Goal: Transaction & Acquisition: Register for event/course

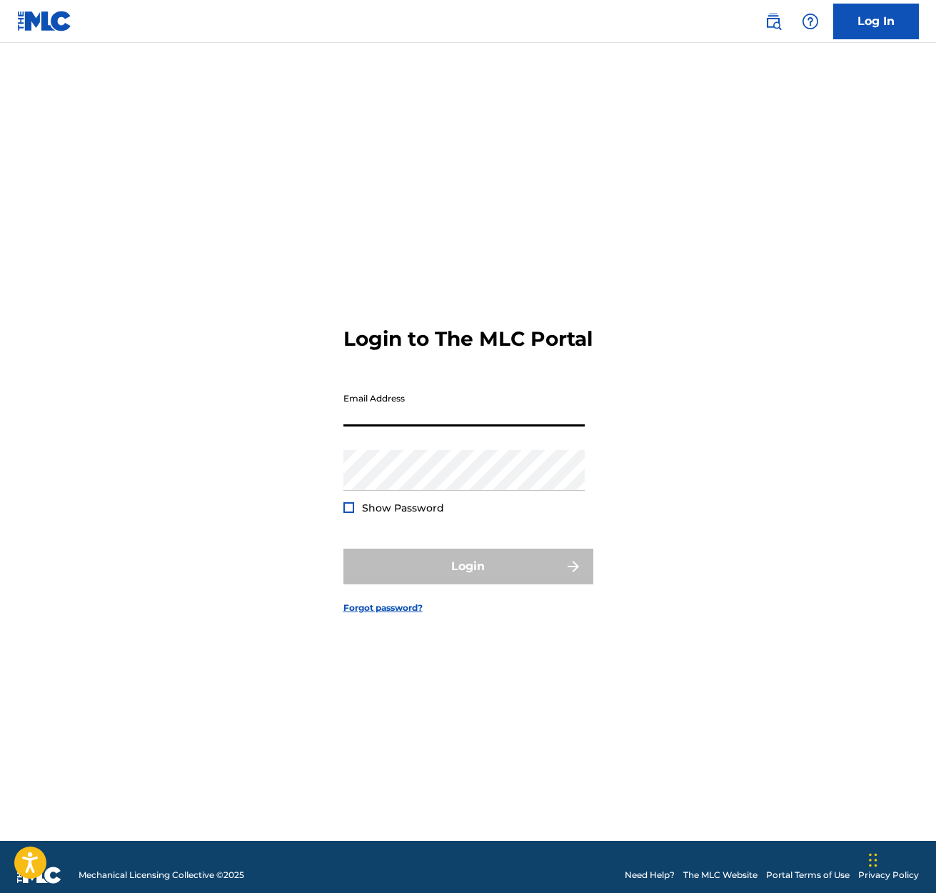
scroll to position [2, 0]
type input "[EMAIL_ADDRESS][DOMAIN_NAME]"
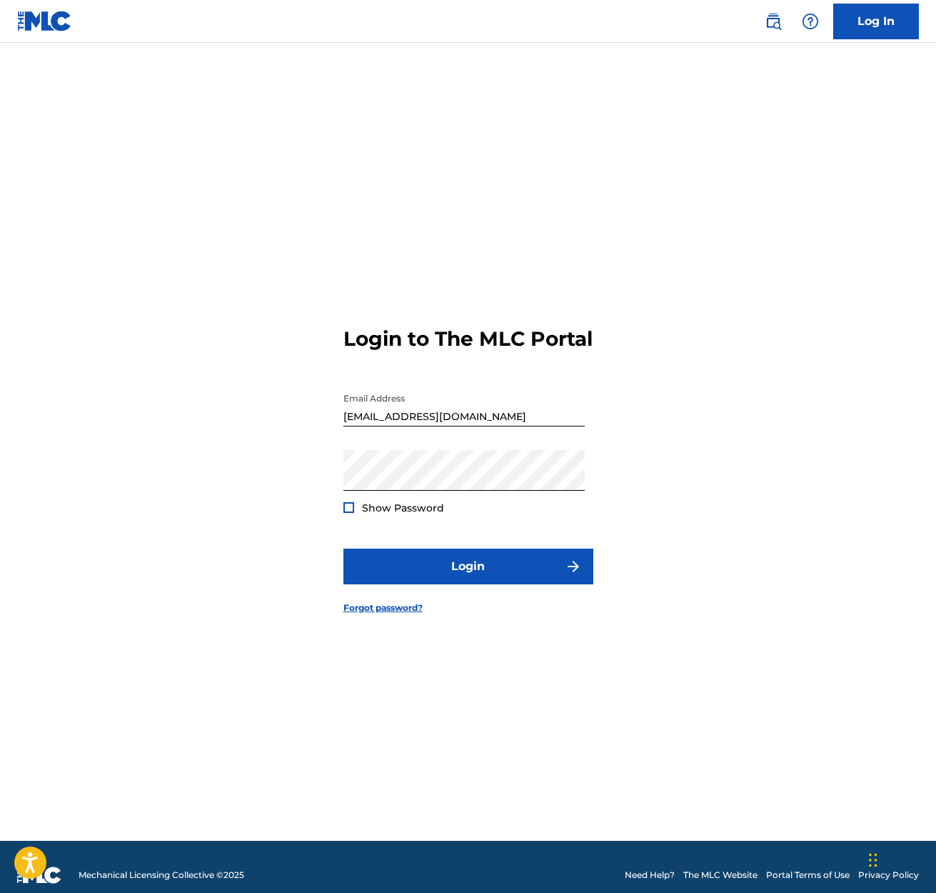
click at [347, 513] on div at bounding box center [348, 507] width 11 height 11
click at [347, 511] on img at bounding box center [349, 507] width 8 height 8
click at [463, 575] on button "Login" at bounding box center [468, 566] width 250 height 36
click at [463, 578] on button "Login" at bounding box center [468, 566] width 250 height 36
click at [351, 513] on div at bounding box center [348, 507] width 11 height 11
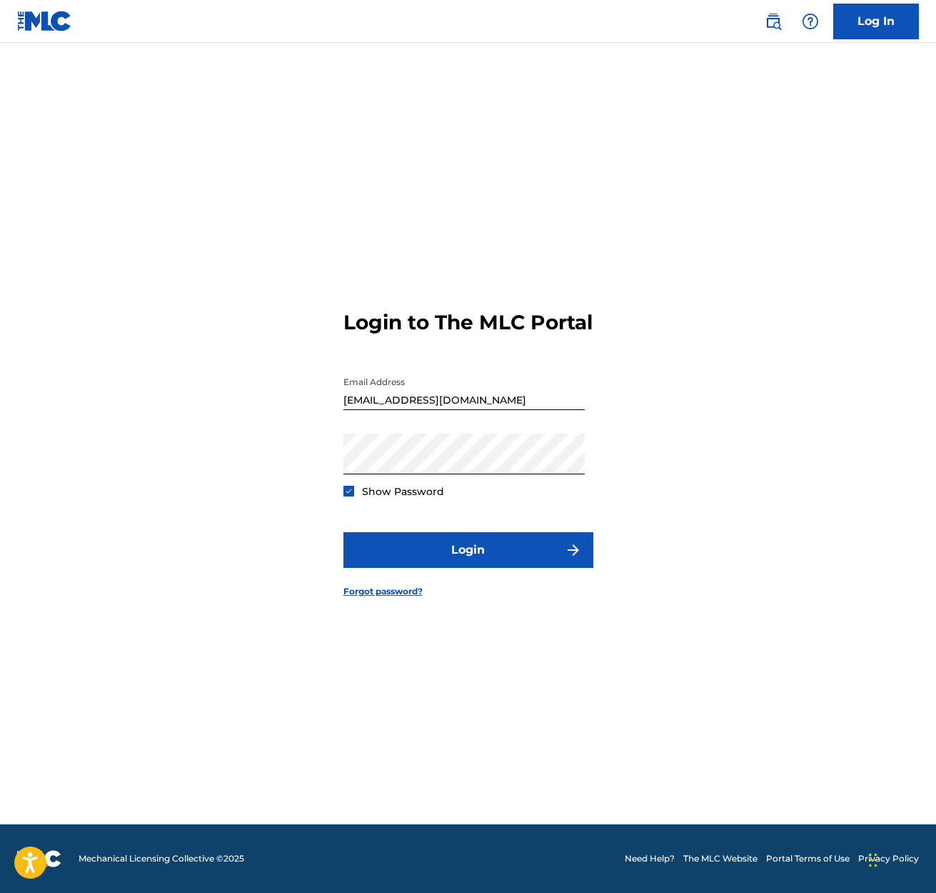
scroll to position [19, 0]
click at [471, 558] on button "Login" at bounding box center [468, 550] width 250 height 36
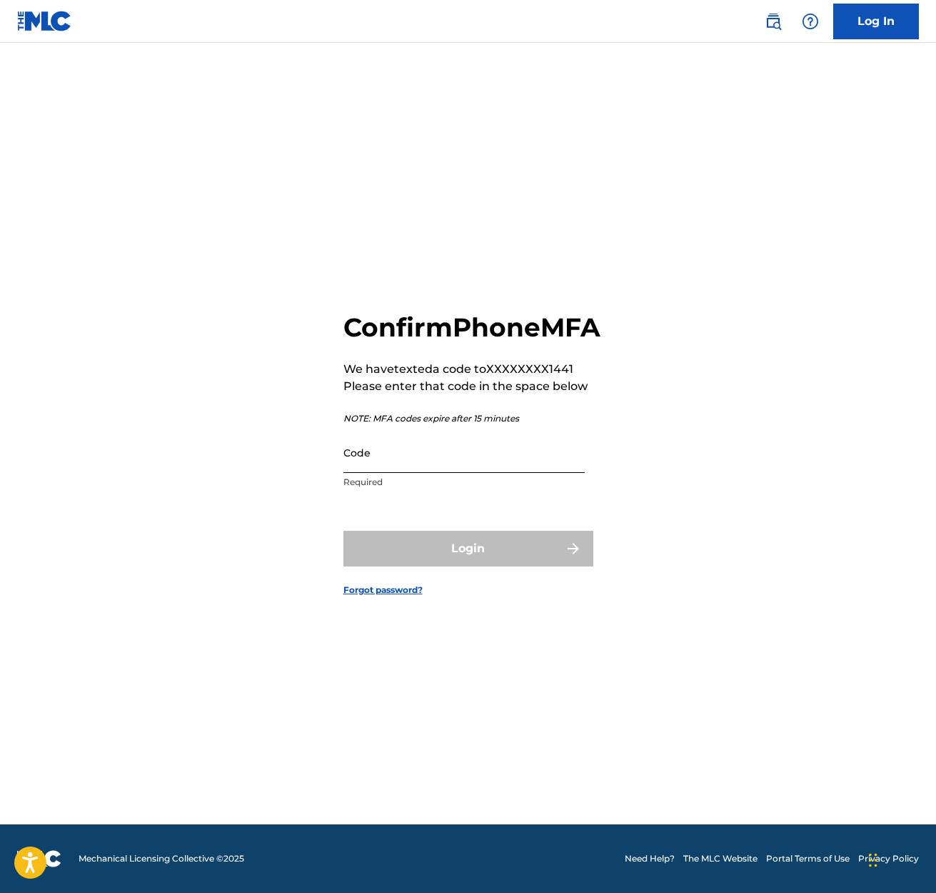
click at [369, 473] on input "Code" at bounding box center [463, 452] width 241 height 41
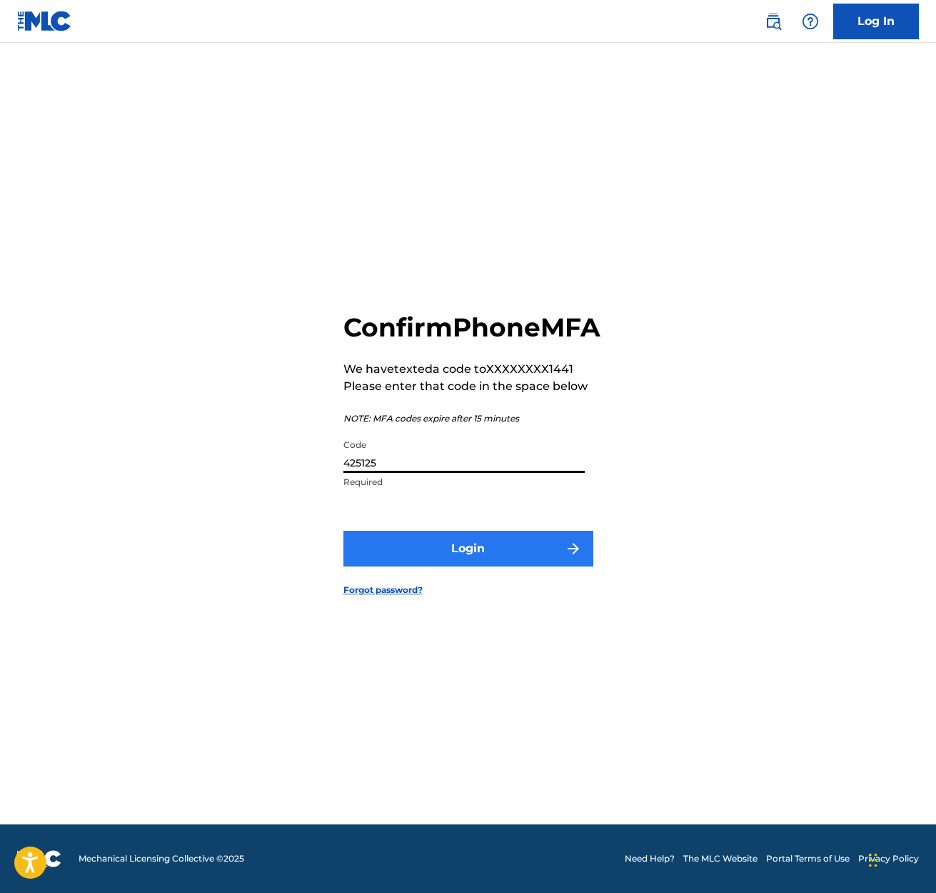
type input "425125"
click at [468, 566] on button "Login" at bounding box center [468, 549] width 250 height 36
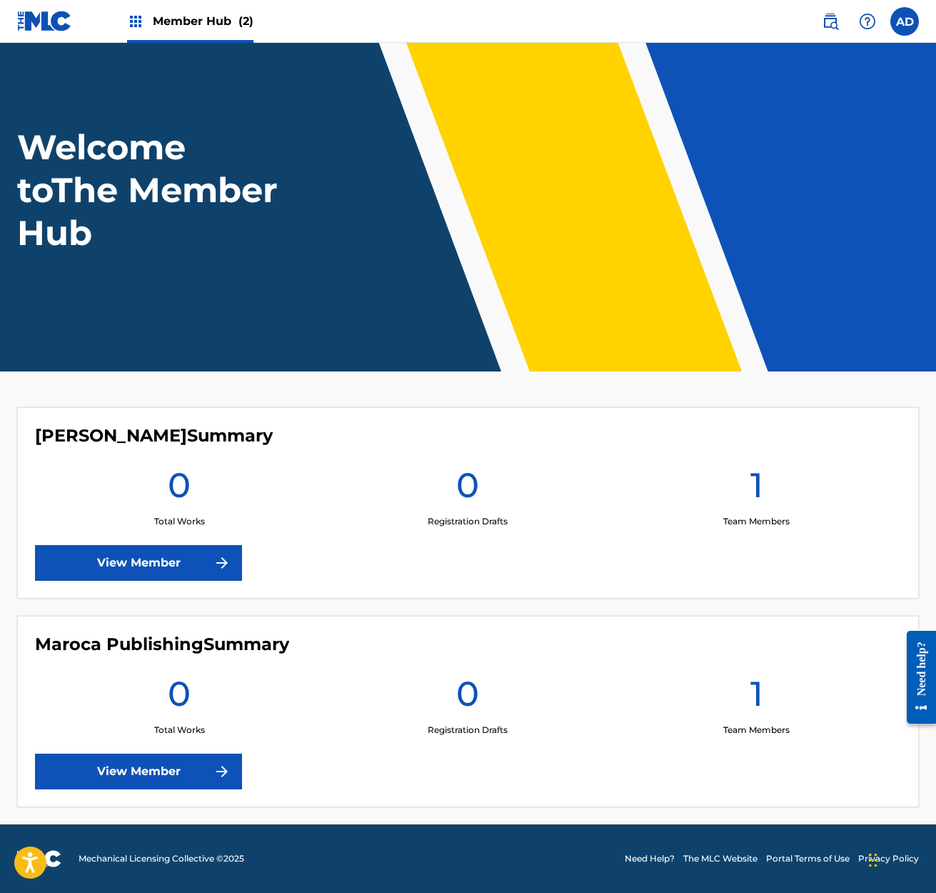
scroll to position [21, 0]
click at [164, 564] on link "View Member" at bounding box center [138, 563] width 207 height 36
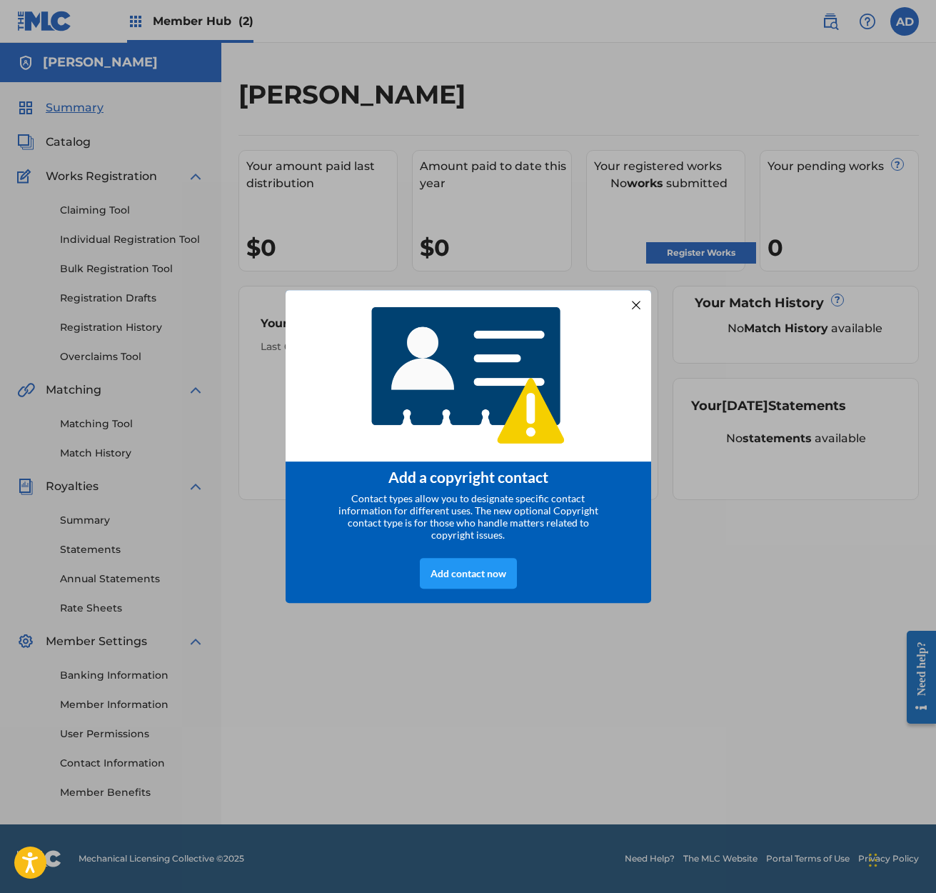
click at [682, 582] on div "Add a copyright contact Contact types allow you to designate specific contact i…" at bounding box center [468, 446] width 936 height 893
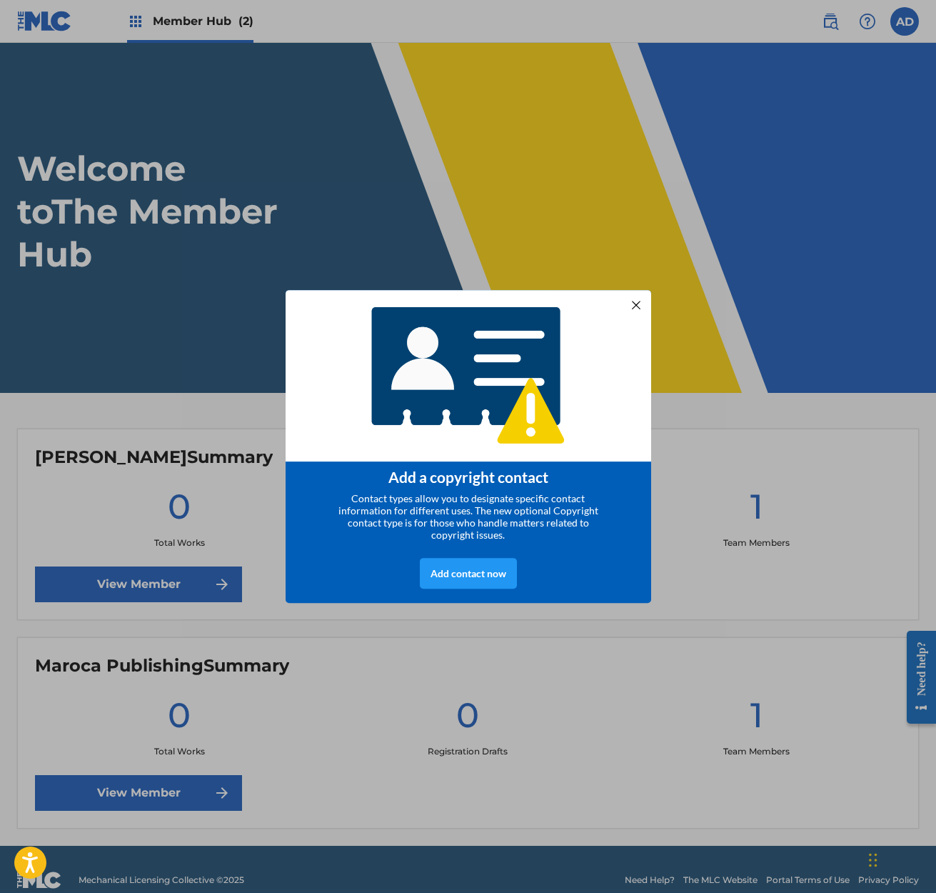
scroll to position [21, 0]
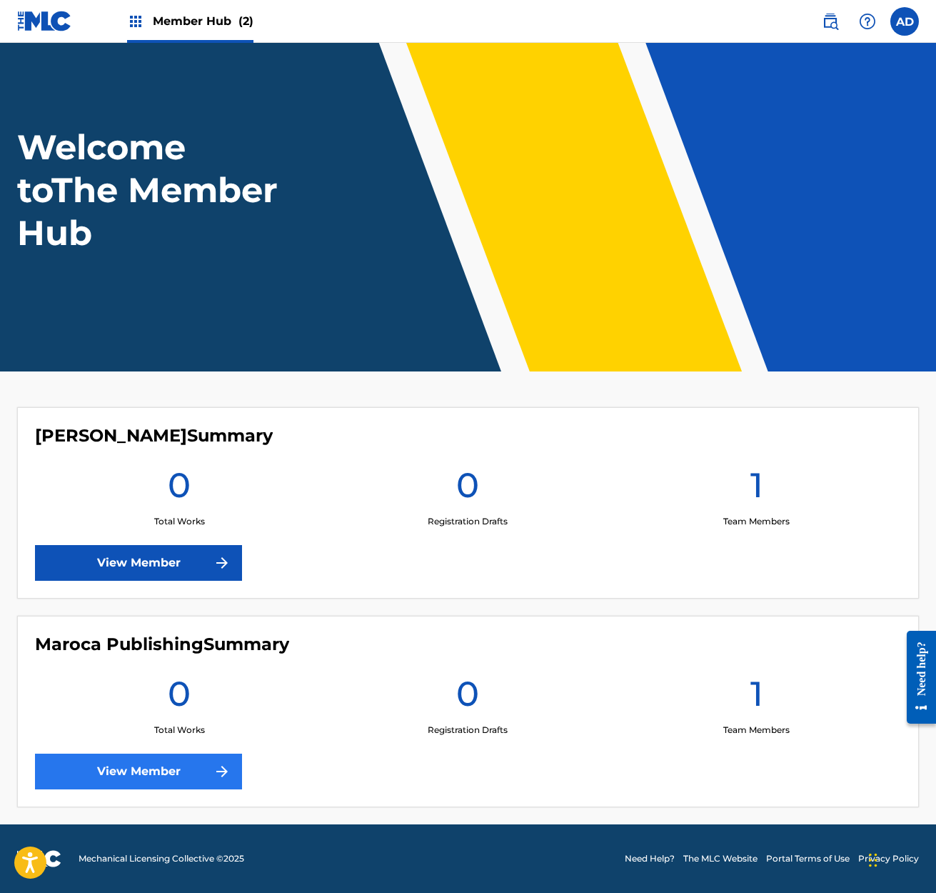
click at [157, 775] on link "View Member" at bounding box center [138, 771] width 207 height 36
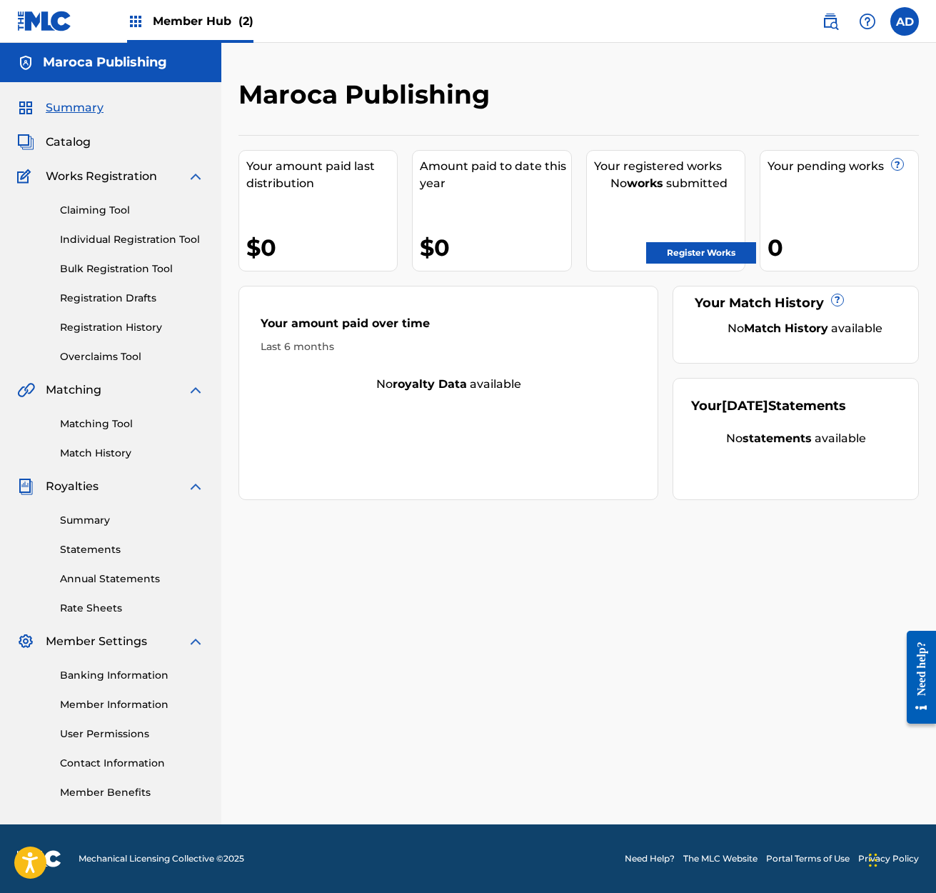
scroll to position [21, 0]
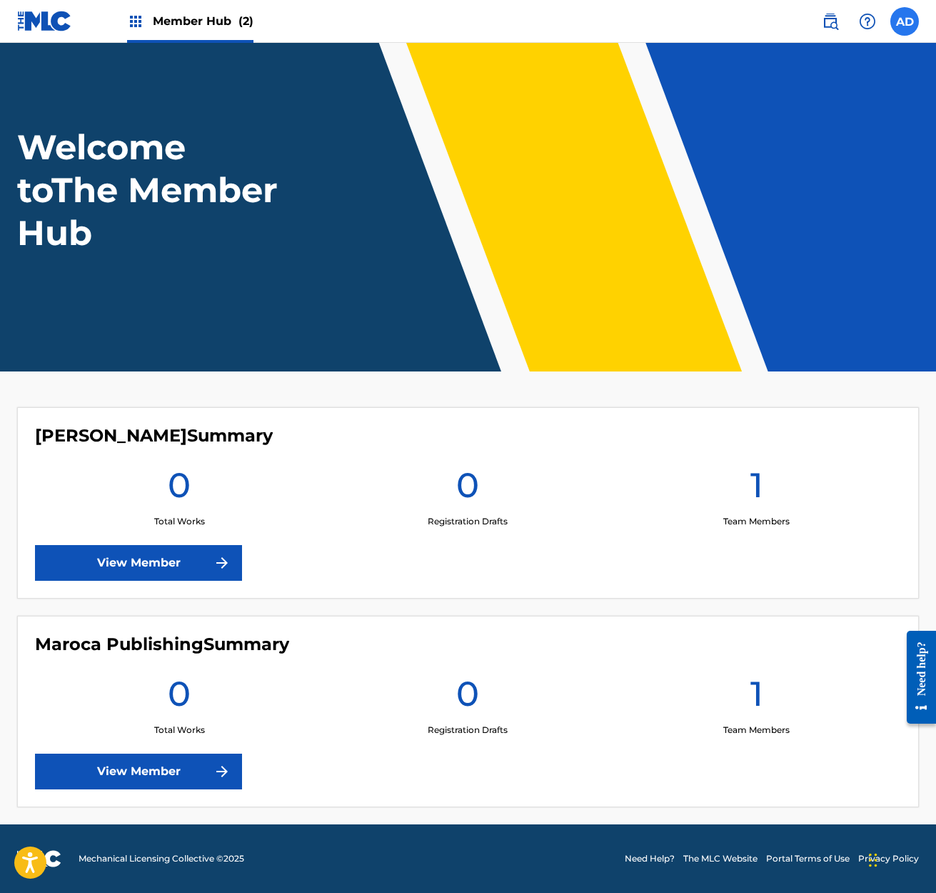
click at [902, 24] on label at bounding box center [904, 21] width 29 height 29
click at [905, 21] on input "AD [PERSON_NAME] [PERSON_NAME][EMAIL_ADDRESS][DOMAIN_NAME] Notification Prefere…" at bounding box center [905, 21] width 0 height 0
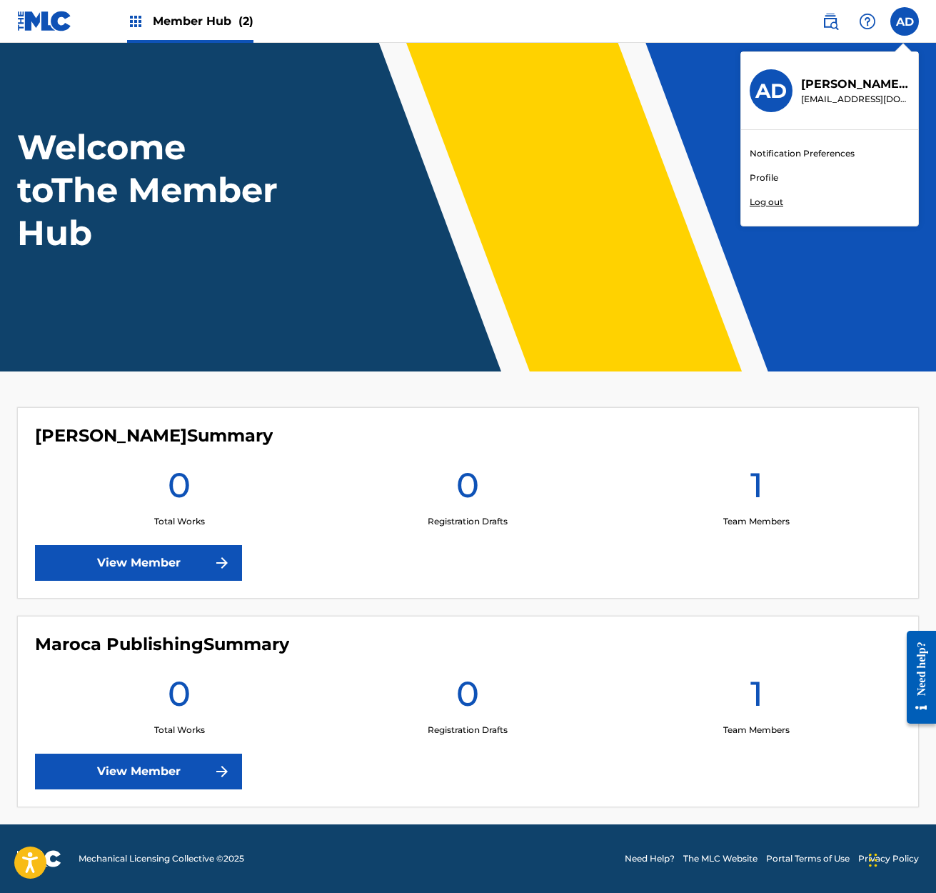
click at [765, 175] on link "Profile" at bounding box center [764, 177] width 29 height 13
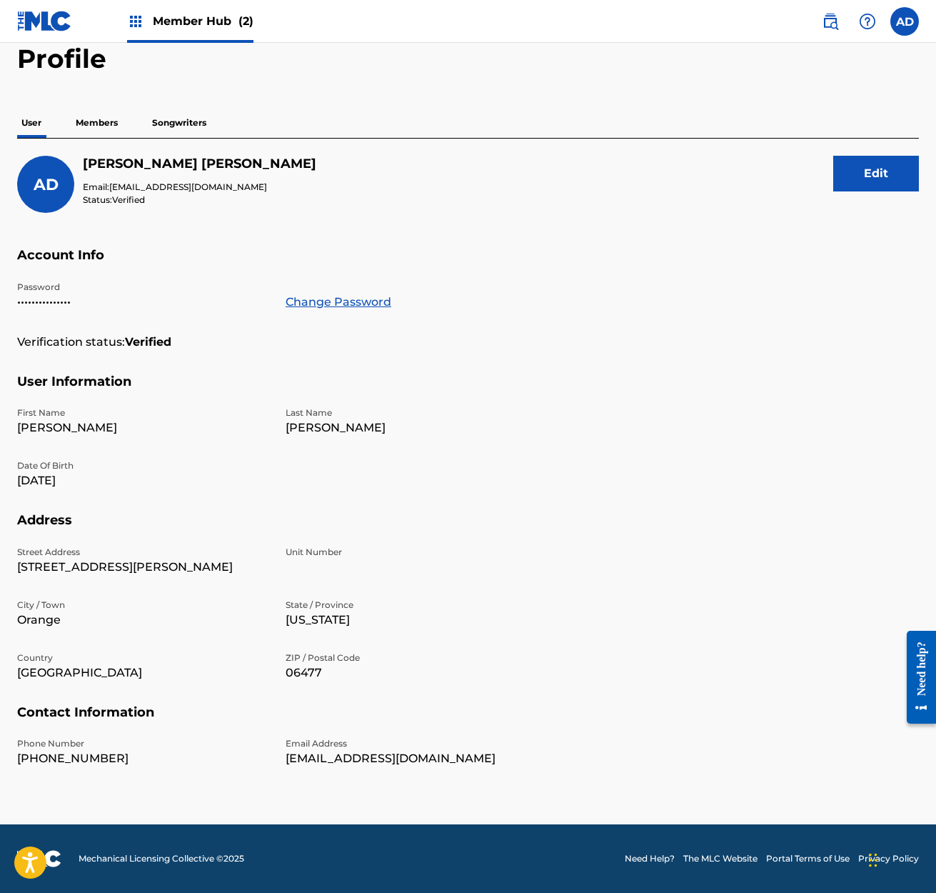
scroll to position [67, 0]
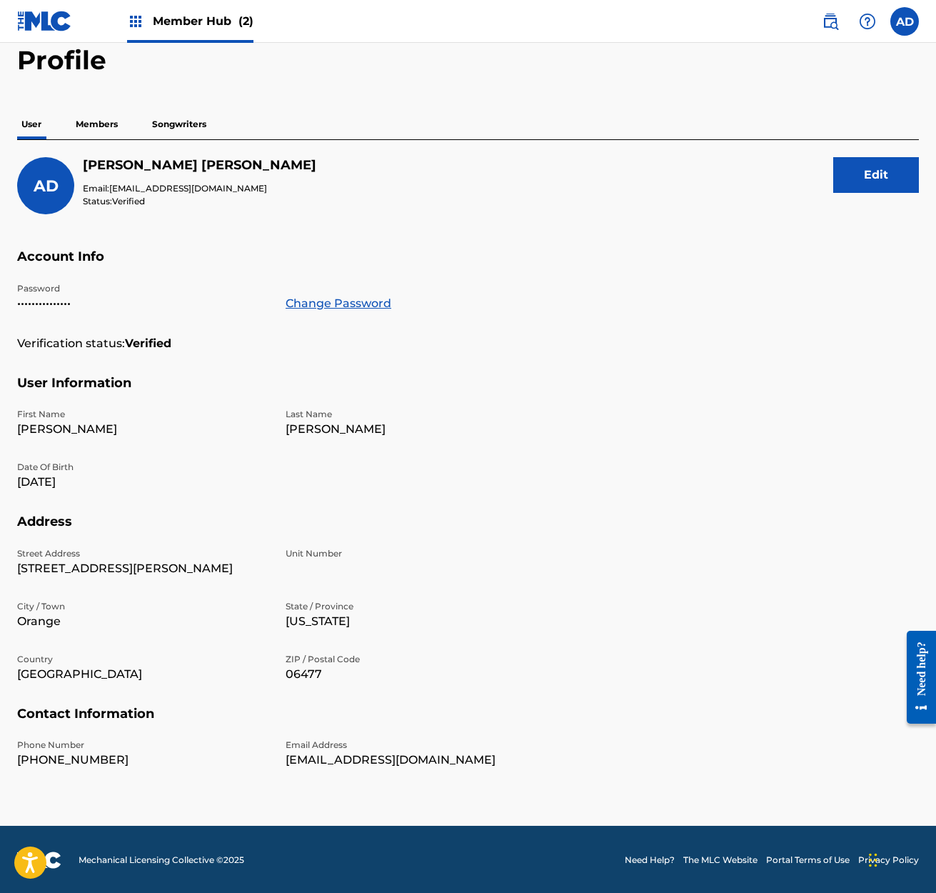
click at [98, 121] on p "Members" at bounding box center [96, 124] width 51 height 30
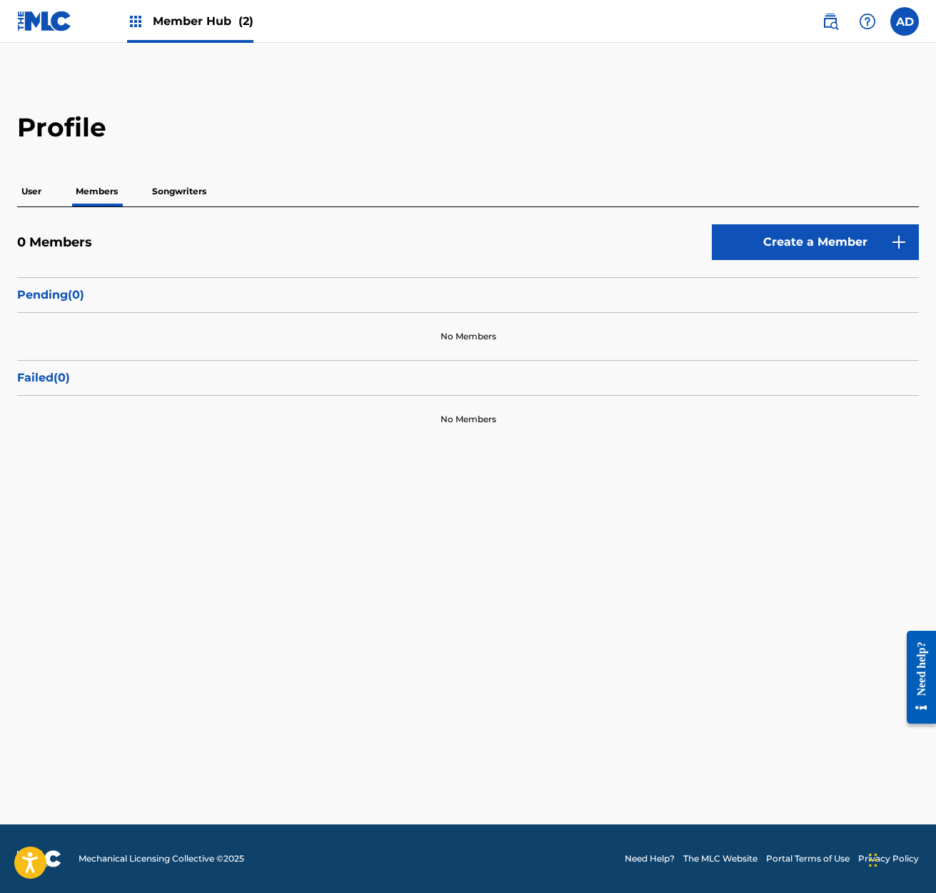
click at [176, 193] on p "Songwriters" at bounding box center [179, 191] width 63 height 30
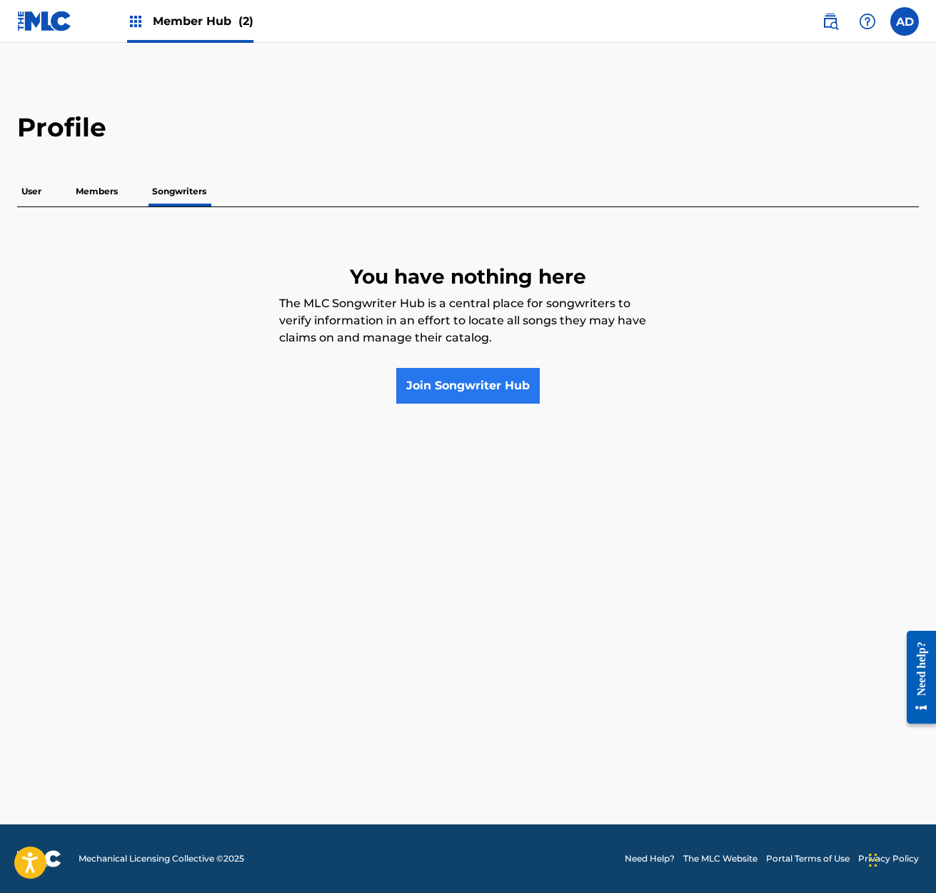
click at [462, 385] on link "Join Songwriter Hub" at bounding box center [468, 386] width 144 height 36
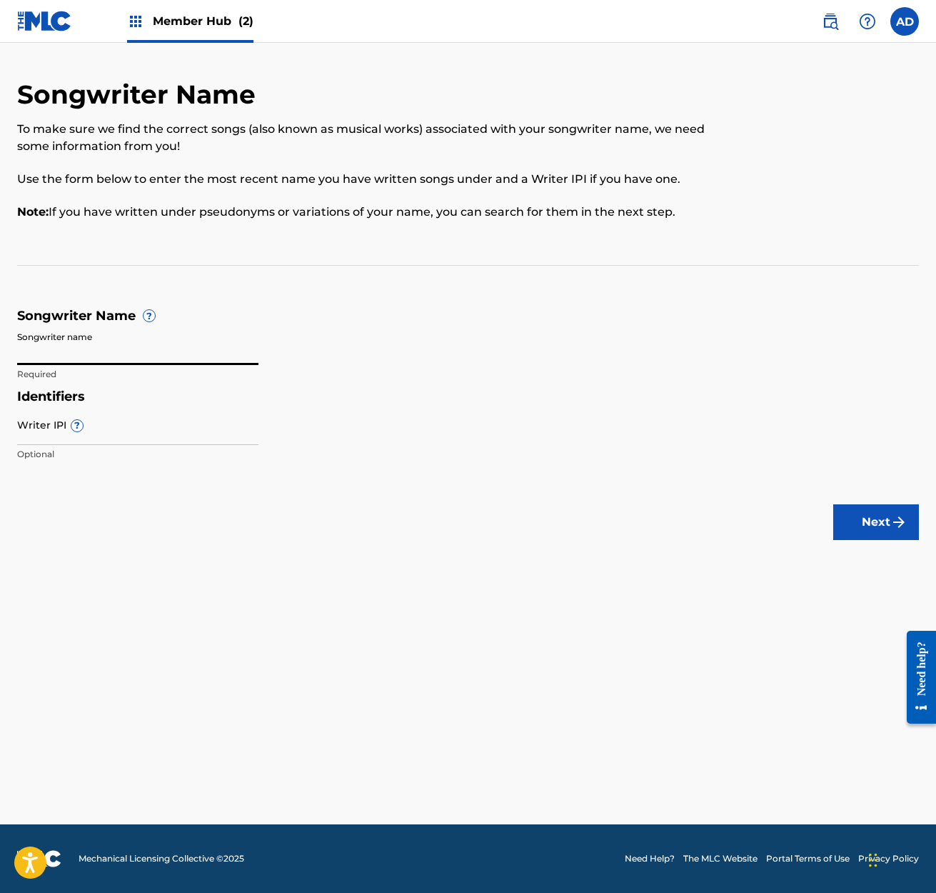
click at [30, 346] on input "Songwriter name" at bounding box center [137, 344] width 241 height 41
type input "[PERSON_NAME]"
click at [178, 388] on h5 "Identifiers" at bounding box center [468, 396] width 902 height 16
click at [64, 411] on div "Writer IPI ? Optional" at bounding box center [137, 436] width 241 height 64
type input "01239529924"
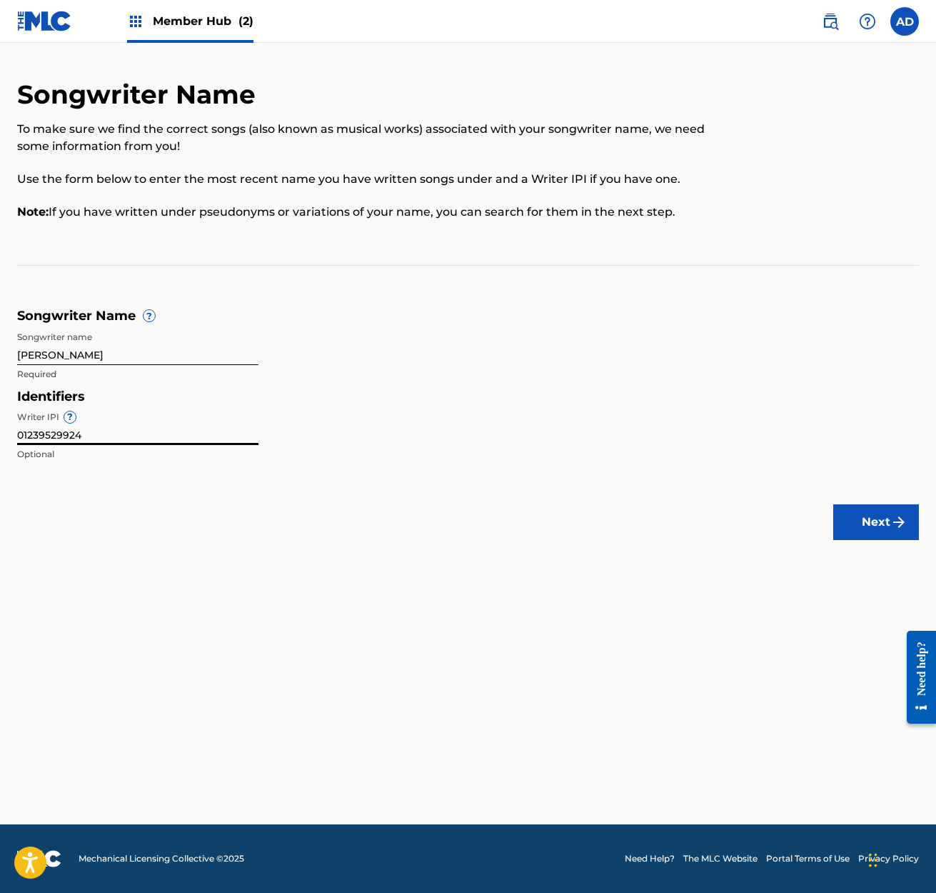
click at [111, 356] on input "[PERSON_NAME]" at bounding box center [137, 344] width 241 height 41
click at [59, 354] on input "[PERSON_NAME]" at bounding box center [137, 344] width 241 height 41
drag, startPoint x: 129, startPoint y: 355, endPoint x: 34, endPoint y: 356, distance: 95.0
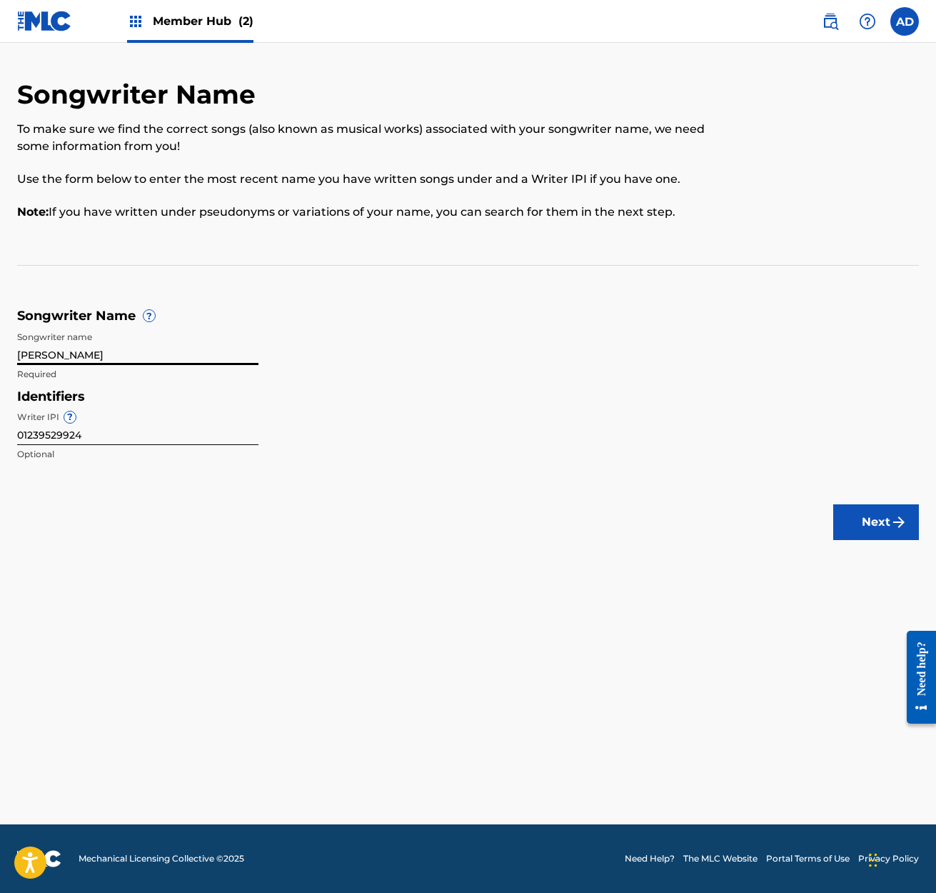
click at [34, 356] on input "[PERSON_NAME]" at bounding box center [137, 344] width 241 height 41
click at [37, 354] on input "[PERSON_NAME]" at bounding box center [137, 344] width 241 height 41
type input "[PERSON_NAME]"
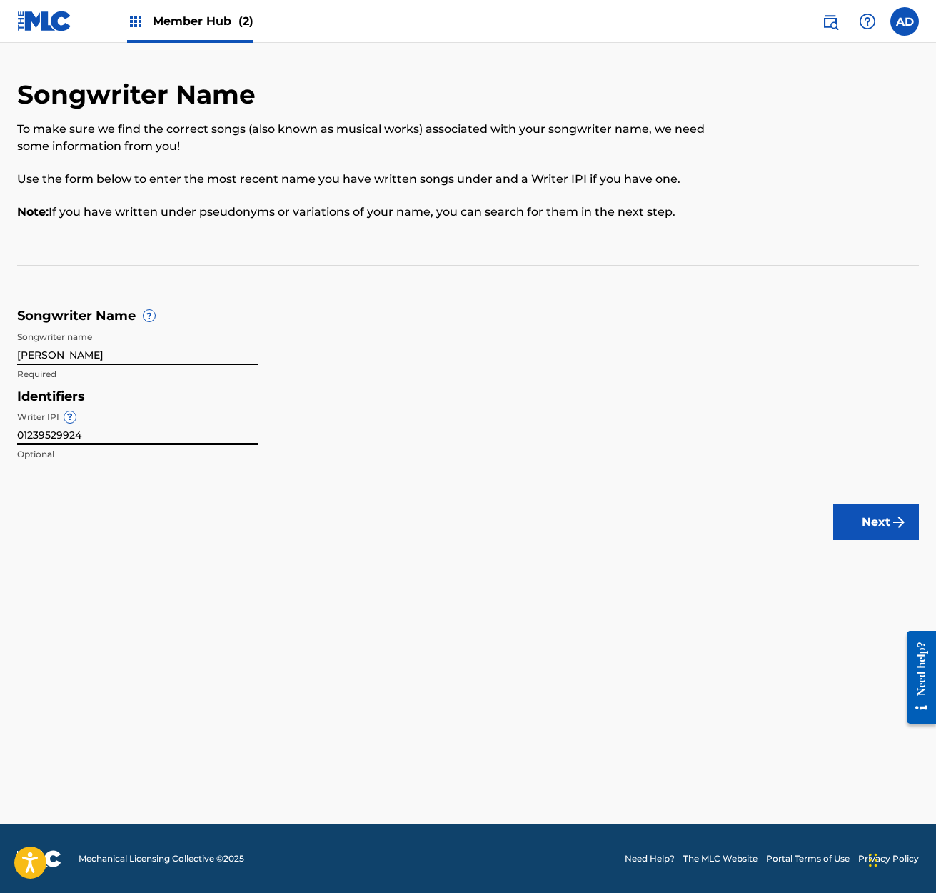
click at [86, 434] on input "01239529924" at bounding box center [137, 424] width 241 height 41
click at [883, 519] on button "Next" at bounding box center [876, 522] width 86 height 36
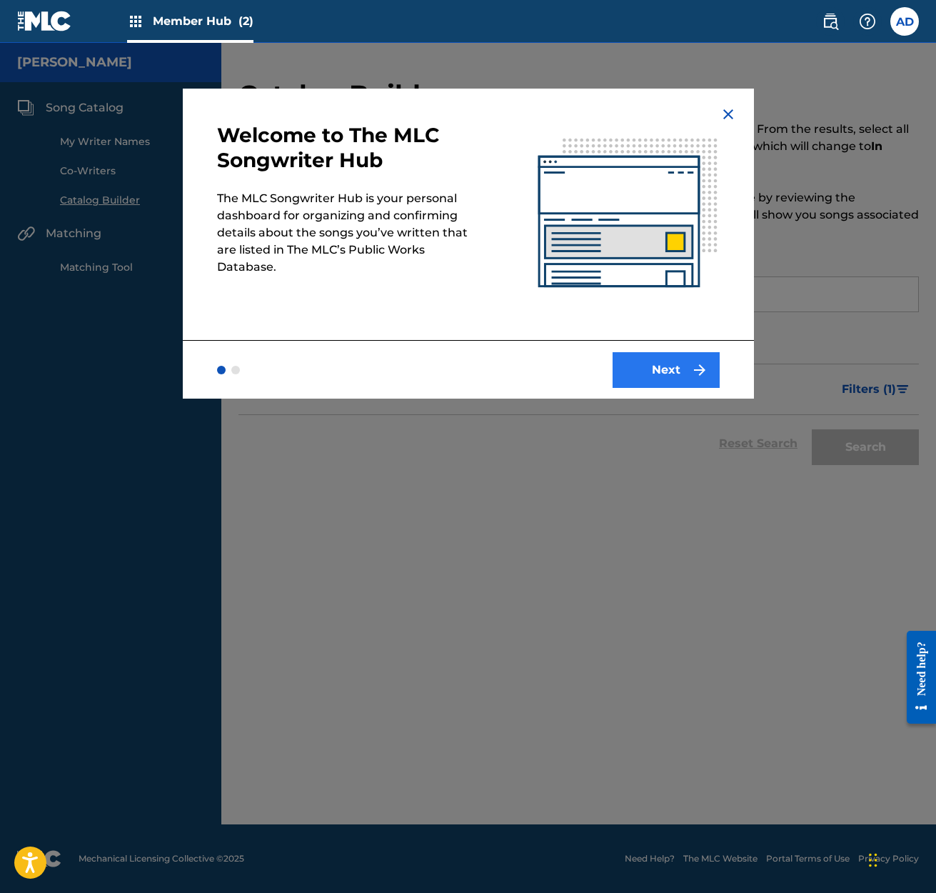
click at [663, 371] on button "Next" at bounding box center [666, 370] width 107 height 36
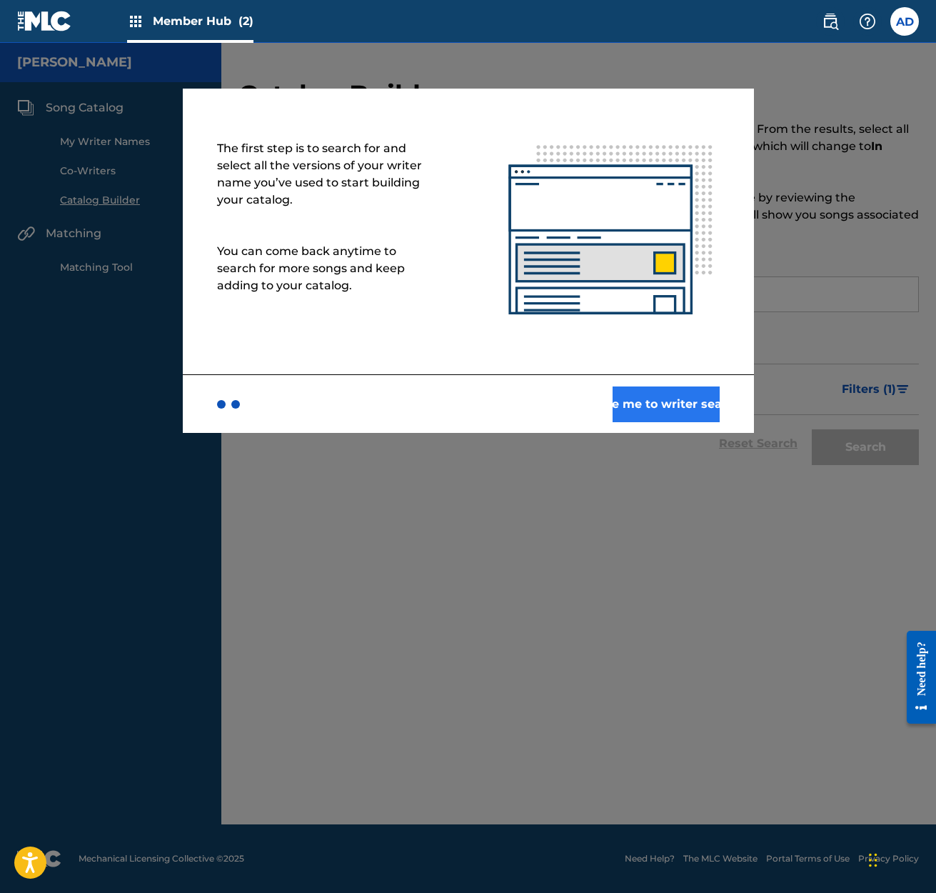
click at [626, 397] on button "Take me to writer search" at bounding box center [666, 404] width 107 height 36
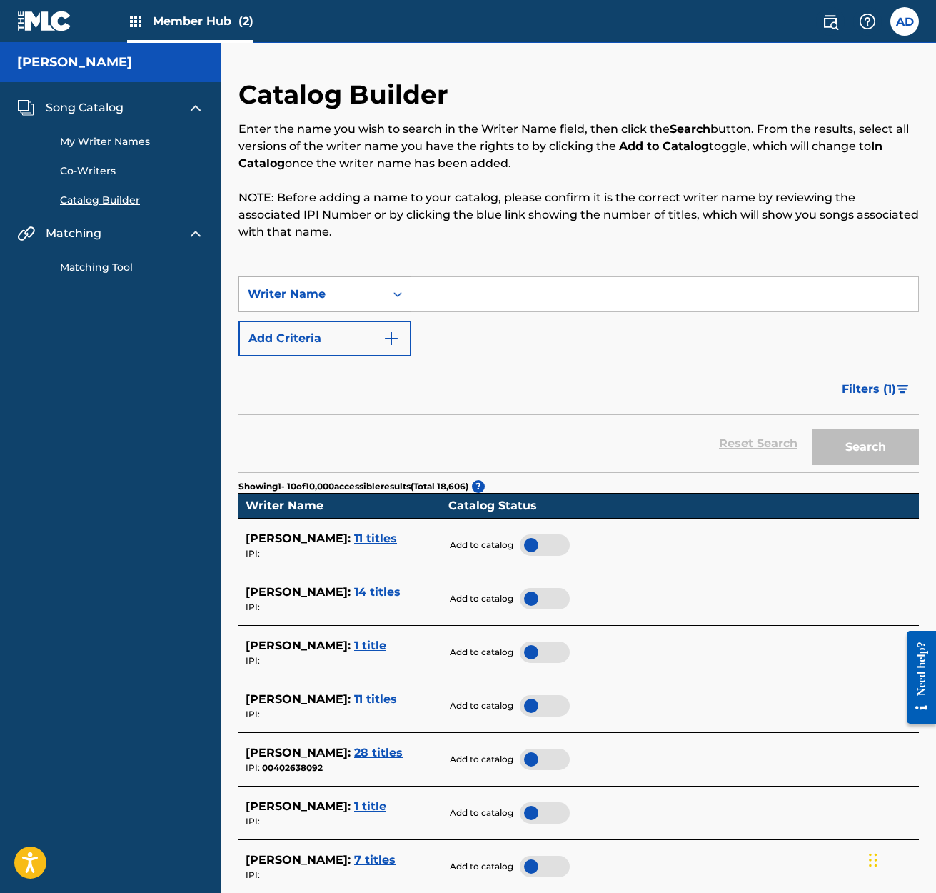
click at [397, 294] on icon "Search Form" at bounding box center [397, 294] width 9 height 5
click at [398, 291] on icon "Search Form" at bounding box center [398, 294] width 14 height 14
click at [262, 287] on div "Writer Name" at bounding box center [312, 294] width 129 height 17
click at [419, 292] on input "Search Form" at bounding box center [664, 294] width 507 height 34
type input "[PERSON_NAME]"
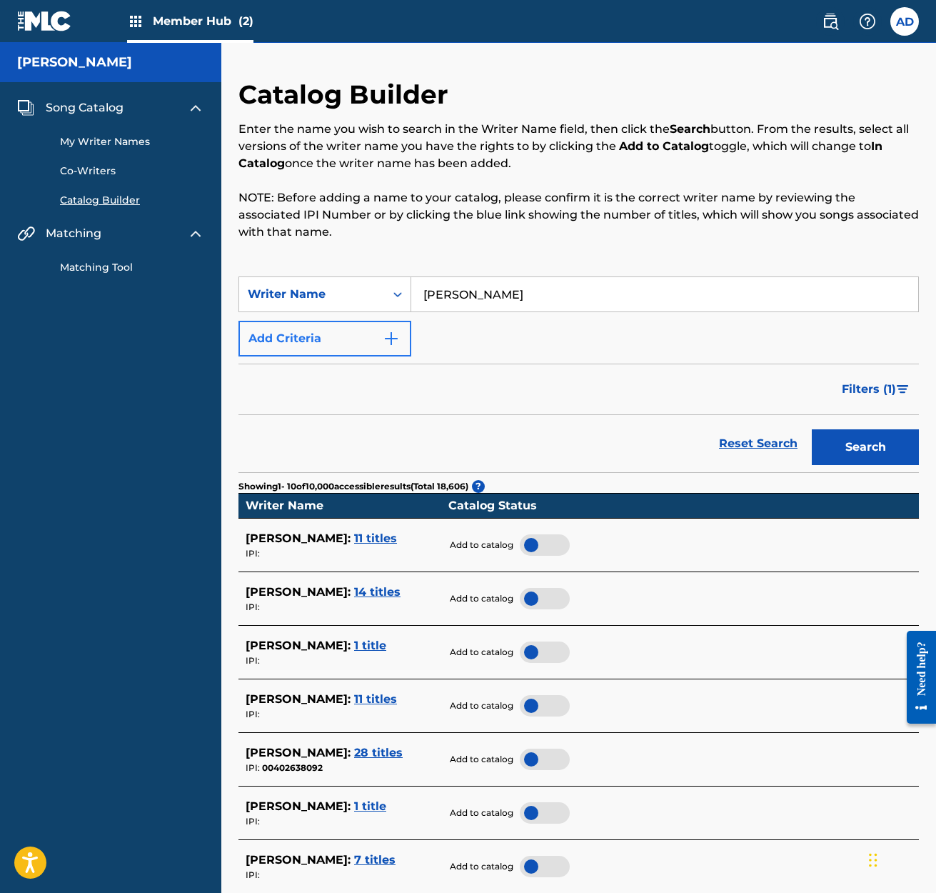
click at [386, 338] on img "Search Form" at bounding box center [391, 338] width 17 height 17
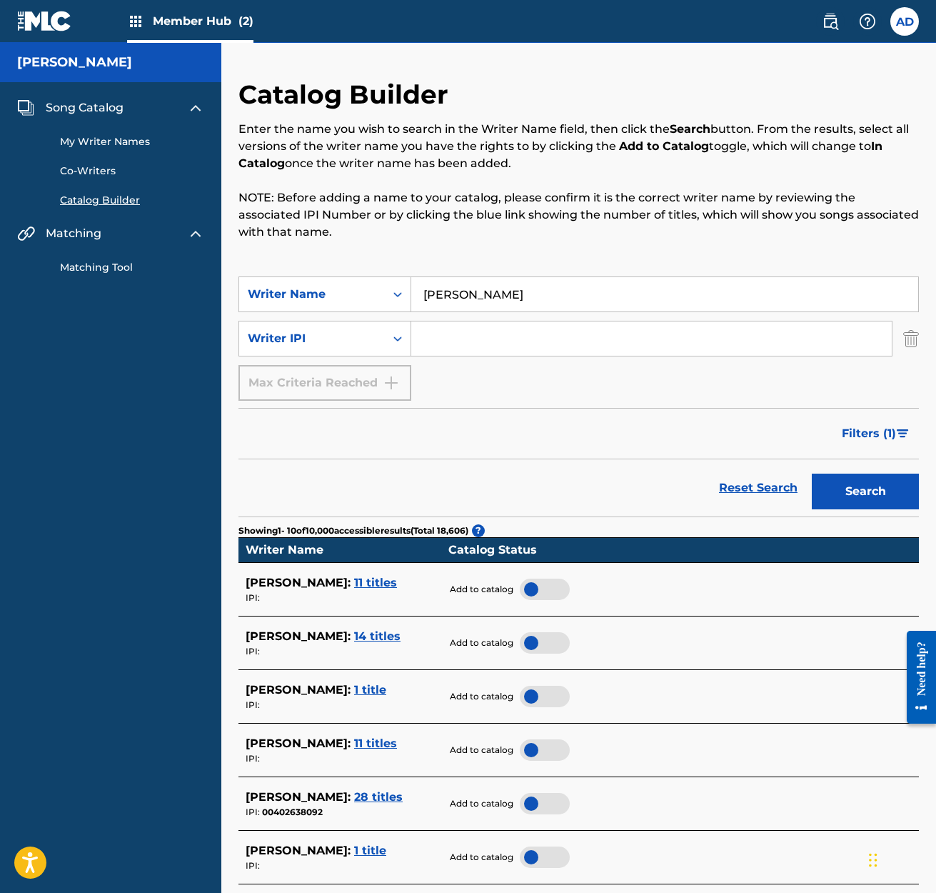
click at [418, 338] on input "Search Form" at bounding box center [651, 338] width 481 height 34
type input "012395229924"
click at [392, 382] on div "Max Criteria Reached" at bounding box center [325, 383] width 173 height 36
click at [863, 493] on button "Search" at bounding box center [865, 491] width 107 height 36
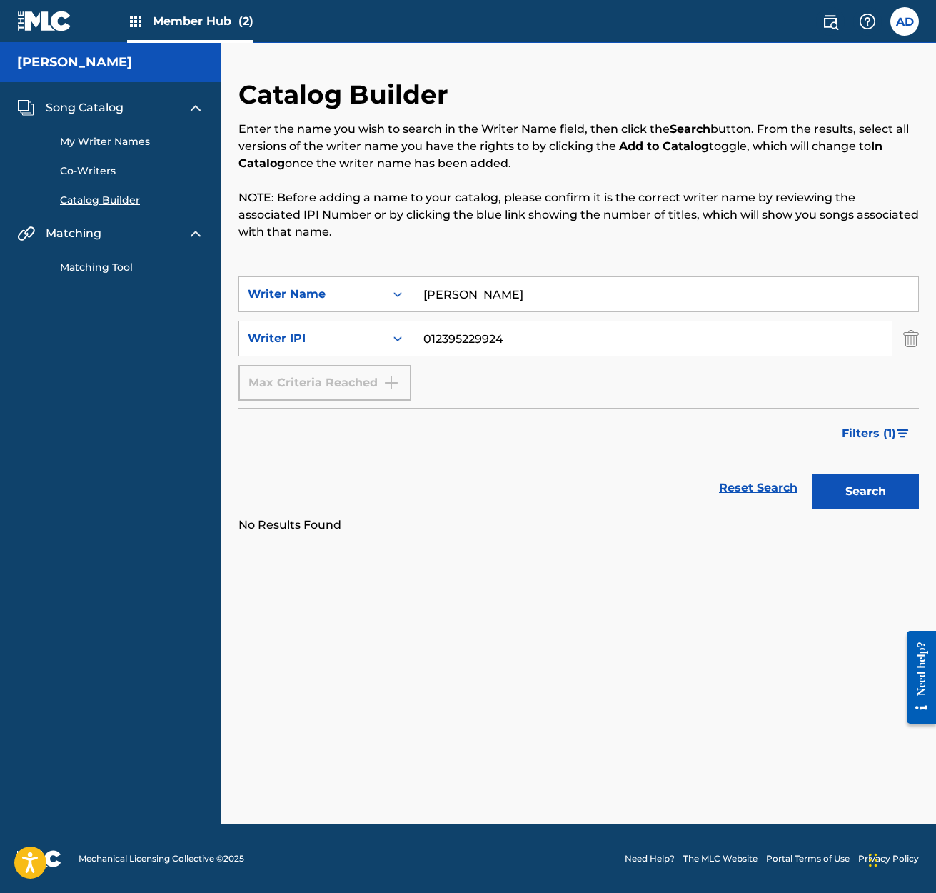
click at [383, 383] on div "Max Criteria Reached" at bounding box center [325, 383] width 173 height 36
click at [898, 431] on img "Search Form" at bounding box center [903, 433] width 12 height 9
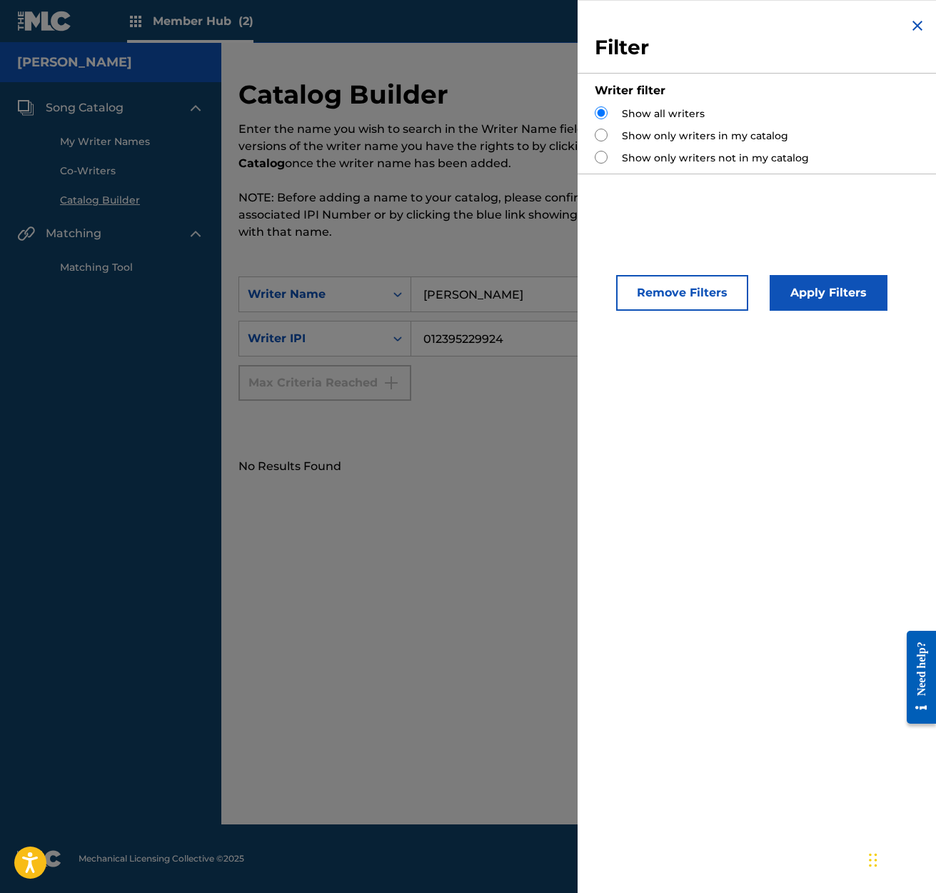
click at [500, 399] on div "SearchWithCriteria18916aaf-c79c-4aac-a444-ee2e81d85637 Writer Name [PERSON_NAME…" at bounding box center [579, 338] width 681 height 124
click at [837, 293] on button "Apply Filters" at bounding box center [829, 293] width 118 height 36
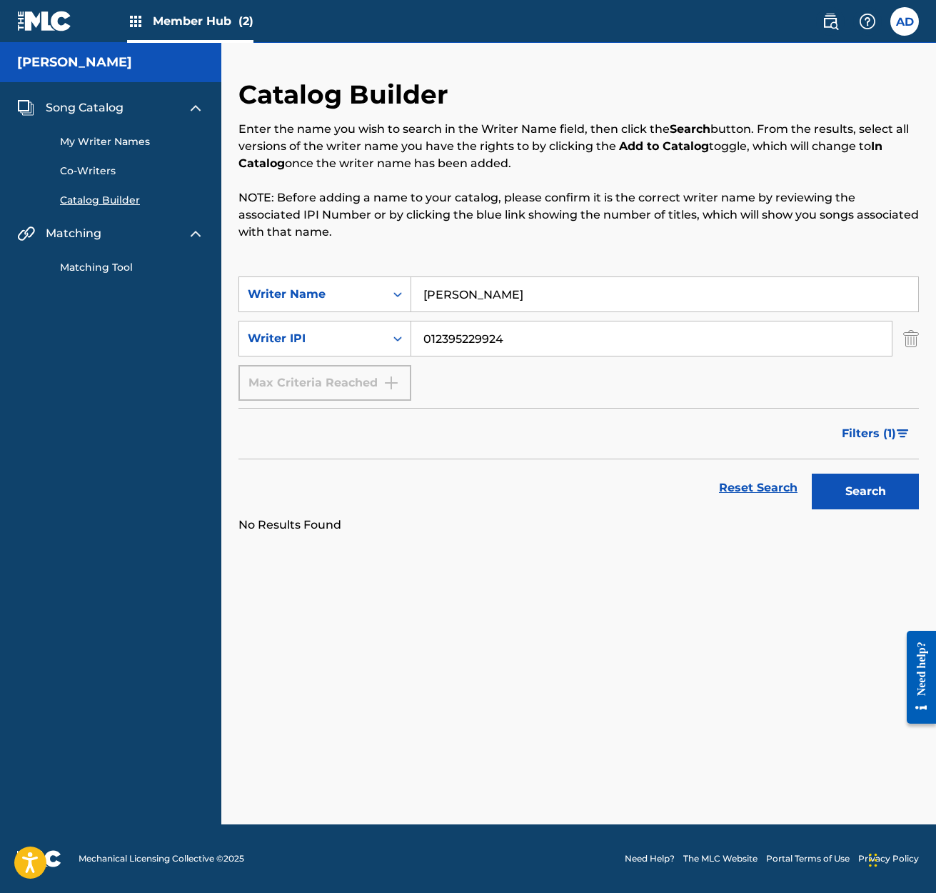
click at [391, 383] on div "Max Criteria Reached" at bounding box center [325, 383] width 173 height 36
click at [504, 339] on input "012395229924" at bounding box center [651, 338] width 481 height 34
click at [130, 141] on link "My Writer Names" at bounding box center [132, 141] width 144 height 15
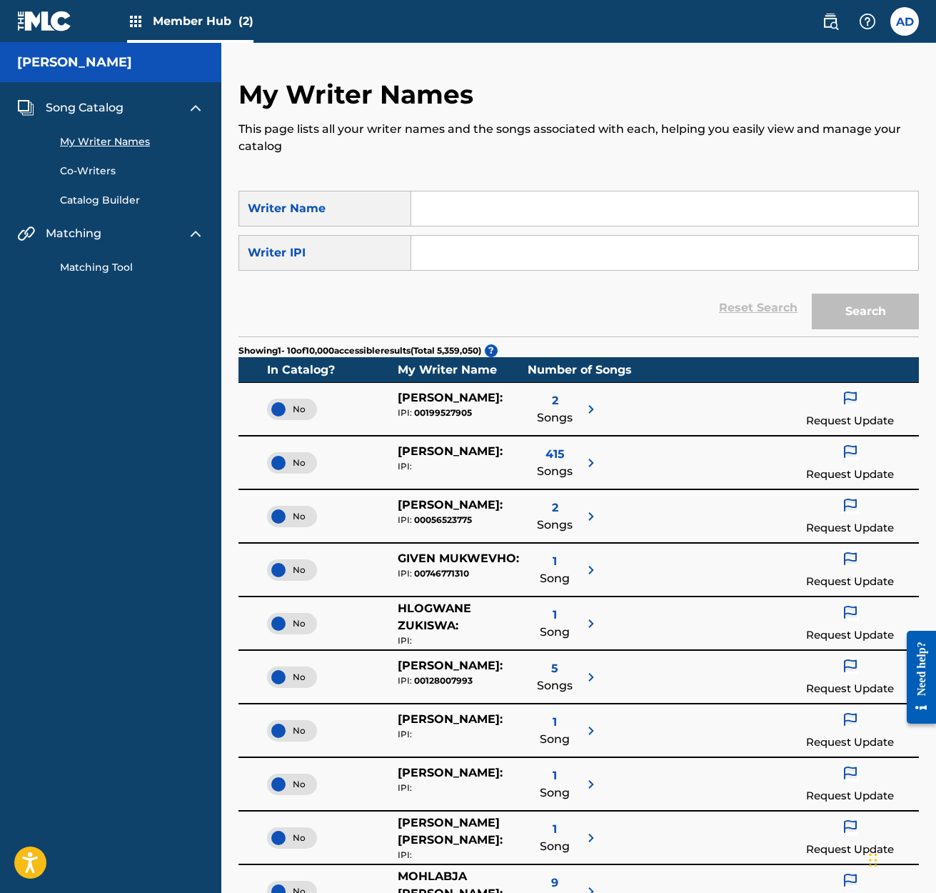
click at [430, 206] on input "Search Form" at bounding box center [664, 208] width 507 height 34
type input "[PERSON_NAME]"
click at [854, 308] on button "Search" at bounding box center [865, 311] width 107 height 36
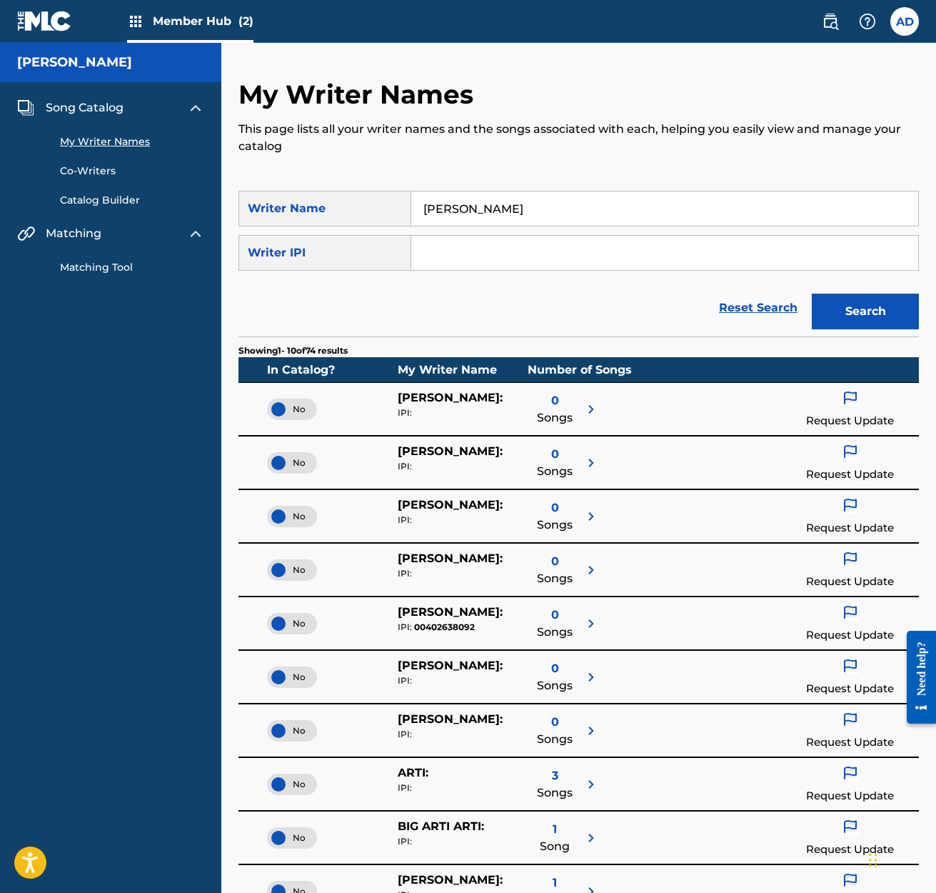
click at [552, 789] on span "Songs" at bounding box center [555, 792] width 36 height 17
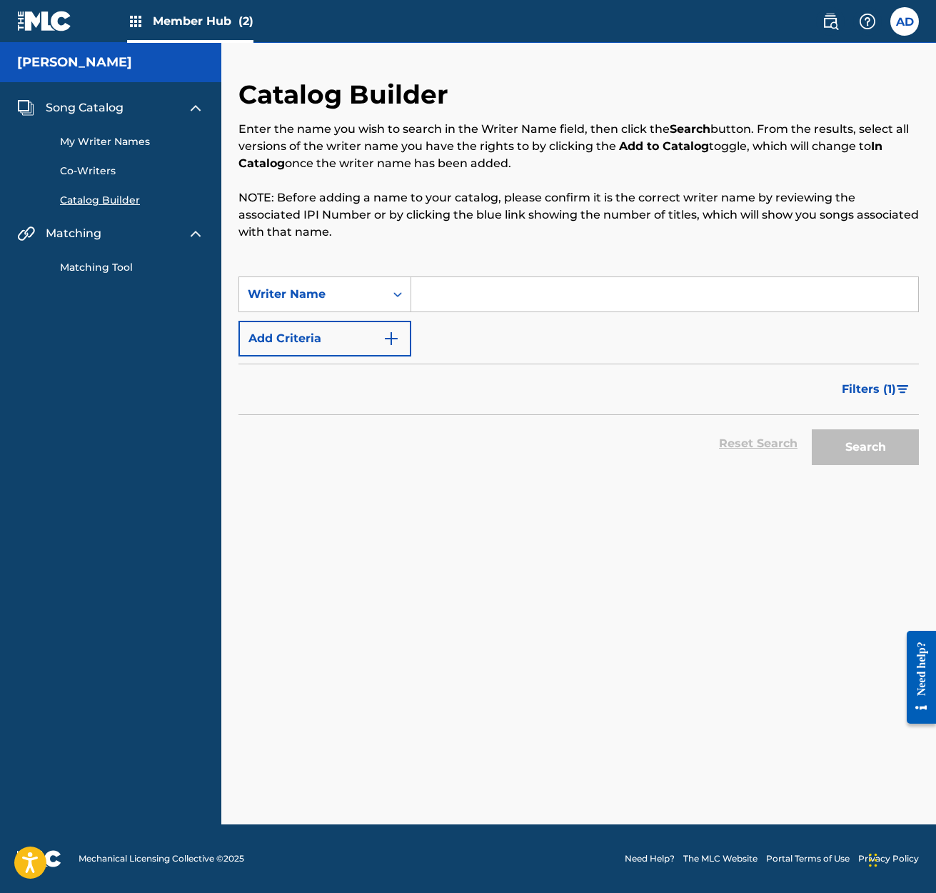
click at [132, 139] on link "My Writer Names" at bounding box center [132, 141] width 144 height 15
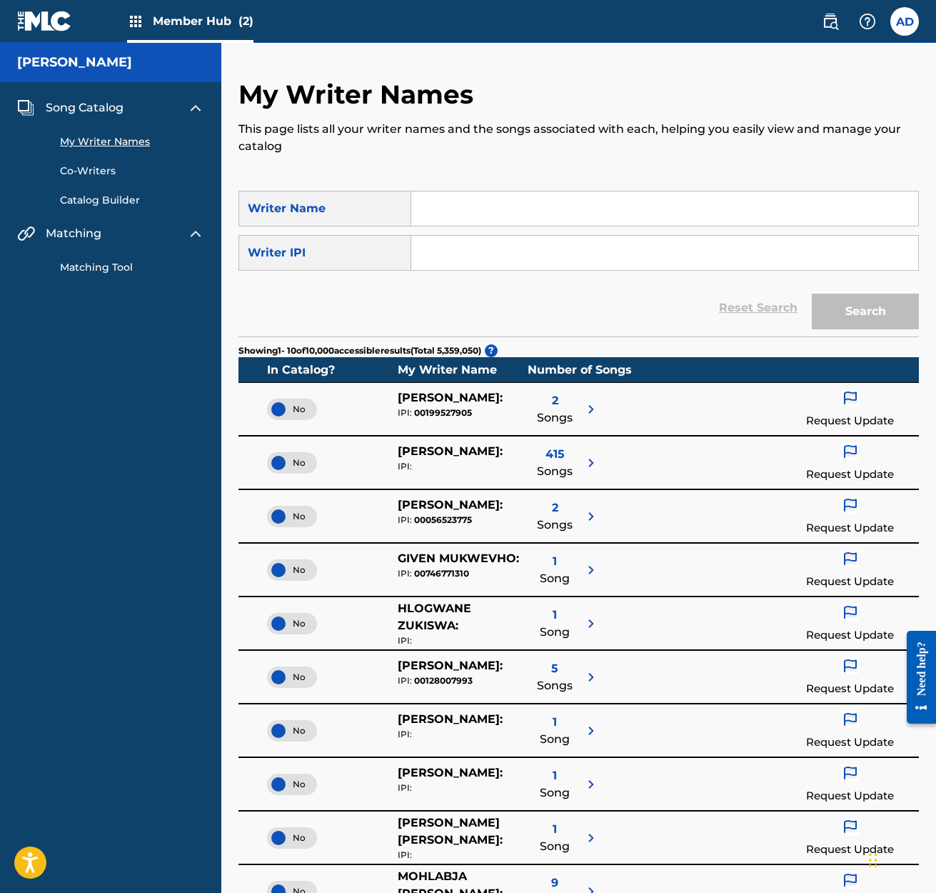
click at [103, 267] on link "Matching Tool" at bounding box center [132, 267] width 144 height 15
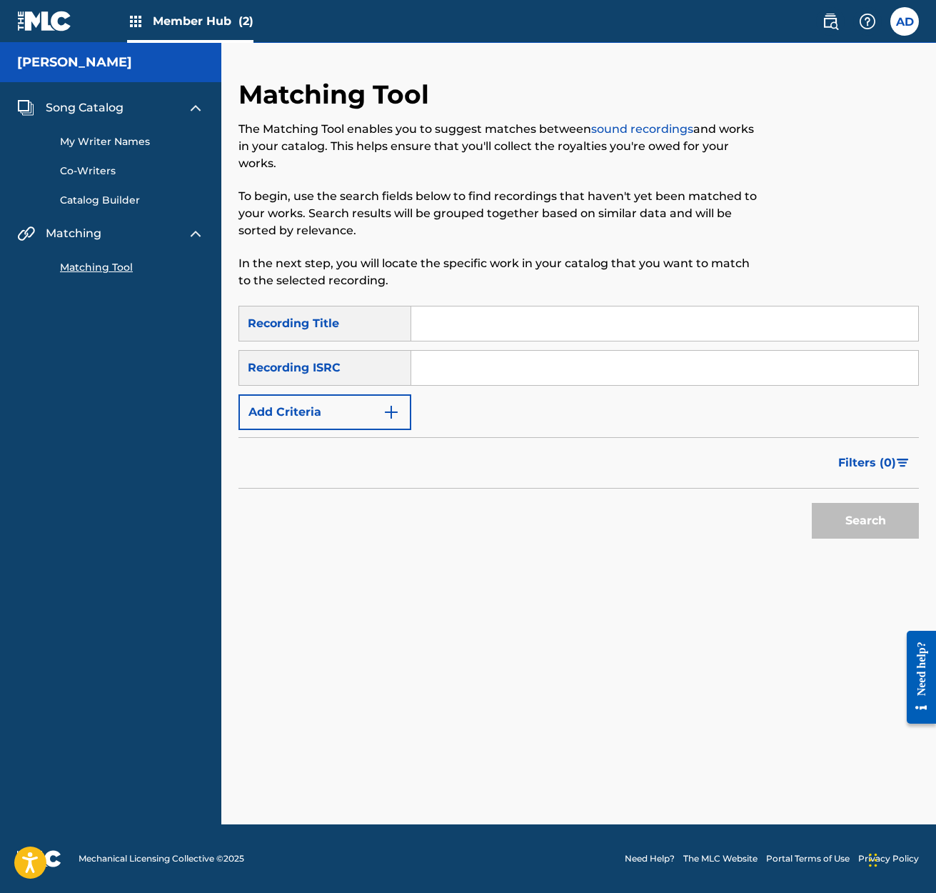
click at [427, 326] on input "Search Form" at bounding box center [664, 323] width 507 height 34
type input "March"
drag, startPoint x: 860, startPoint y: 325, endPoint x: 441, endPoint y: 373, distance: 422.0
click at [441, 373] on input "Search Form" at bounding box center [664, 368] width 507 height 34
type input "QMEU"
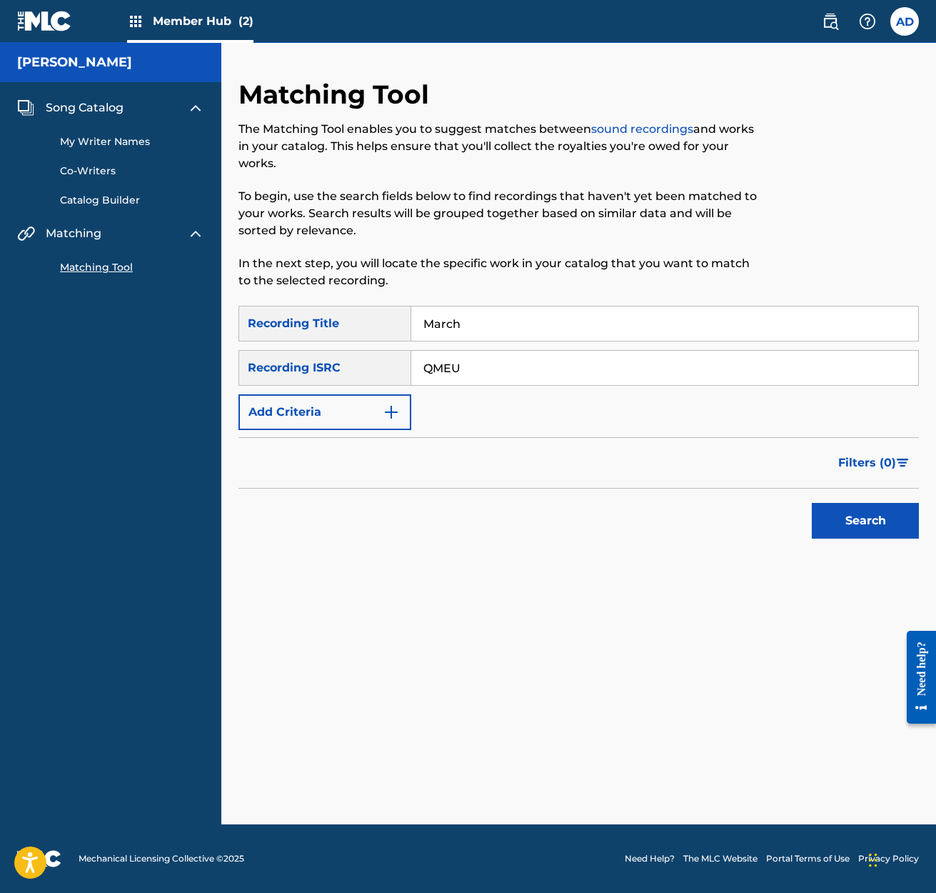
click at [462, 323] on input "March" at bounding box center [664, 323] width 507 height 34
type input "Maroca"
click at [465, 365] on input "QMEU" at bounding box center [664, 368] width 507 height 34
type input "QMEU32411047"
click at [294, 413] on button "Add Criteria" at bounding box center [325, 412] width 173 height 36
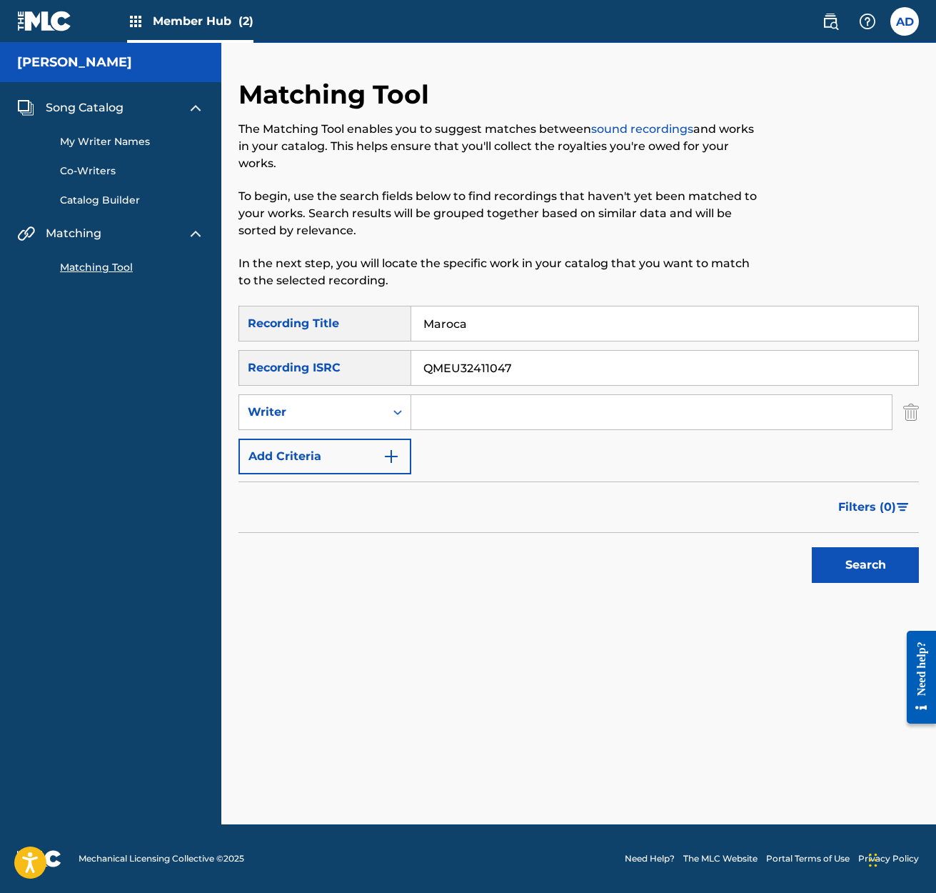
click at [424, 411] on input "Search Form" at bounding box center [651, 412] width 481 height 34
click at [877, 566] on button "Search" at bounding box center [865, 565] width 107 height 36
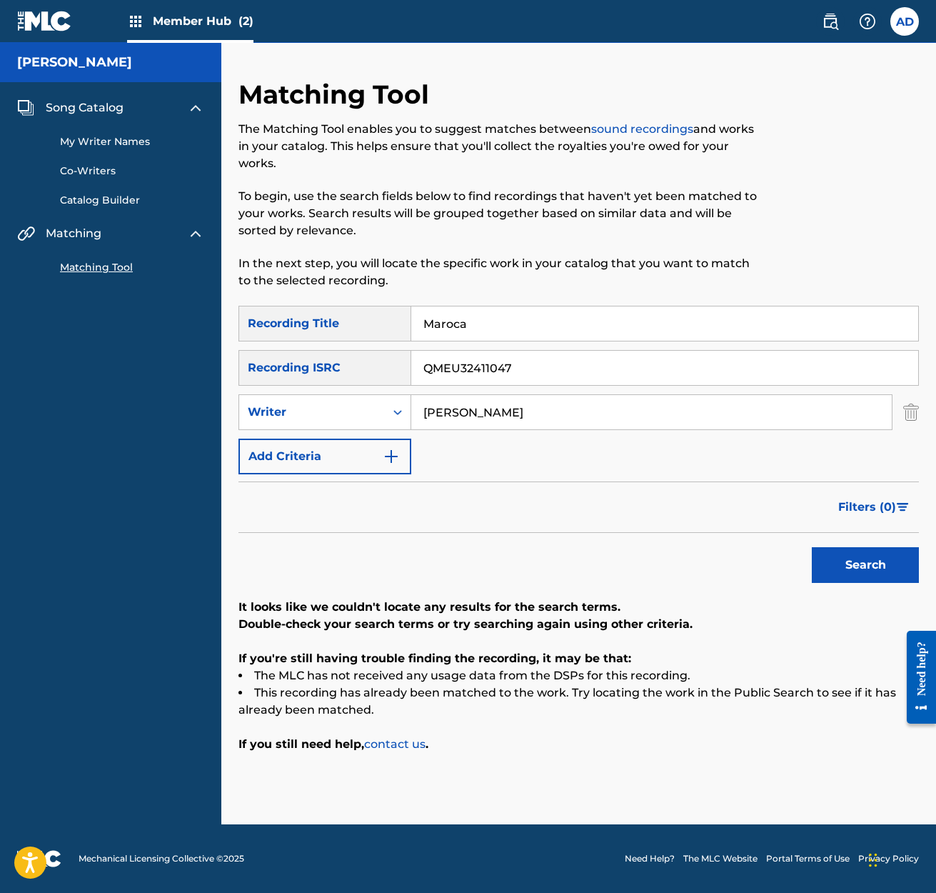
drag, startPoint x: 556, startPoint y: 414, endPoint x: 436, endPoint y: 413, distance: 120.0
click at [437, 412] on input "[PERSON_NAME]" at bounding box center [651, 412] width 481 height 34
click at [863, 568] on button "Search" at bounding box center [865, 565] width 107 height 36
drag, startPoint x: 488, startPoint y: 411, endPoint x: 441, endPoint y: 413, distance: 47.9
click at [441, 413] on input "[PERSON_NAME]" at bounding box center [651, 412] width 481 height 34
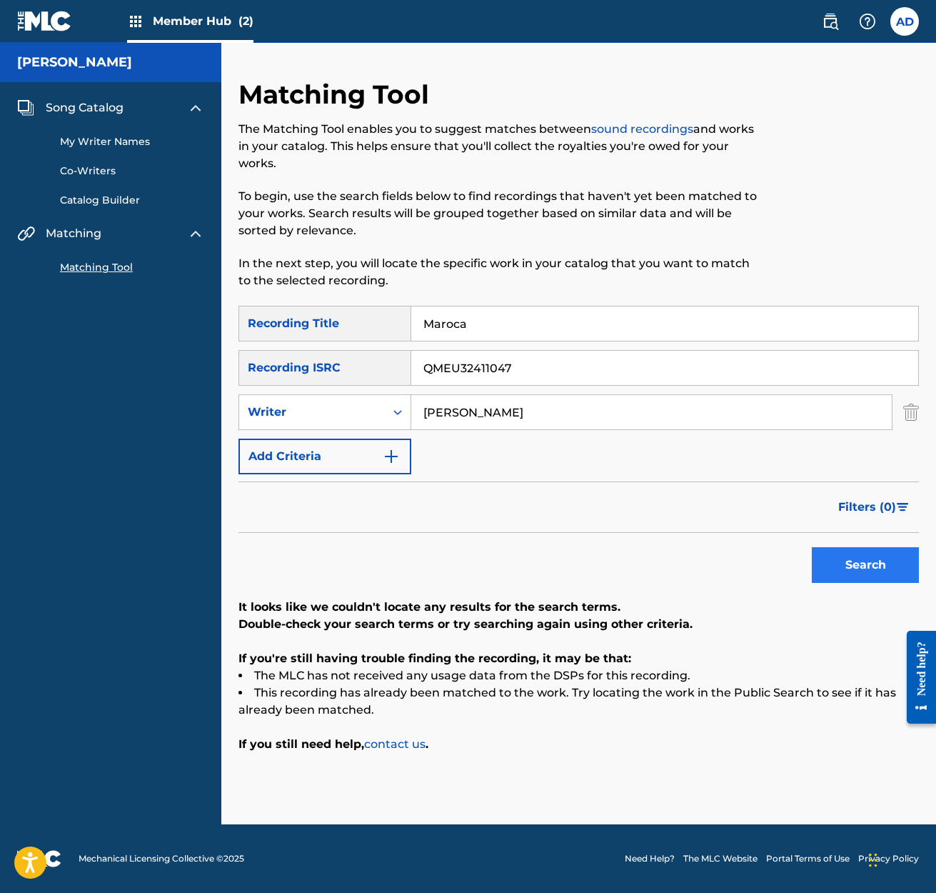
type input "[PERSON_NAME]"
click at [859, 563] on button "Search" at bounding box center [865, 565] width 107 height 36
click at [94, 139] on link "My Writer Names" at bounding box center [132, 141] width 144 height 15
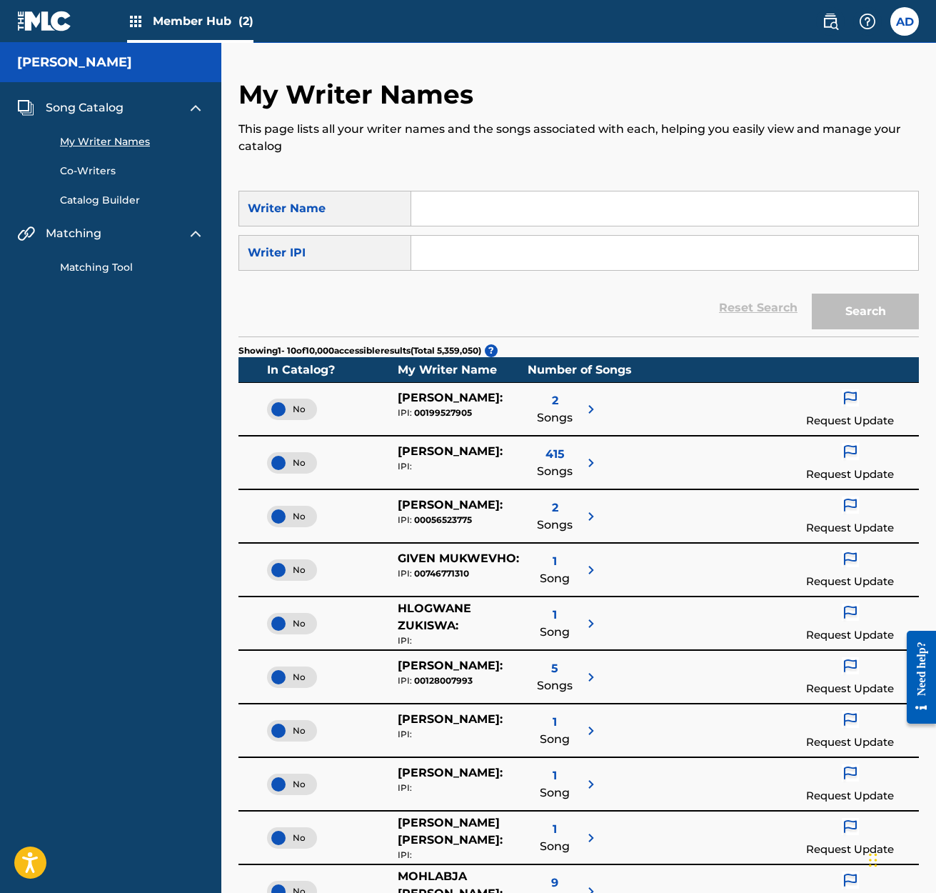
click at [104, 199] on link "Catalog Builder" at bounding box center [132, 200] width 144 height 15
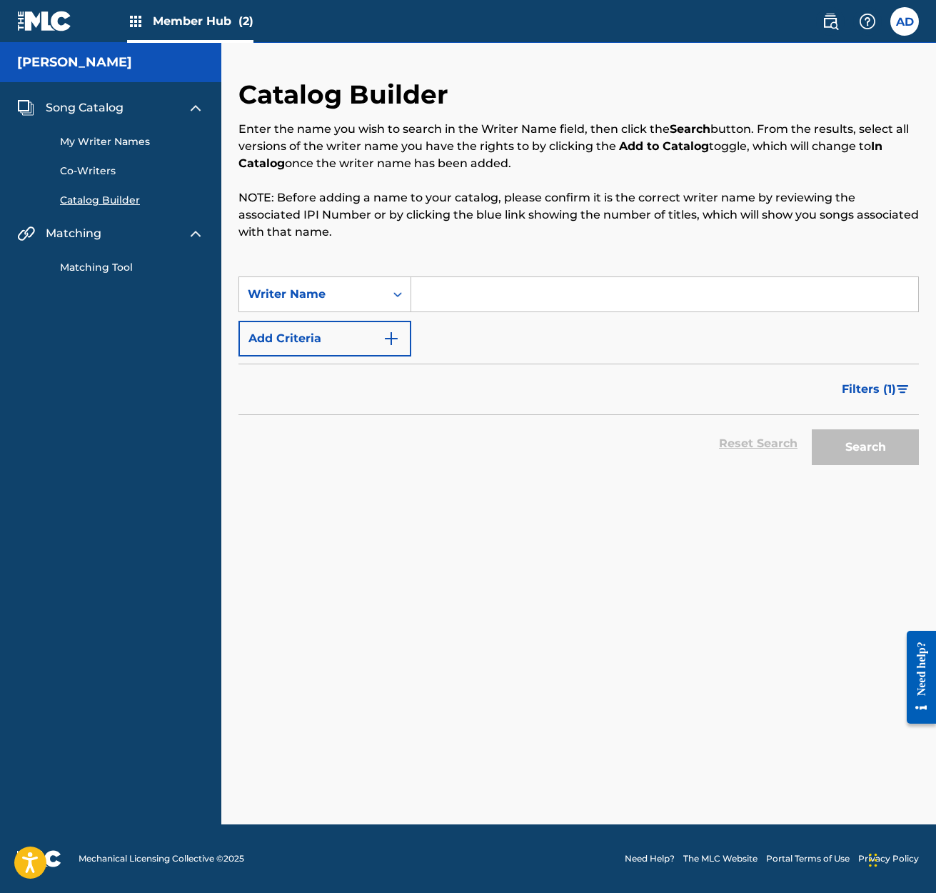
click at [196, 22] on span "Member Hub (2)" at bounding box center [203, 21] width 101 height 16
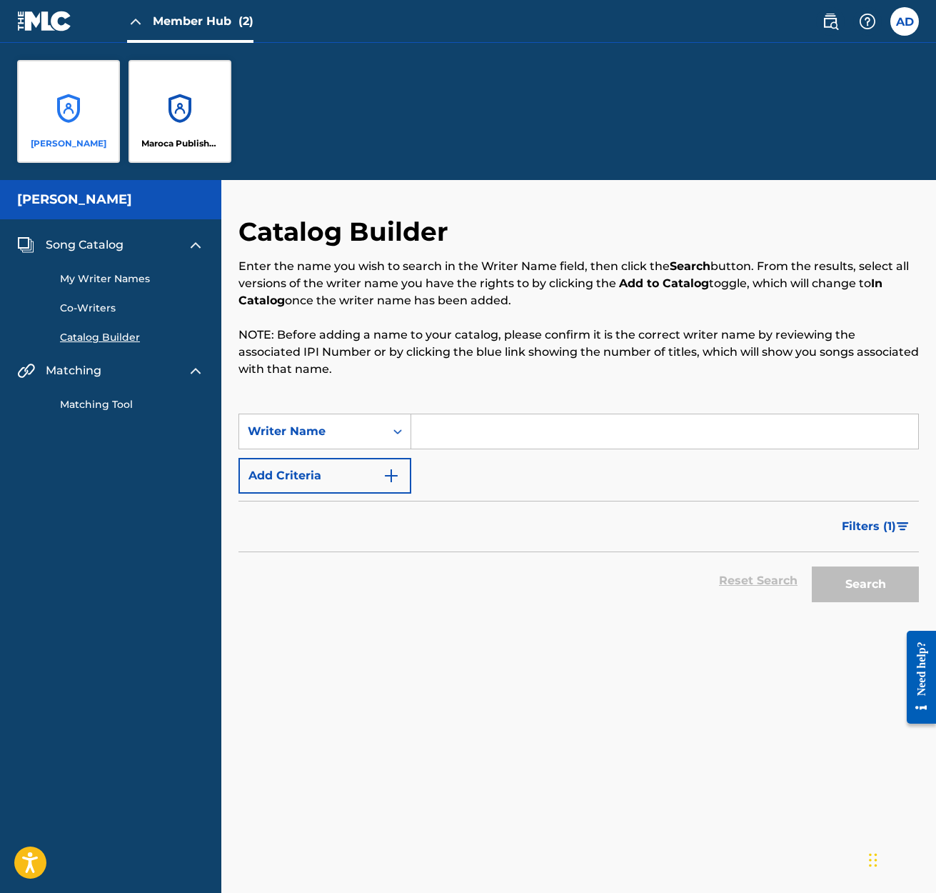
click at [74, 116] on div "[PERSON_NAME]" at bounding box center [68, 111] width 103 height 103
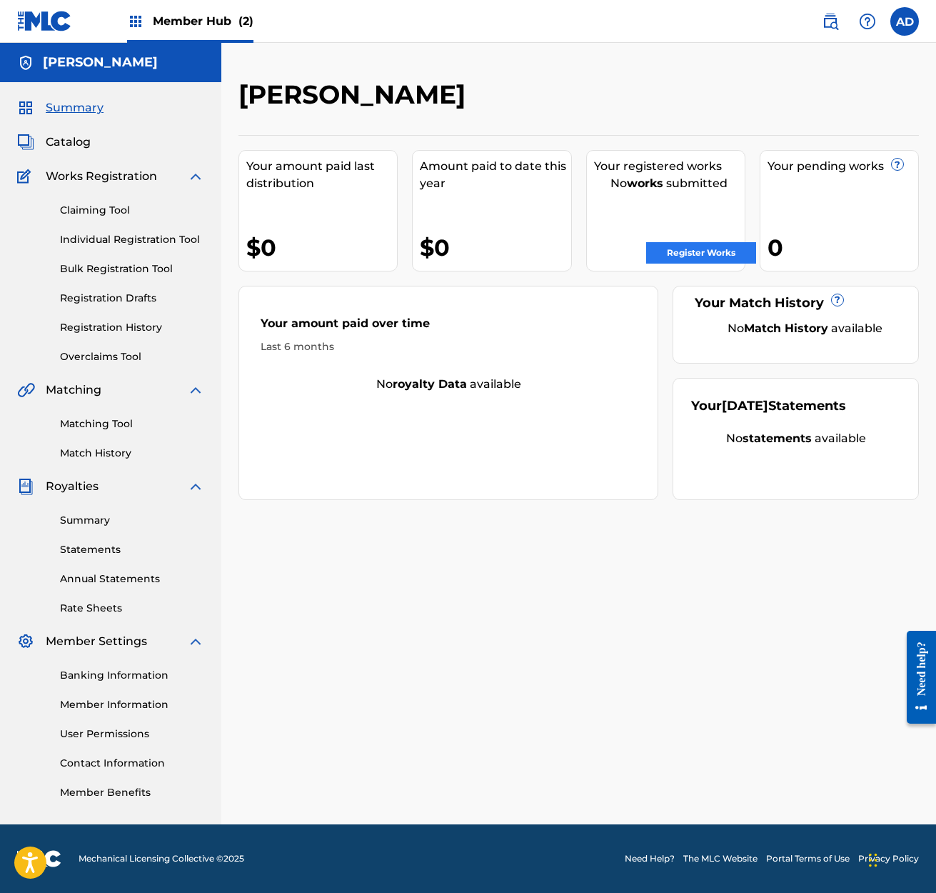
click at [695, 252] on link "Register Works" at bounding box center [701, 252] width 110 height 21
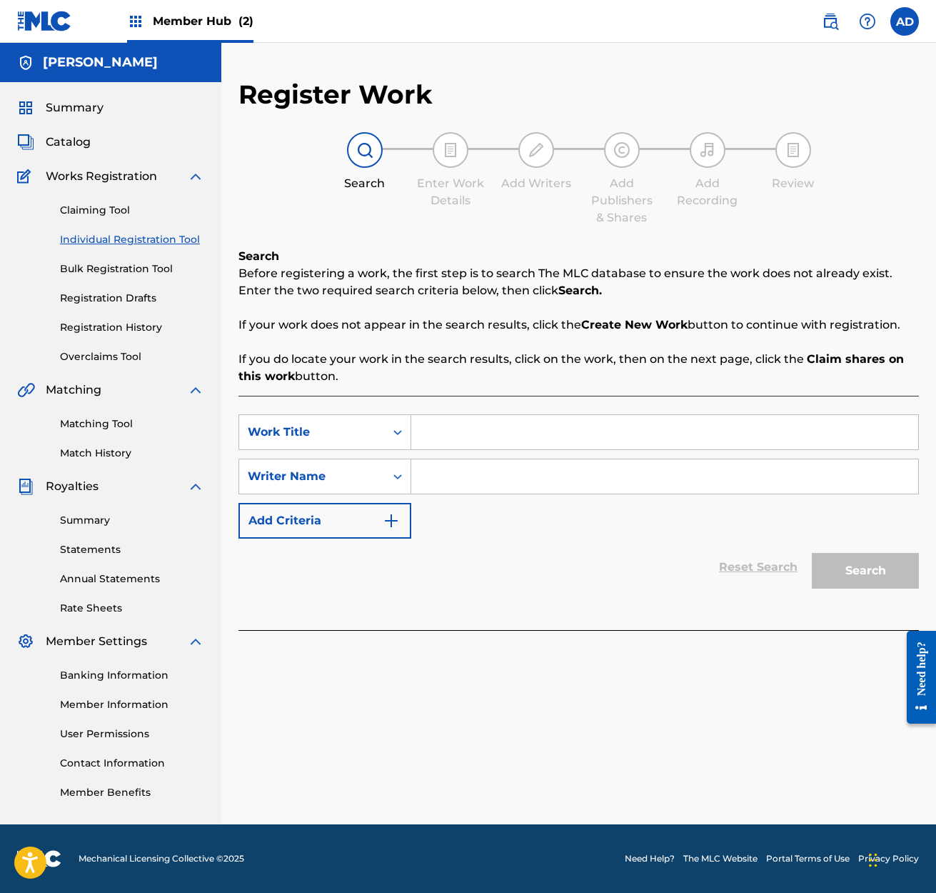
drag, startPoint x: 419, startPoint y: 431, endPoint x: 451, endPoint y: 444, distance: 34.6
click at [419, 432] on input "Search Form" at bounding box center [664, 432] width 507 height 34
type input "Maroca"
click at [422, 476] on input "Search Form" at bounding box center [664, 476] width 507 height 34
type input "[PERSON_NAME]"
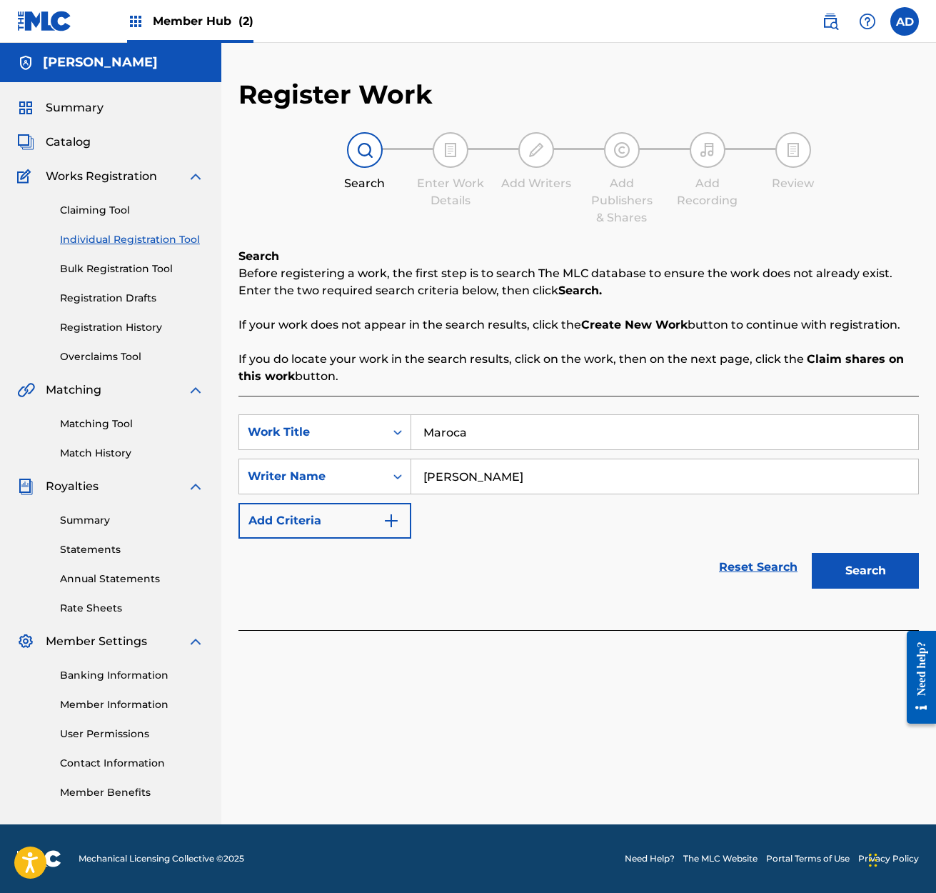
click at [851, 567] on button "Search" at bounding box center [865, 571] width 107 height 36
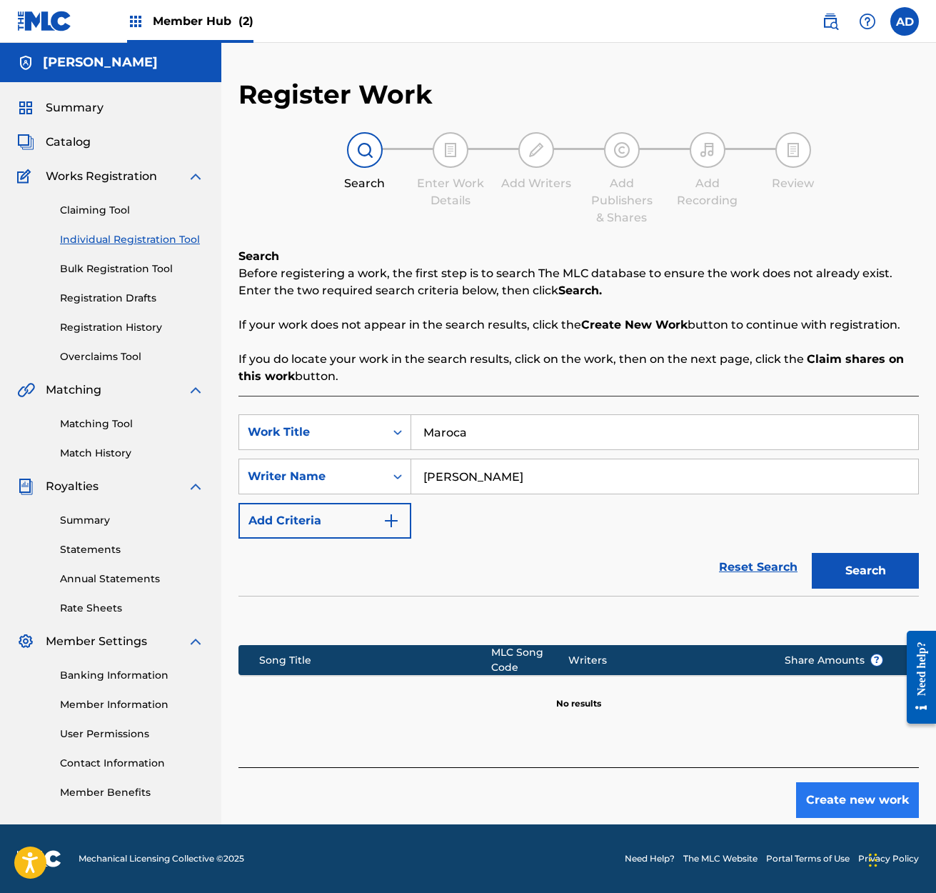
click at [845, 799] on button "Create new work" at bounding box center [857, 800] width 123 height 36
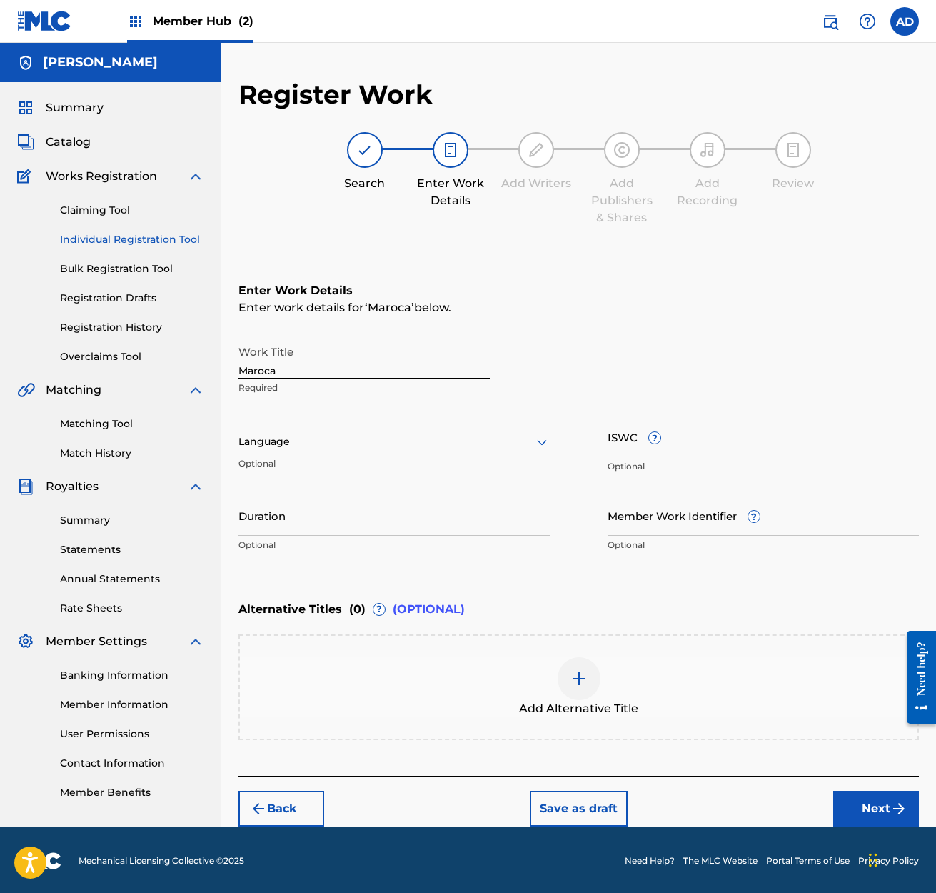
click at [541, 443] on icon at bounding box center [541, 441] width 17 height 17
click at [276, 474] on div "English" at bounding box center [394, 473] width 311 height 32
click at [311, 521] on input "Duration" at bounding box center [395, 515] width 312 height 41
type input "06:09"
click at [643, 521] on input "Member Work Identifier ?" at bounding box center [764, 515] width 312 height 41
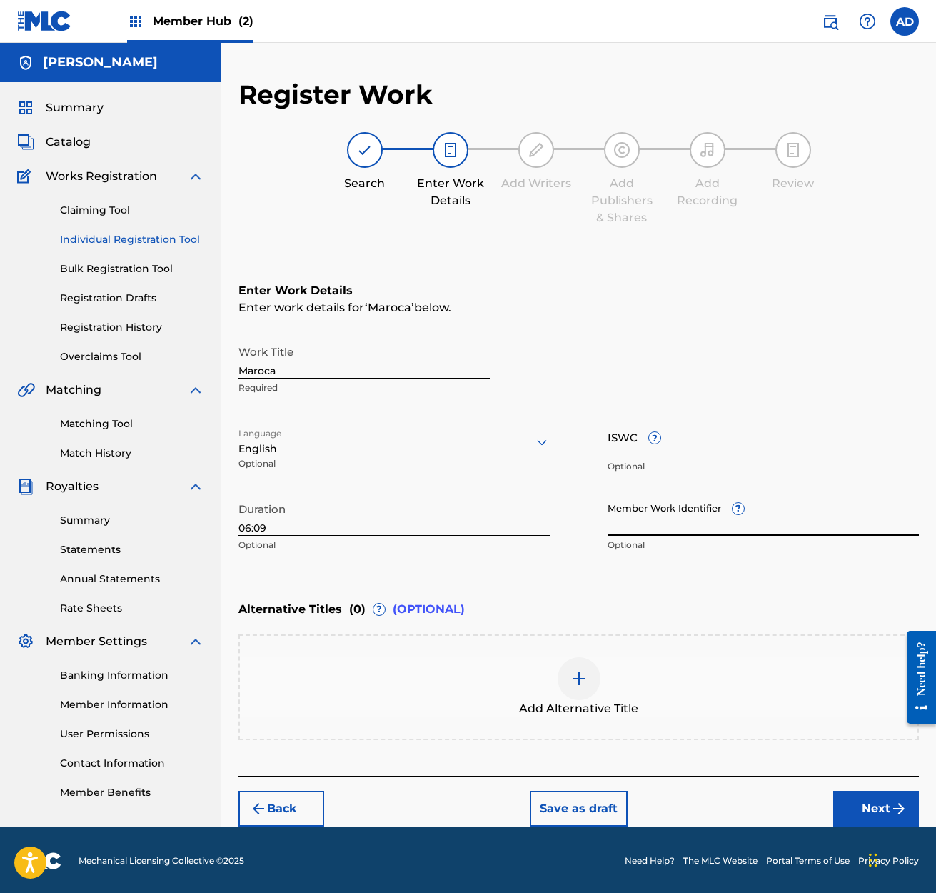
click at [668, 440] on input "ISWC ?" at bounding box center [764, 436] width 312 height 41
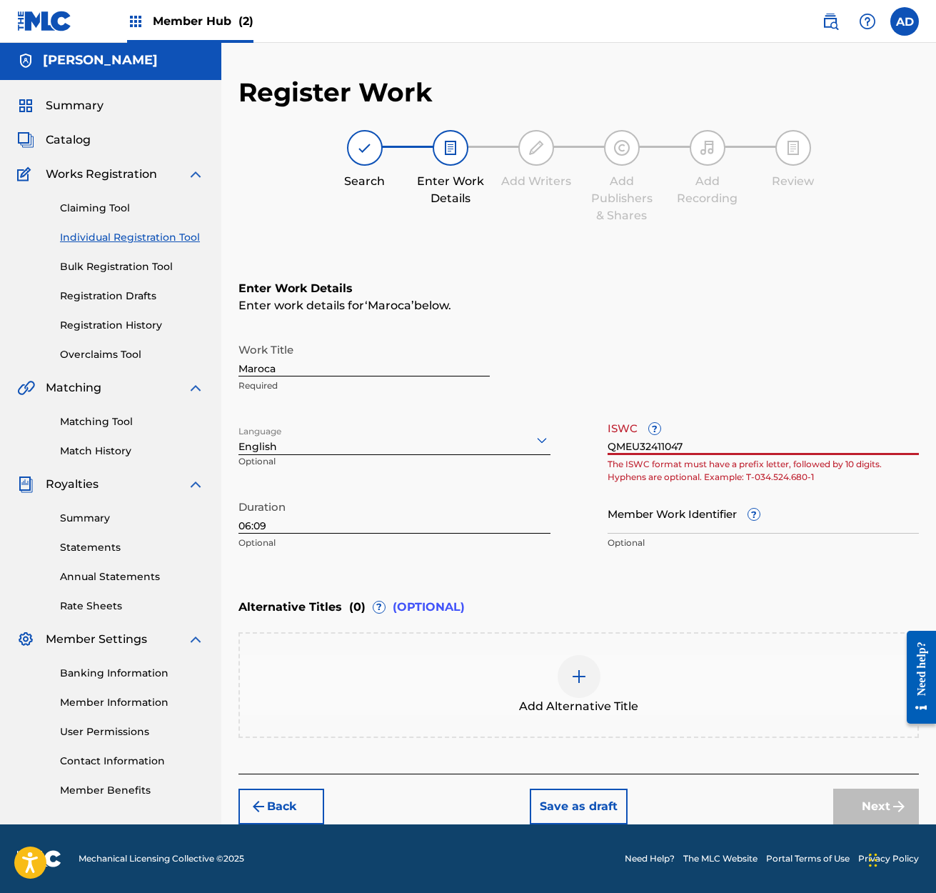
scroll to position [1, 0]
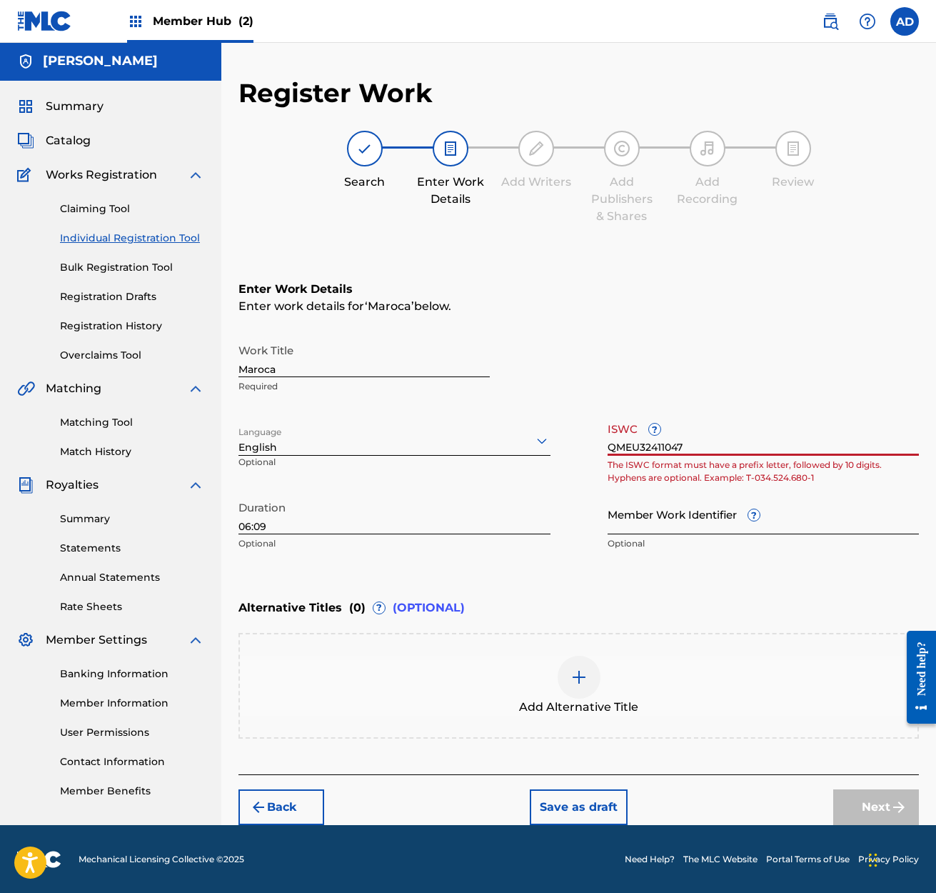
type input "QMEU32411047"
click at [833, 510] on input "Member Work Identifier ?" at bounding box center [764, 513] width 312 height 41
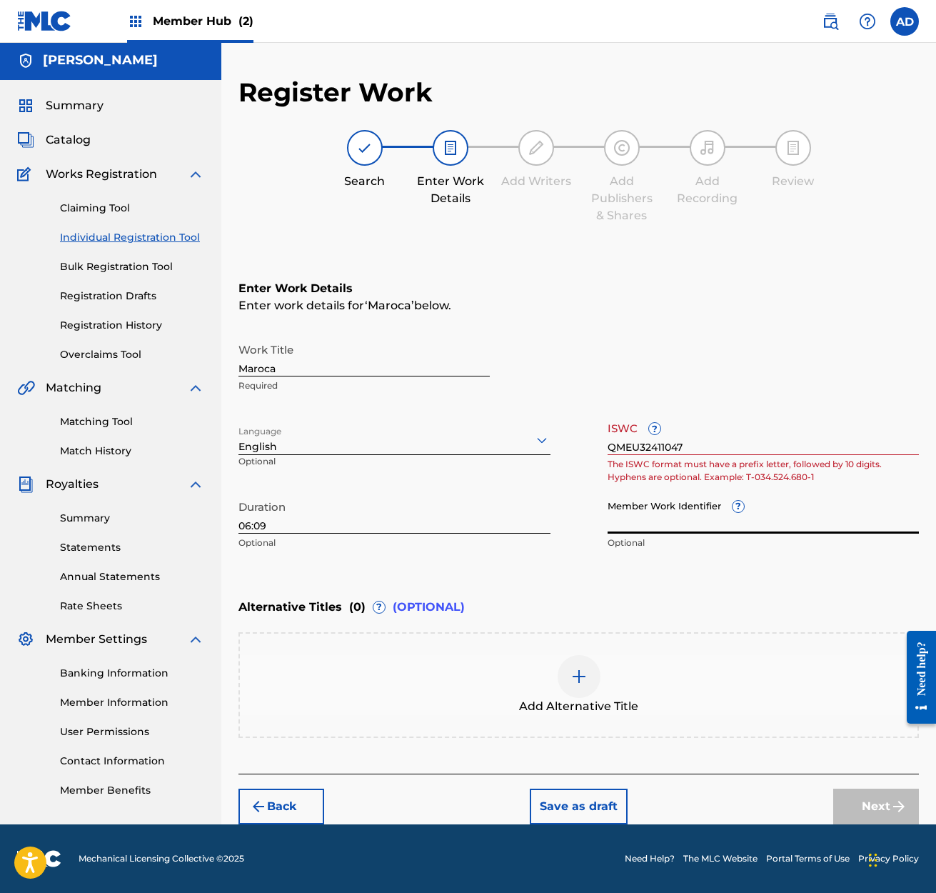
scroll to position [2, 1]
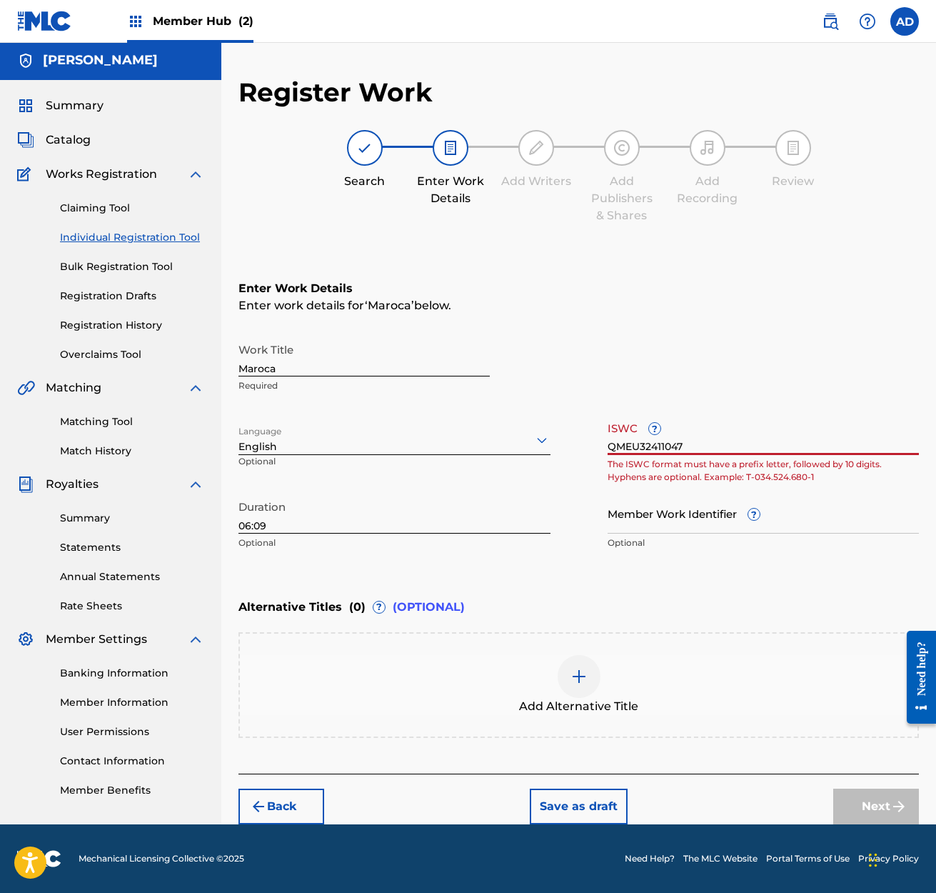
drag, startPoint x: 690, startPoint y: 446, endPoint x: 606, endPoint y: 448, distance: 83.6
click at [608, 448] on input "QMEU32411047" at bounding box center [764, 434] width 312 height 41
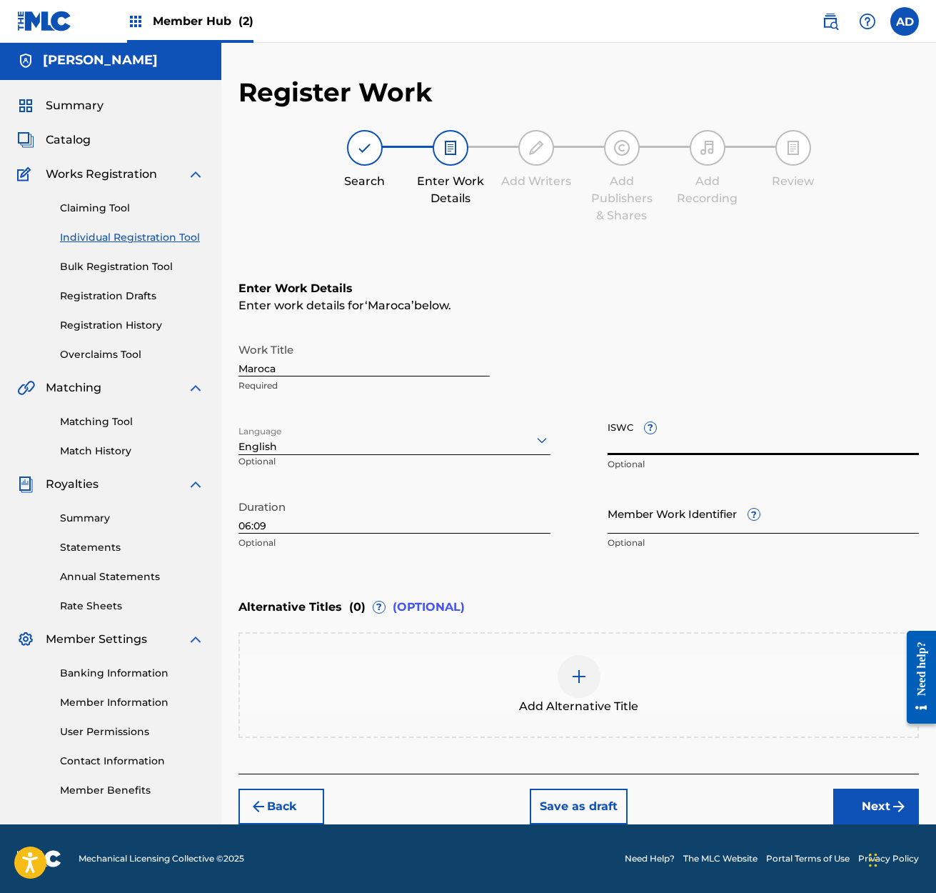
click at [655, 526] on input "Member Work Identifier ?" at bounding box center [764, 513] width 312 height 41
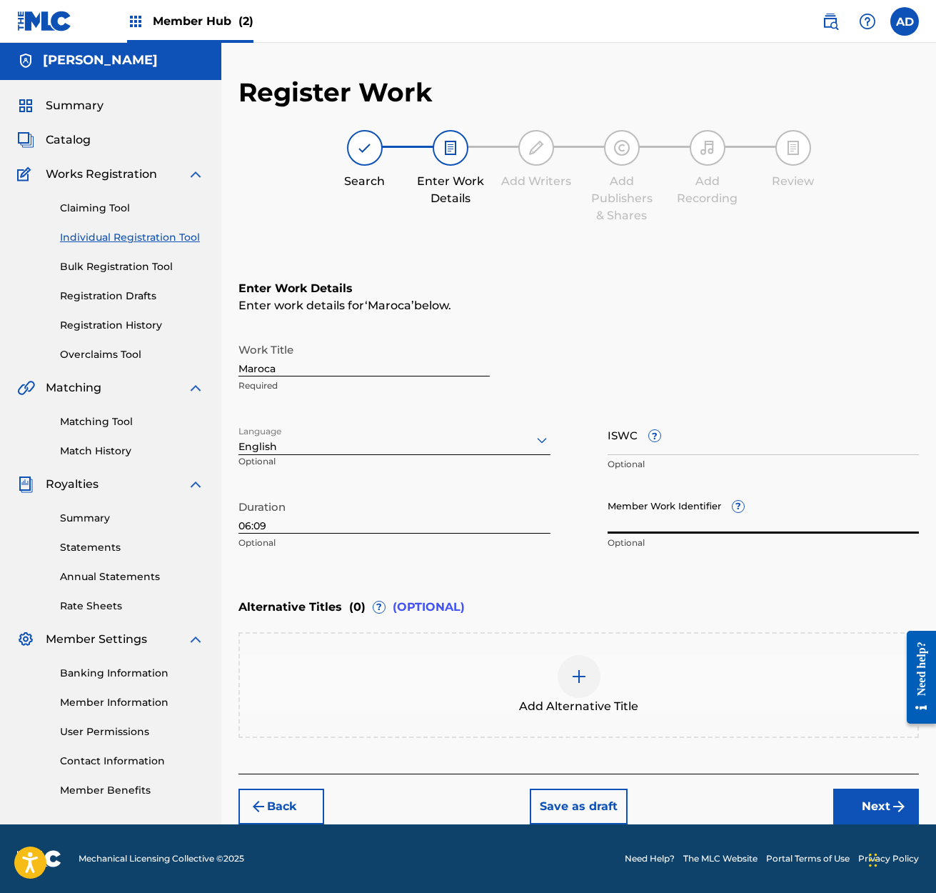
click at [713, 523] on input "Member Work Identifier ?" at bounding box center [764, 513] width 312 height 41
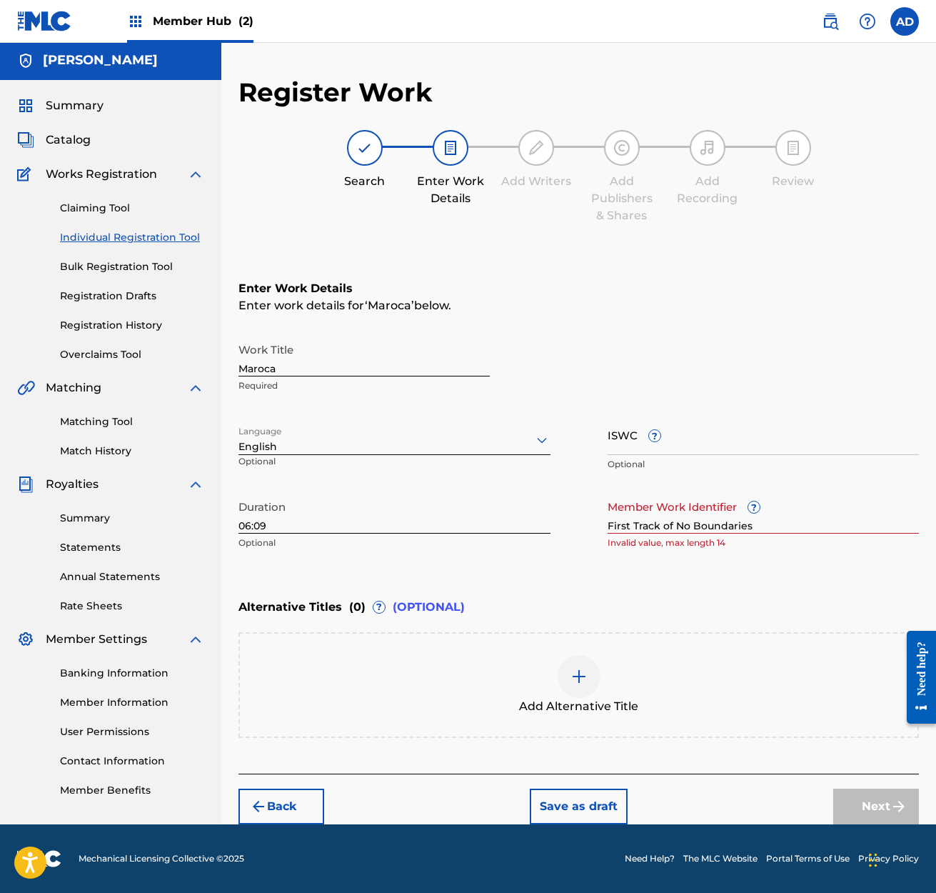
click at [735, 541] on p "Invalid value, max length 14" at bounding box center [764, 542] width 312 height 13
drag, startPoint x: 757, startPoint y: 527, endPoint x: 696, endPoint y: 527, distance: 60.7
click at [696, 527] on input "First Track of No Boundaries" at bounding box center [764, 513] width 312 height 41
click at [673, 526] on input "First Track of No Boundaries" at bounding box center [764, 513] width 312 height 41
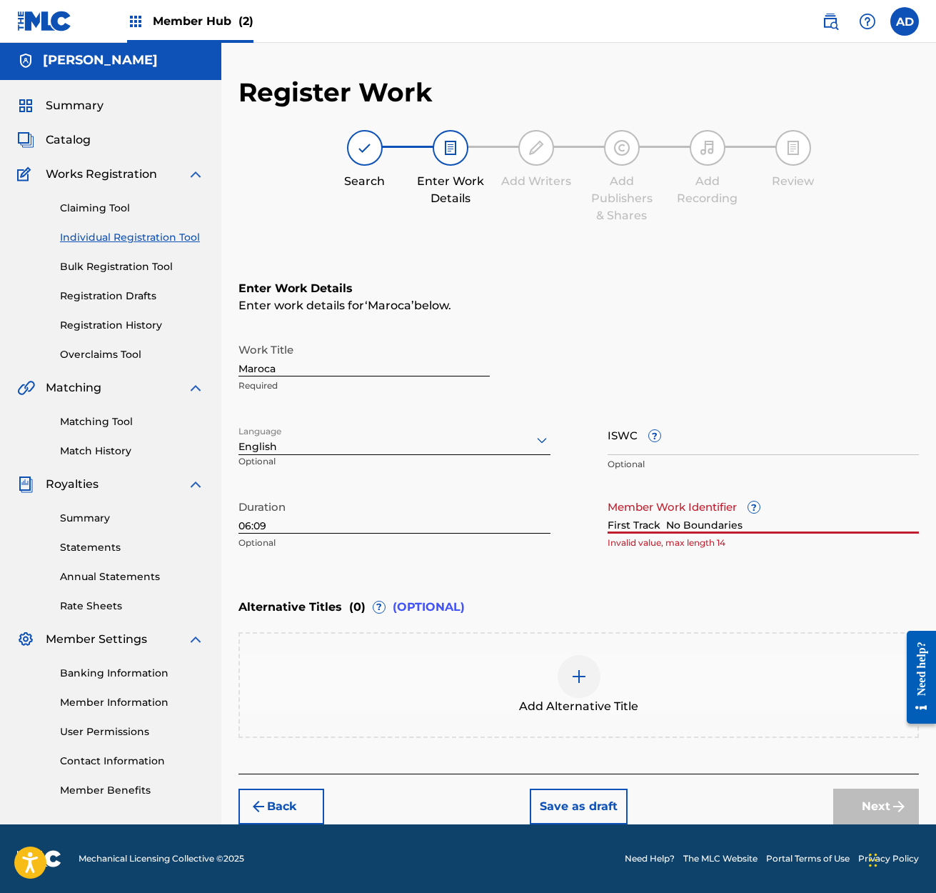
drag, startPoint x: 630, startPoint y: 525, endPoint x: 599, endPoint y: 526, distance: 30.7
click at [599, 526] on div "Work Title Maroca Required Language English Optional ISWC ? Optional Duration 0…" at bounding box center [579, 446] width 681 height 221
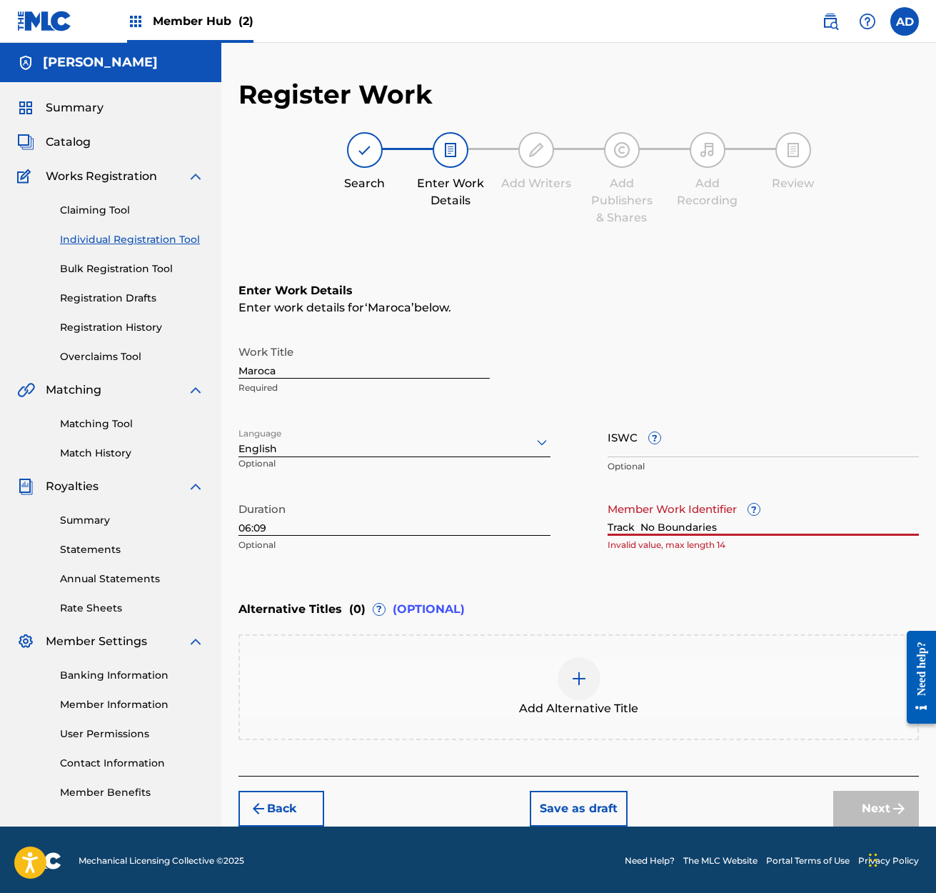
scroll to position [0, 0]
drag, startPoint x: 636, startPoint y: 526, endPoint x: 636, endPoint y: 538, distance: 12.1
click at [636, 526] on input "Track No Boundaries" at bounding box center [764, 515] width 312 height 41
drag, startPoint x: 642, startPoint y: 526, endPoint x: 720, endPoint y: 526, distance: 77.8
click at [721, 528] on input "Track ! No Boundaries" at bounding box center [764, 515] width 312 height 41
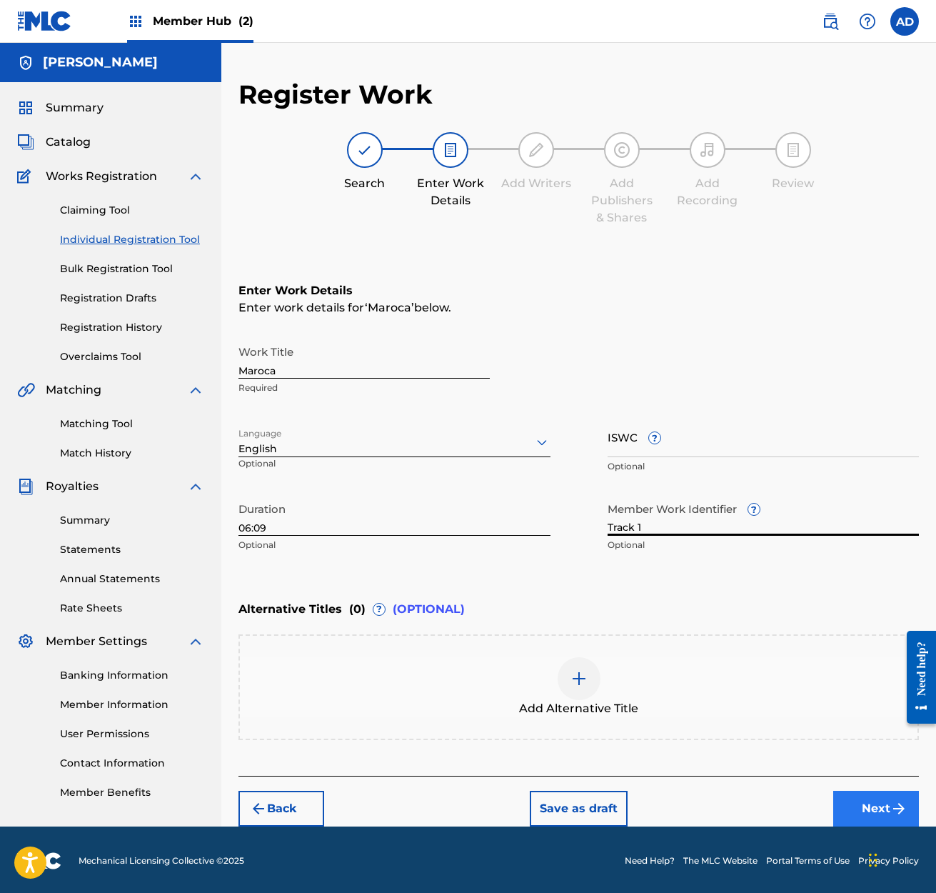
type input "Track 1"
click at [875, 807] on button "Next" at bounding box center [876, 808] width 86 height 36
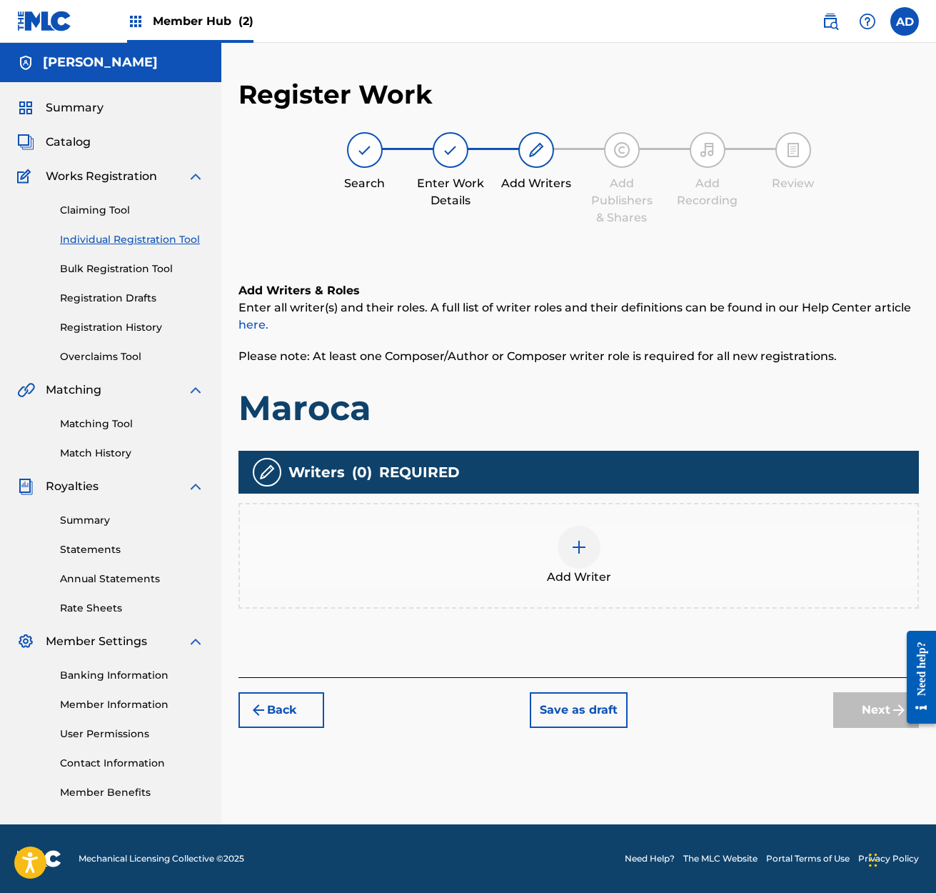
click at [288, 530] on div "Add Writer" at bounding box center [579, 556] width 678 height 60
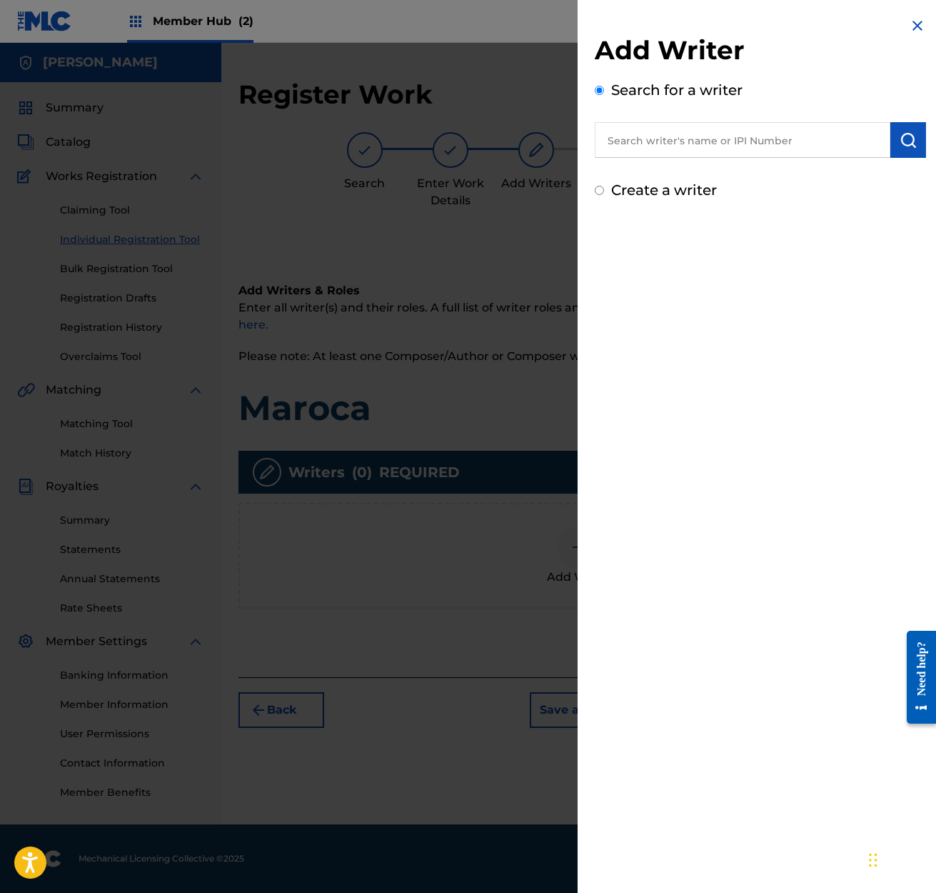
drag, startPoint x: 914, startPoint y: 24, endPoint x: 903, endPoint y: 34, distance: 14.7
click at [914, 24] on img at bounding box center [917, 25] width 17 height 17
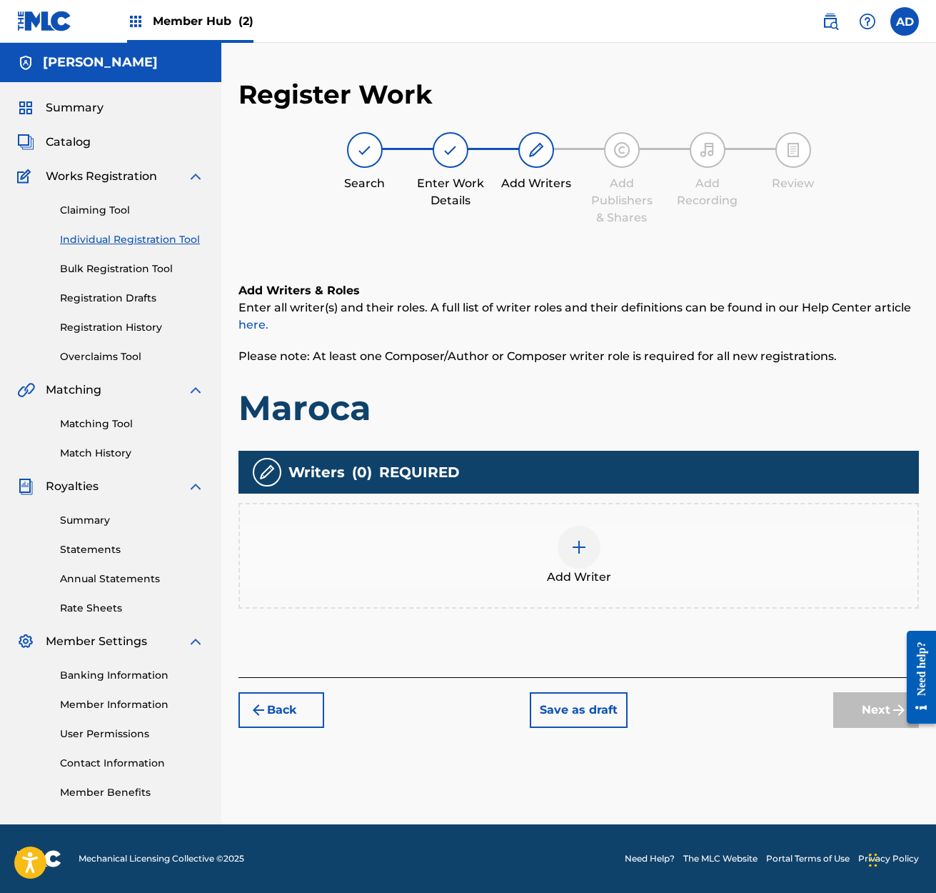
click at [576, 547] on img at bounding box center [579, 546] width 17 height 17
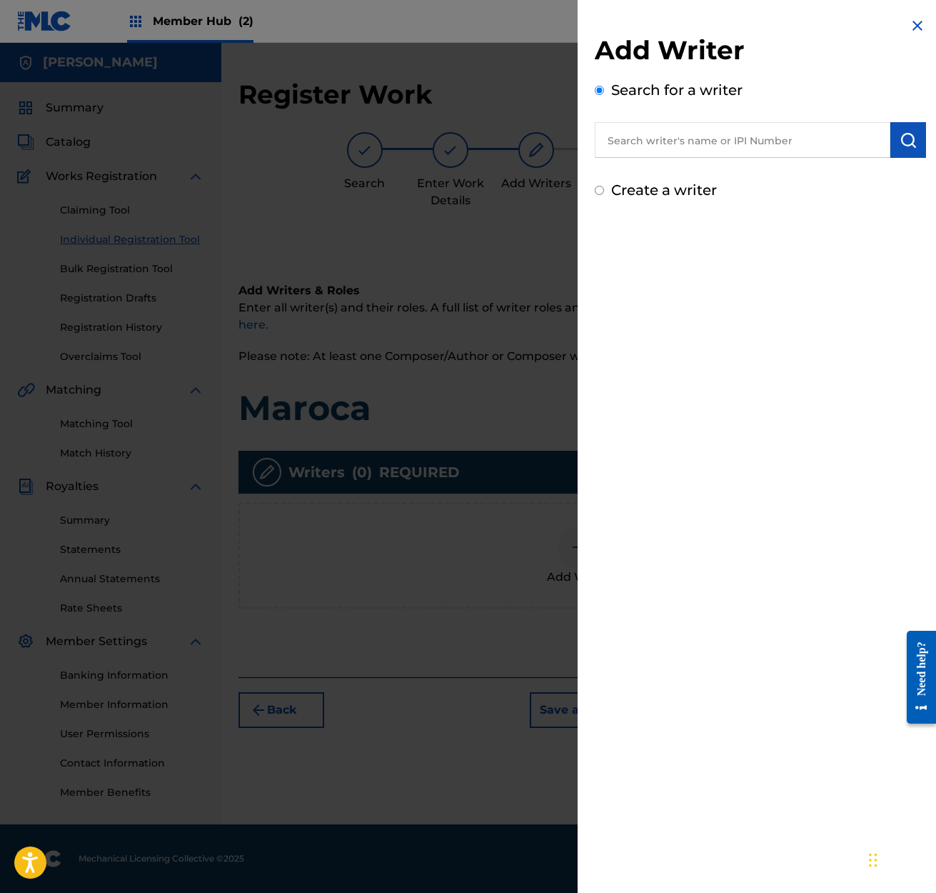
click at [610, 135] on input "text" at bounding box center [743, 140] width 296 height 36
type input "[PERSON_NAME]"
click at [599, 191] on input "Create a writer" at bounding box center [599, 190] width 9 height 9
radio input "false"
radio input "true"
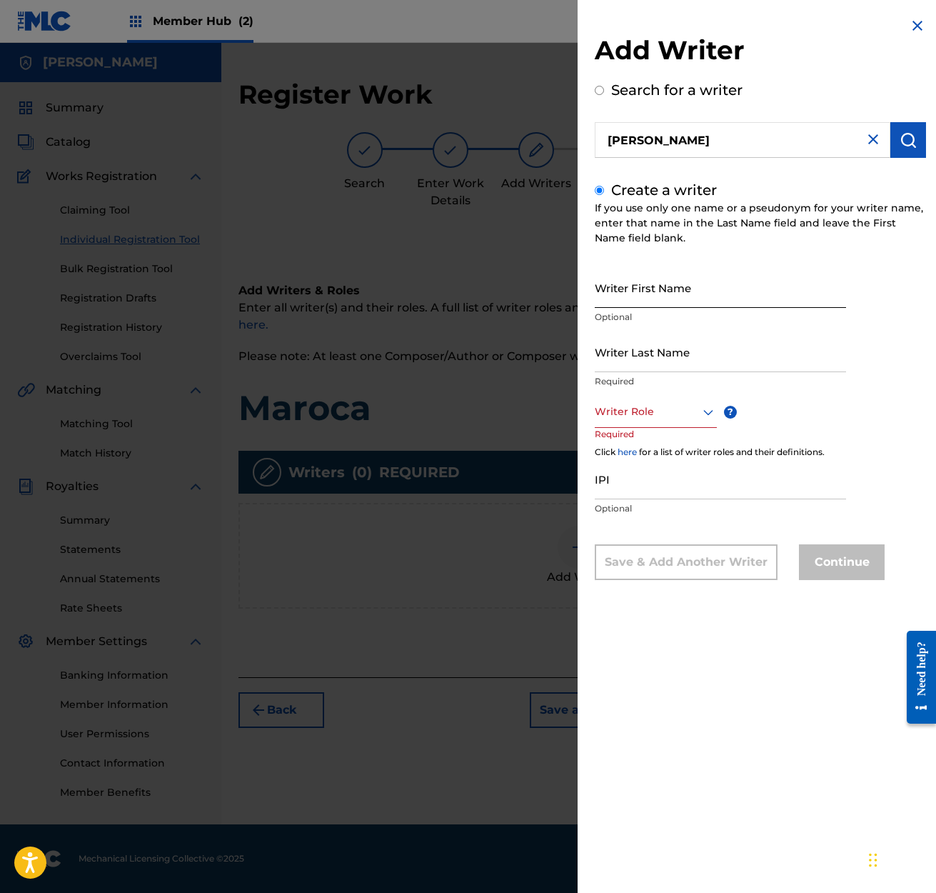
click at [629, 291] on input "Writer First Name" at bounding box center [720, 287] width 251 height 41
type input "[PERSON_NAME]"
drag, startPoint x: 598, startPoint y: 352, endPoint x: 689, endPoint y: 358, distance: 91.6
click at [689, 358] on input "Writer Last Name" at bounding box center [720, 351] width 251 height 41
drag, startPoint x: 700, startPoint y: 348, endPoint x: 717, endPoint y: 355, distance: 18.6
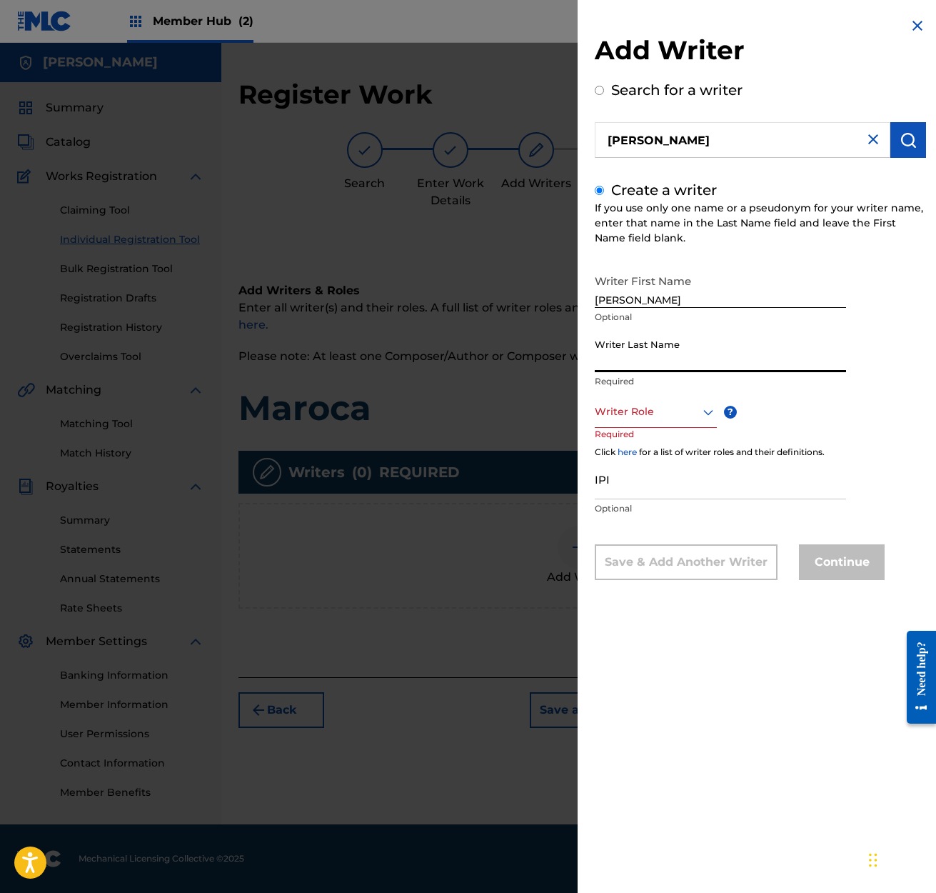
click at [606, 343] on input "Writer Last Name" at bounding box center [720, 351] width 251 height 41
type input "[PERSON_NAME]"
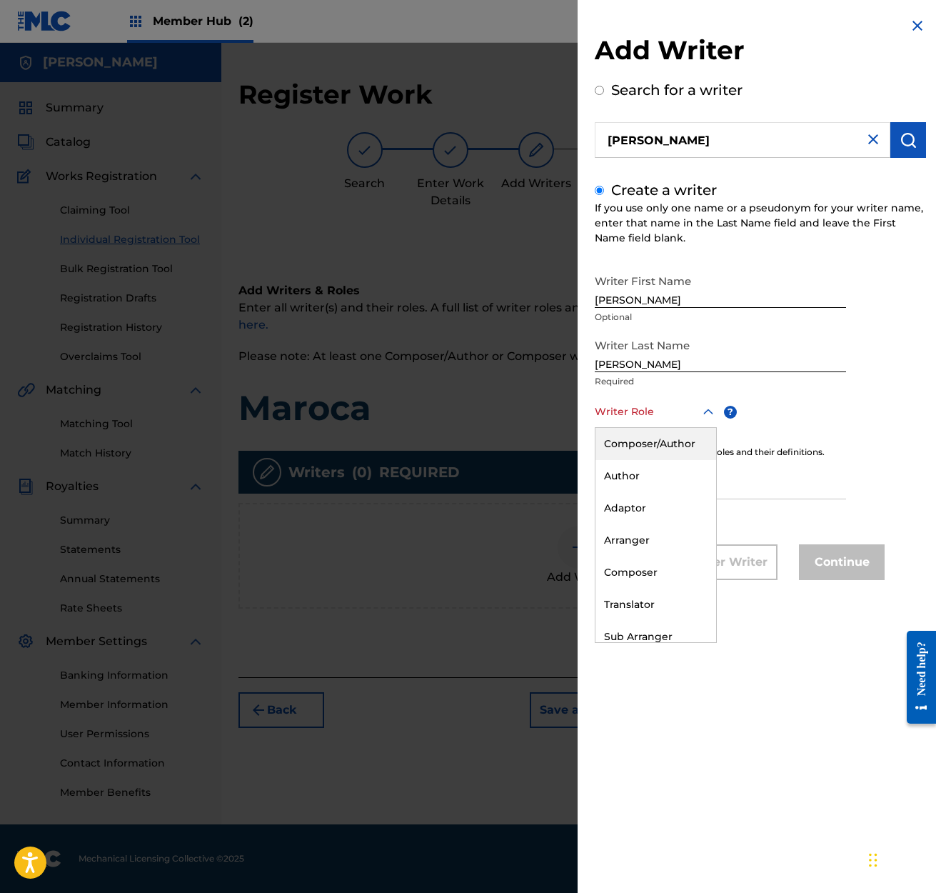
click at [705, 412] on icon at bounding box center [708, 411] width 10 height 6
click at [651, 443] on div "Composer/Author" at bounding box center [656, 444] width 121 height 32
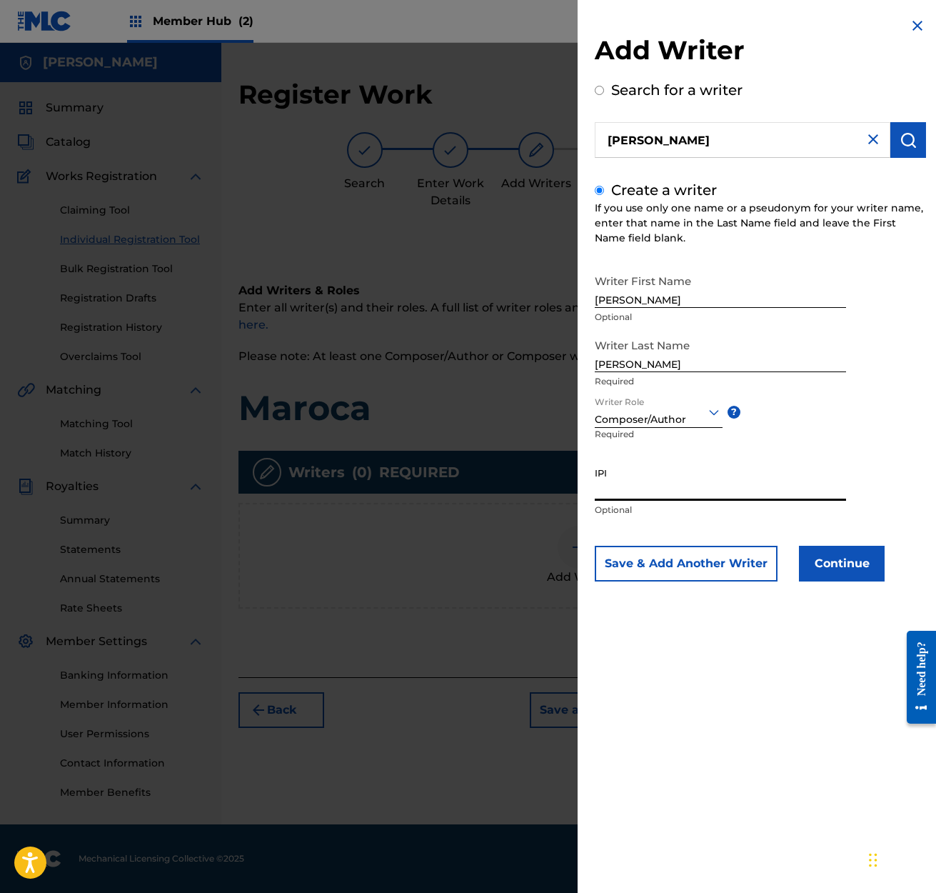
click at [626, 484] on input "IPI" at bounding box center [720, 480] width 251 height 41
type input "1239529924"
click at [850, 567] on button "Continue" at bounding box center [842, 564] width 86 height 36
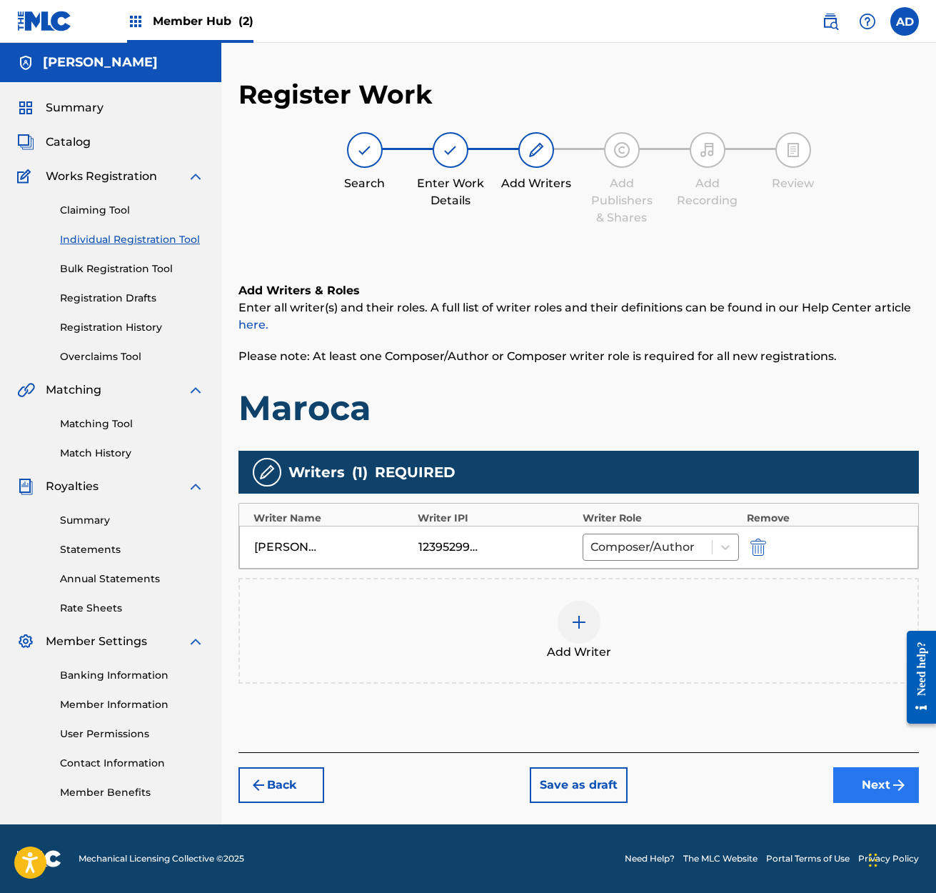
click at [880, 785] on button "Next" at bounding box center [876, 785] width 86 height 36
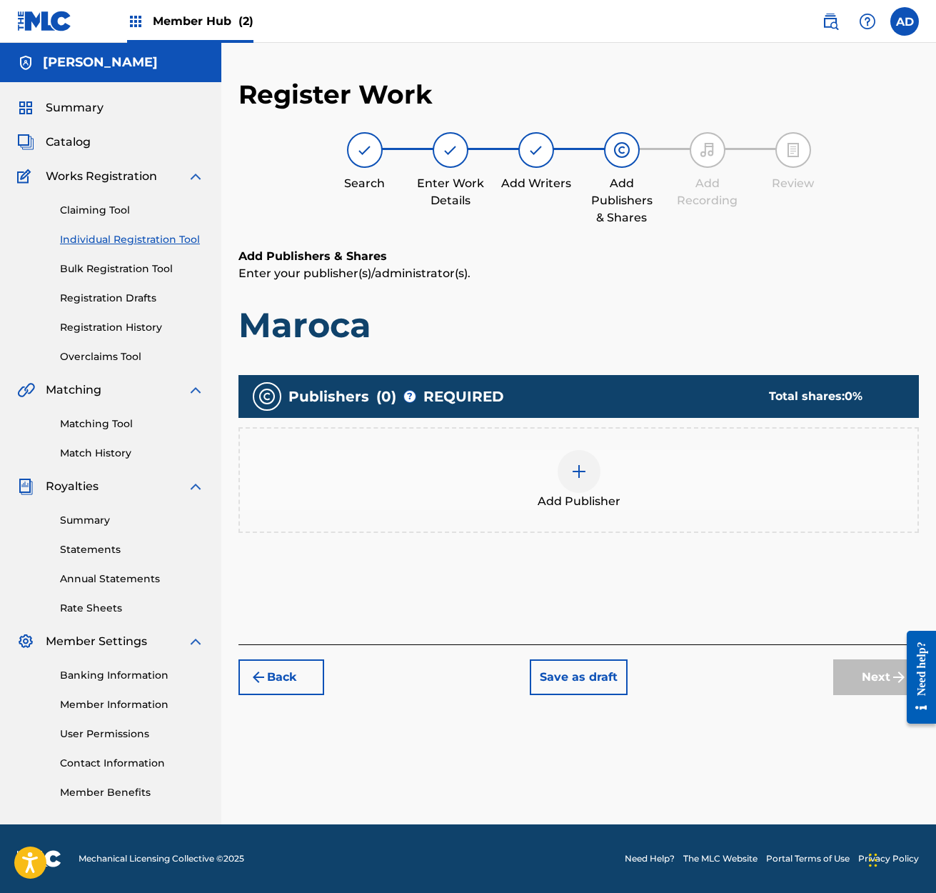
click at [576, 476] on img at bounding box center [579, 471] width 17 height 17
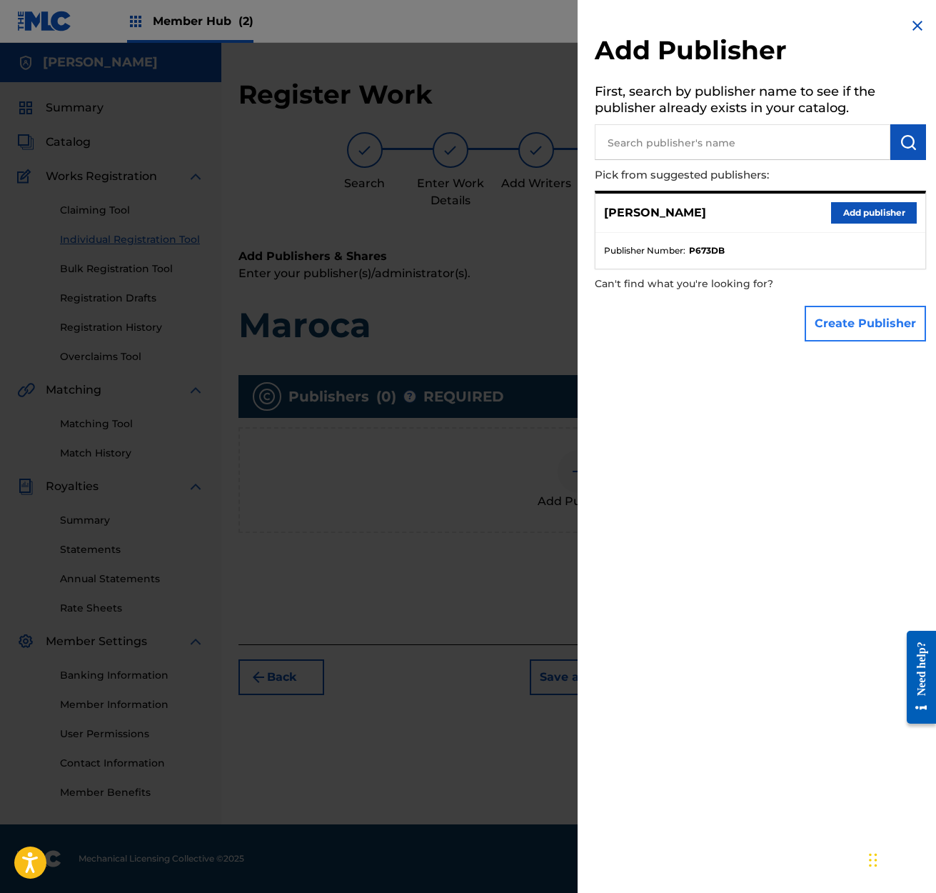
click at [845, 318] on button "Create Publisher" at bounding box center [865, 324] width 121 height 36
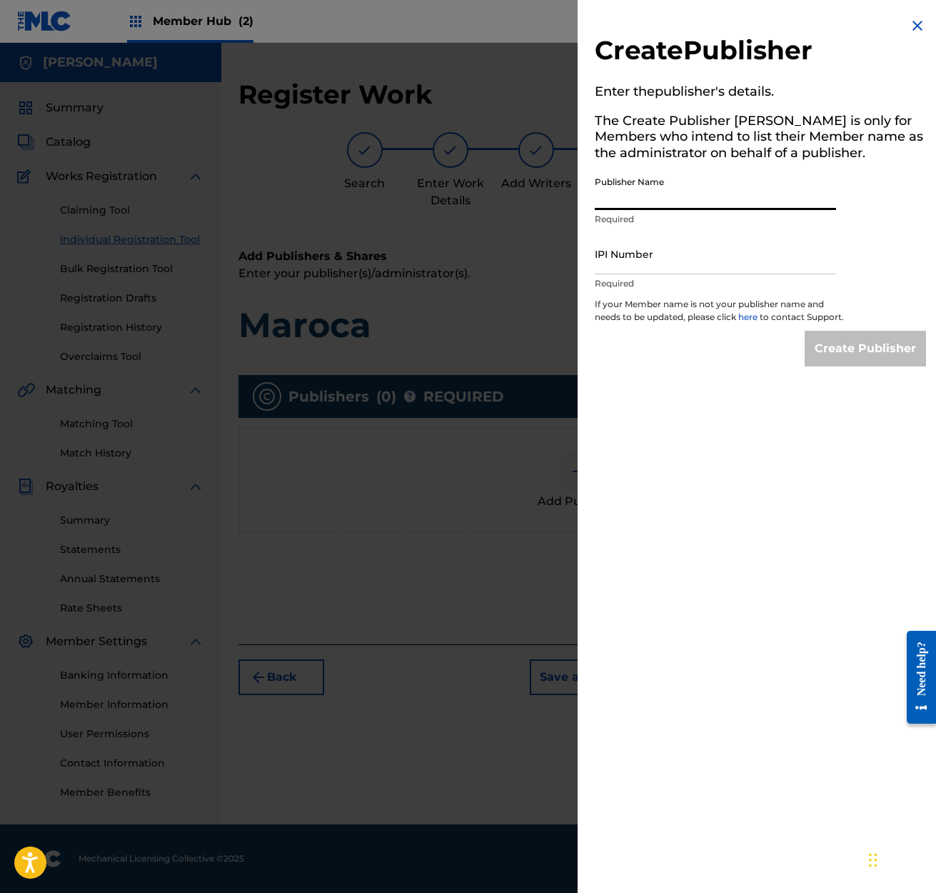
click at [603, 191] on input "Publisher Name" at bounding box center [715, 189] width 241 height 41
type input "MAROCA PUBLISHING"
click at [783, 231] on div "Publisher Name MAROCA PUBLISHING Required" at bounding box center [715, 201] width 241 height 64
click at [638, 258] on input "IPI Number" at bounding box center [715, 254] width 241 height 41
click at [711, 249] on input "00032411047" at bounding box center [715, 254] width 241 height 41
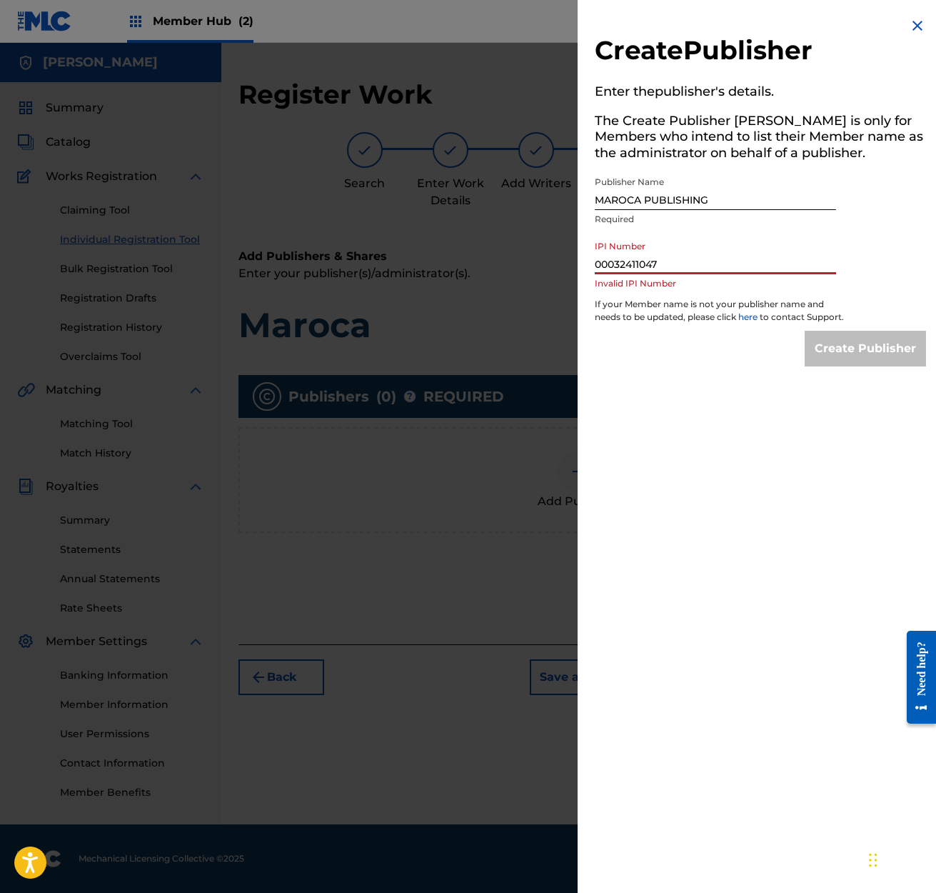
click at [726, 253] on input "00032411047" at bounding box center [715, 254] width 241 height 41
type input "00032411047"
click at [913, 22] on img at bounding box center [917, 25] width 17 height 17
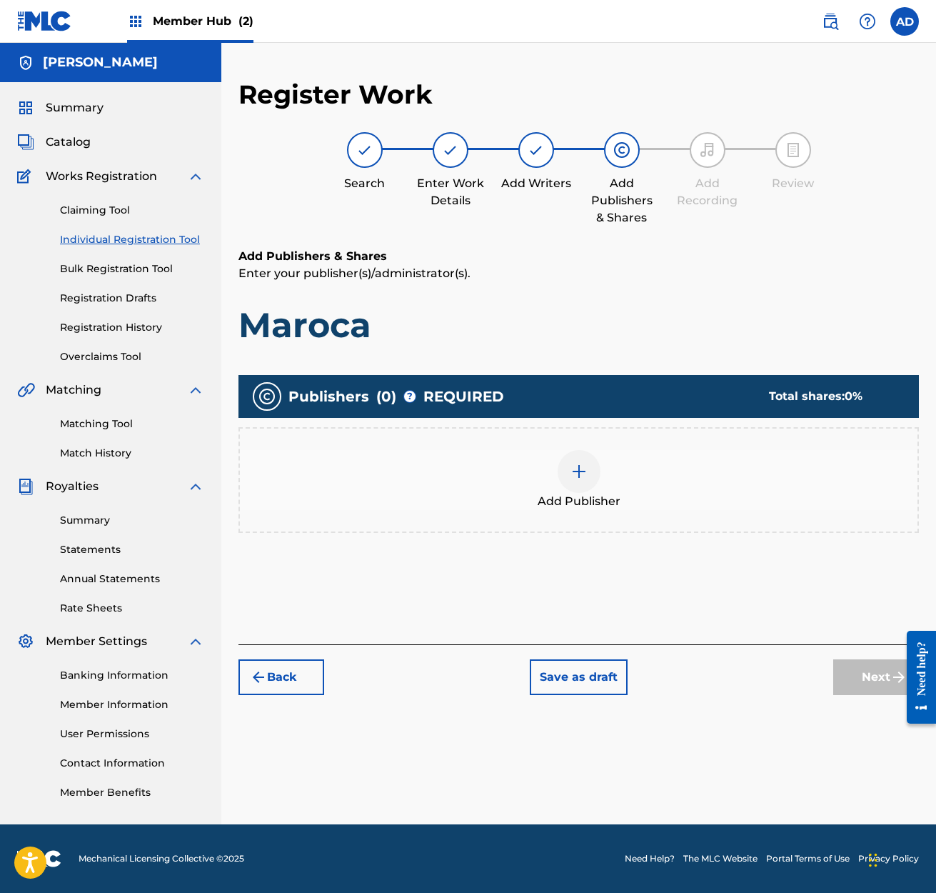
click at [846, 399] on span "0 %" at bounding box center [854, 396] width 18 height 14
click at [787, 398] on div "Total shares: 0 %" at bounding box center [829, 396] width 121 height 17
click at [276, 673] on button "Back" at bounding box center [282, 677] width 86 height 36
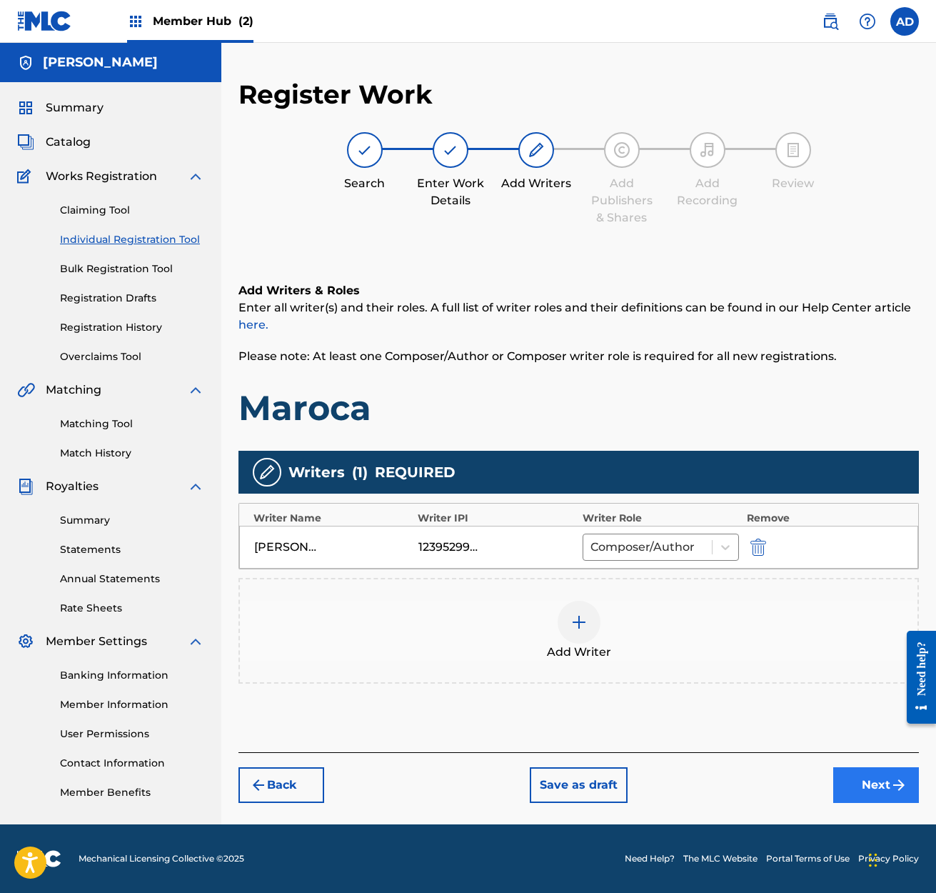
click at [872, 783] on button "Next" at bounding box center [876, 785] width 86 height 36
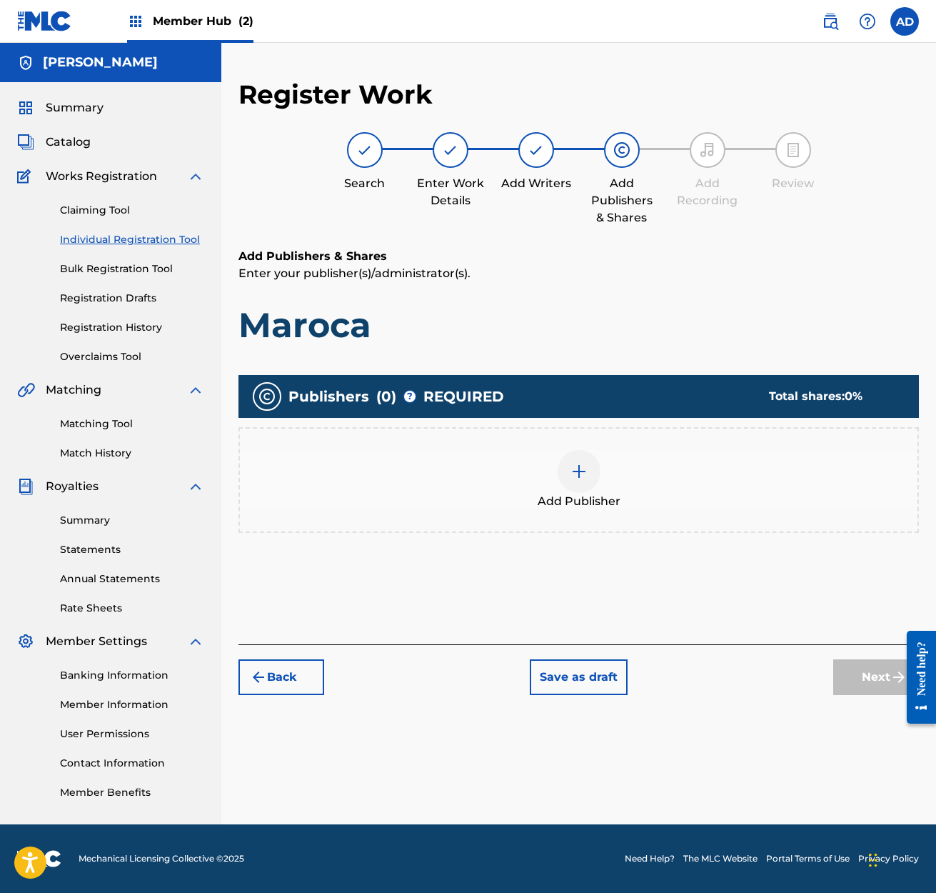
click at [844, 398] on div "Total shares: 0 %" at bounding box center [829, 396] width 121 height 17
click at [775, 670] on div "Back Save as draft Next" at bounding box center [579, 669] width 681 height 51
click at [582, 472] on img at bounding box center [579, 471] width 17 height 17
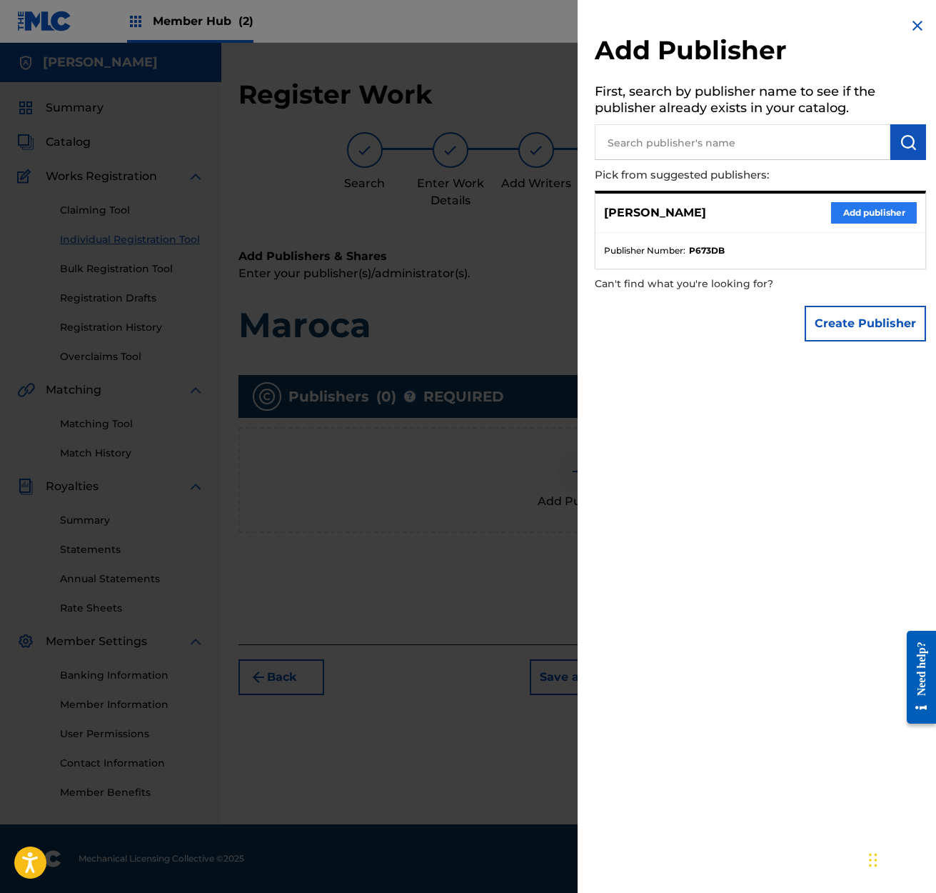
click at [867, 212] on button "Add publisher" at bounding box center [874, 212] width 86 height 21
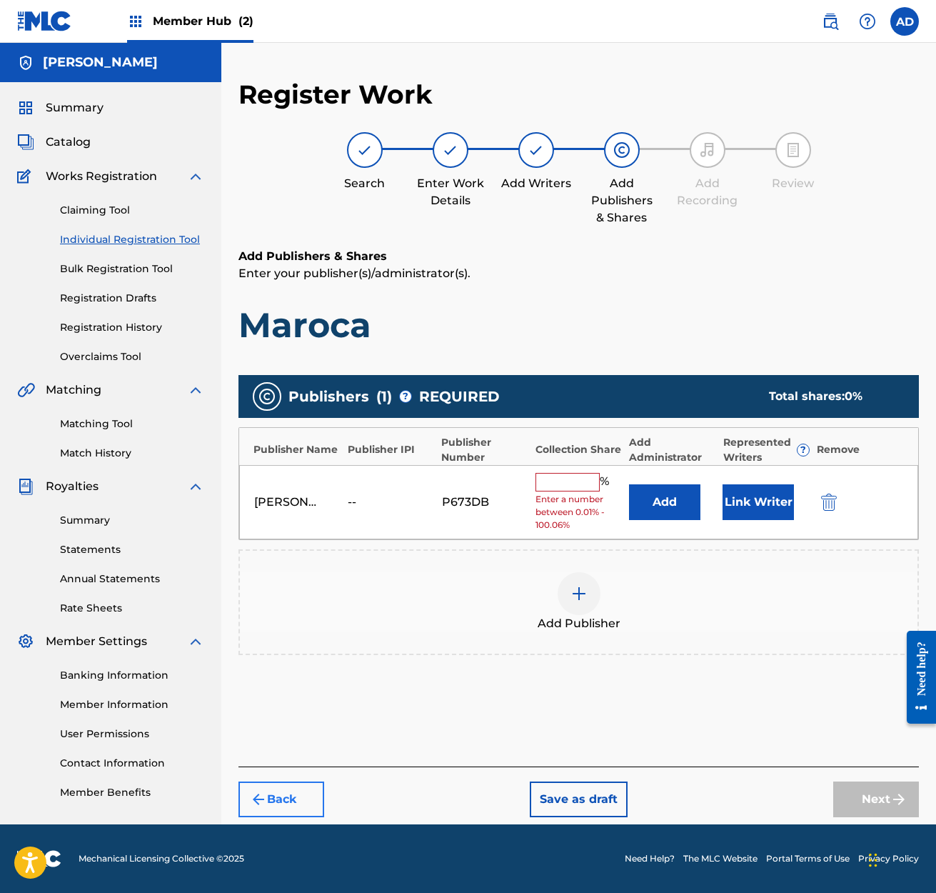
click at [287, 802] on button "Back" at bounding box center [282, 799] width 86 height 36
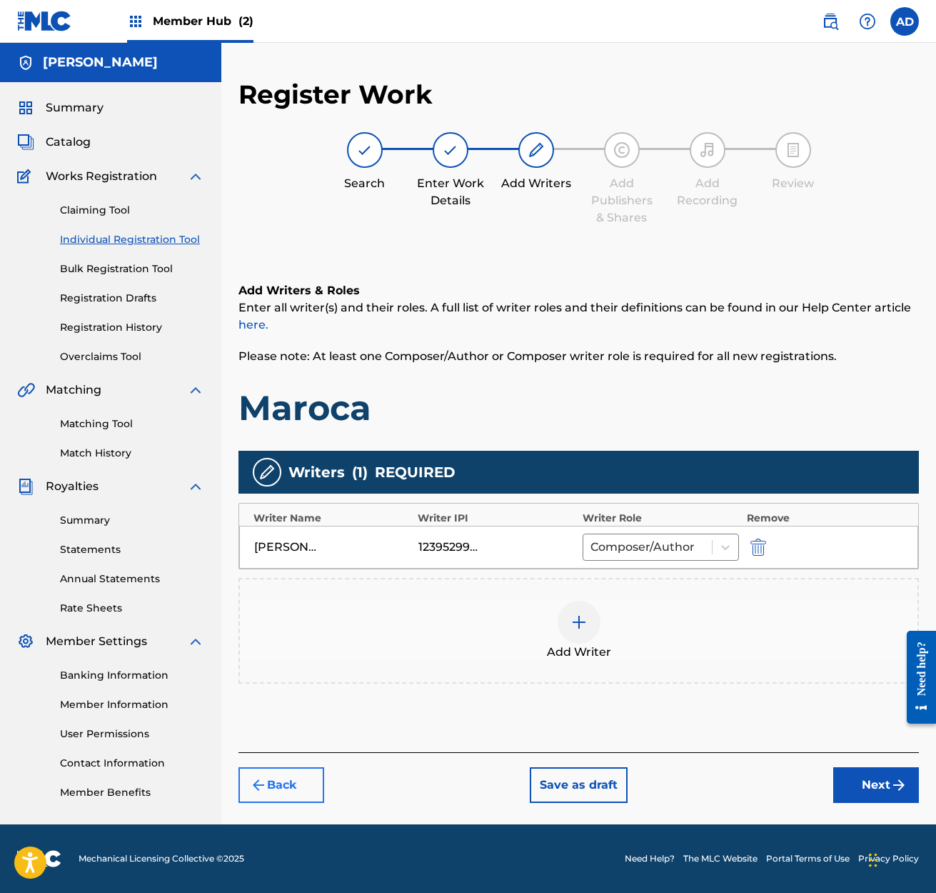
click at [288, 781] on button "Back" at bounding box center [282, 785] width 86 height 36
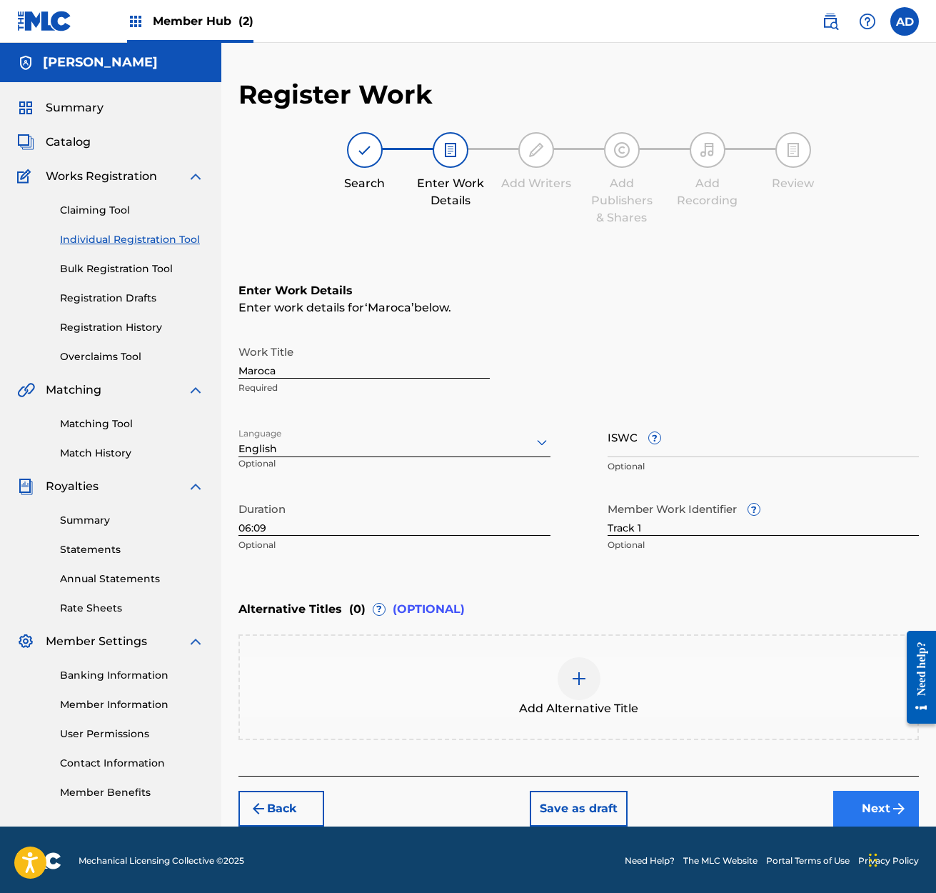
click at [885, 809] on button "Next" at bounding box center [876, 808] width 86 height 36
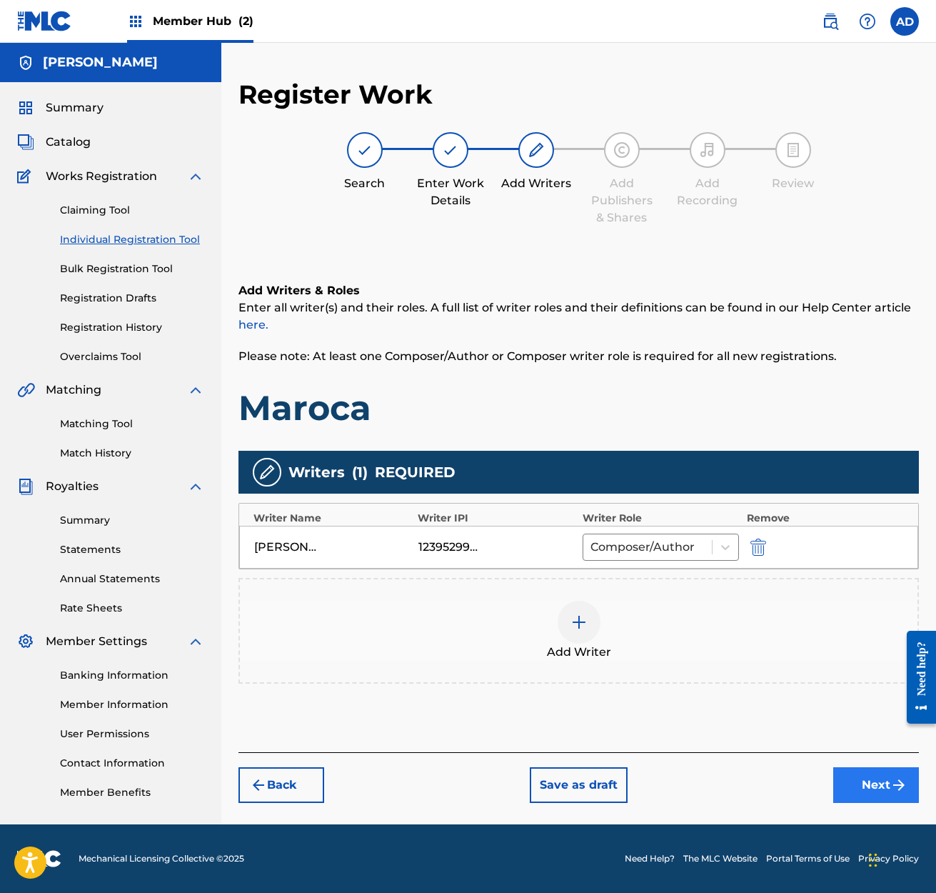
click at [885, 786] on button "Next" at bounding box center [876, 785] width 86 height 36
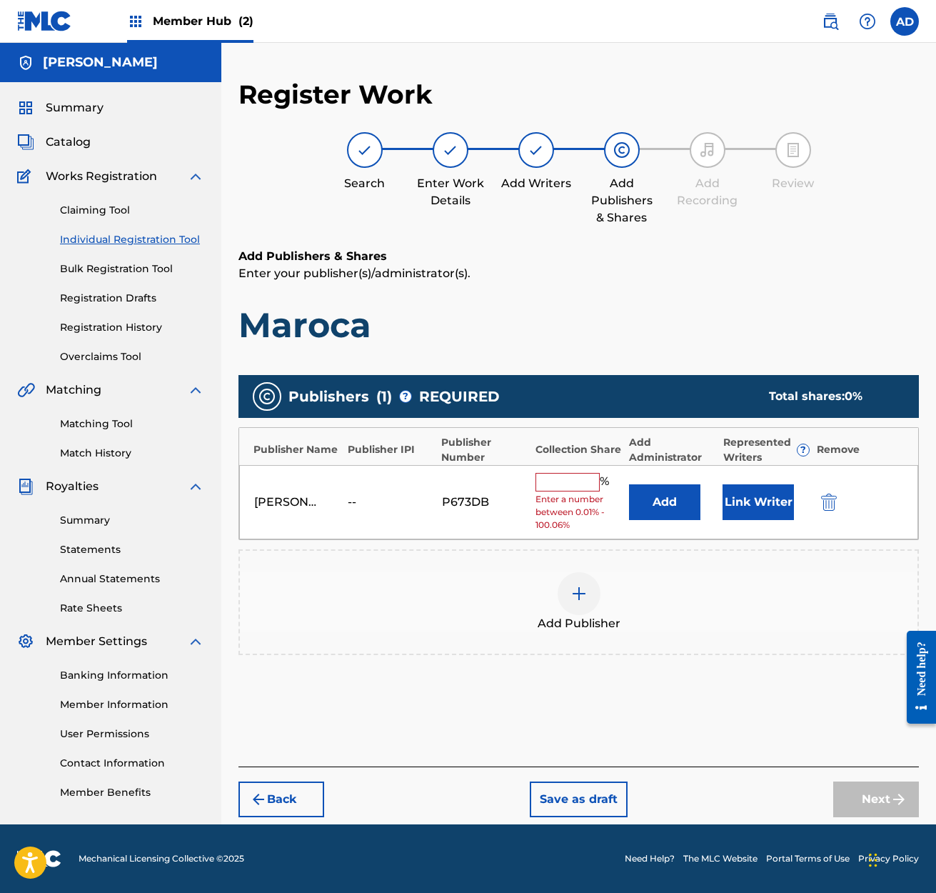
drag, startPoint x: 320, startPoint y: 498, endPoint x: 340, endPoint y: 503, distance: 20.6
click at [320, 498] on div "[PERSON_NAME]" at bounding box center [297, 501] width 86 height 17
click at [350, 503] on div "--" at bounding box center [380, 501] width 64 height 17
click at [268, 498] on div "[PERSON_NAME]" at bounding box center [286, 501] width 64 height 17
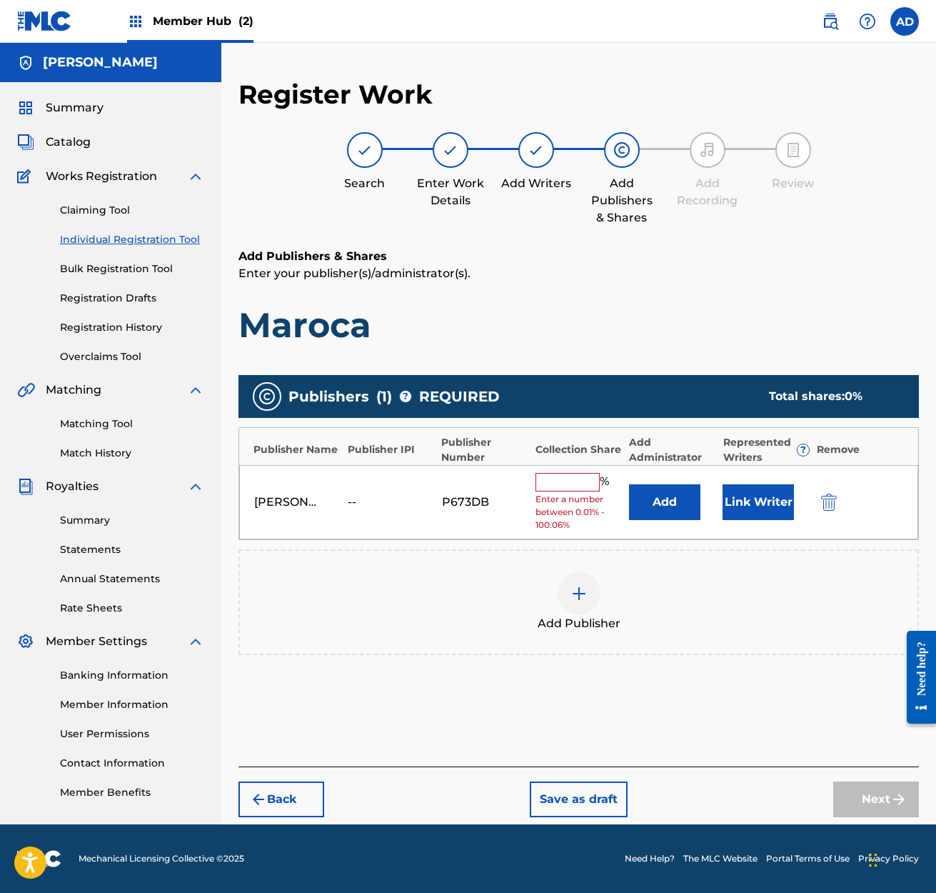
click at [831, 451] on div "Remove" at bounding box center [860, 449] width 87 height 15
click at [845, 451] on div "Remove" at bounding box center [860, 449] width 87 height 15
click at [829, 497] on img "submit" at bounding box center [829, 501] width 16 height 17
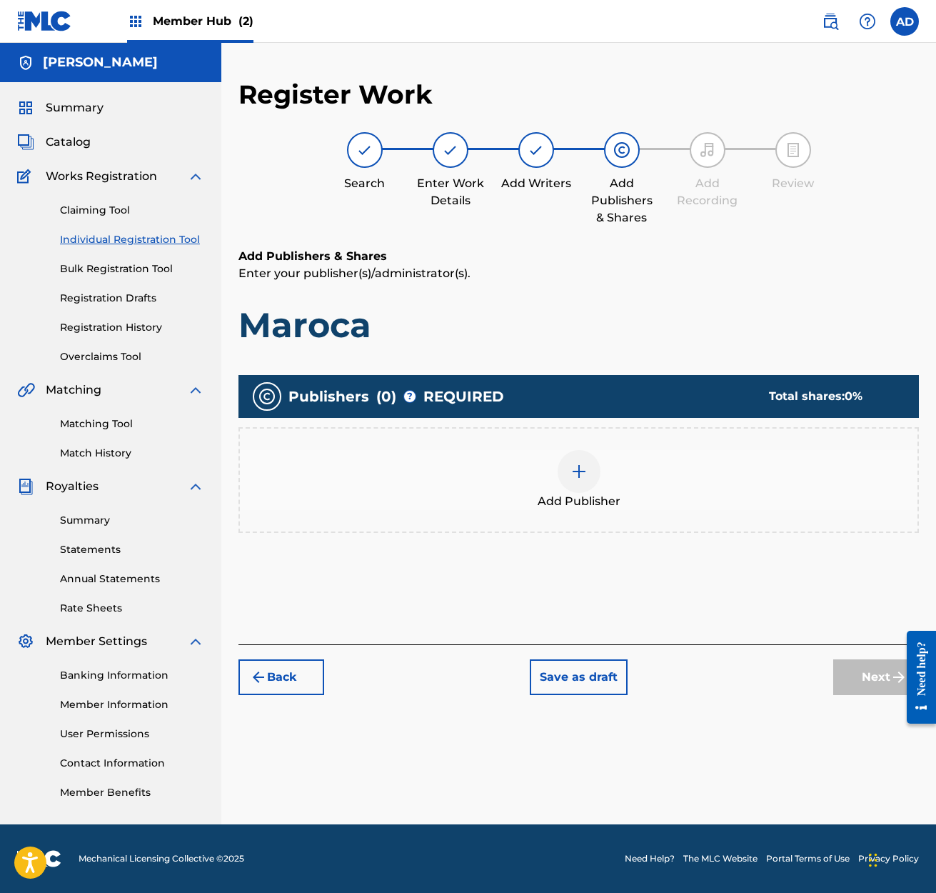
click at [584, 476] on img at bounding box center [579, 471] width 17 height 17
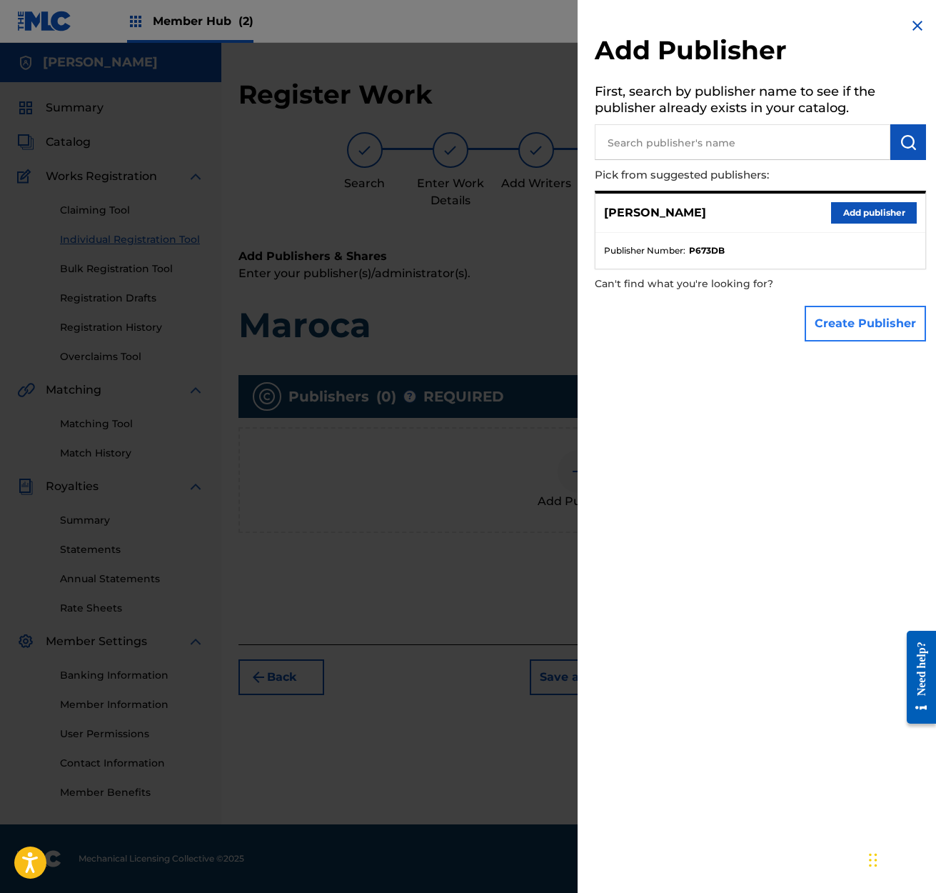
click at [843, 326] on button "Create Publisher" at bounding box center [865, 324] width 121 height 36
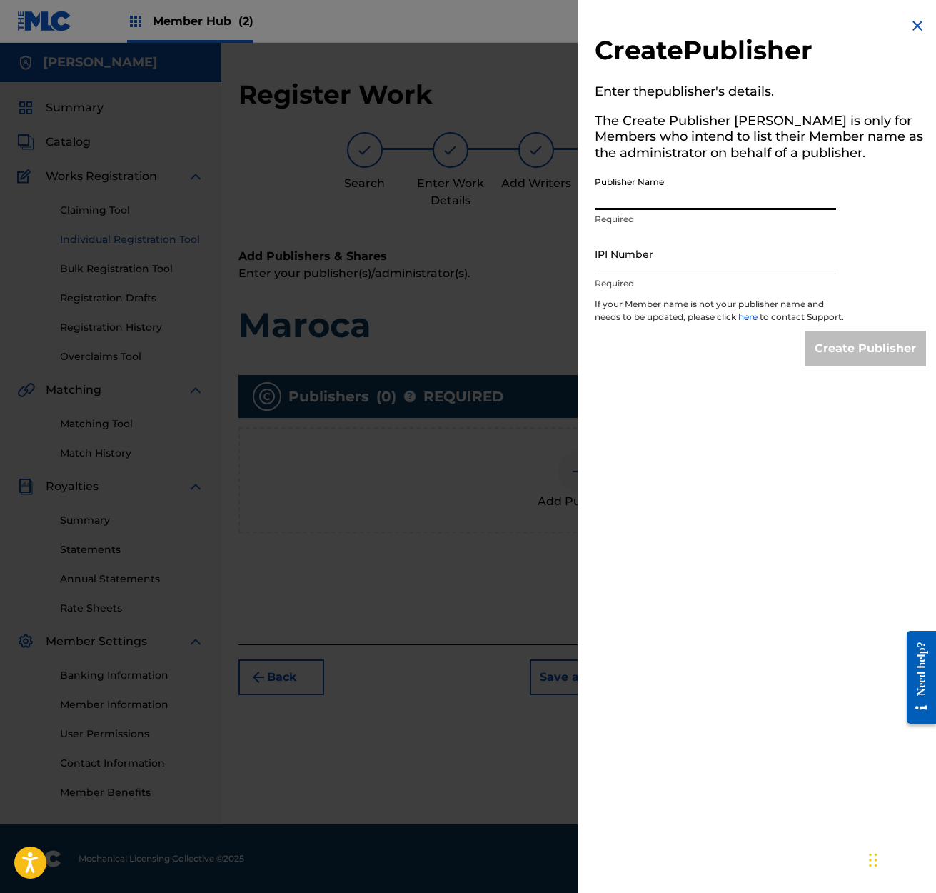
click at [607, 187] on input "Publisher Name" at bounding box center [715, 189] width 241 height 41
type input "MAROCA PUBLISHING"
click at [651, 263] on input "IPI Number" at bounding box center [715, 254] width 241 height 41
type input "00032411047"
click at [913, 24] on img at bounding box center [917, 25] width 17 height 17
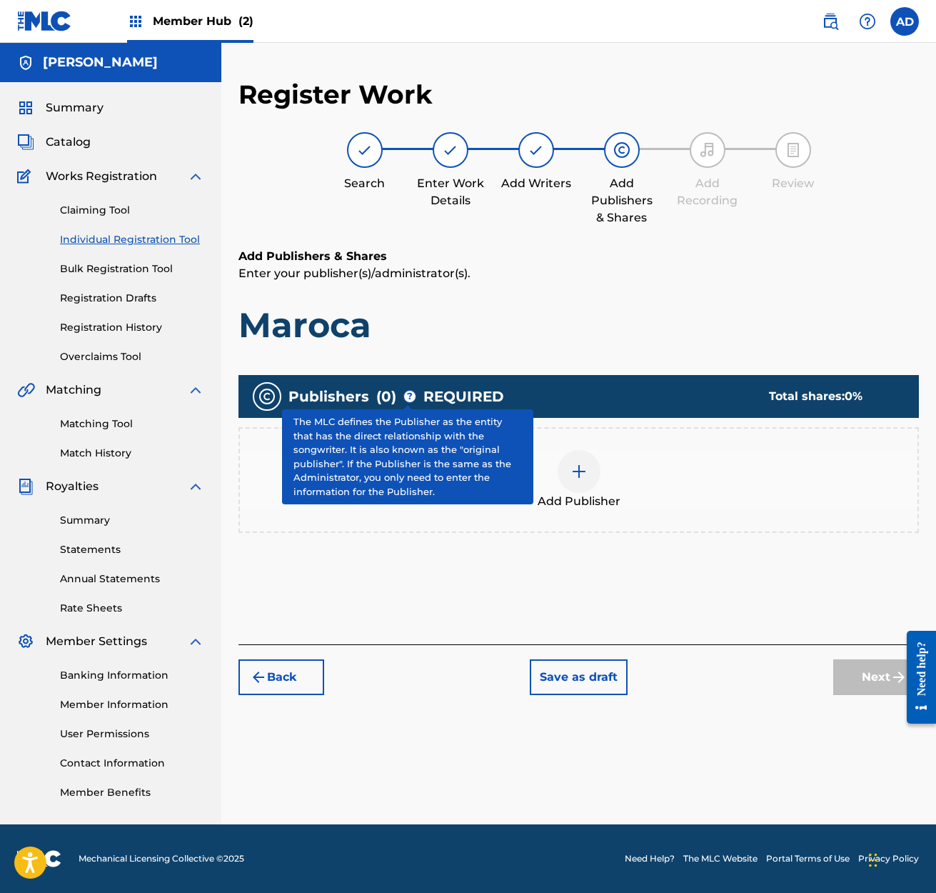
click at [411, 398] on span "?" at bounding box center [409, 396] width 11 height 11
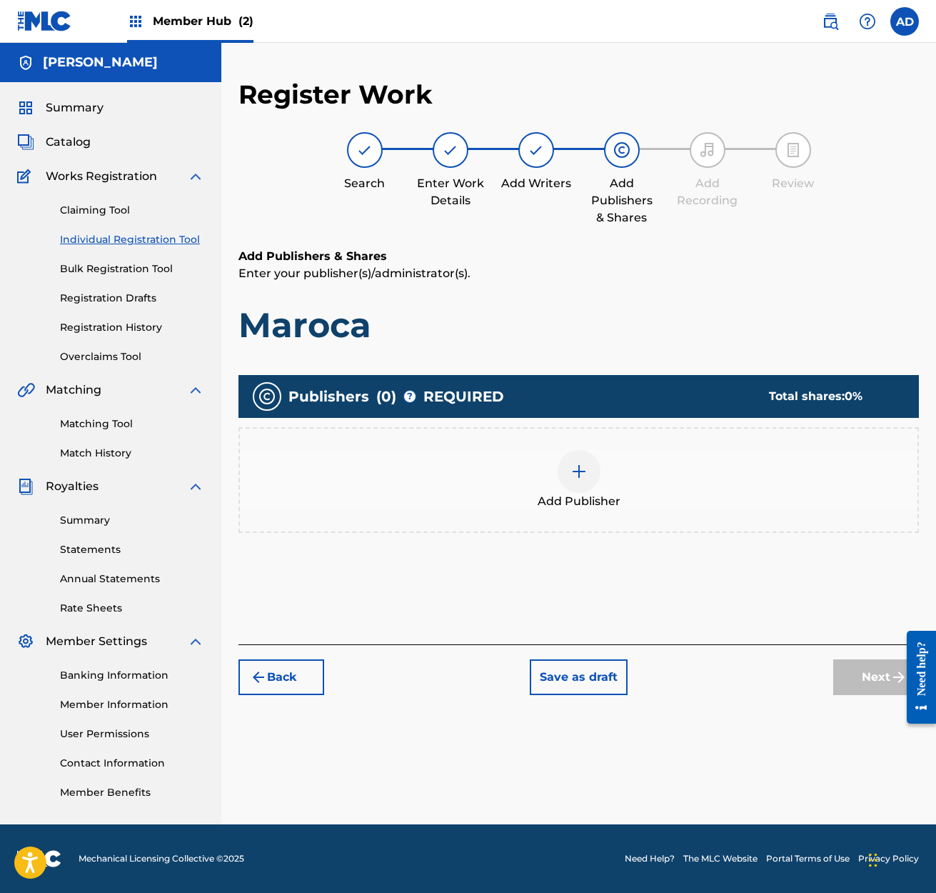
click at [551, 367] on div "Add Publishers & Shares Enter your publisher(s)/administrator(s). Maroca Publis…" at bounding box center [579, 446] width 681 height 396
click at [825, 399] on div "Total shares: 0 %" at bounding box center [829, 396] width 121 height 17
click at [581, 468] on img at bounding box center [579, 471] width 17 height 17
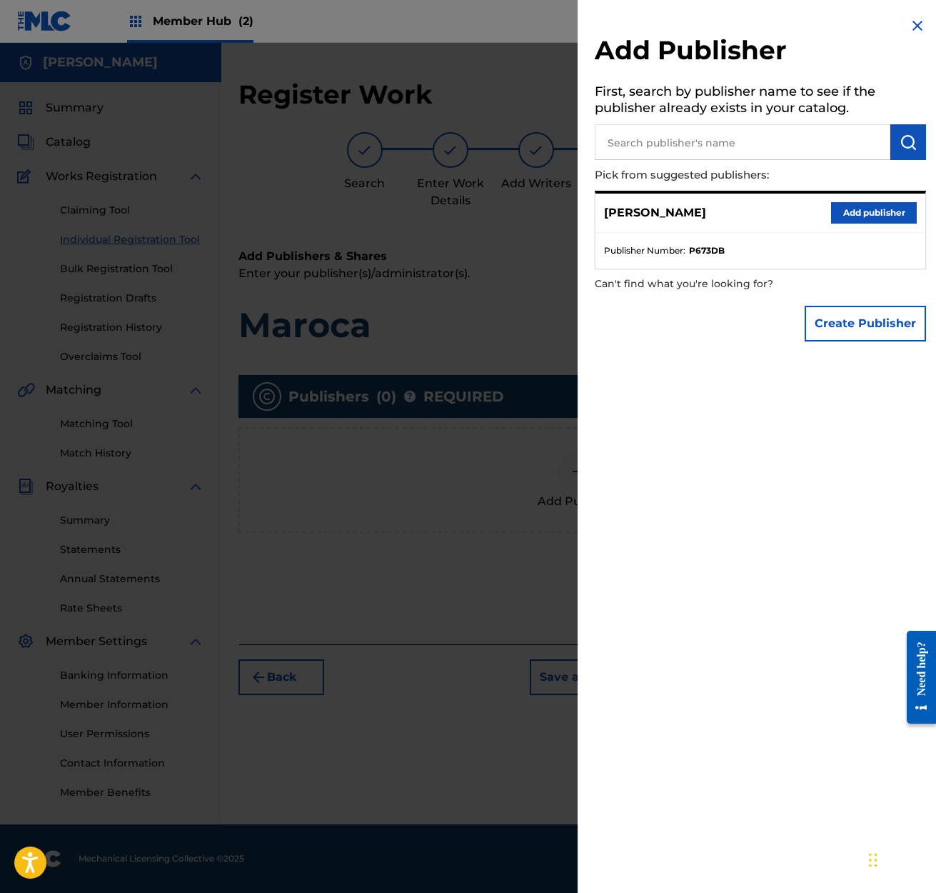
drag, startPoint x: 761, startPoint y: 208, endPoint x: 600, endPoint y: 213, distance: 160.7
click at [600, 213] on div "[PERSON_NAME] Add publisher" at bounding box center [761, 213] width 330 height 39
click at [774, 241] on ul "Publisher Number : P673DB" at bounding box center [761, 251] width 330 height 36
click at [834, 325] on button "Create Publisher" at bounding box center [865, 324] width 121 height 36
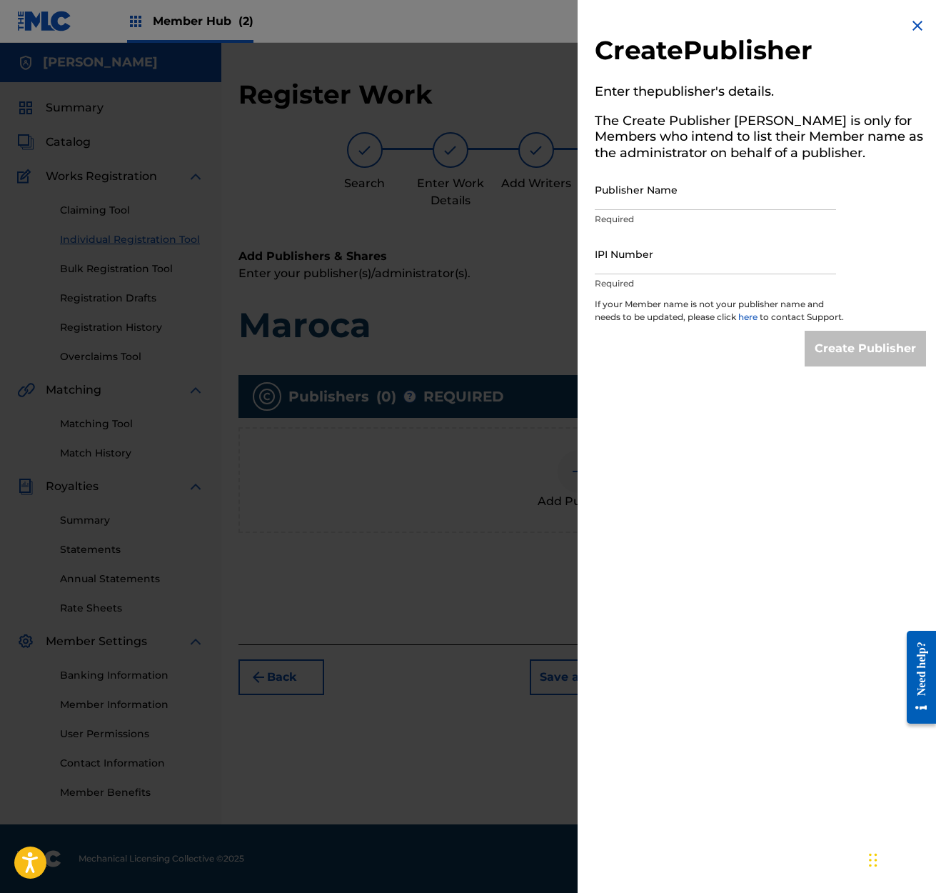
click at [750, 317] on link "here" at bounding box center [748, 316] width 21 height 11
click at [597, 196] on input "Publisher Name" at bounding box center [715, 189] width 241 height 41
click at [913, 26] on img at bounding box center [917, 25] width 17 height 17
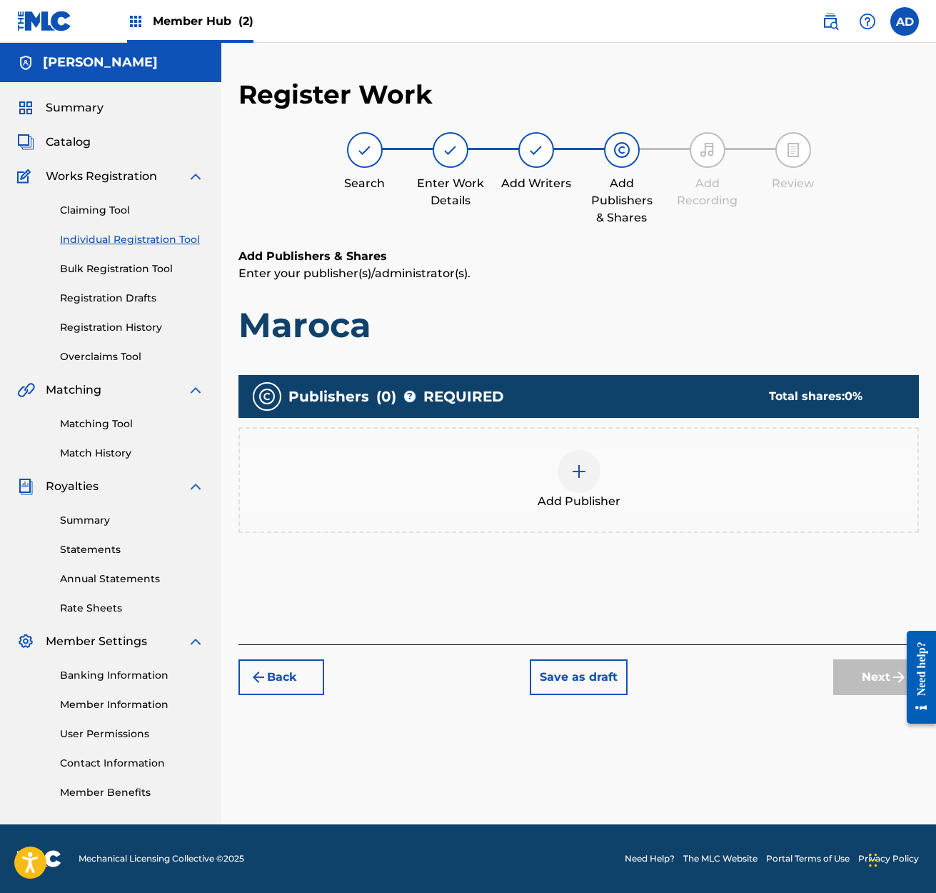
click at [577, 473] on img at bounding box center [579, 471] width 17 height 17
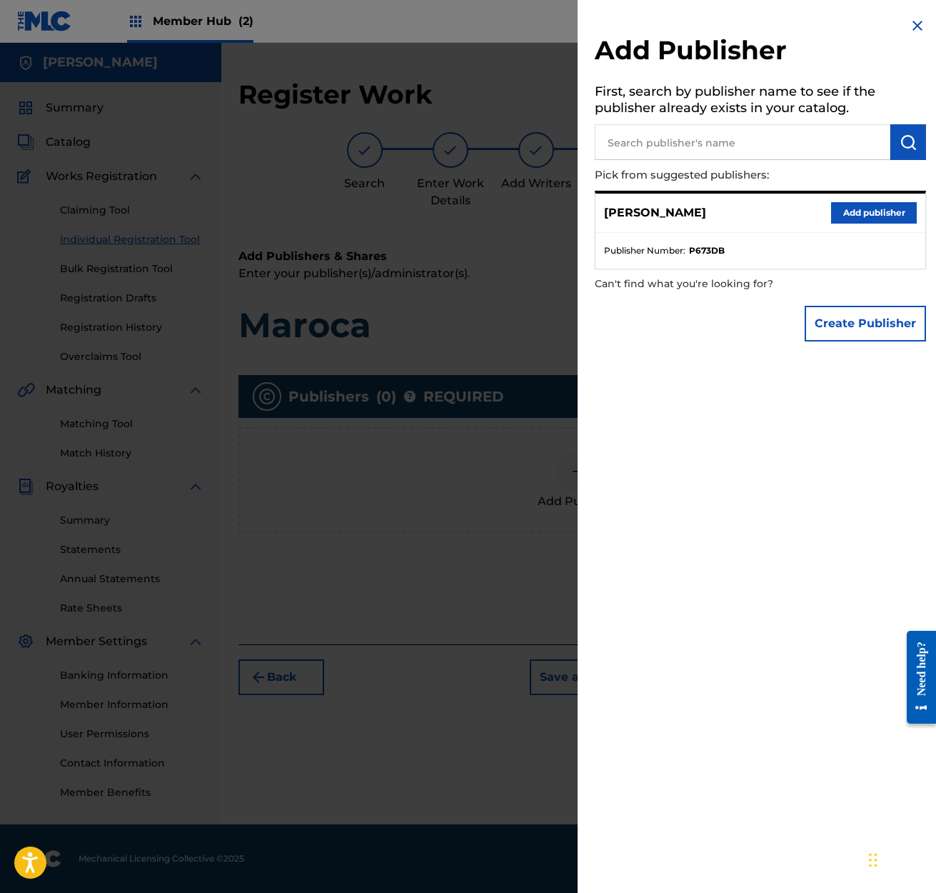
click at [609, 139] on input "text" at bounding box center [743, 142] width 296 height 36
click at [698, 141] on input "Maroca Publisghing" at bounding box center [743, 142] width 296 height 36
click at [900, 144] on img "submit" at bounding box center [908, 142] width 17 height 17
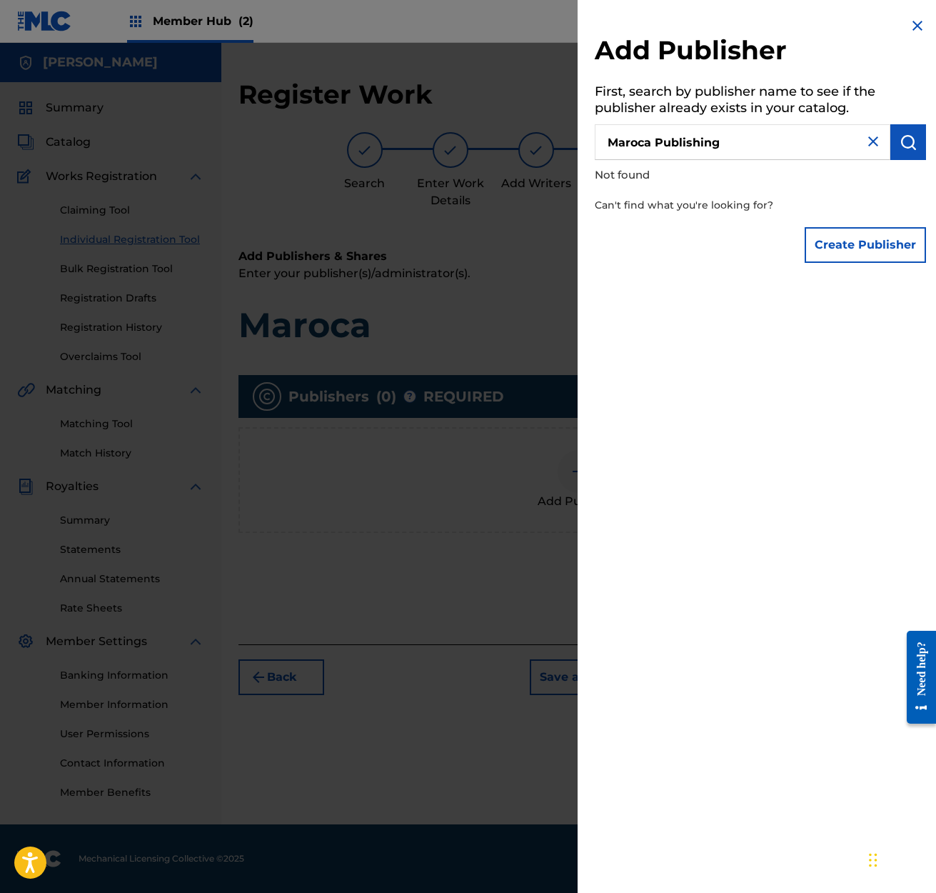
click at [725, 140] on input "Maroca Publishing" at bounding box center [743, 142] width 296 height 36
drag, startPoint x: 724, startPoint y: 140, endPoint x: 656, endPoint y: 141, distance: 67.8
click at [656, 141] on input "Maroca Publishing" at bounding box center [743, 142] width 296 height 36
drag, startPoint x: 747, startPoint y: 138, endPoint x: 785, endPoint y: 139, distance: 38.6
click at [747, 138] on input "Maroca Publishing" at bounding box center [743, 142] width 296 height 36
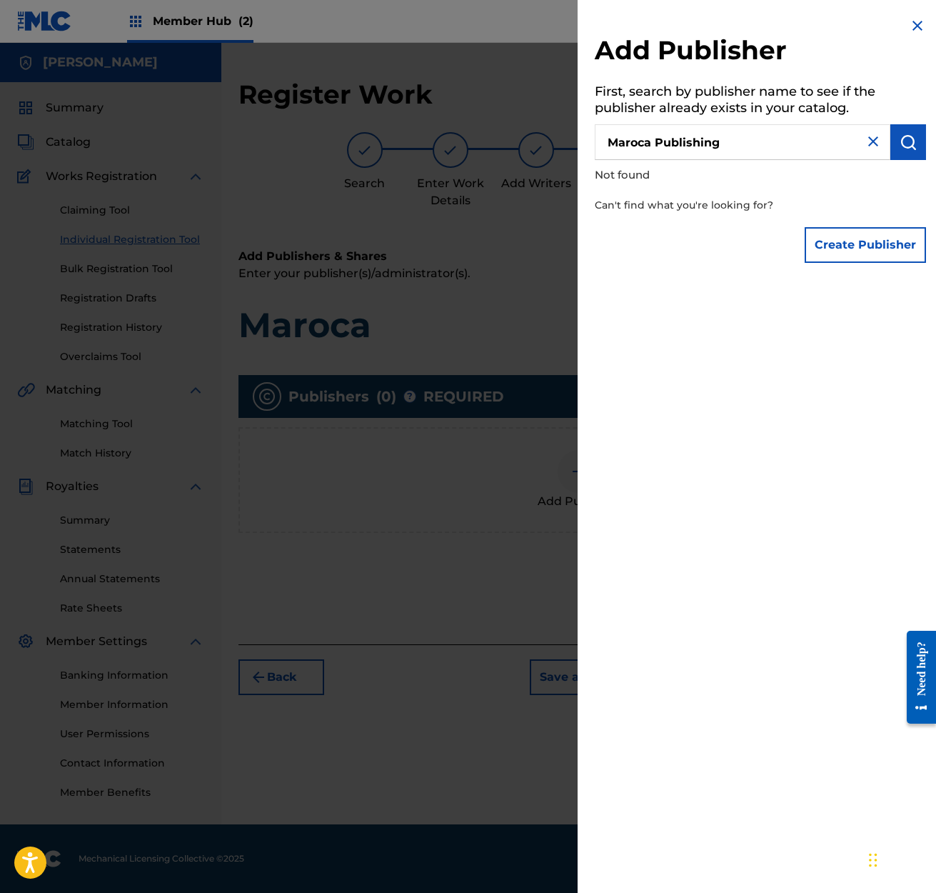
drag, startPoint x: 720, startPoint y: 141, endPoint x: 656, endPoint y: 142, distance: 64.3
click at [656, 142] on input "Maroca Publishing" at bounding box center [743, 142] width 296 height 36
type input "Maroca"
click at [900, 141] on img "submit" at bounding box center [908, 142] width 17 height 17
click at [644, 271] on div "Add Publisher First, search by publisher name to see if the publisher already e…" at bounding box center [761, 143] width 366 height 287
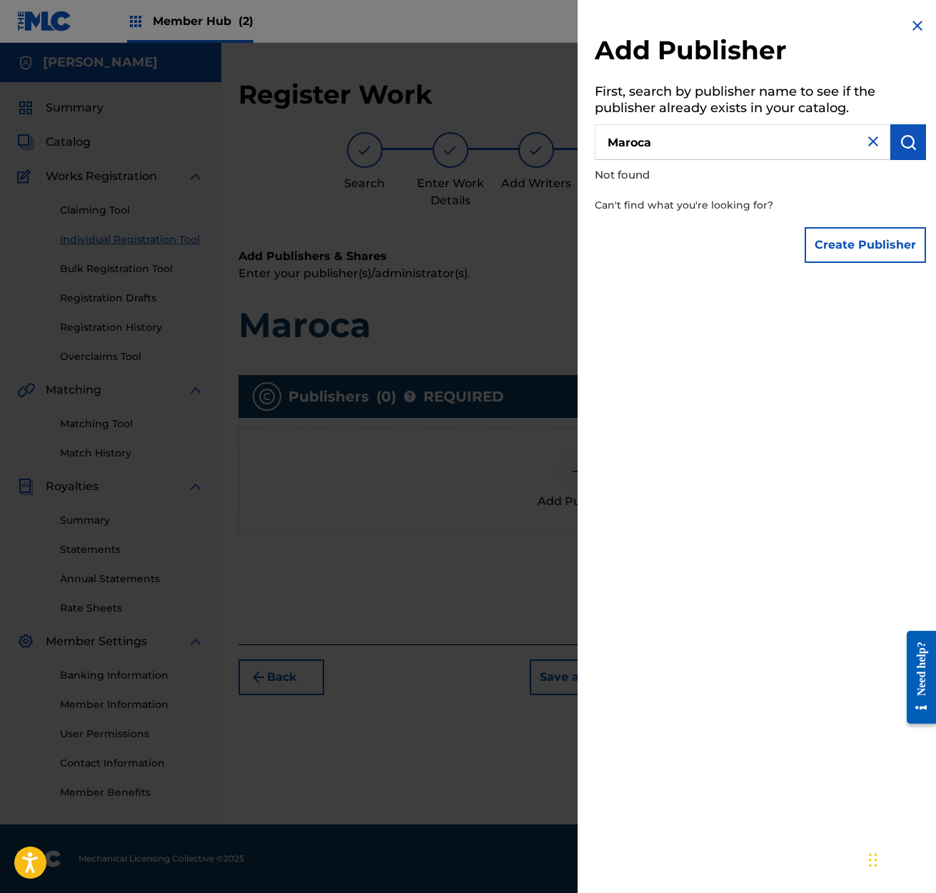
click at [911, 25] on img at bounding box center [917, 25] width 17 height 17
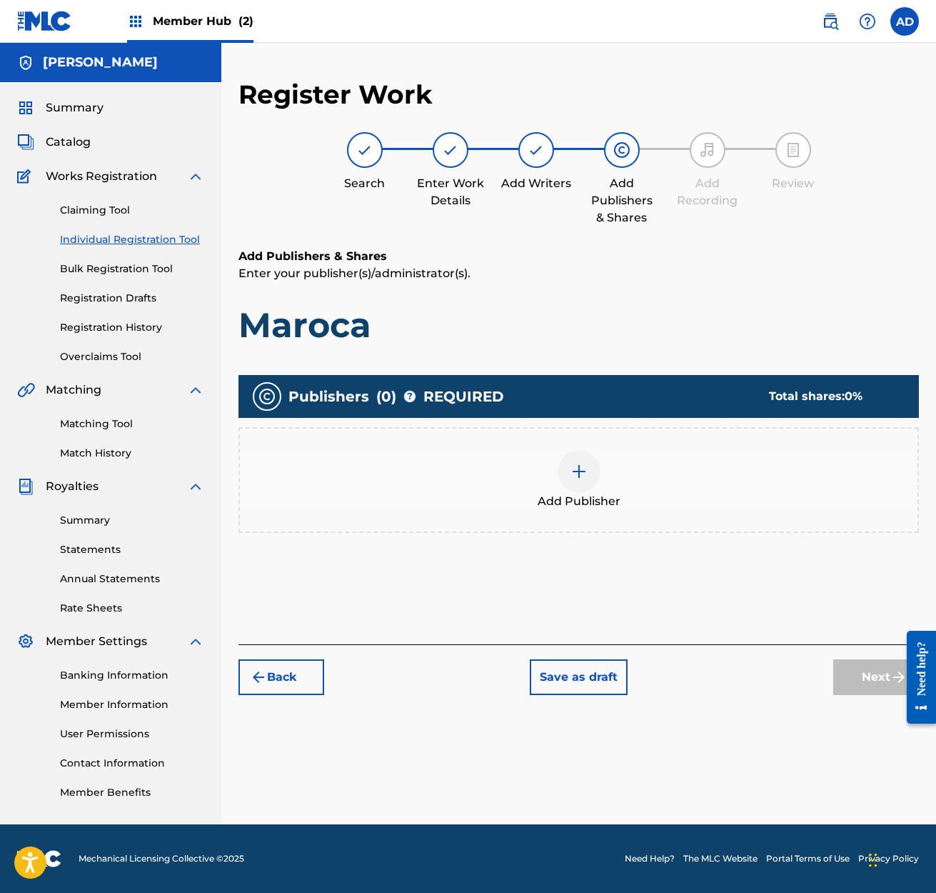
click at [578, 471] on img at bounding box center [579, 471] width 17 height 17
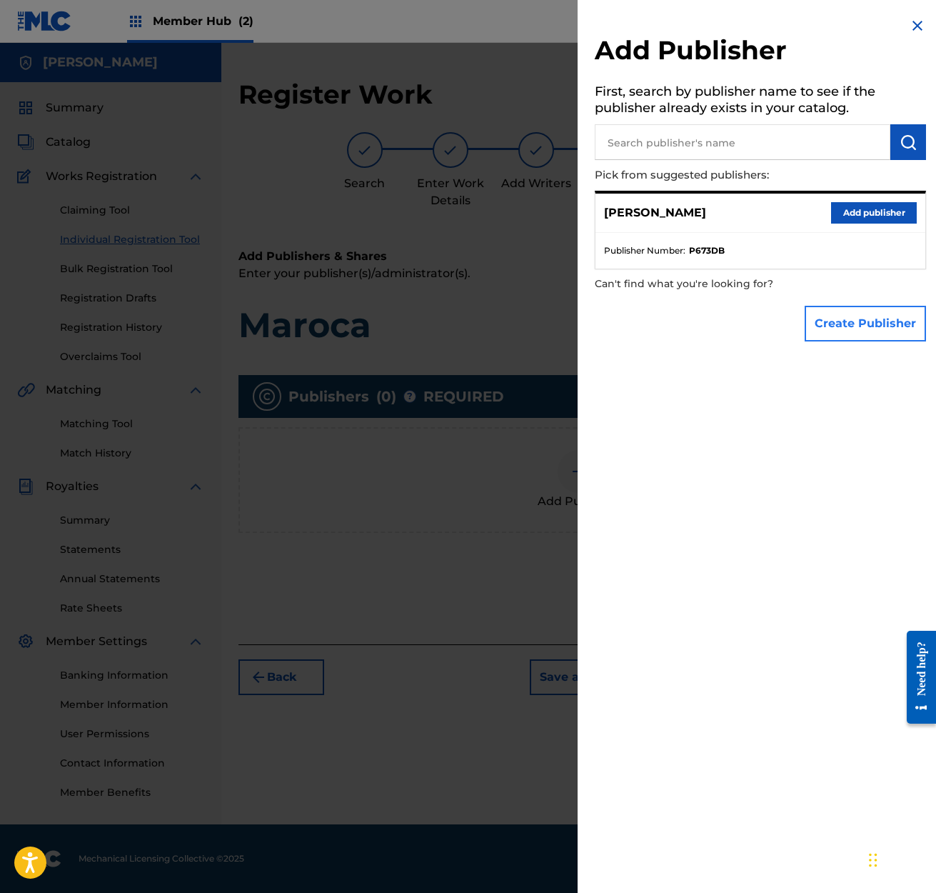
click at [844, 326] on button "Create Publisher" at bounding box center [865, 324] width 121 height 36
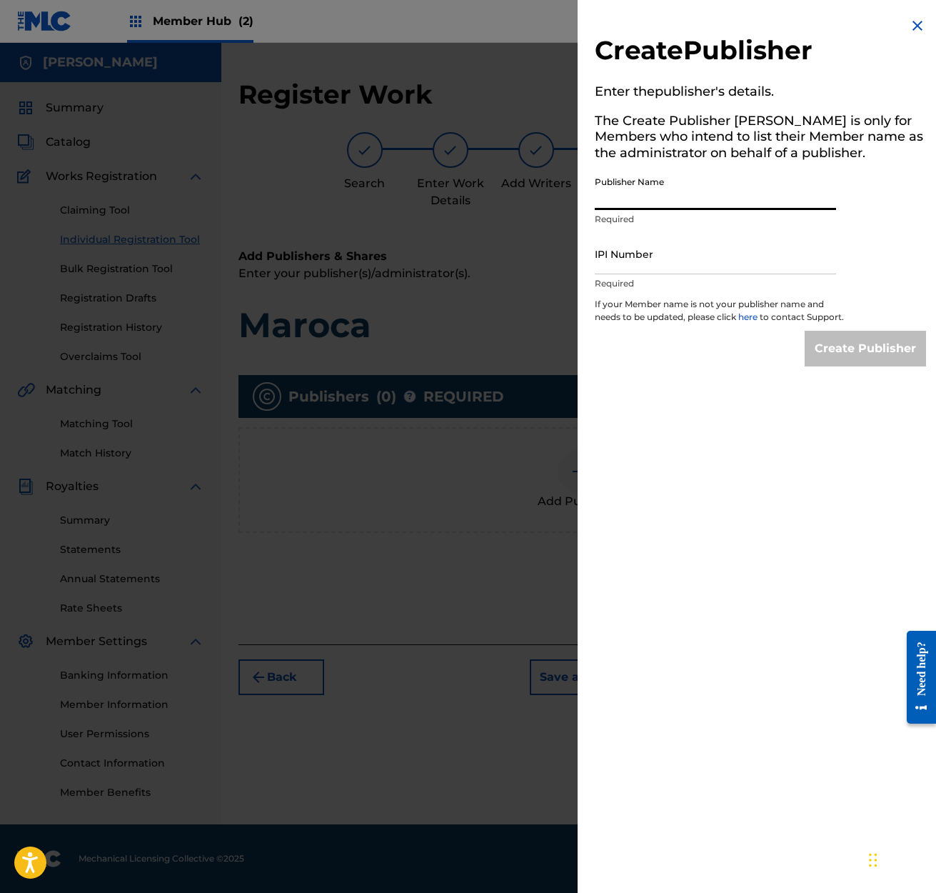
click at [610, 197] on input "Publisher Name" at bounding box center [715, 189] width 241 height 41
type input "Maroca"
click at [770, 261] on input "IPI Number" at bounding box center [715, 254] width 241 height 41
type input "00"
click at [638, 196] on input "Maroca" at bounding box center [715, 189] width 241 height 41
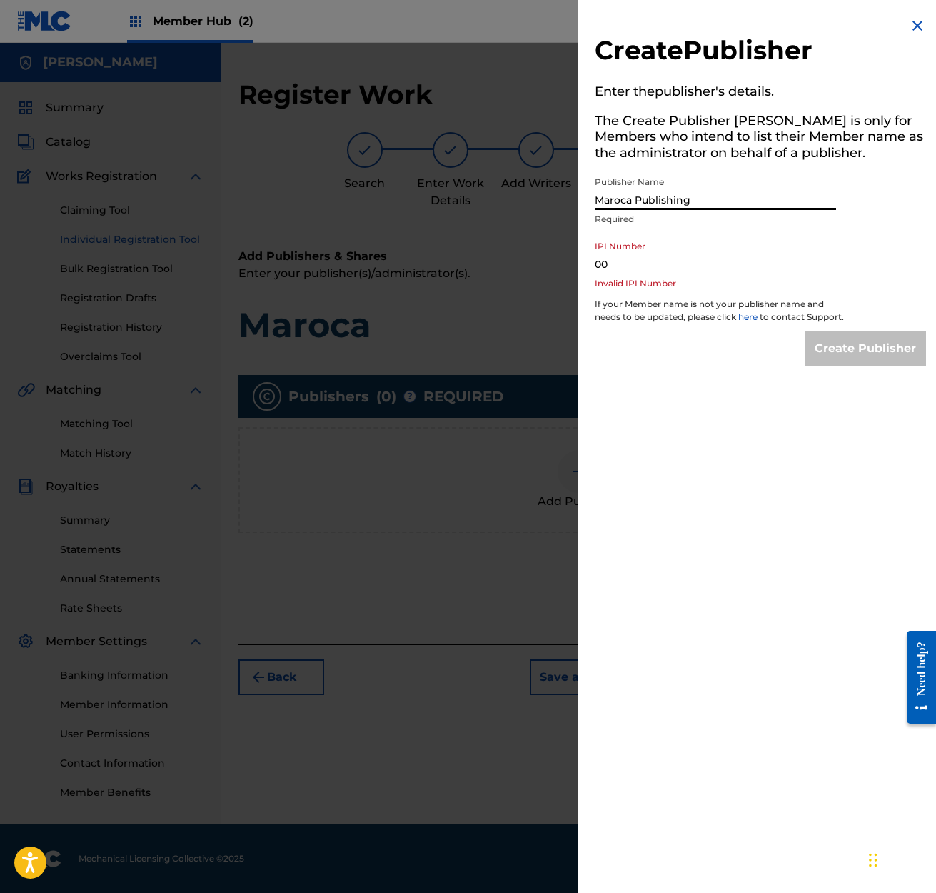
type input "Maroca Publishing"
drag, startPoint x: 615, startPoint y: 259, endPoint x: 586, endPoint y: 263, distance: 29.6
click at [586, 263] on div "Create Publisher Enter the publisher 's details. The Create Publisher button is…" at bounding box center [761, 191] width 366 height 383
click at [916, 24] on img at bounding box center [917, 25] width 17 height 17
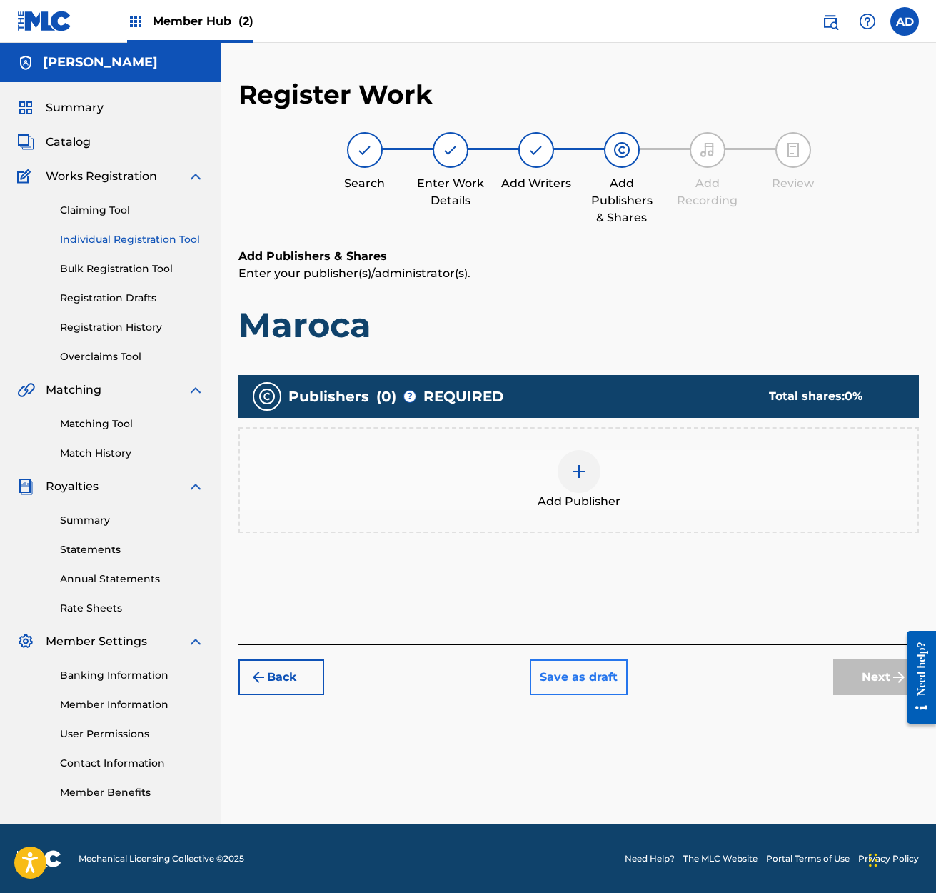
click at [580, 673] on button "Save as draft" at bounding box center [579, 677] width 98 height 36
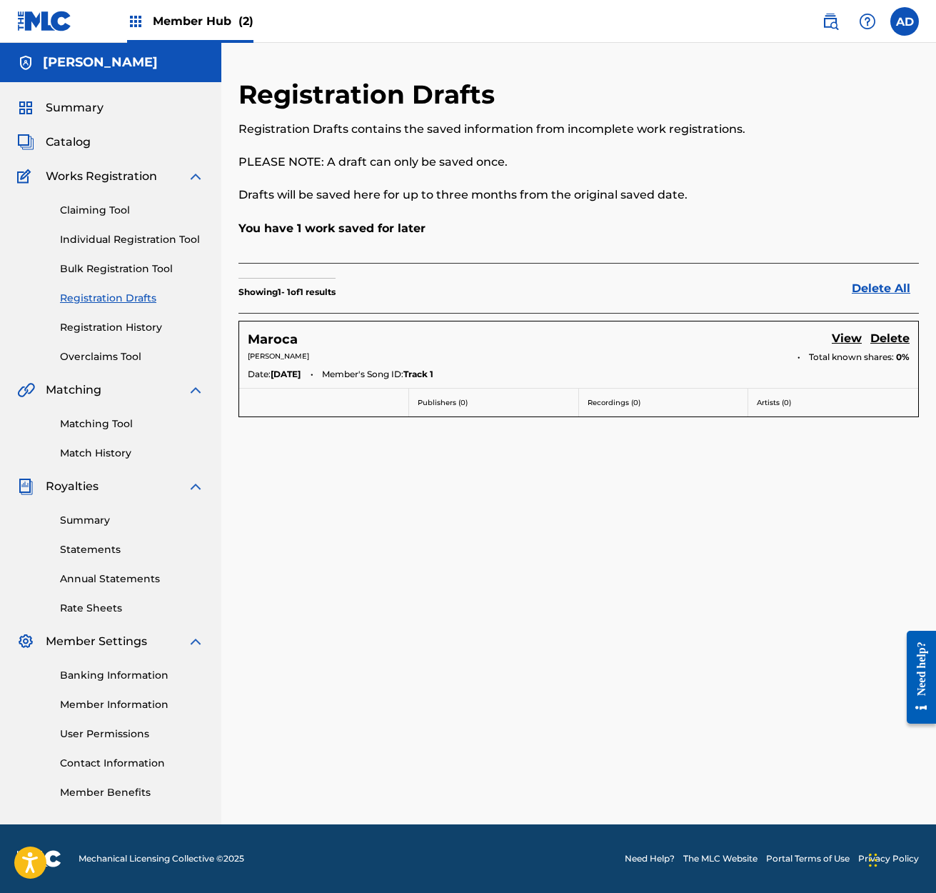
click at [898, 358] on span "0%" at bounding box center [903, 357] width 14 height 13
click at [841, 358] on span "Total known shares:" at bounding box center [852, 357] width 87 height 13
click at [847, 340] on link "View" at bounding box center [847, 339] width 30 height 19
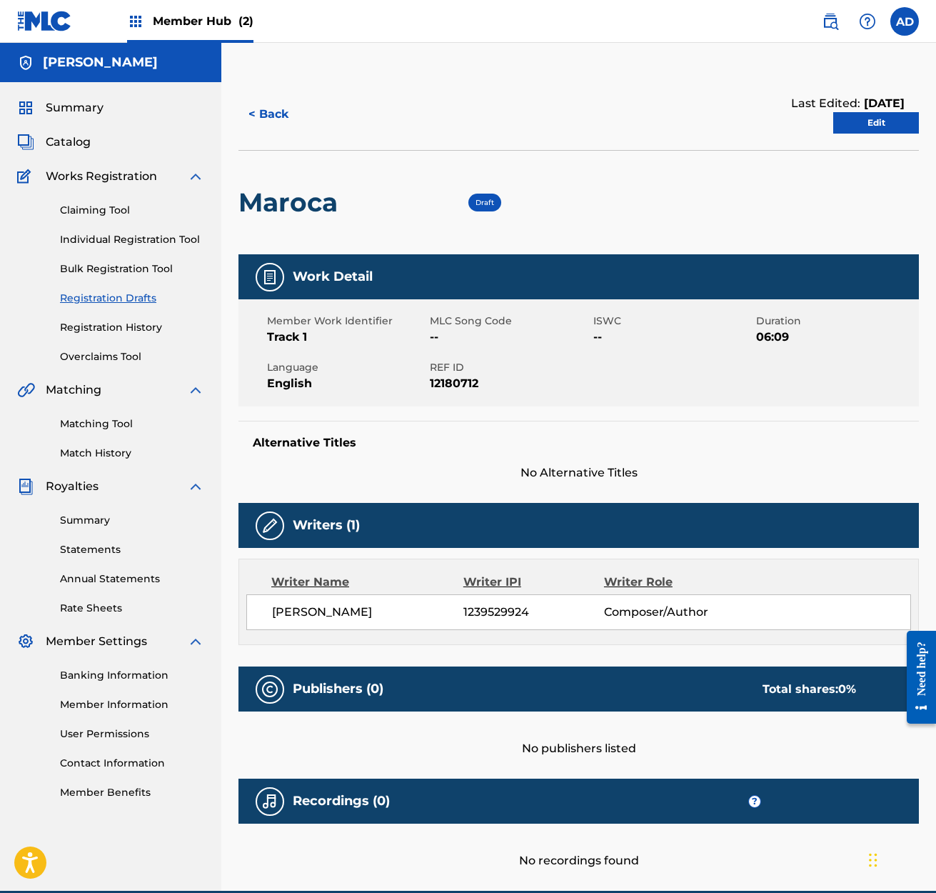
click at [839, 691] on div "Total shares: 0 %" at bounding box center [810, 689] width 94 height 17
click at [845, 691] on span "0 %" at bounding box center [847, 689] width 18 height 14
drag, startPoint x: 842, startPoint y: 691, endPoint x: 868, endPoint y: 692, distance: 25.7
click at [868, 692] on div "Total shares: 0 %" at bounding box center [809, 689] width 122 height 17
click at [799, 727] on div "No publishers listed" at bounding box center [579, 734] width 681 height 46
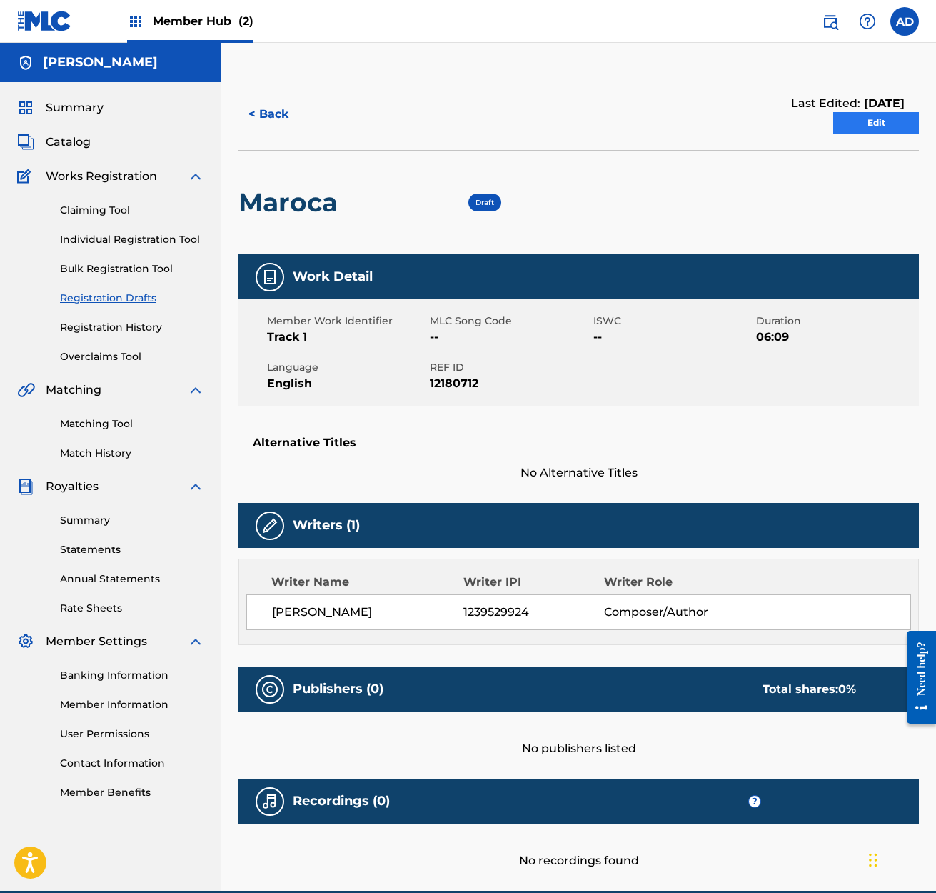
click at [870, 121] on link "Edit" at bounding box center [876, 122] width 86 height 21
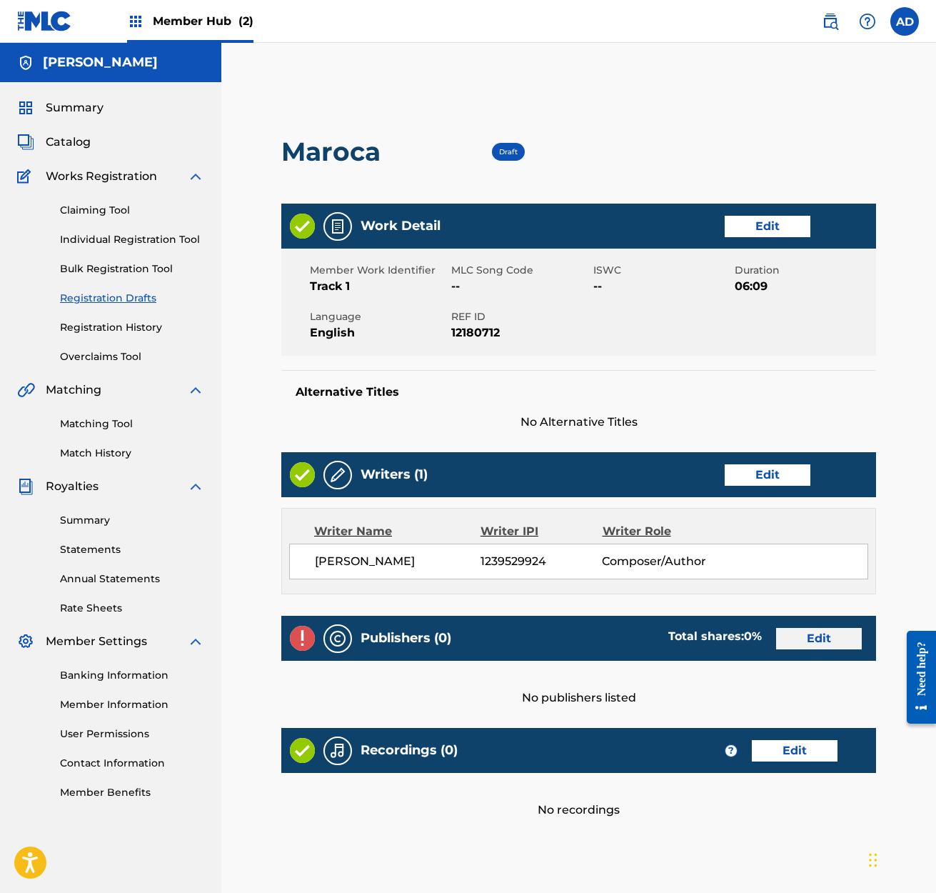
click at [812, 638] on link "Edit" at bounding box center [819, 638] width 86 height 21
click at [216, 23] on span "Member Hub (2)" at bounding box center [203, 21] width 101 height 16
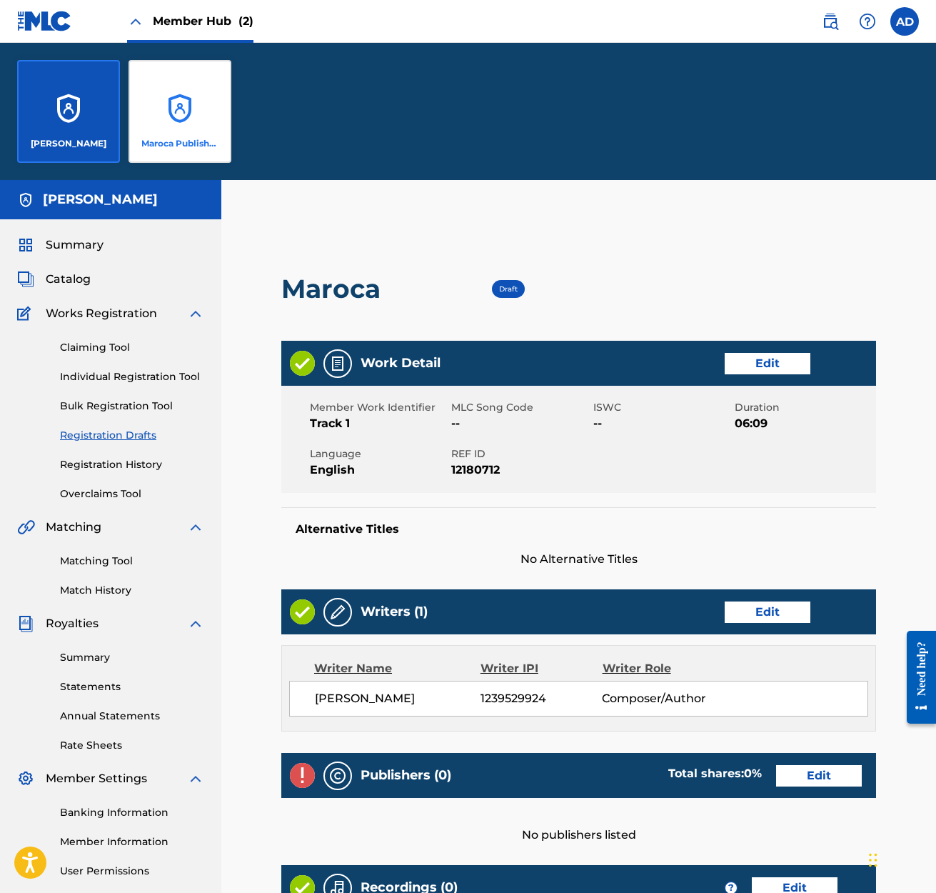
click at [180, 109] on div "Maroca Publishing" at bounding box center [180, 111] width 103 height 103
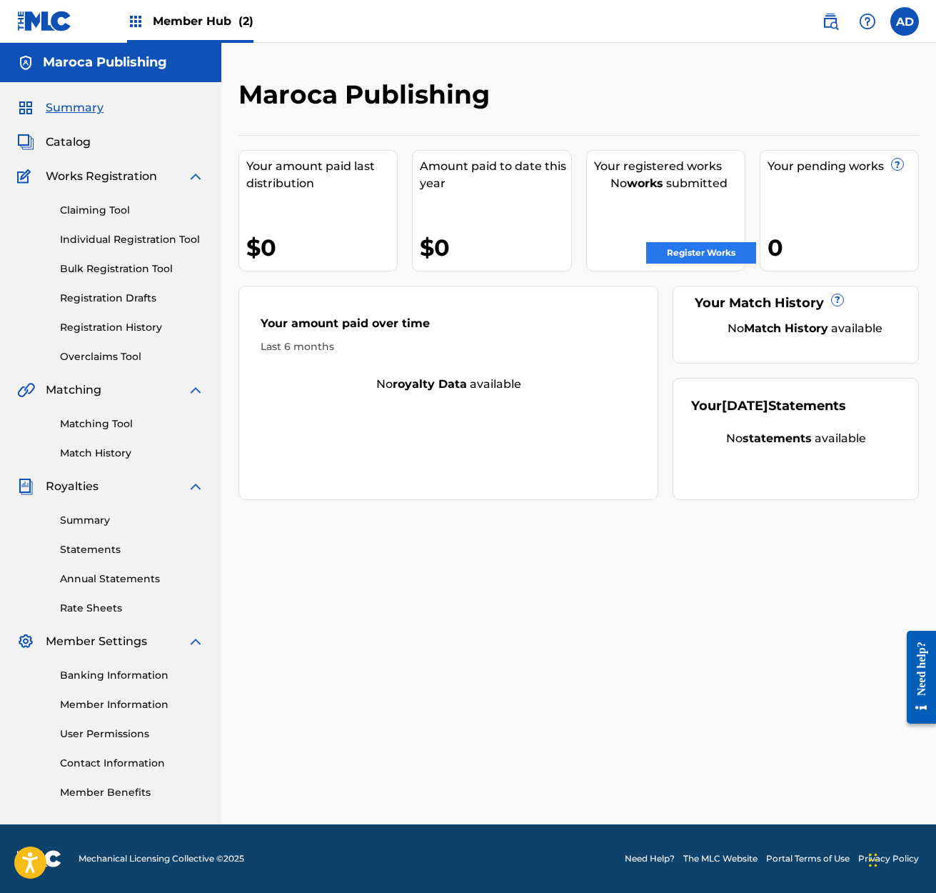
click at [683, 254] on link "Register Works" at bounding box center [701, 252] width 110 height 21
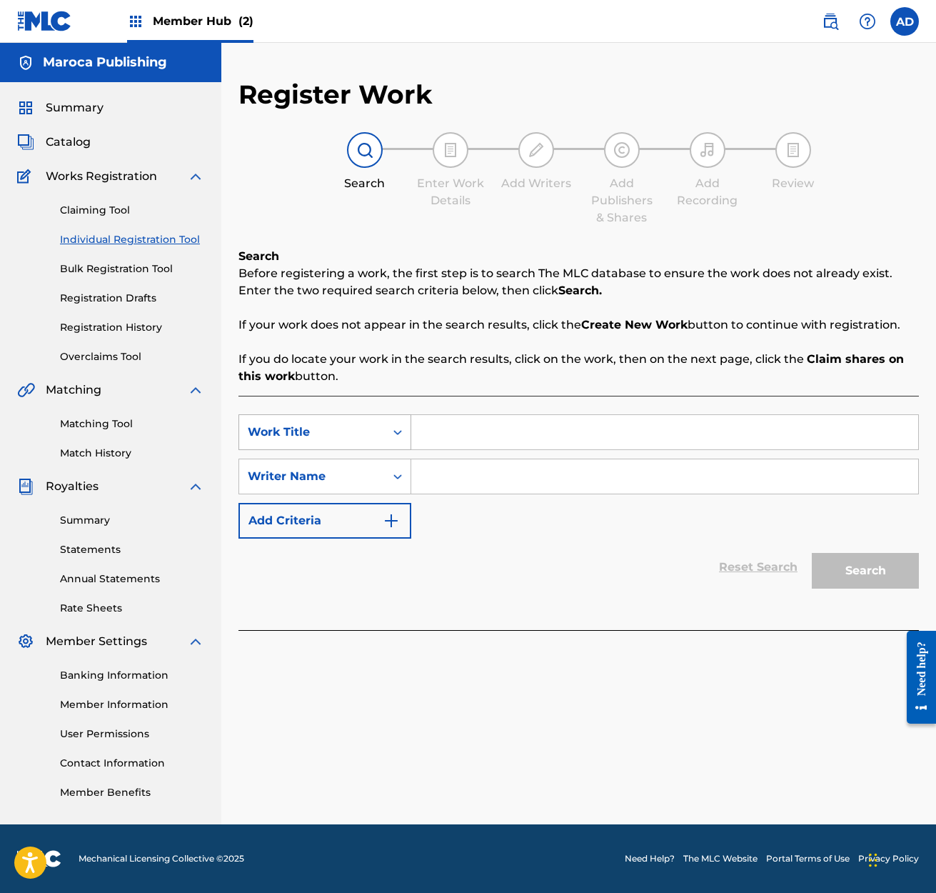
click at [400, 434] on icon "Search Form" at bounding box center [398, 432] width 14 height 14
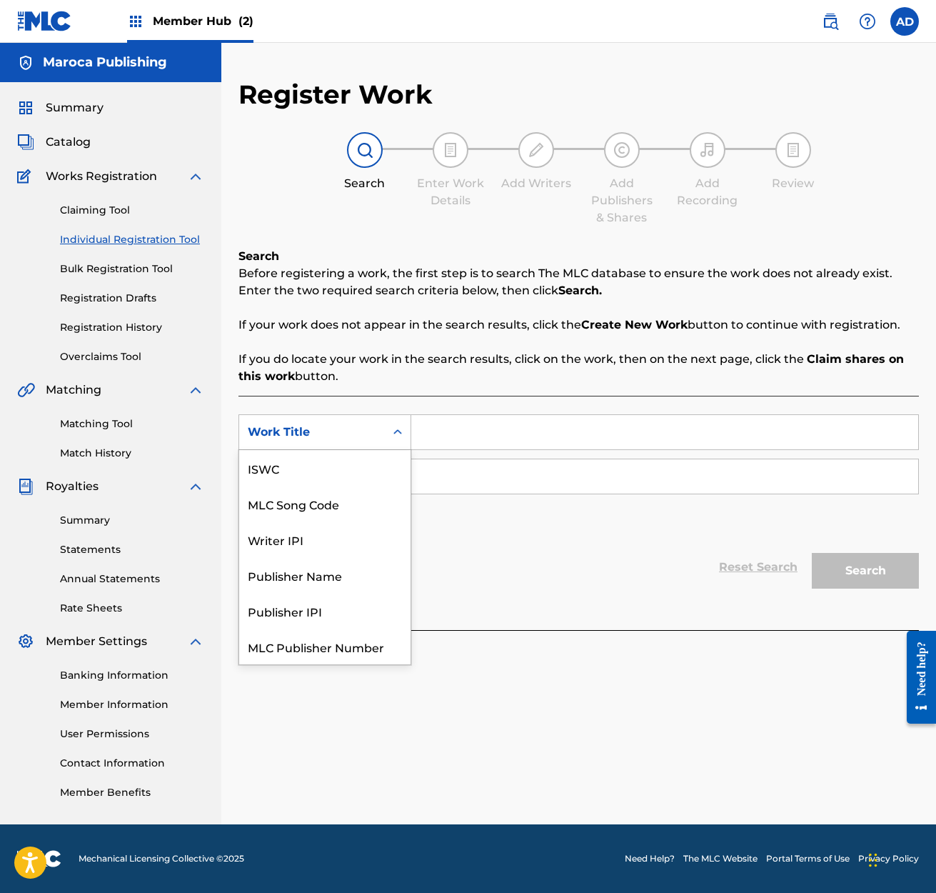
scroll to position [36, 0]
click at [301, 537] on div "Publisher Name" at bounding box center [324, 539] width 171 height 36
click at [398, 431] on icon "Search Form" at bounding box center [398, 432] width 14 height 14
click at [426, 428] on input "Search Form" at bounding box center [664, 432] width 507 height 34
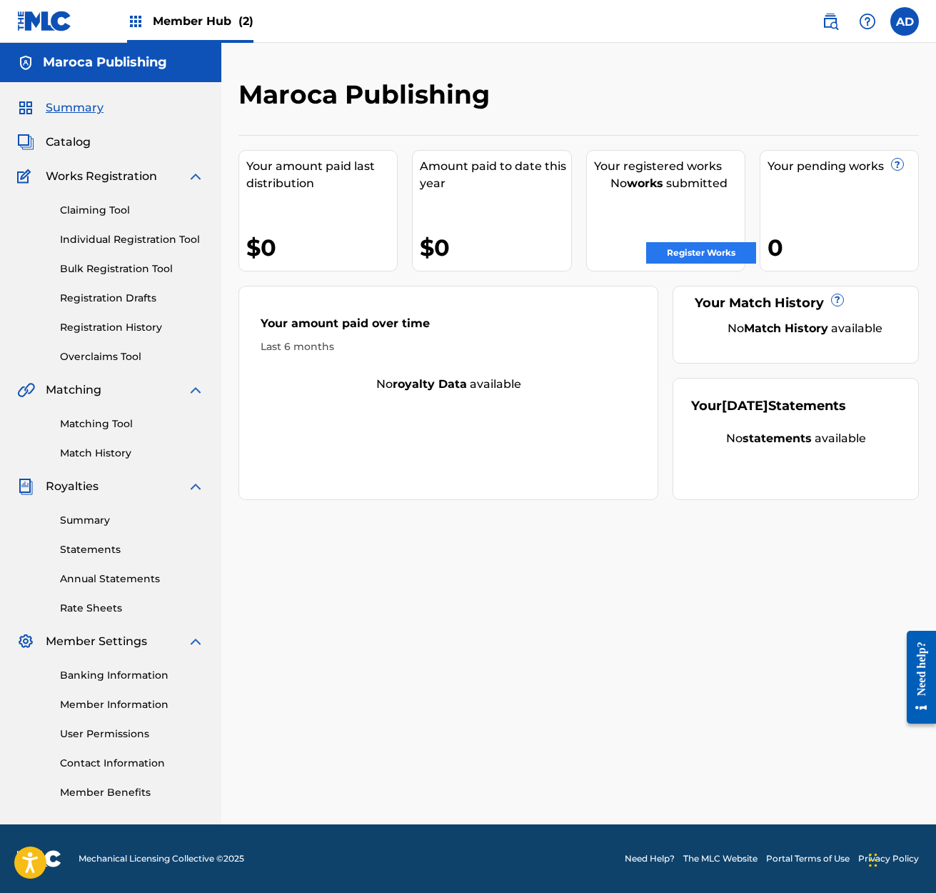
click at [666, 253] on link "Register Works" at bounding box center [701, 252] width 110 height 21
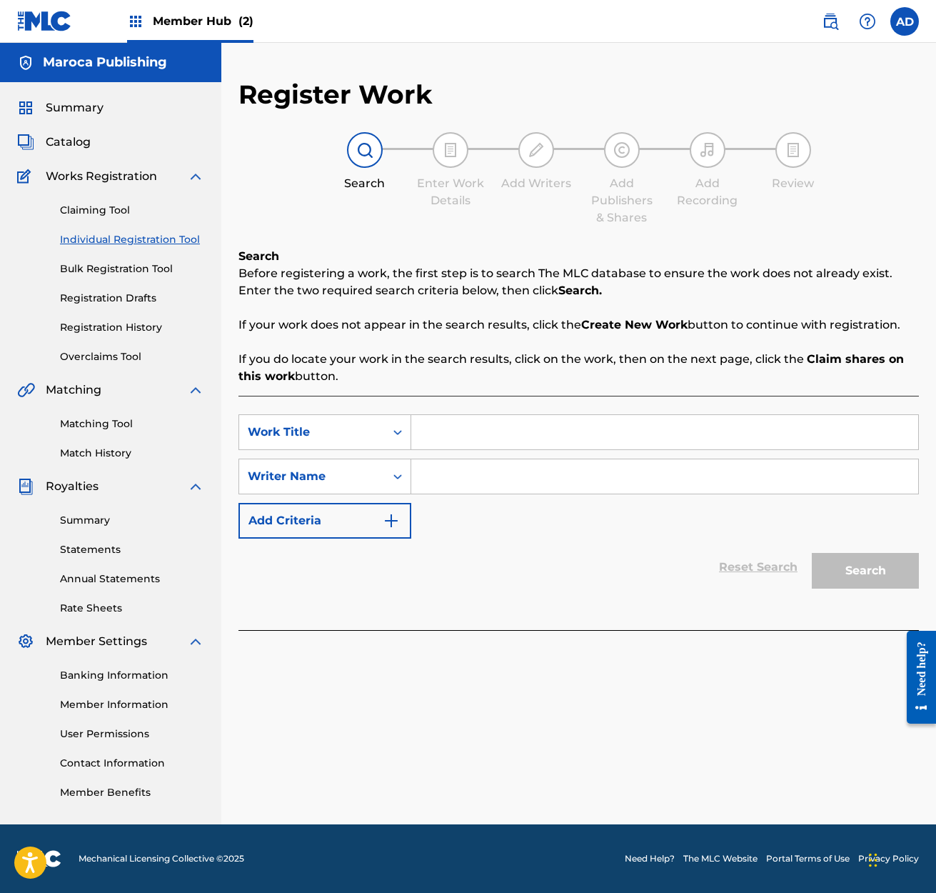
click at [423, 431] on input "Search Form" at bounding box center [664, 432] width 507 height 34
type input "Maroca"
click at [418, 478] on input "Search Form" at bounding box center [664, 476] width 507 height 34
type input "[PERSON_NAME]"
click at [98, 211] on link "Claiming Tool" at bounding box center [132, 210] width 144 height 15
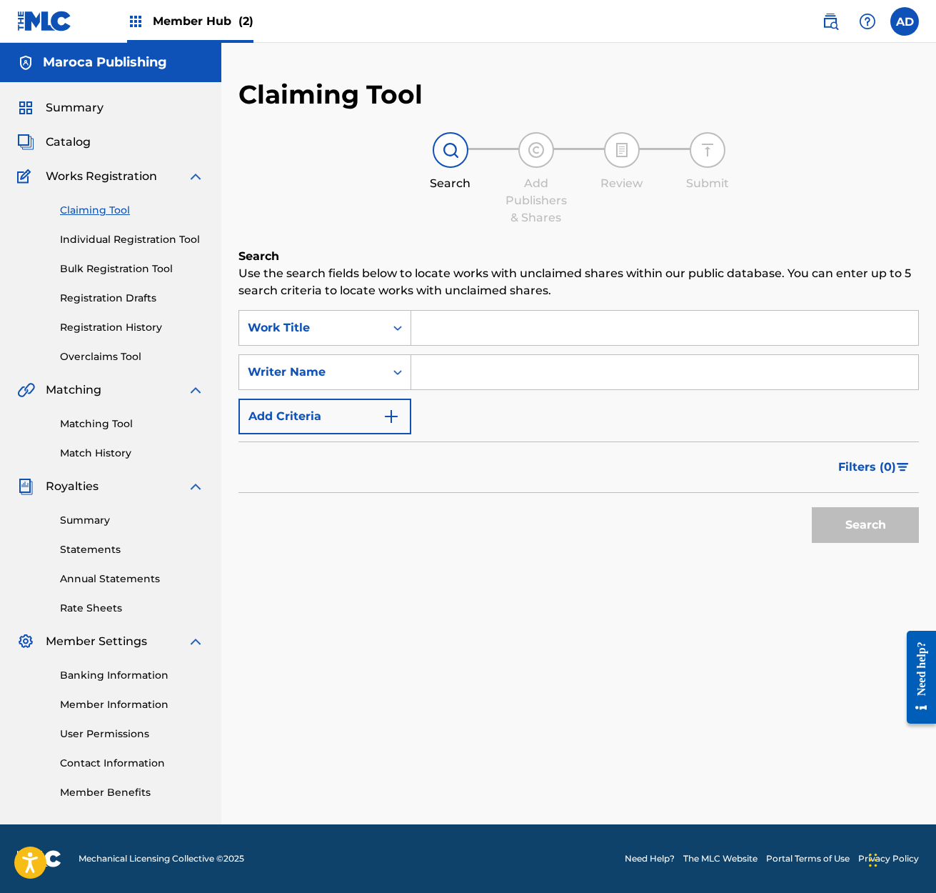
click at [98, 211] on link "Claiming Tool" at bounding box center [132, 210] width 144 height 15
click at [426, 333] on input "Search Form" at bounding box center [664, 328] width 507 height 34
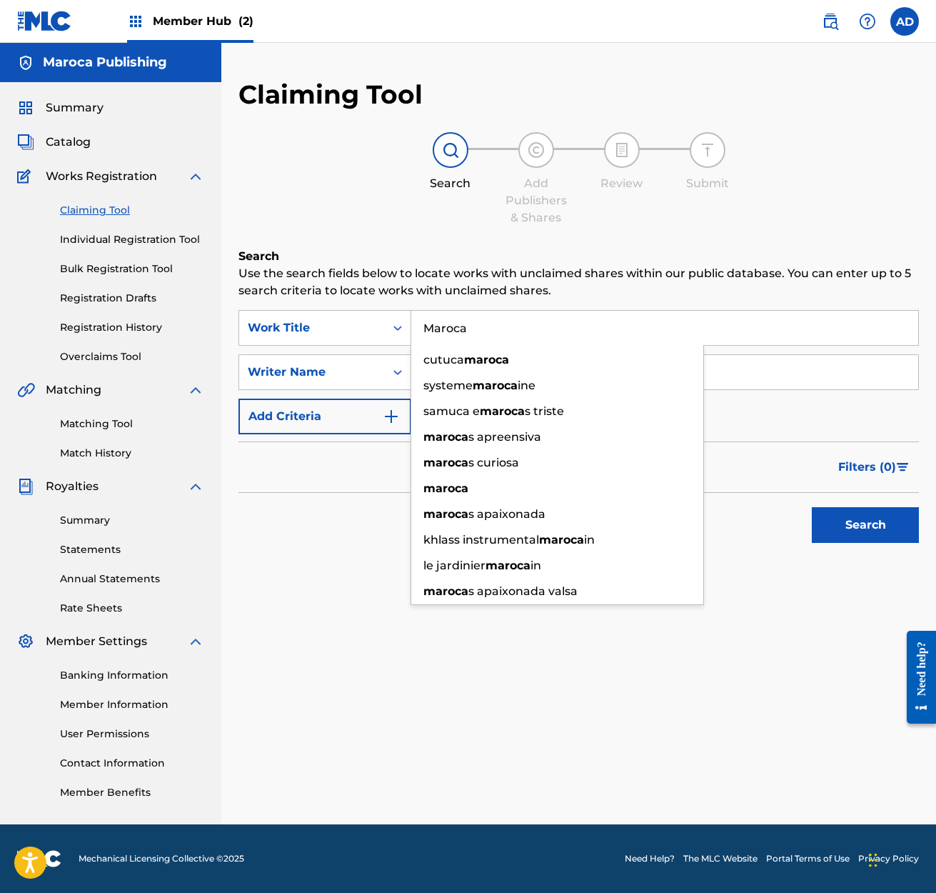
type input "Maroca"
click at [738, 380] on input "Search Form" at bounding box center [664, 372] width 507 height 34
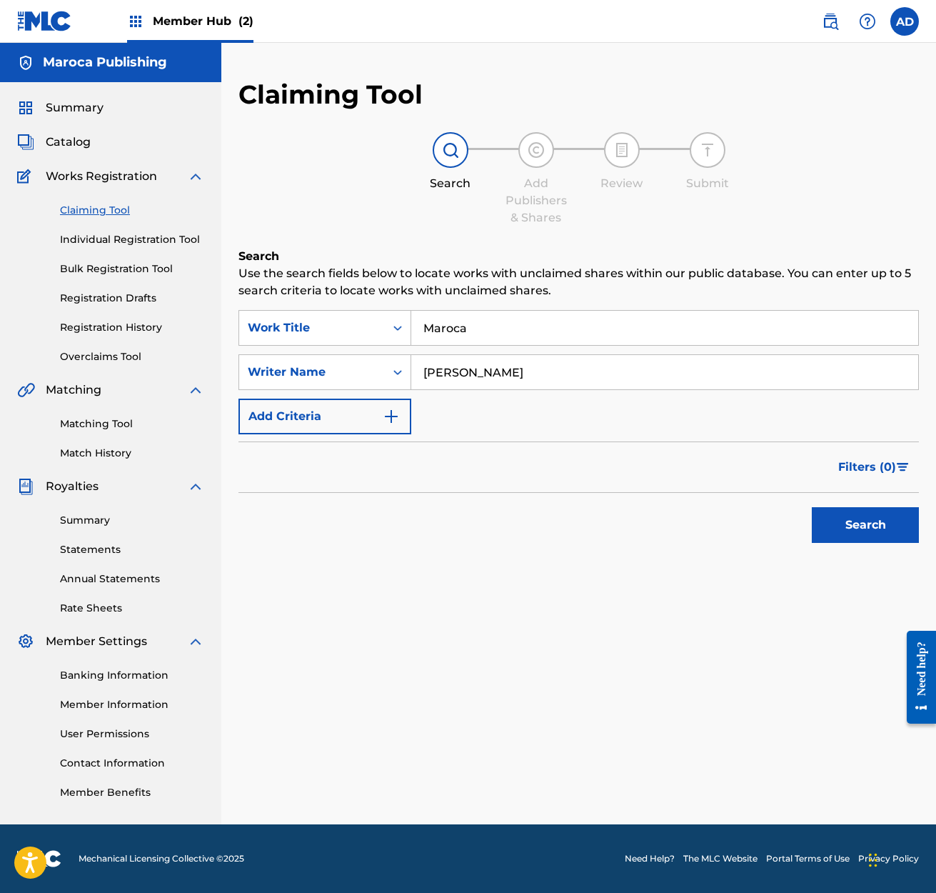
click at [485, 373] on input "[PERSON_NAME]" at bounding box center [664, 372] width 507 height 34
click at [521, 371] on input "[PERSON_NAME]" at bounding box center [664, 372] width 507 height 34
type input "[PERSON_NAME]"
click at [853, 525] on button "Search" at bounding box center [865, 525] width 107 height 36
click at [139, 241] on link "Individual Registration Tool" at bounding box center [132, 239] width 144 height 15
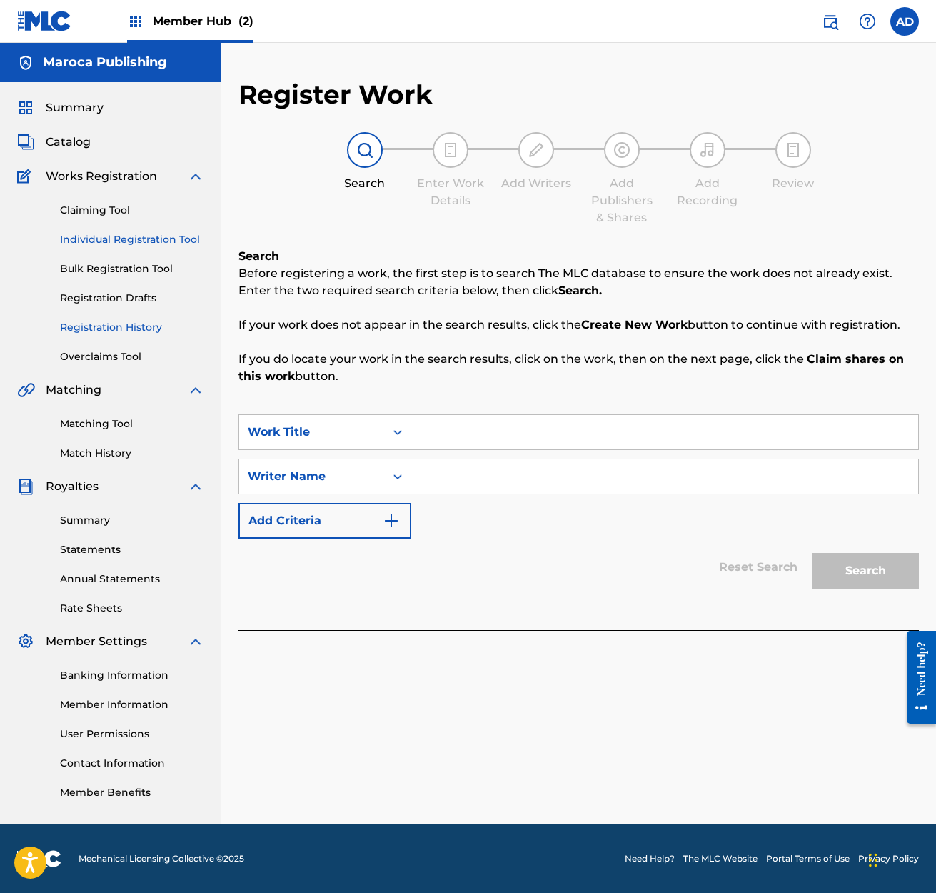
click at [111, 325] on link "Registration History" at bounding box center [132, 327] width 144 height 15
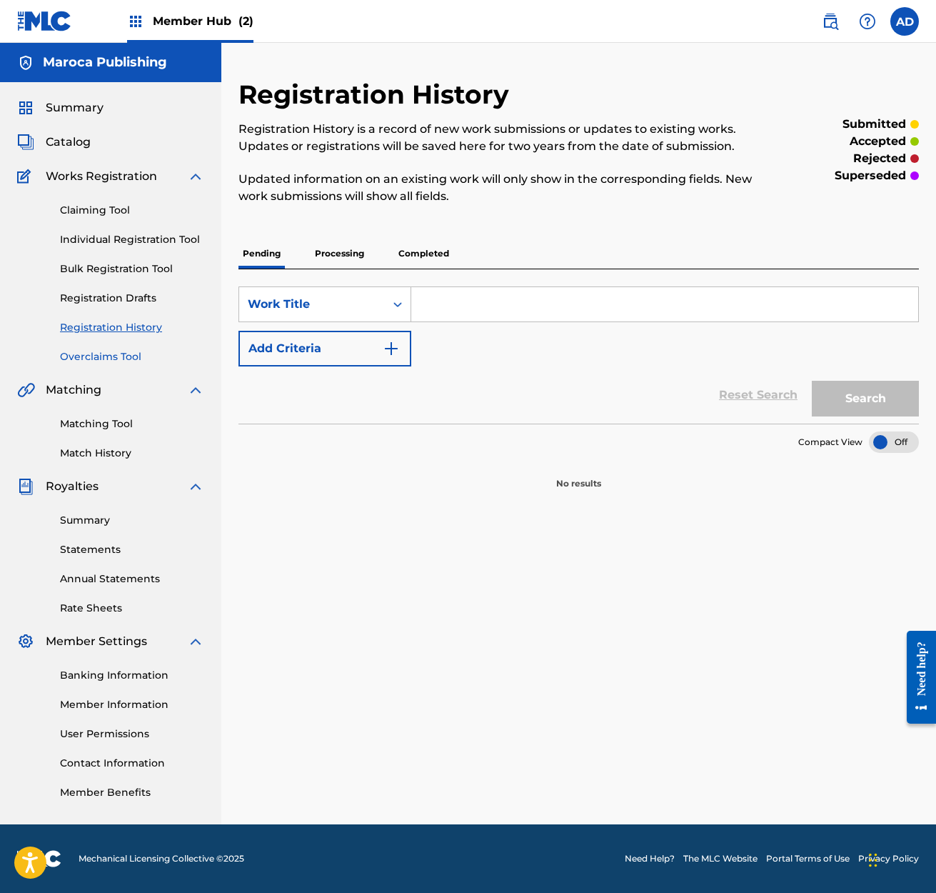
click at [104, 356] on link "Overclaims Tool" at bounding box center [132, 356] width 144 height 15
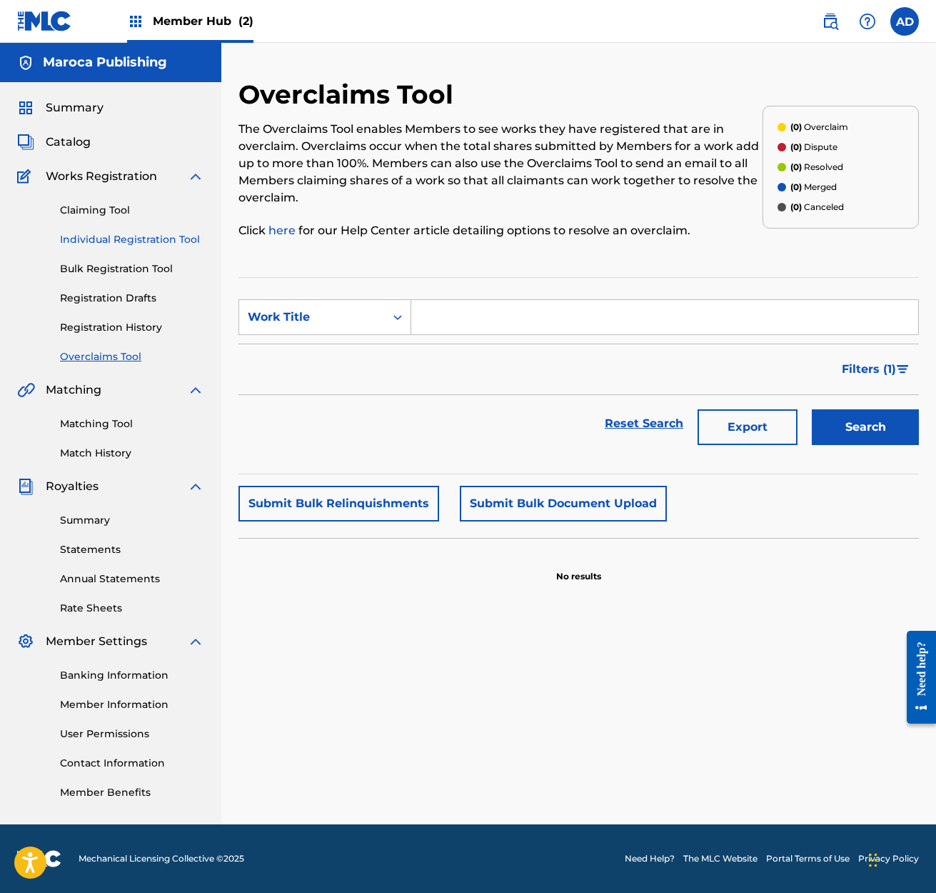
click at [116, 239] on link "Individual Registration Tool" at bounding box center [132, 239] width 144 height 15
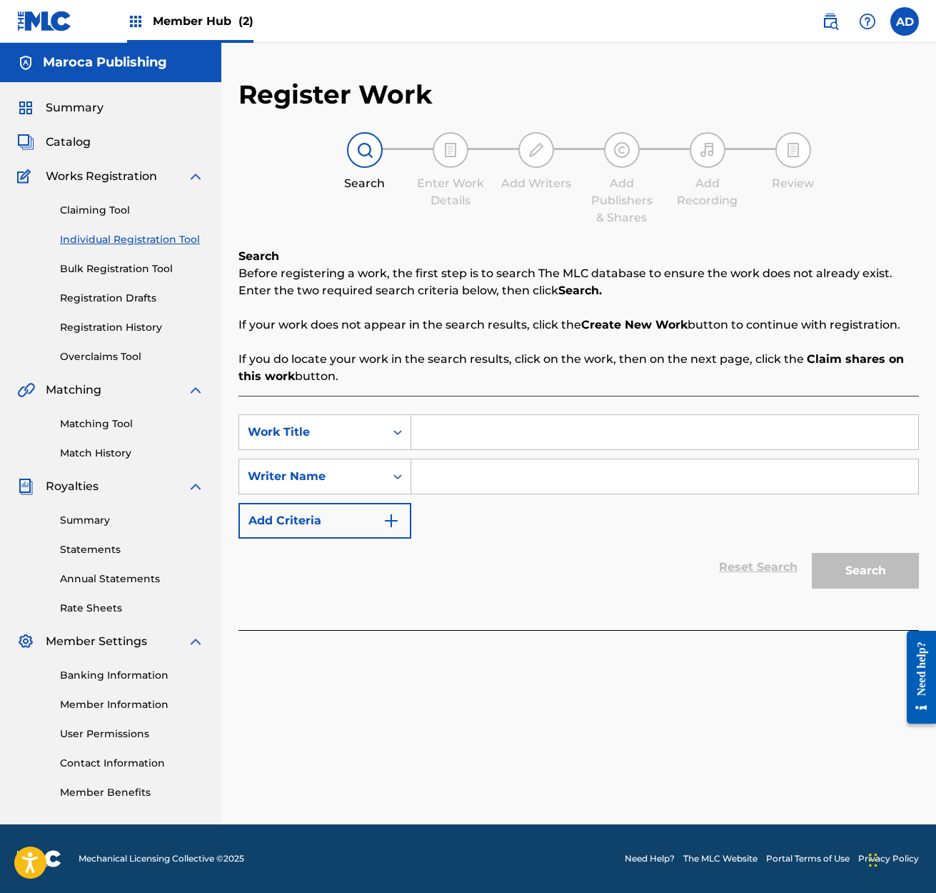
click at [426, 431] on input "Search Form" at bounding box center [664, 432] width 507 height 34
type input "Maroca"
click at [422, 471] on input "Search Form" at bounding box center [664, 476] width 507 height 34
type input "[PERSON_NAME]"
click at [870, 576] on button "Search" at bounding box center [865, 571] width 107 height 36
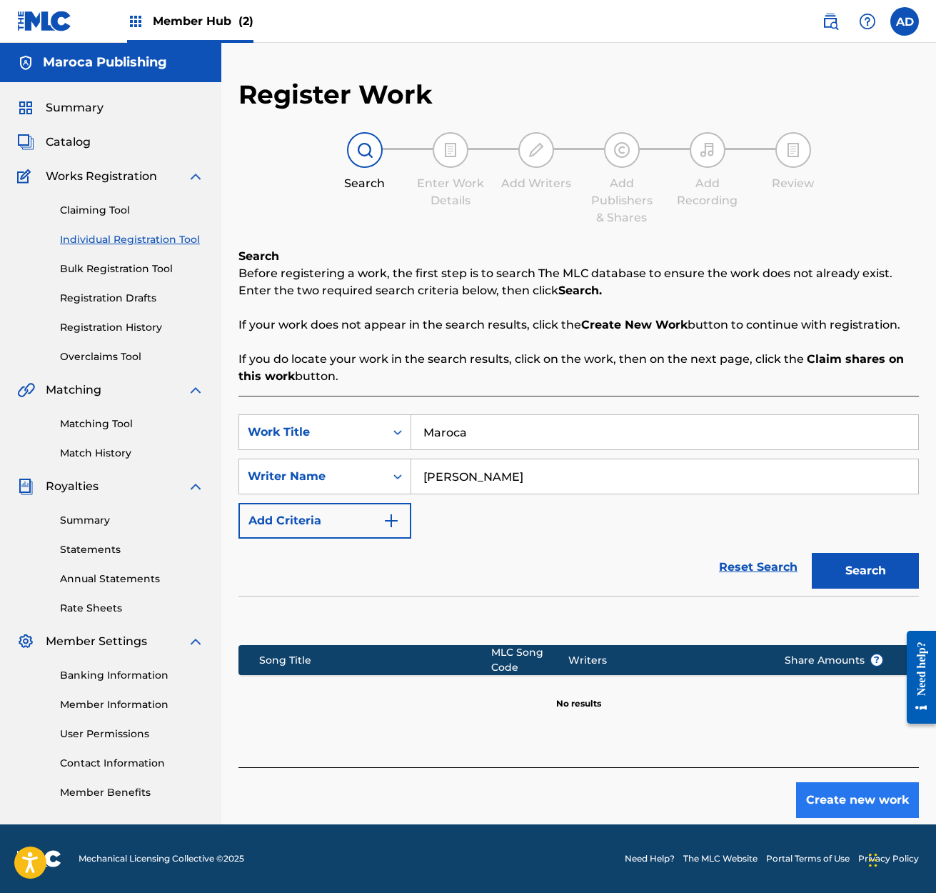
click at [851, 798] on button "Create new work" at bounding box center [857, 800] width 123 height 36
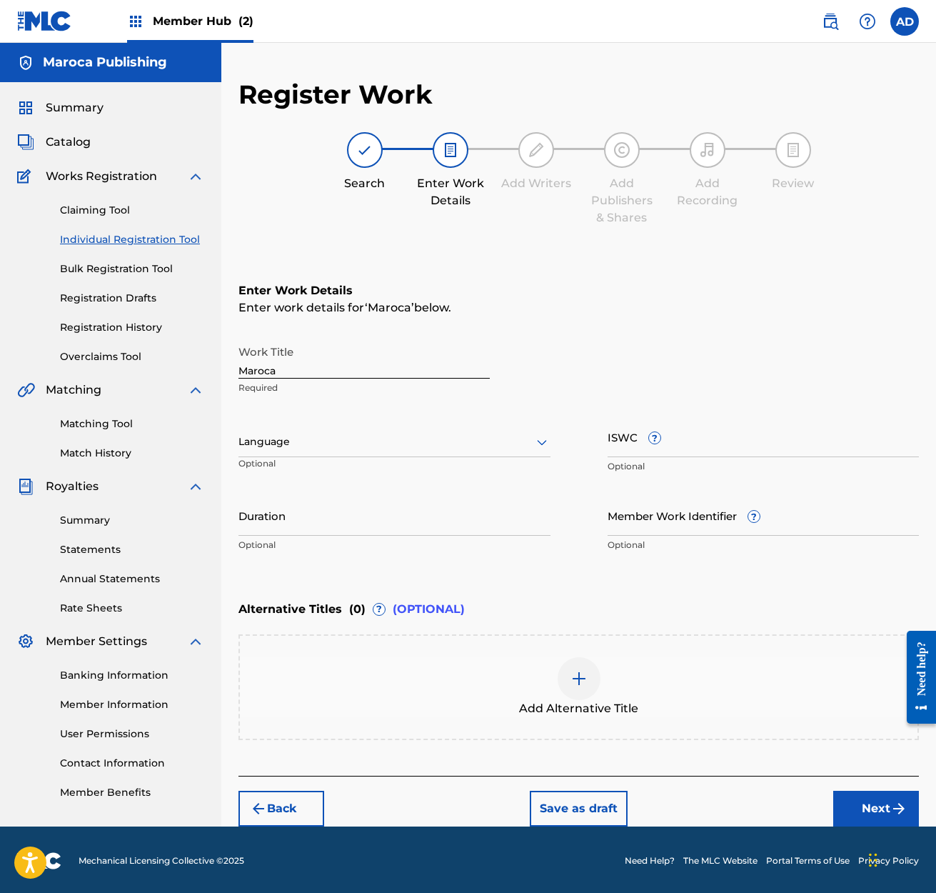
click at [545, 441] on icon at bounding box center [542, 443] width 10 height 6
drag, startPoint x: 274, startPoint y: 474, endPoint x: 286, endPoint y: 474, distance: 11.4
click at [276, 474] on div "English" at bounding box center [394, 473] width 311 height 32
click at [292, 520] on input "Duration" at bounding box center [395, 515] width 312 height 41
type input "06:09"
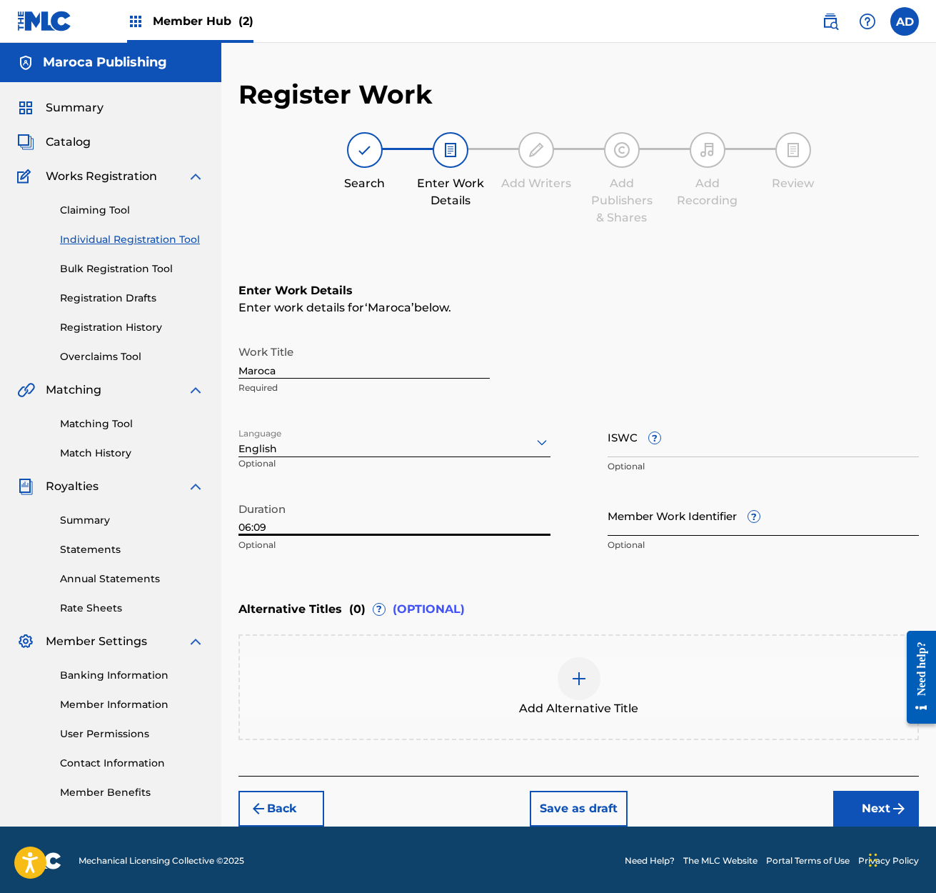
click at [620, 525] on input "Member Work Identifier ?" at bounding box center [764, 515] width 312 height 41
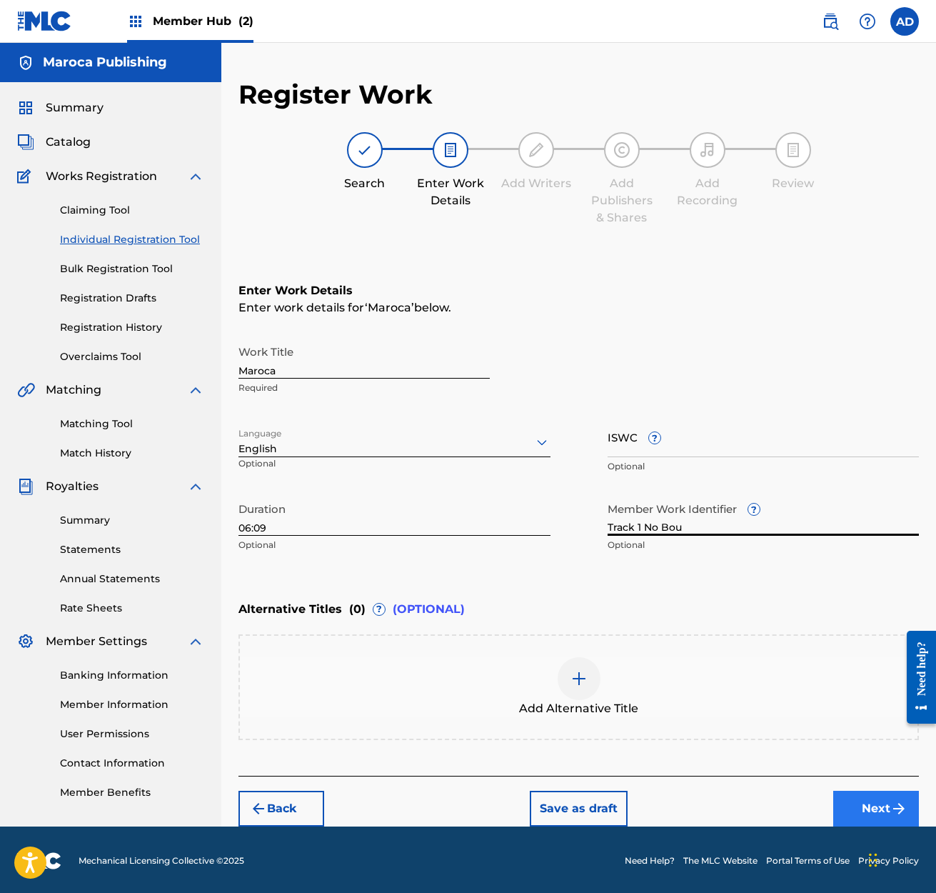
scroll to position [1, 0]
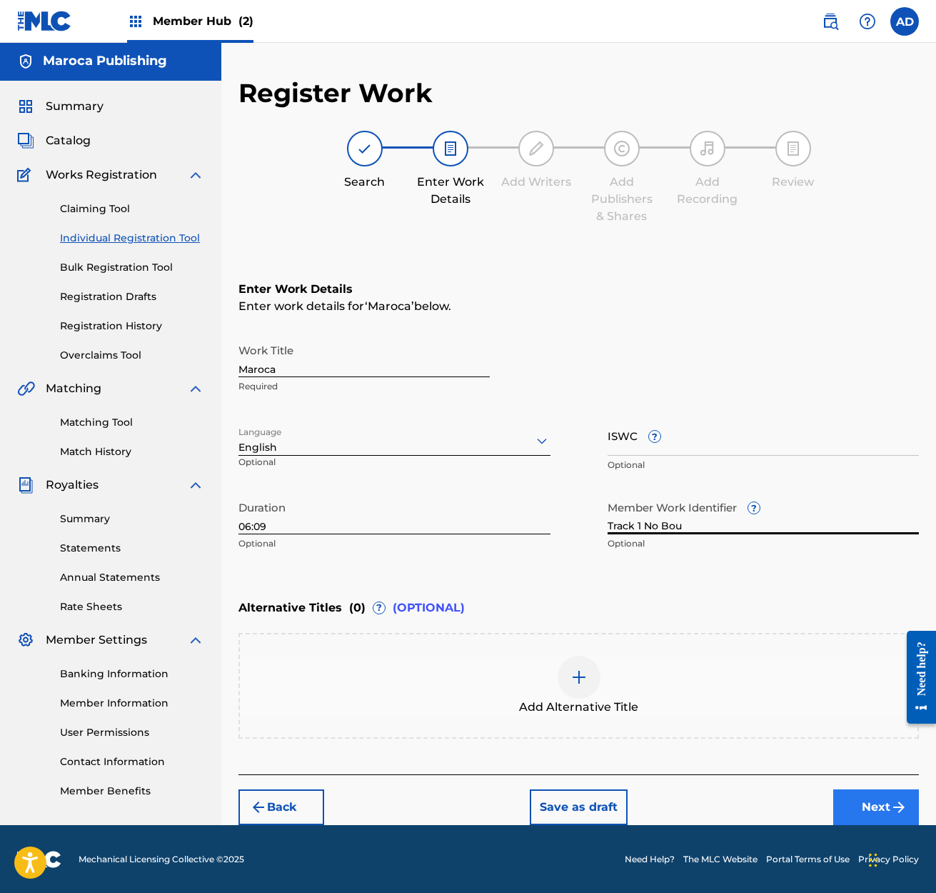
type input "Track 1 No Bou"
click at [886, 810] on button "Next" at bounding box center [876, 807] width 86 height 36
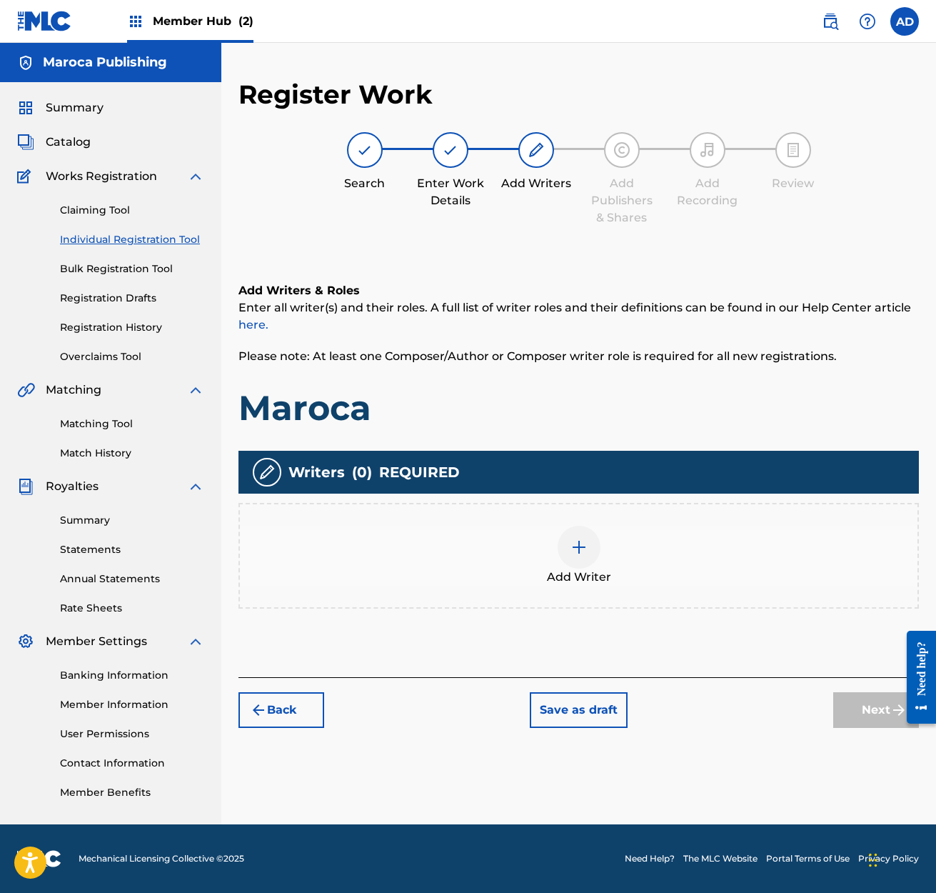
click at [583, 551] on img at bounding box center [579, 546] width 17 height 17
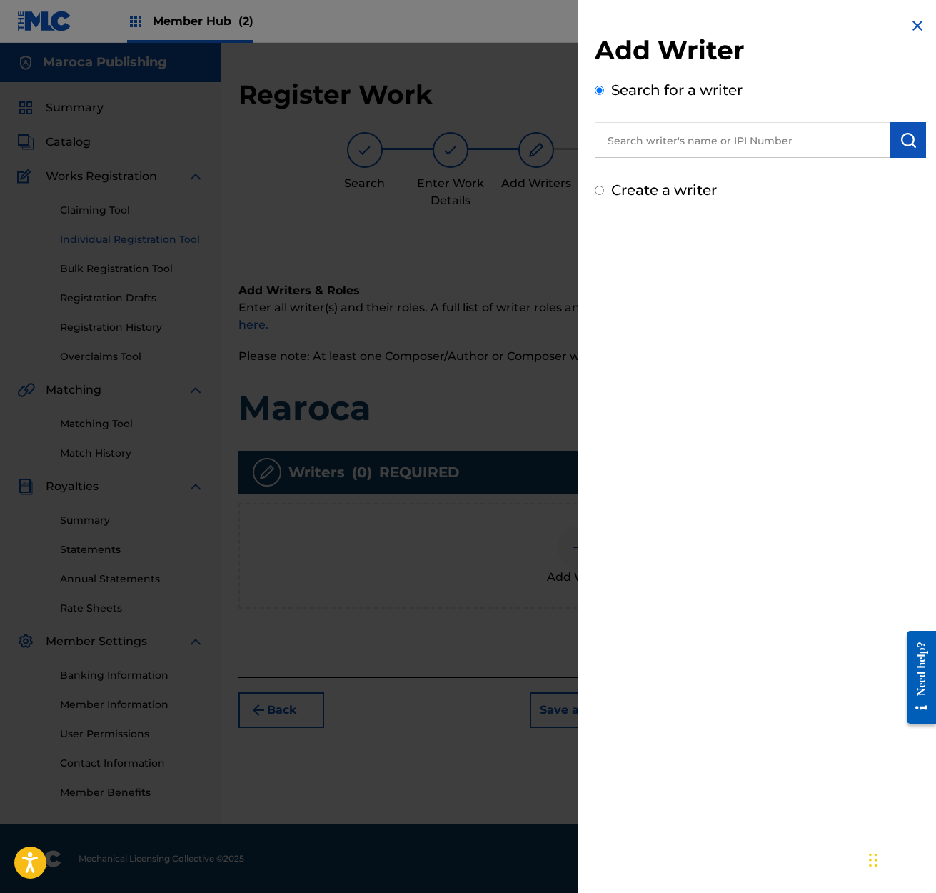
click at [604, 140] on input "text" at bounding box center [743, 140] width 296 height 36
type input "[PERSON_NAME]"
click at [902, 140] on img "submit" at bounding box center [908, 139] width 17 height 17
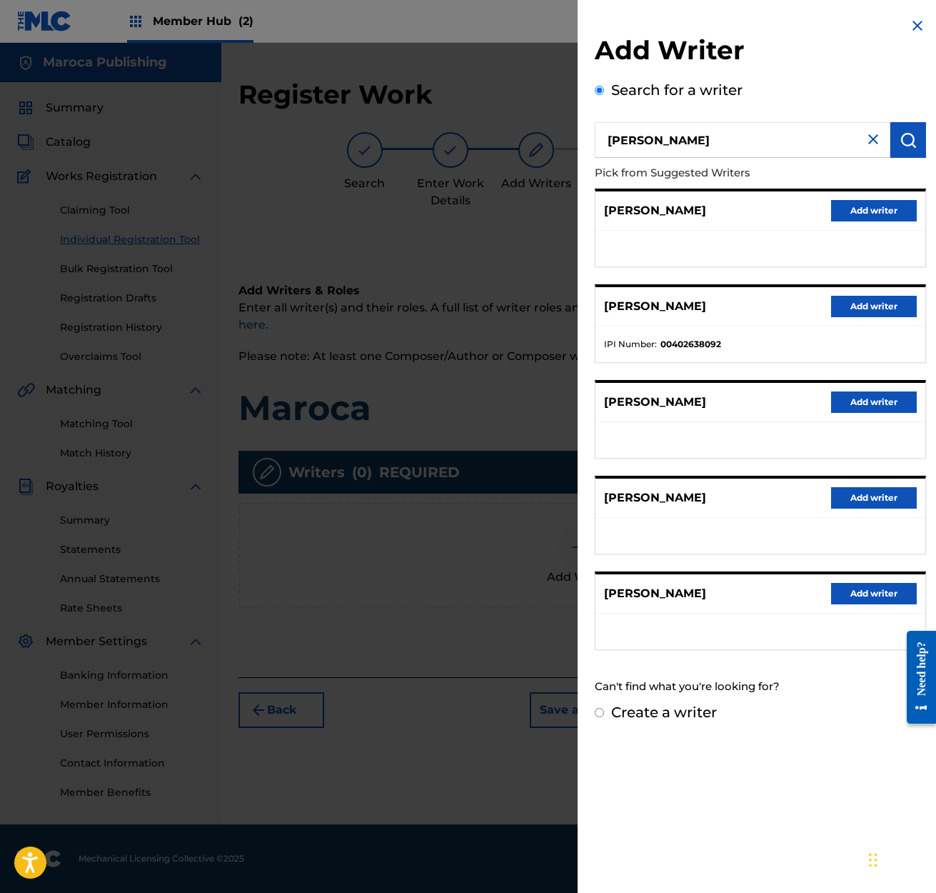
click at [601, 714] on input "Create a writer" at bounding box center [599, 712] width 9 height 9
radio input "false"
radio input "true"
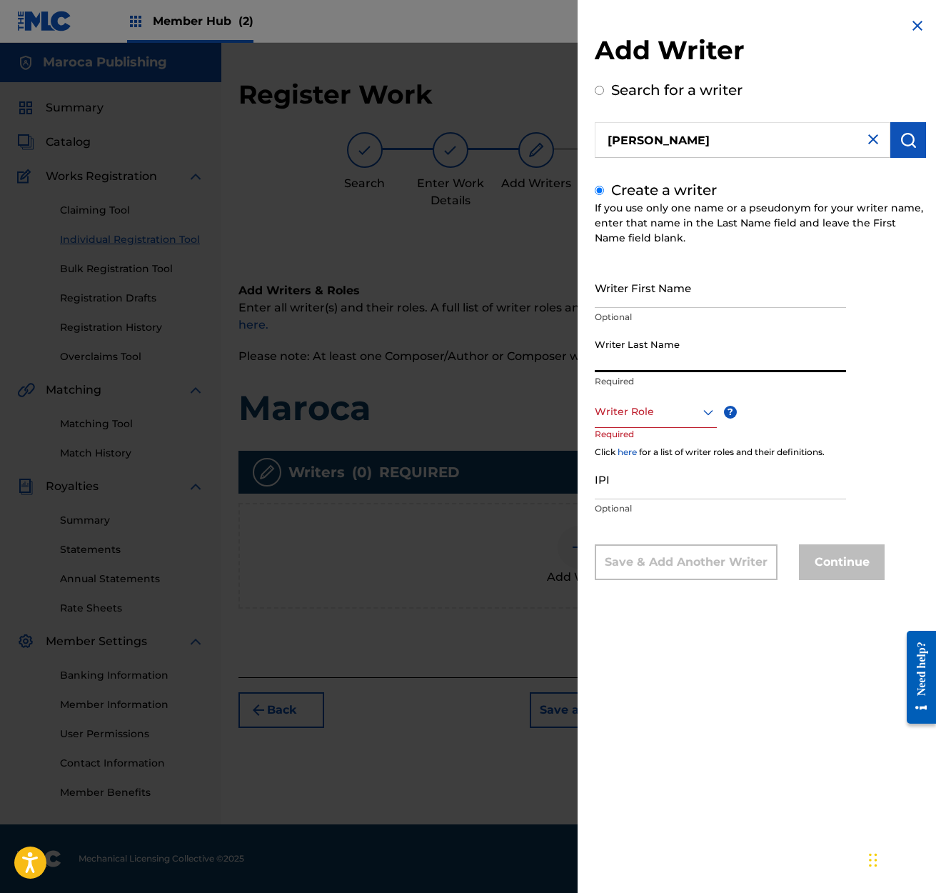
click at [609, 351] on input "Writer Last Name" at bounding box center [720, 351] width 251 height 41
click at [600, 298] on input "Writer First Name" at bounding box center [720, 287] width 251 height 41
type input "[PERSON_NAME]"
drag, startPoint x: 602, startPoint y: 357, endPoint x: 572, endPoint y: 365, distance: 31.0
click at [601, 358] on input "Writer Last Name" at bounding box center [720, 351] width 251 height 41
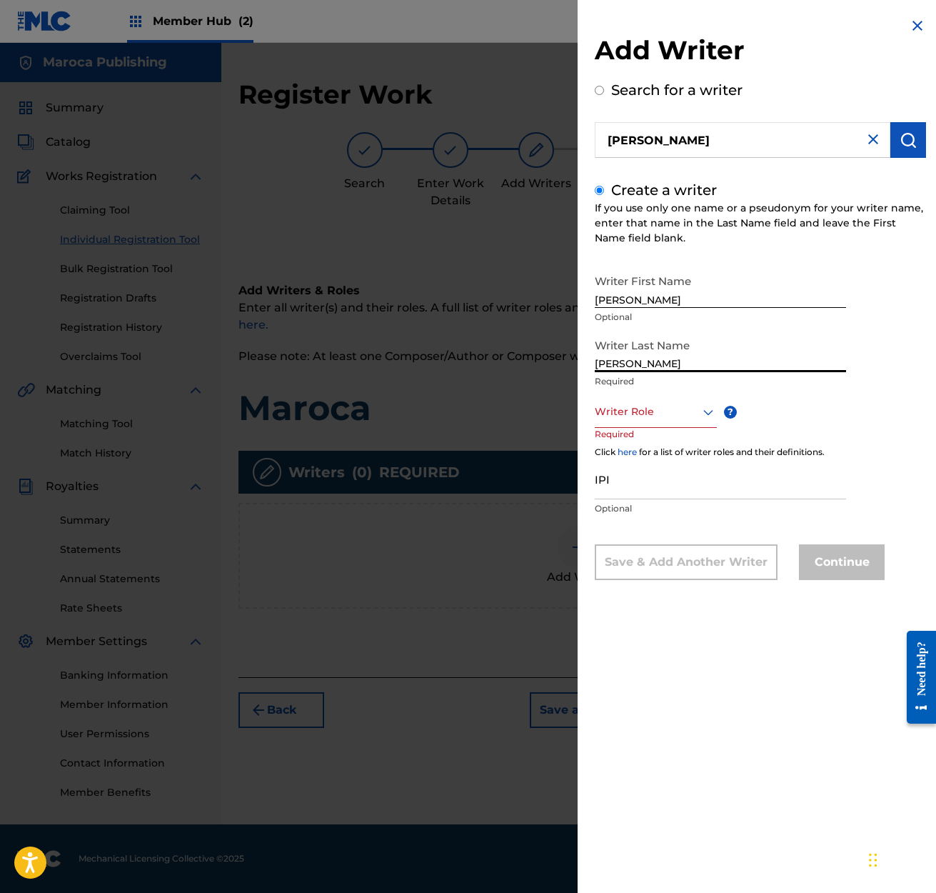
type input "[PERSON_NAME]"
click at [703, 410] on icon at bounding box center [708, 411] width 17 height 17
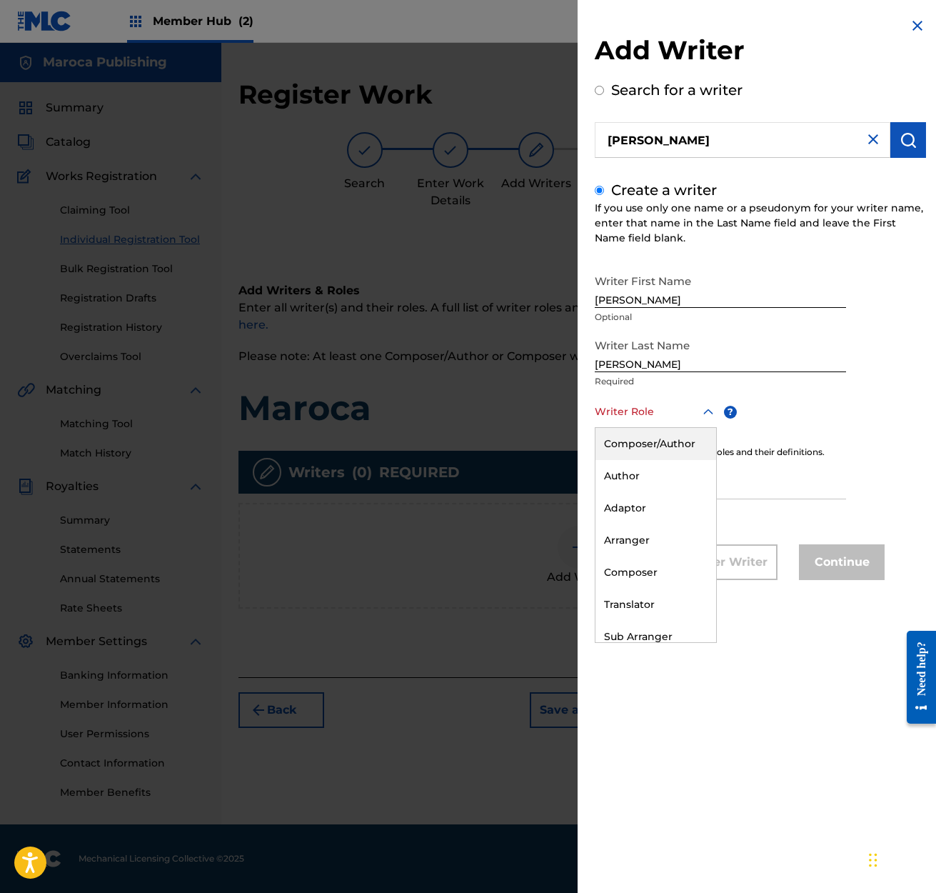
click at [671, 447] on div "Composer/Author" at bounding box center [656, 444] width 121 height 32
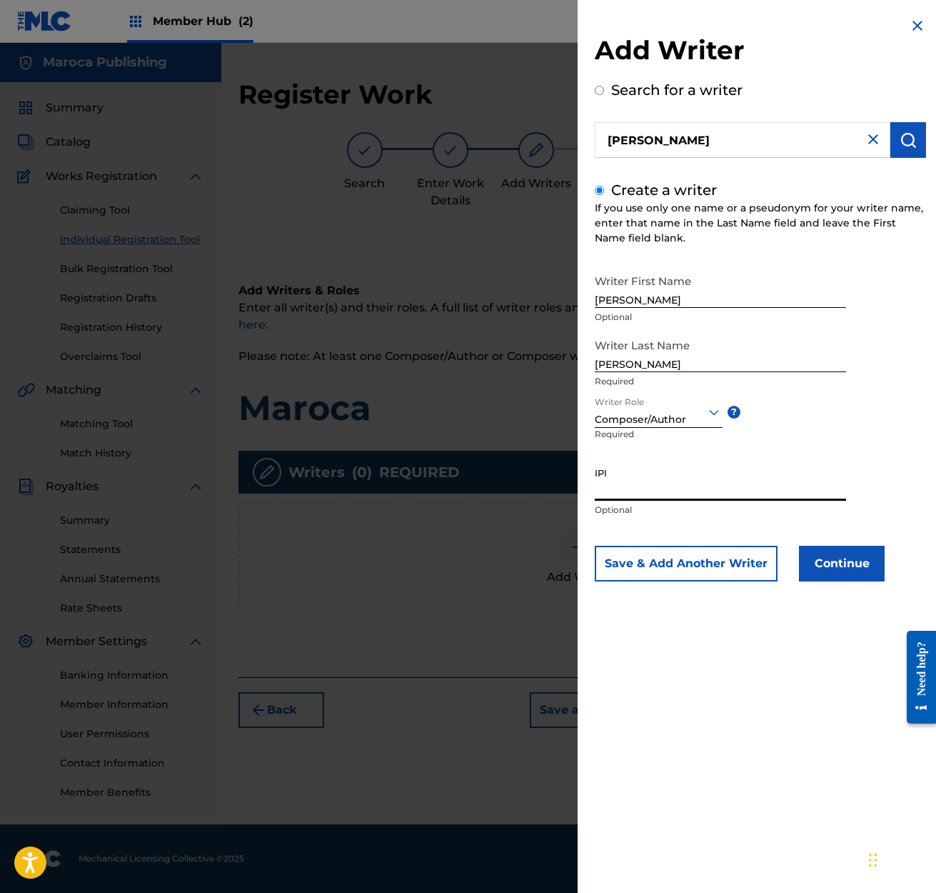
click at [617, 495] on input "IPI" at bounding box center [720, 480] width 251 height 41
type input "01239529924"
click at [641, 297] on input "[PERSON_NAME]" at bounding box center [720, 287] width 251 height 41
type input "[PERSON_NAME]"
click at [845, 563] on button "Continue" at bounding box center [842, 564] width 86 height 36
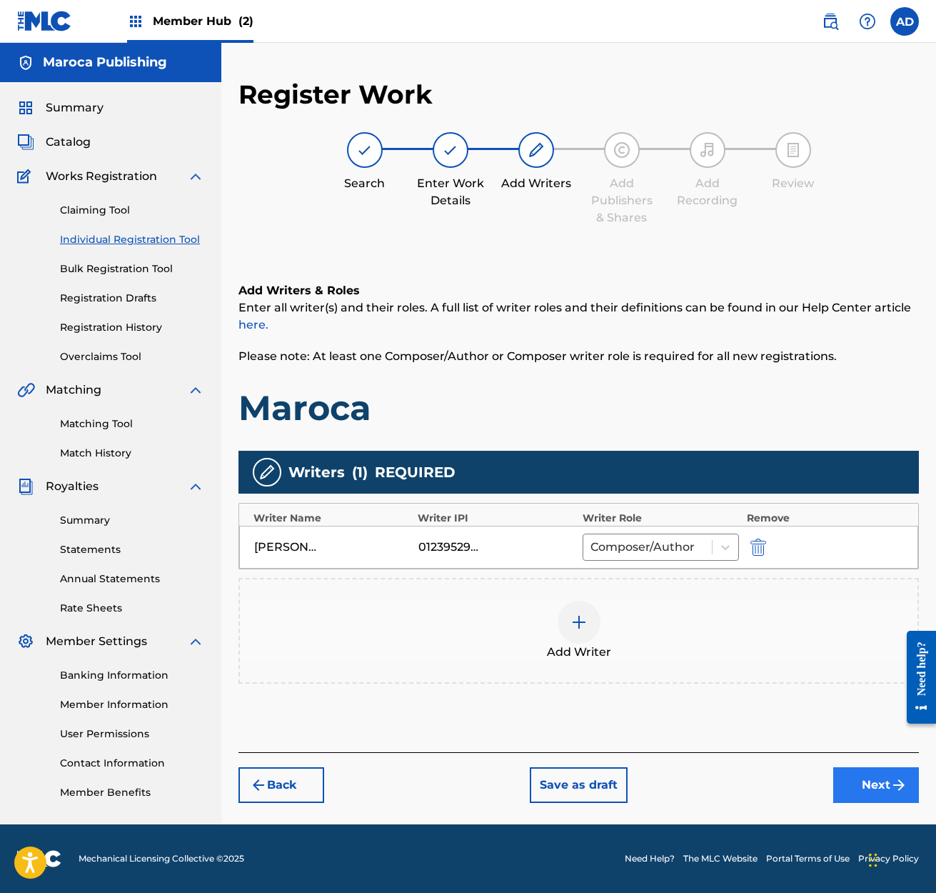
click at [887, 785] on button "Next" at bounding box center [876, 785] width 86 height 36
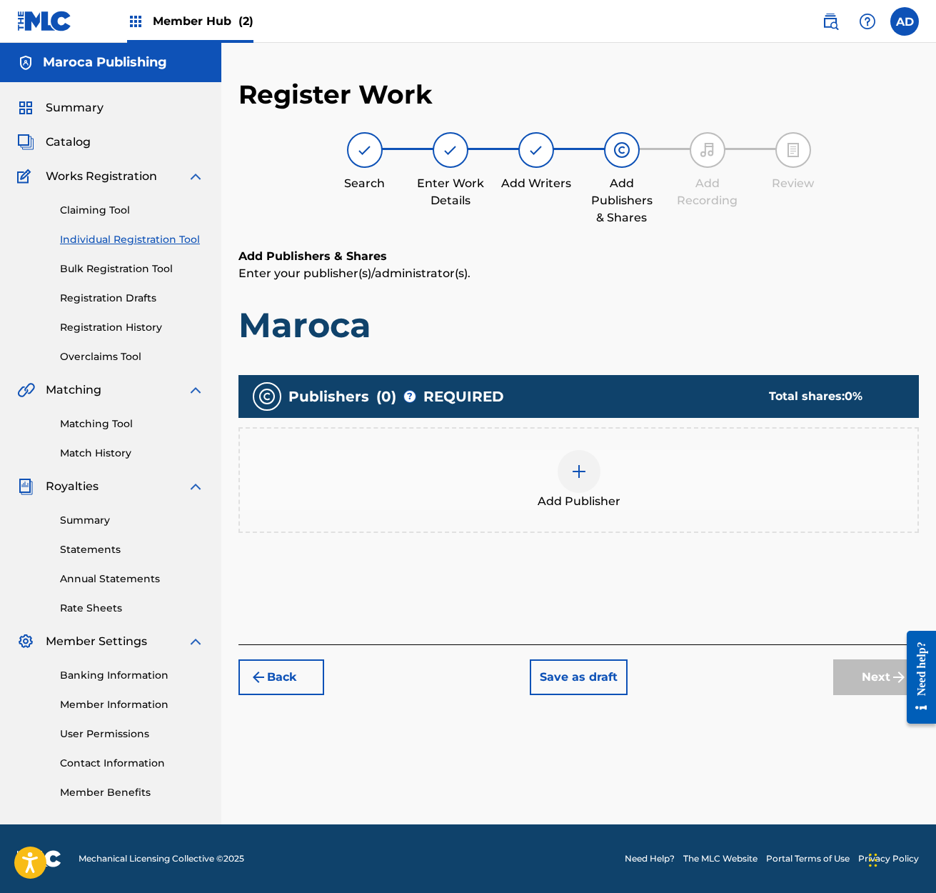
click at [581, 471] on img at bounding box center [579, 471] width 17 height 17
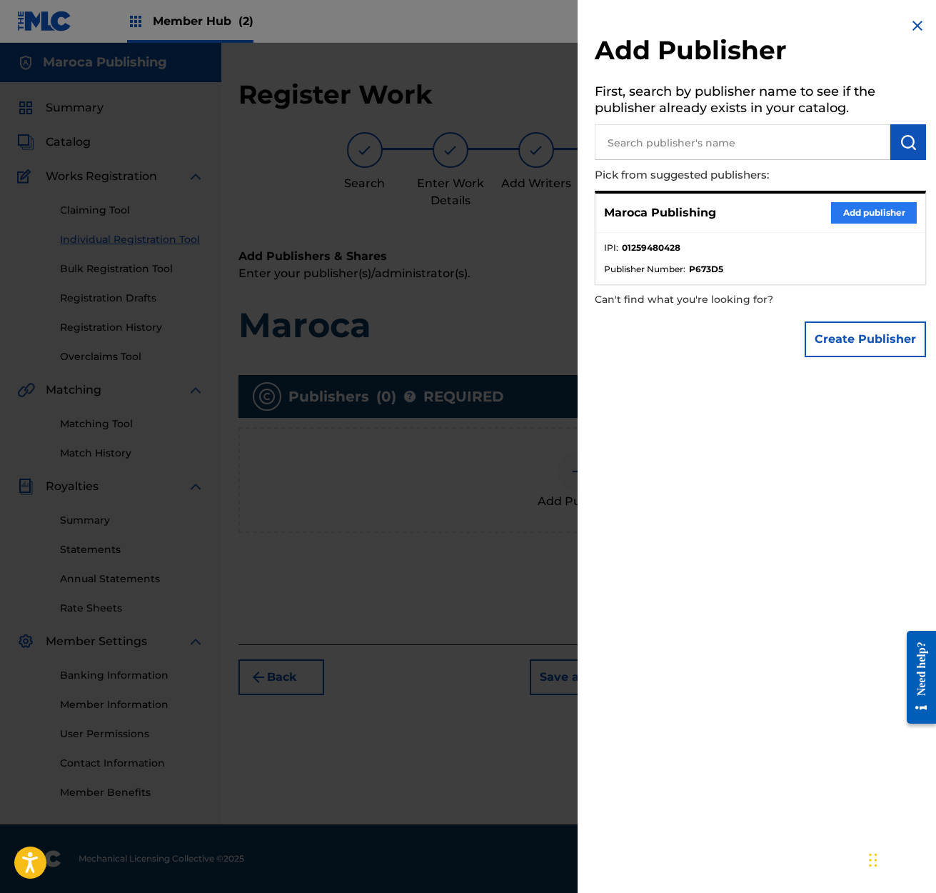
click at [871, 209] on button "Add publisher" at bounding box center [874, 212] width 86 height 21
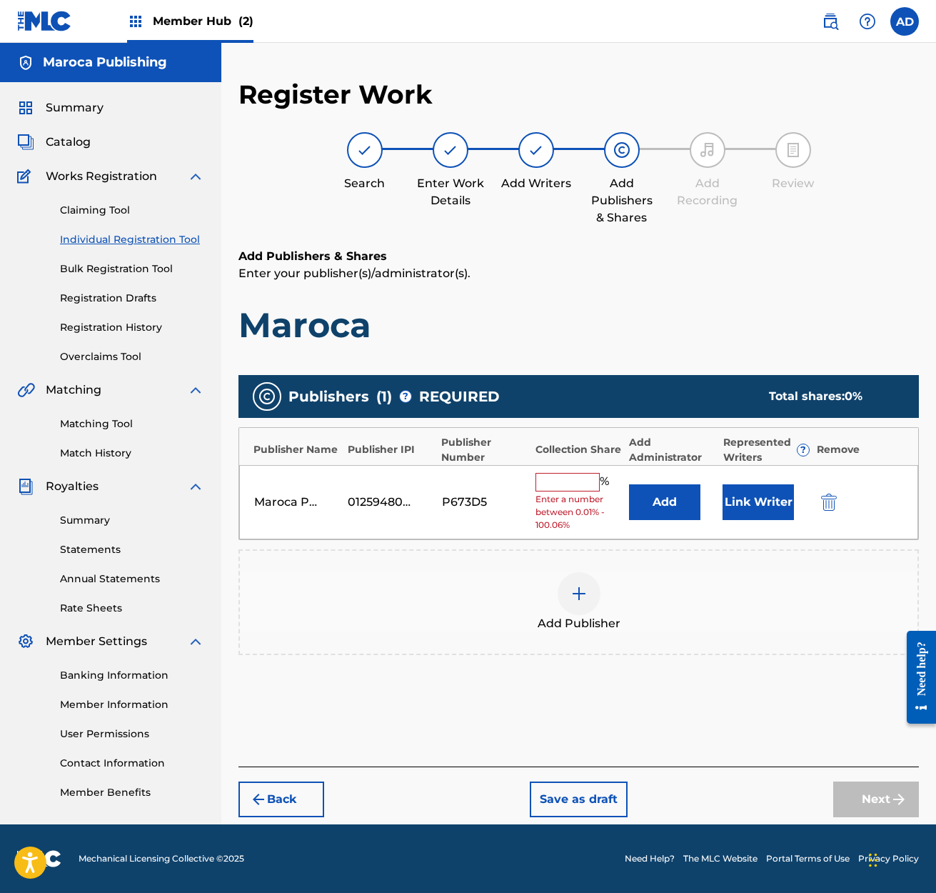
click at [553, 483] on input "text" at bounding box center [568, 482] width 64 height 19
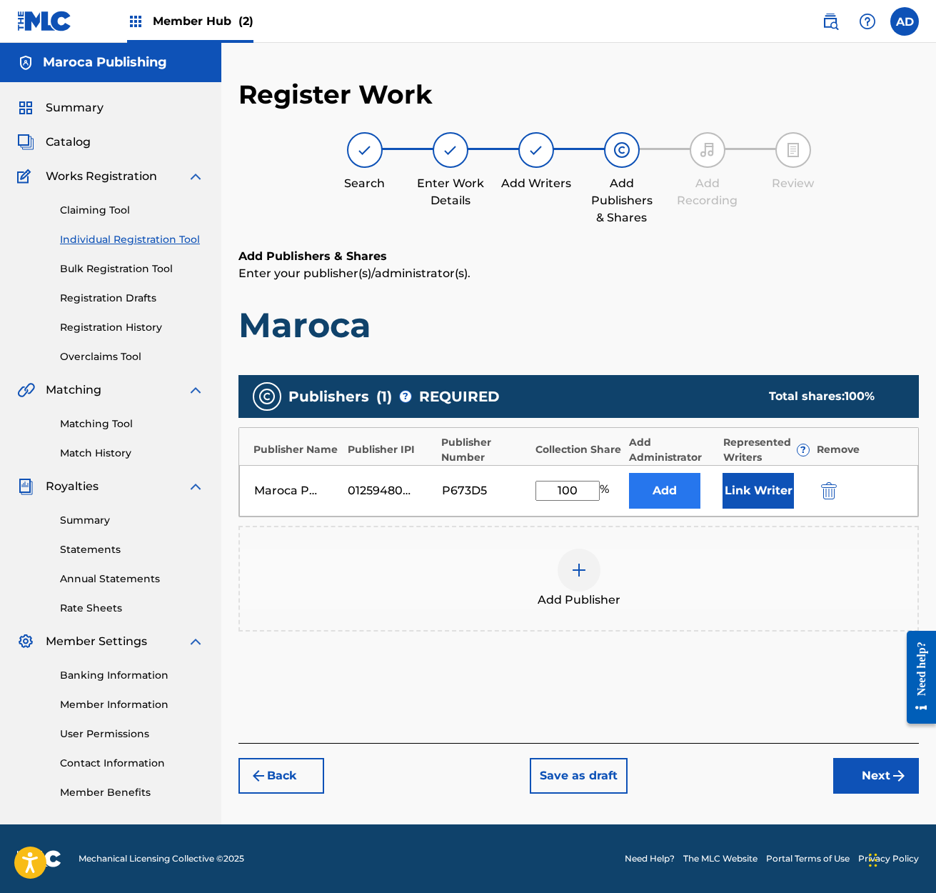
type input "100"
click at [668, 492] on button "Add" at bounding box center [664, 491] width 71 height 36
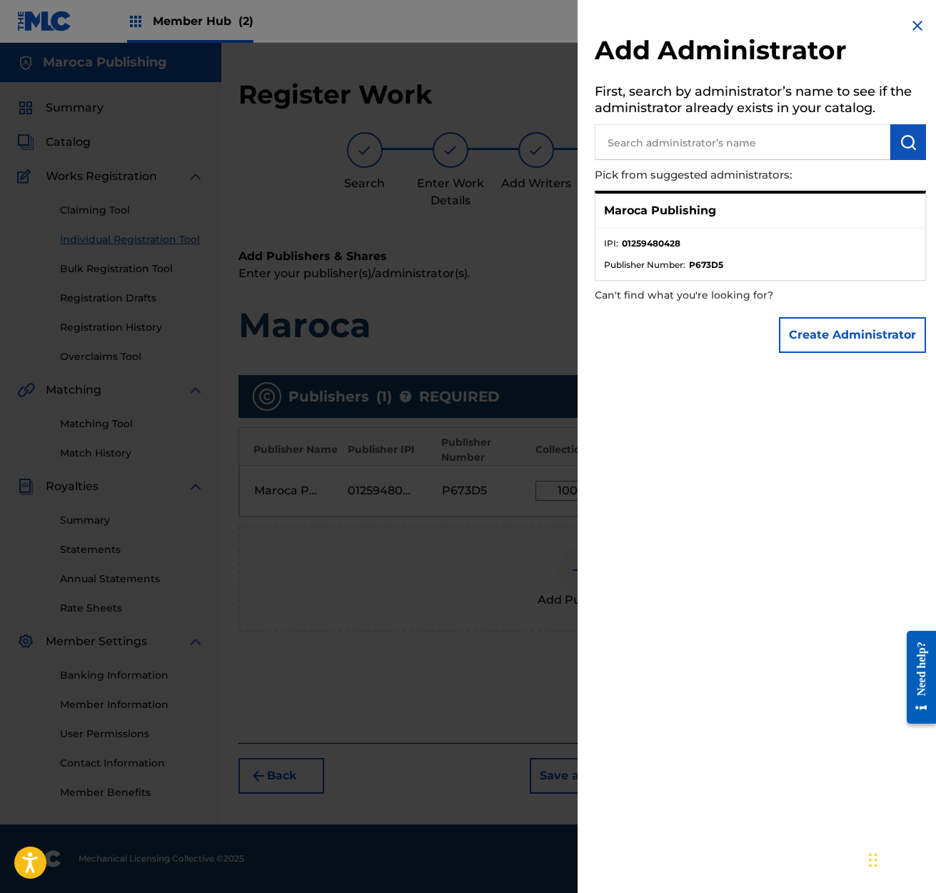
click at [611, 144] on input "text" at bounding box center [743, 142] width 296 height 36
type input "[PERSON_NAME]"
click at [900, 141] on img "submit" at bounding box center [908, 142] width 17 height 17
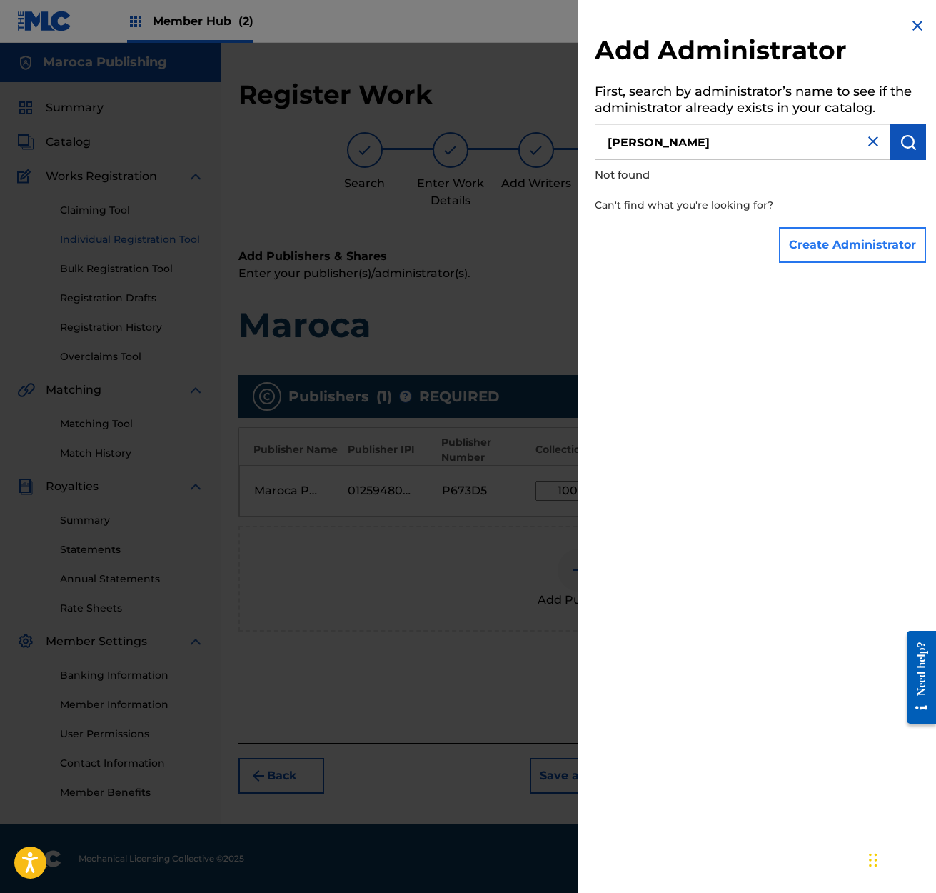
click at [820, 244] on button "Create Administrator" at bounding box center [852, 245] width 147 height 36
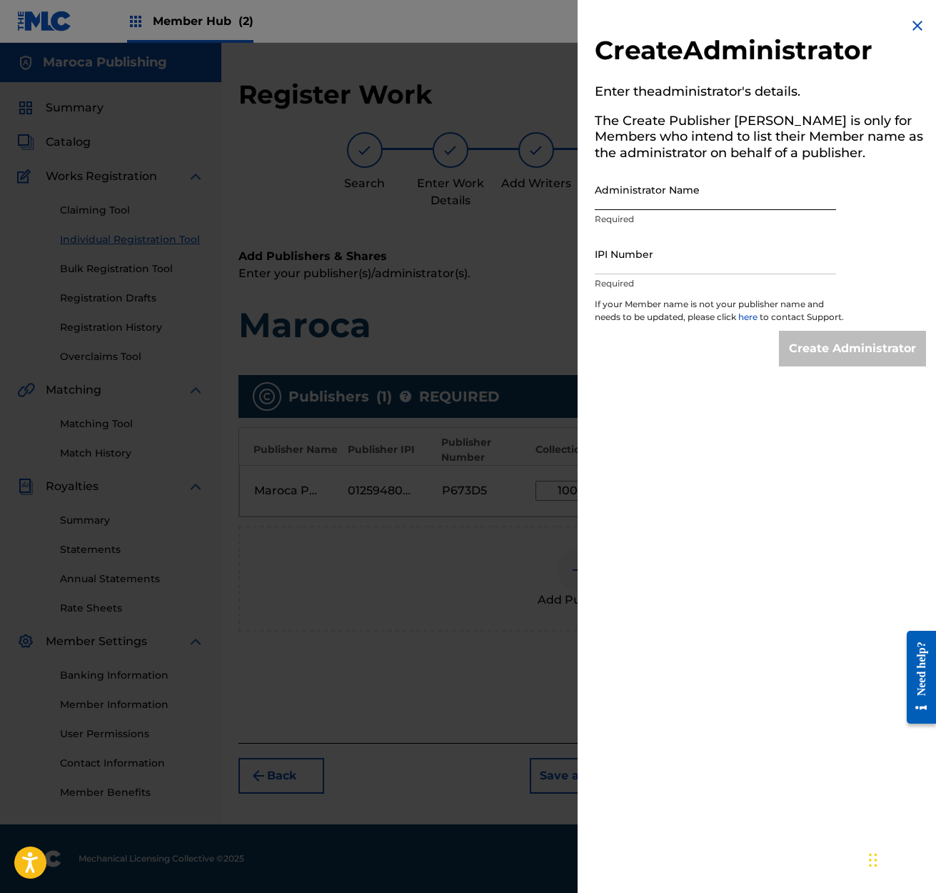
click at [607, 199] on input "Administrator Name" at bounding box center [715, 189] width 241 height 41
type input "[PERSON_NAME]"
click at [608, 263] on input "IPI Number" at bounding box center [715, 254] width 241 height 41
type input "0123"
drag, startPoint x: 628, startPoint y: 266, endPoint x: 584, endPoint y: 267, distance: 43.6
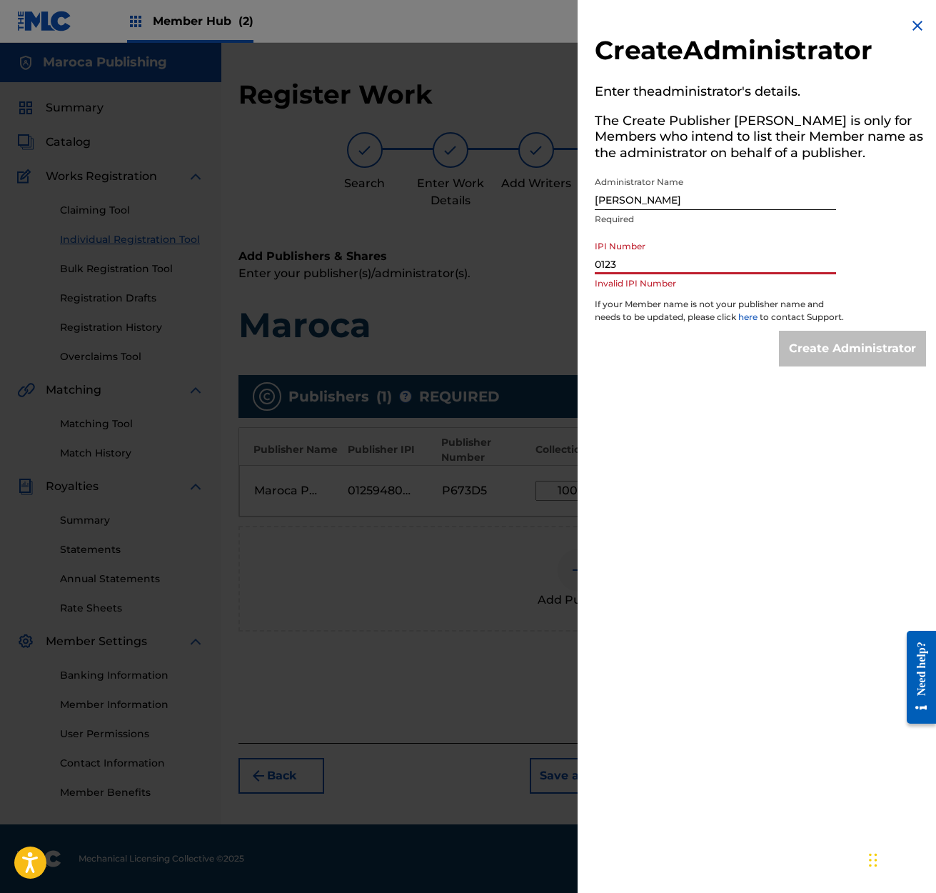
click at [584, 267] on div "Create Administrator Enter the administrator 's details. The Create Publisher b…" at bounding box center [761, 191] width 366 height 383
drag, startPoint x: 711, startPoint y: 197, endPoint x: 589, endPoint y: 197, distance: 122.1
click at [589, 197] on div "Create Administrator Enter the administrator 's details. The Create Publisher b…" at bounding box center [761, 191] width 366 height 383
click at [913, 27] on img at bounding box center [917, 25] width 17 height 17
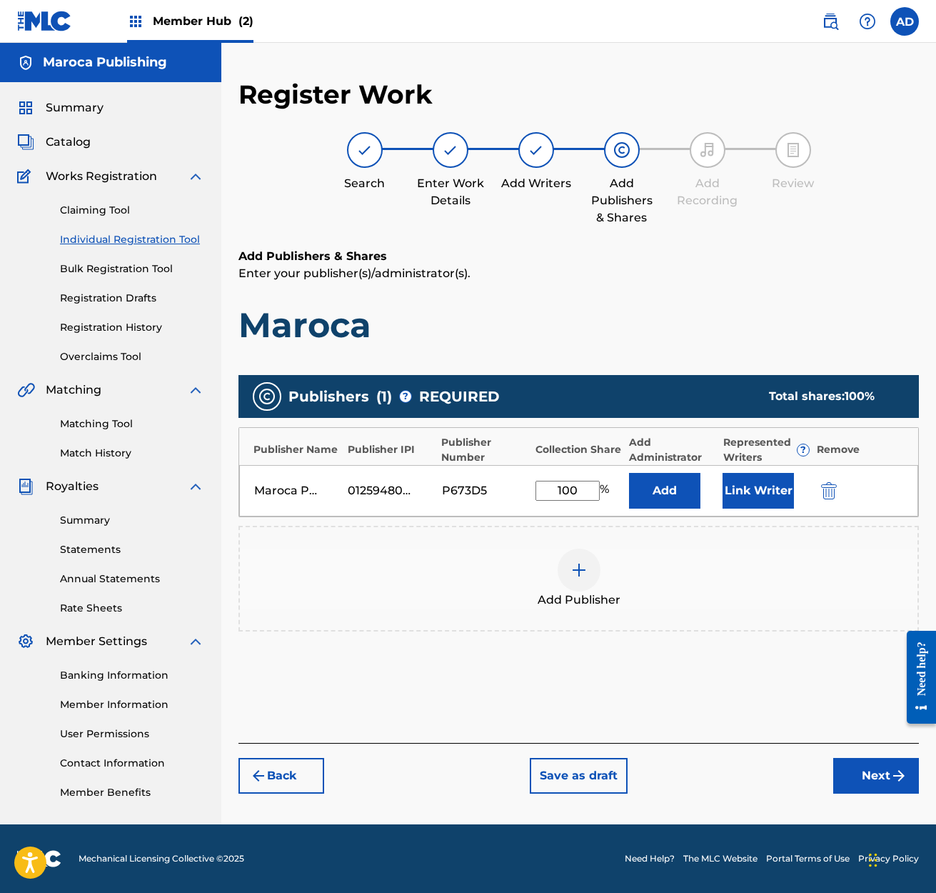
click at [731, 543] on div "Add Publisher" at bounding box center [579, 579] width 681 height 106
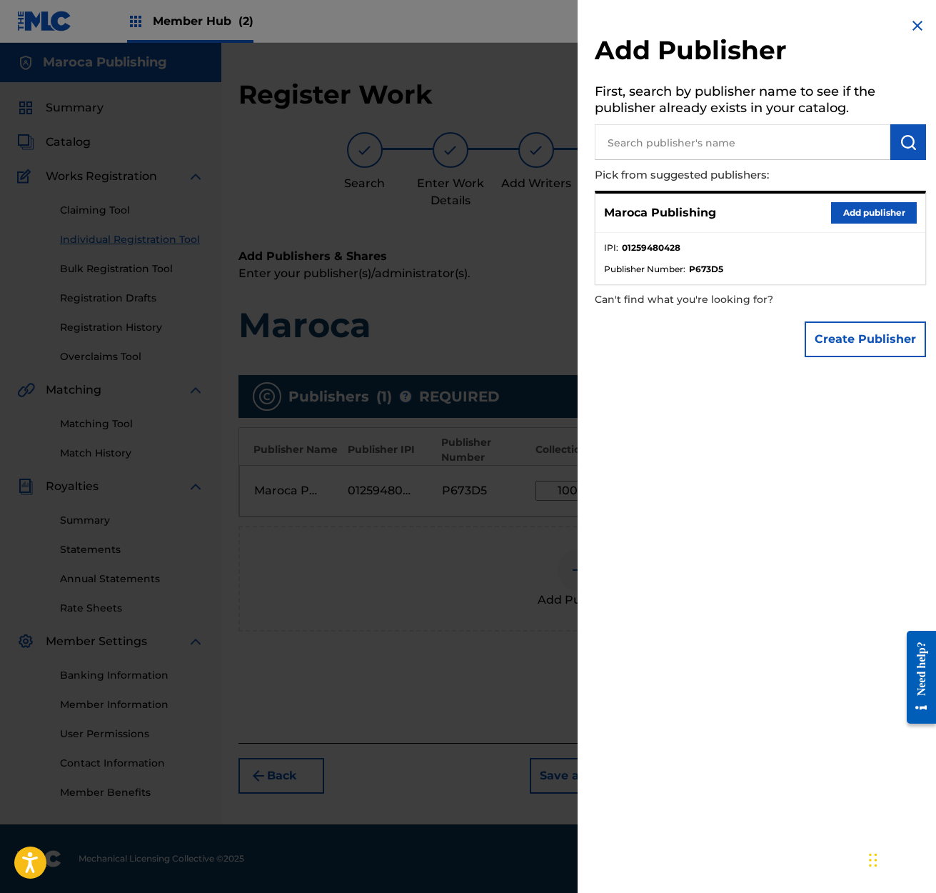
drag, startPoint x: 909, startPoint y: 21, endPoint x: 904, endPoint y: 35, distance: 15.1
click at [909, 21] on img at bounding box center [917, 25] width 17 height 17
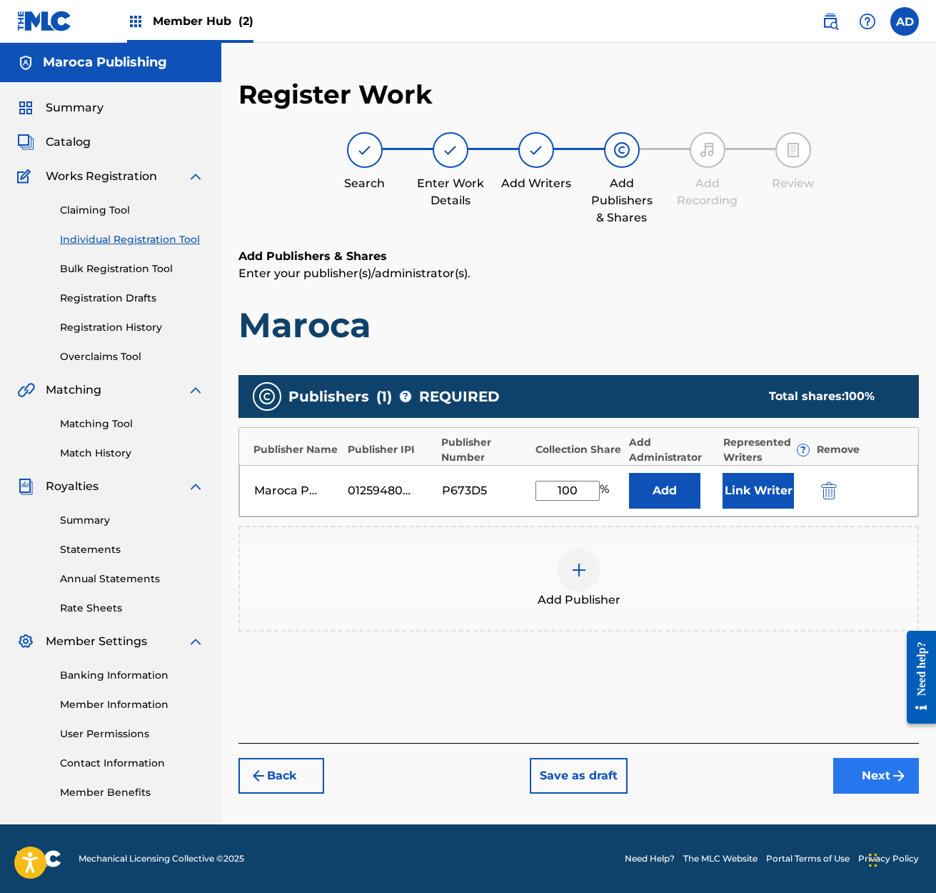
click at [886, 775] on button "Next" at bounding box center [876, 776] width 86 height 36
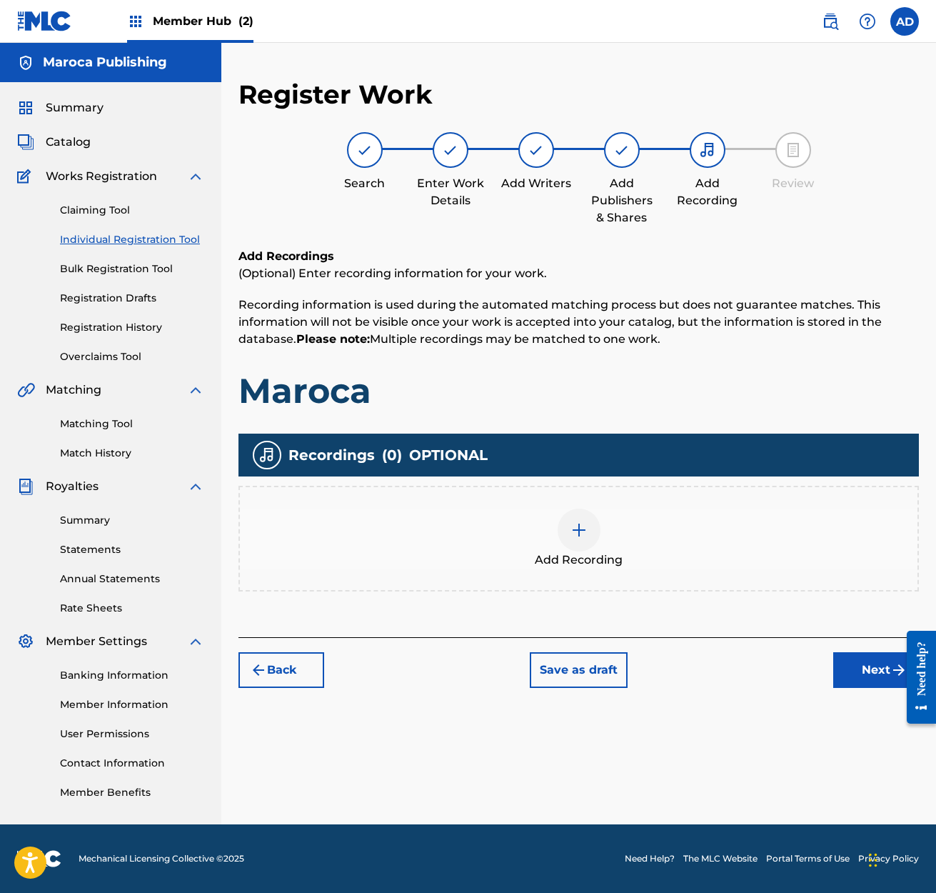
click at [580, 535] on img at bounding box center [579, 529] width 17 height 17
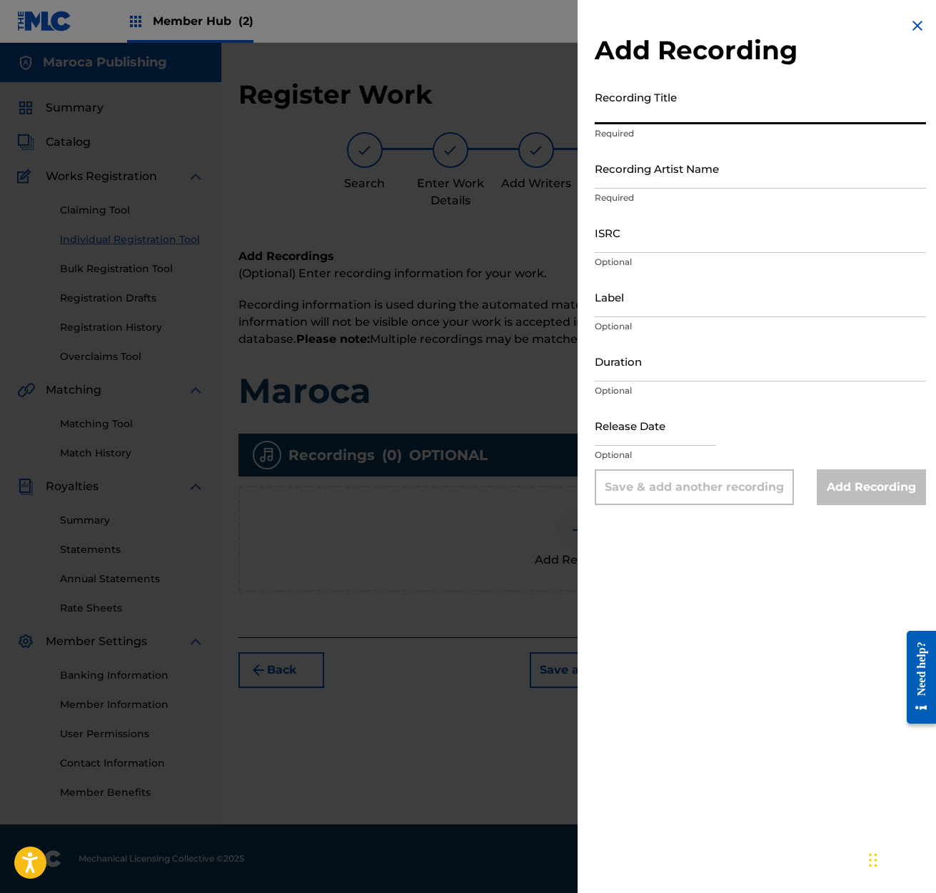
click at [613, 117] on input "Recording Title" at bounding box center [760, 104] width 331 height 41
type input "[GEOGRAPHIC_DATA]"
click at [611, 181] on input "Recording Artist Name" at bounding box center [760, 168] width 331 height 41
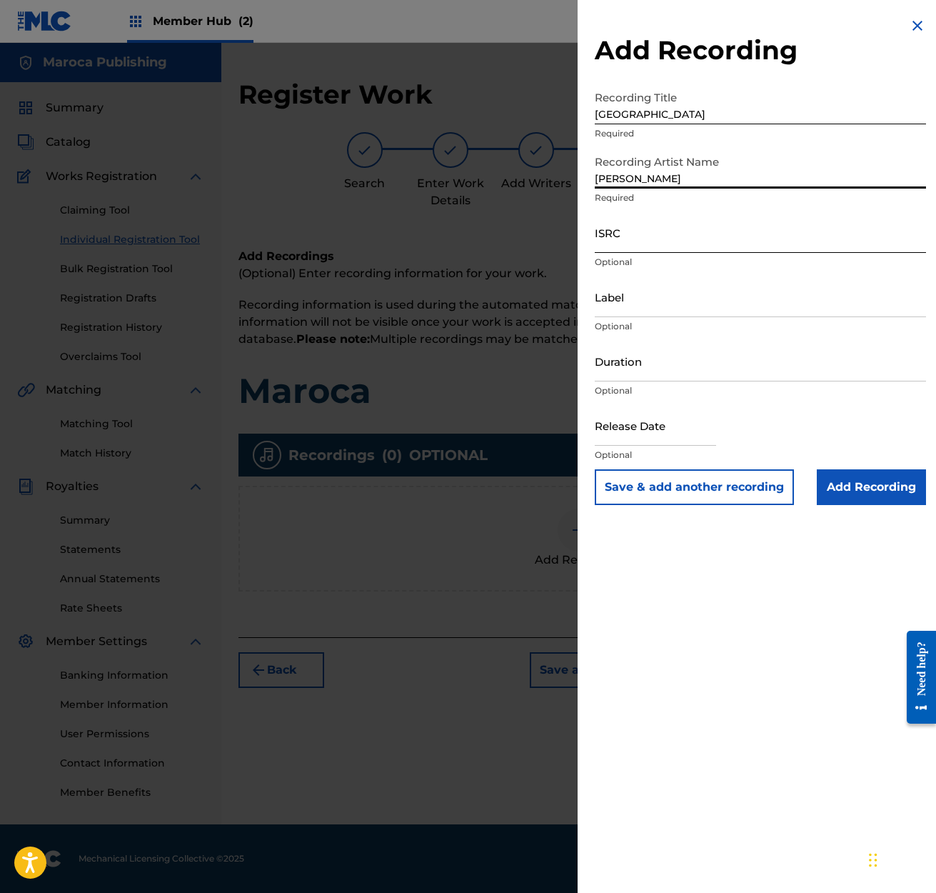
type input "[PERSON_NAME]"
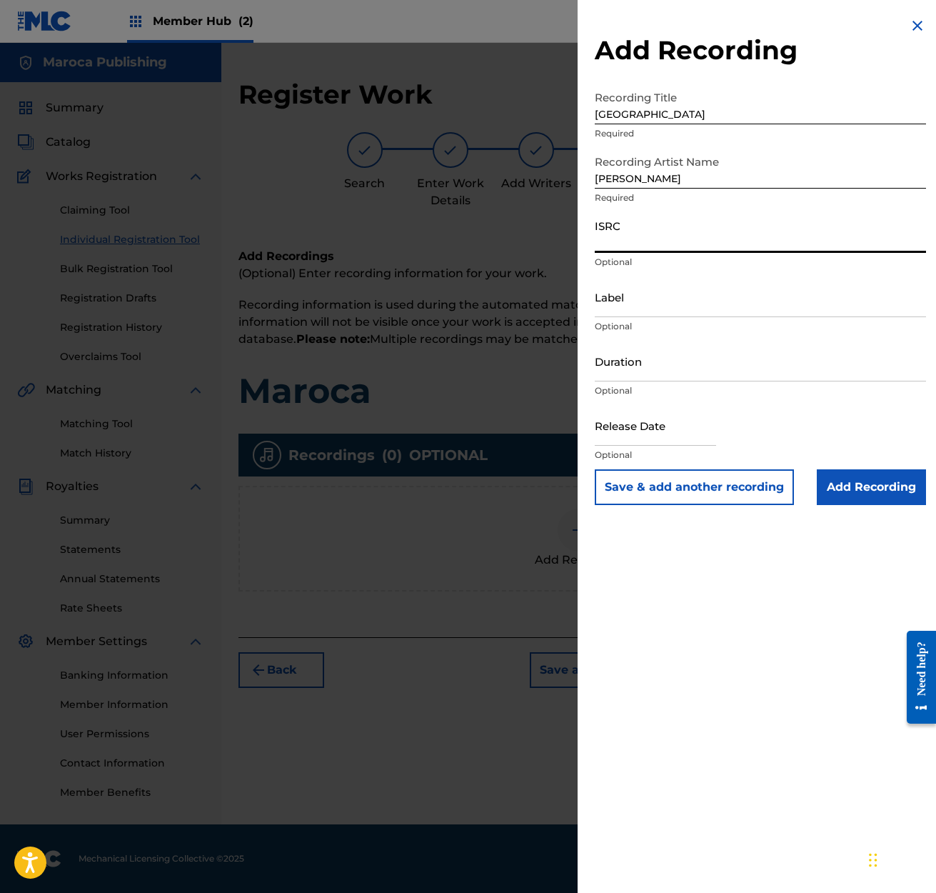
click at [601, 241] on input "ISRC" at bounding box center [760, 232] width 331 height 41
type input "QMEU32411047"
click at [631, 311] on input "Label" at bounding box center [760, 296] width 331 height 41
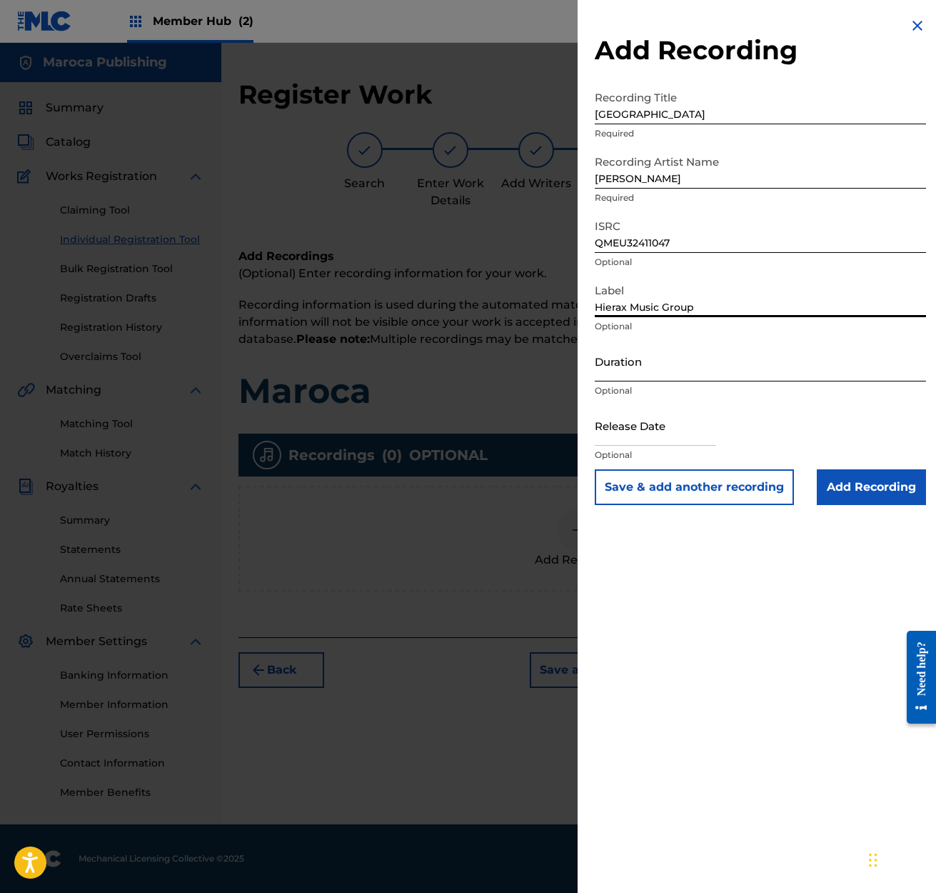
type input "Hierax Music Group"
click at [606, 374] on input "Duration" at bounding box center [760, 361] width 331 height 41
type input "06:09"
select select "8"
select select "2025"
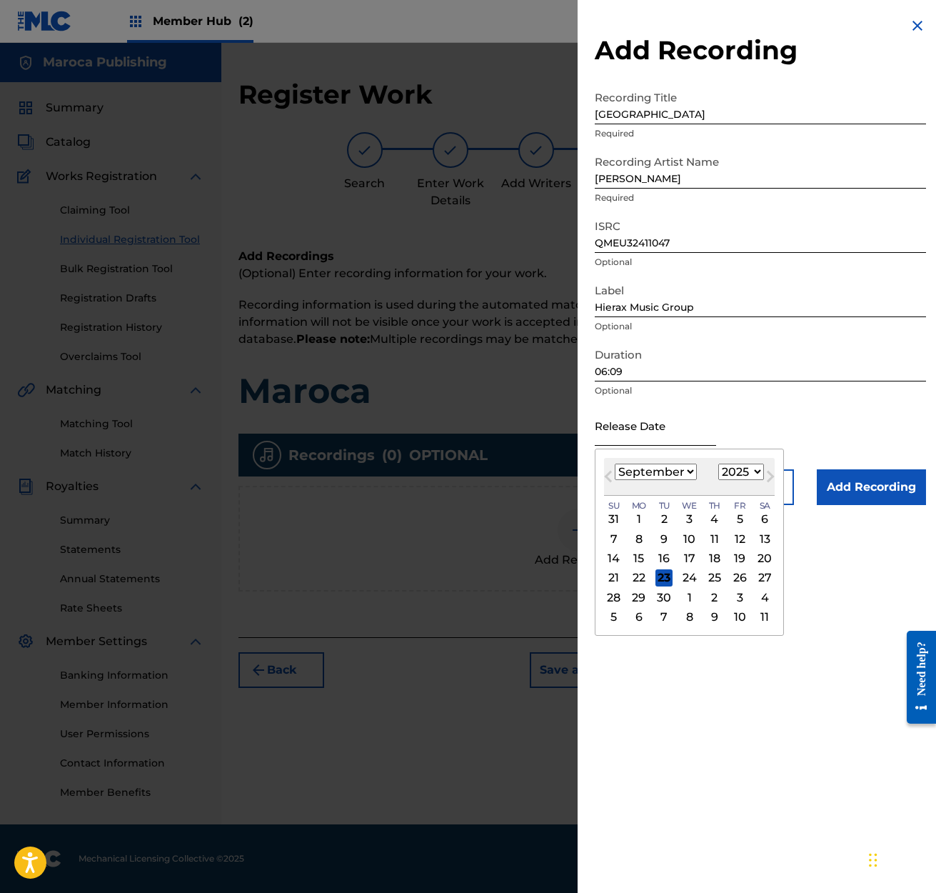
click at [603, 438] on input "text" at bounding box center [655, 425] width 121 height 41
click at [731, 554] on div "19" at bounding box center [739, 558] width 17 height 17
type input "[DATE]"
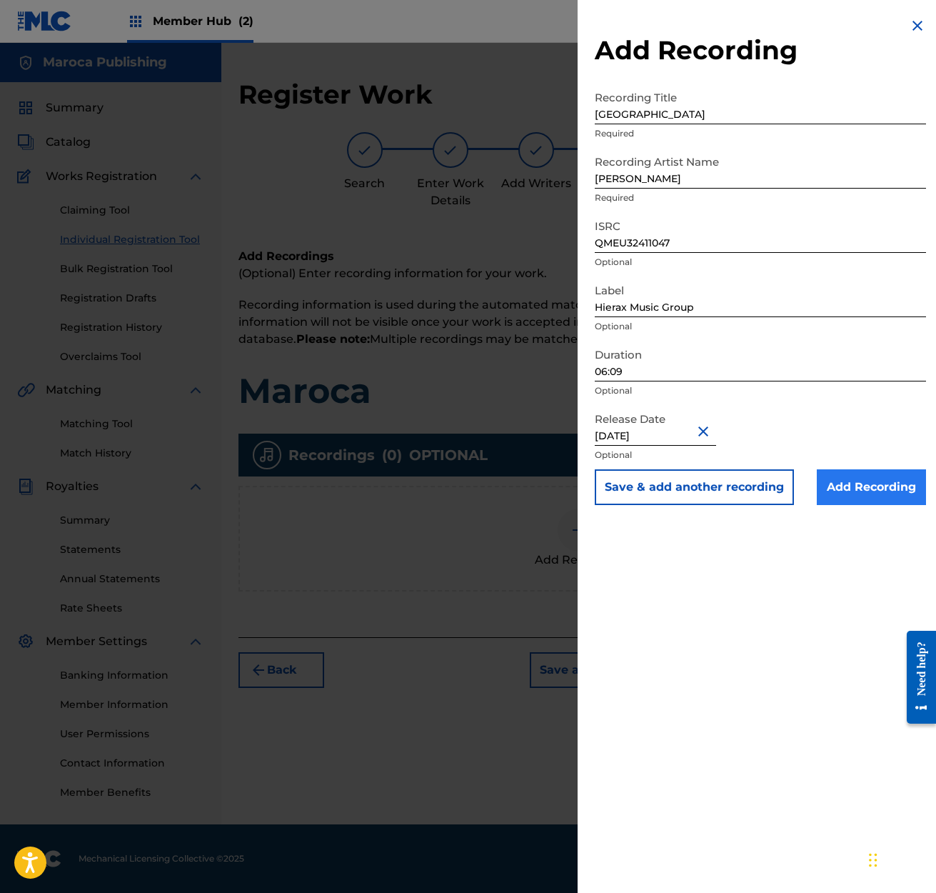
click at [880, 487] on input "Add Recording" at bounding box center [871, 487] width 109 height 36
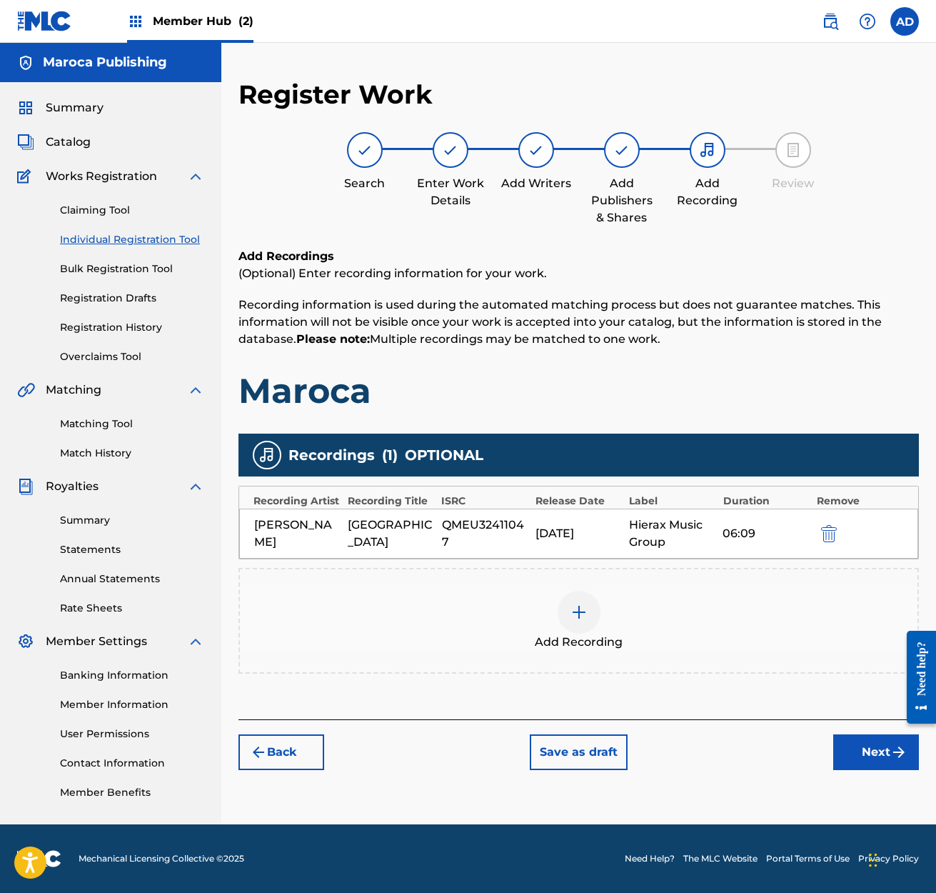
click at [382, 532] on div "[GEOGRAPHIC_DATA]" at bounding box center [391, 533] width 86 height 34
click at [387, 535] on div "[GEOGRAPHIC_DATA]" at bounding box center [391, 533] width 86 height 34
click at [291, 748] on button "Back" at bounding box center [282, 752] width 86 height 36
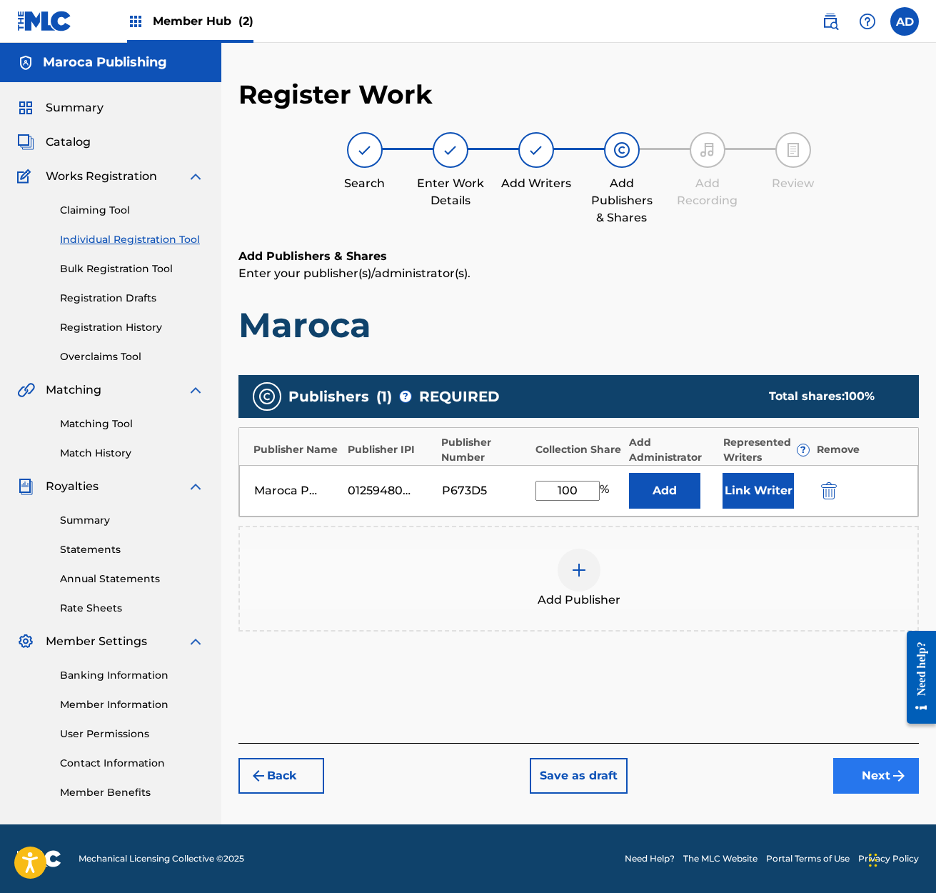
click at [876, 776] on button "Next" at bounding box center [876, 776] width 86 height 36
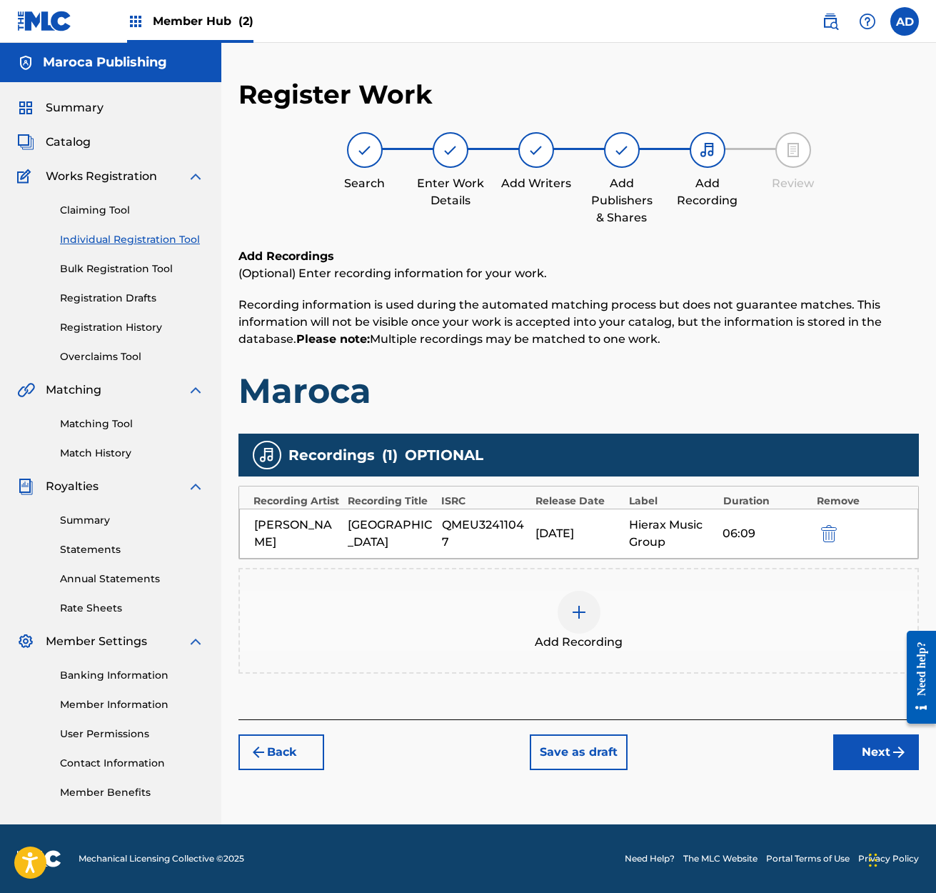
click at [379, 528] on div "[GEOGRAPHIC_DATA]" at bounding box center [391, 533] width 86 height 34
click at [380, 530] on div "[GEOGRAPHIC_DATA]" at bounding box center [391, 533] width 86 height 34
click at [830, 531] on img "submit" at bounding box center [829, 533] width 16 height 17
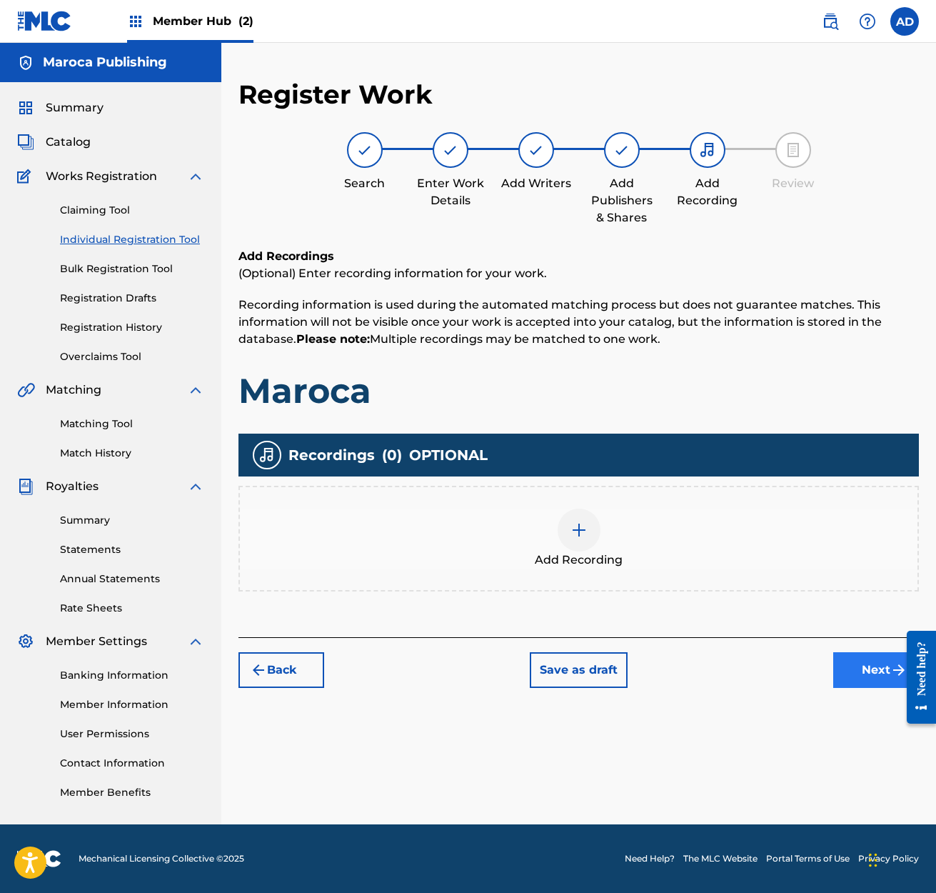
click at [865, 667] on button "Next" at bounding box center [876, 670] width 86 height 36
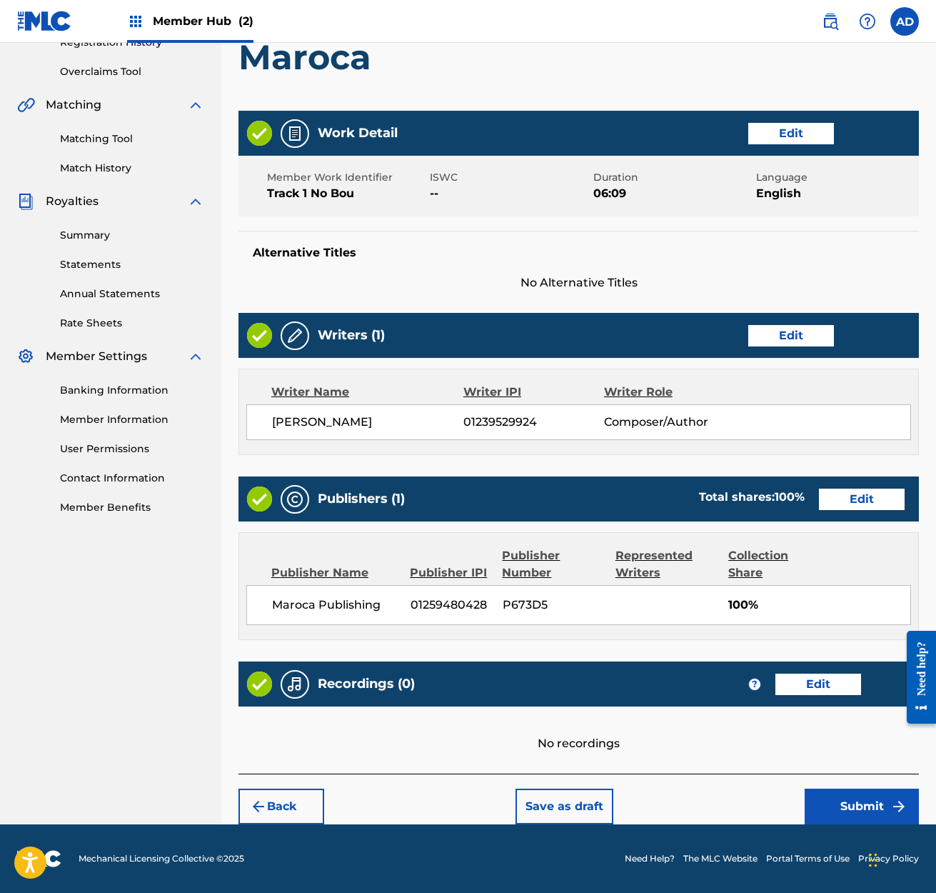
scroll to position [284, 0]
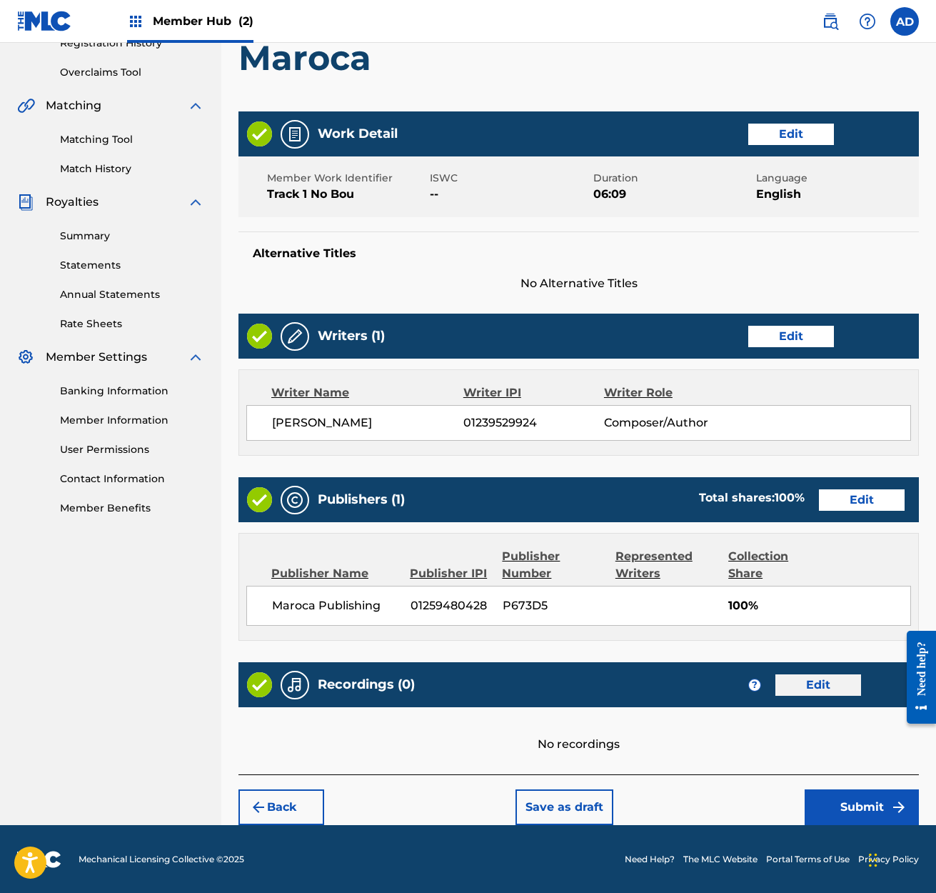
click at [818, 686] on button "Edit" at bounding box center [818, 684] width 86 height 21
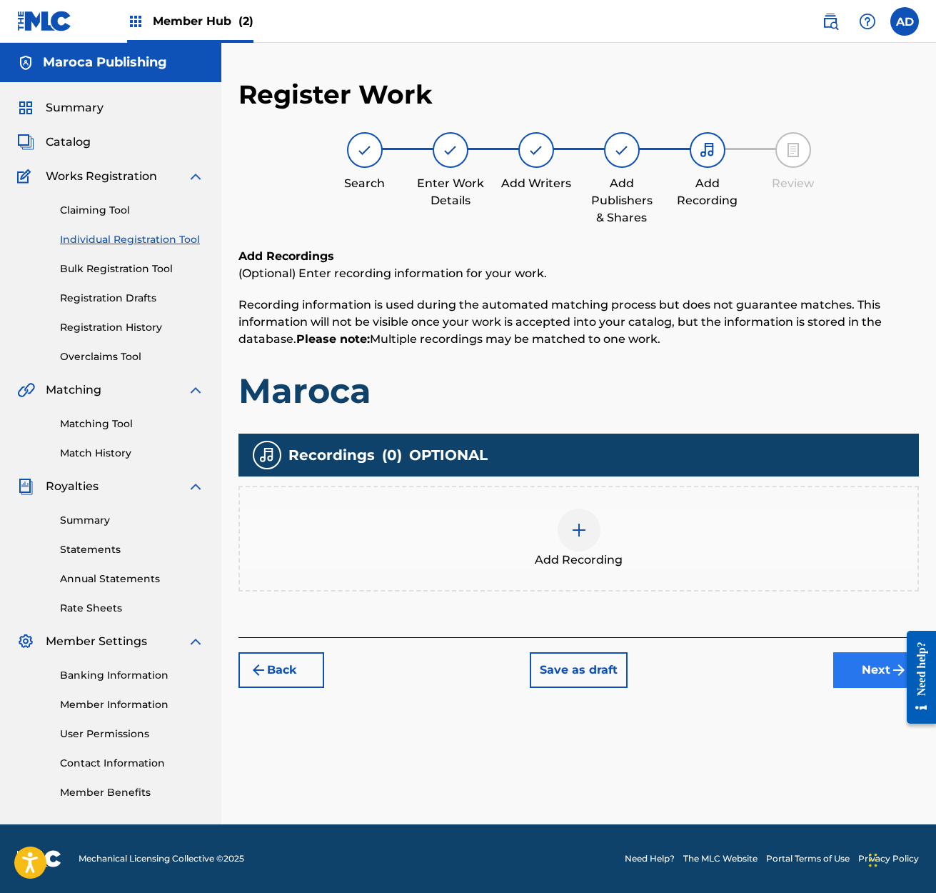
click at [853, 671] on button "Next" at bounding box center [876, 670] width 86 height 36
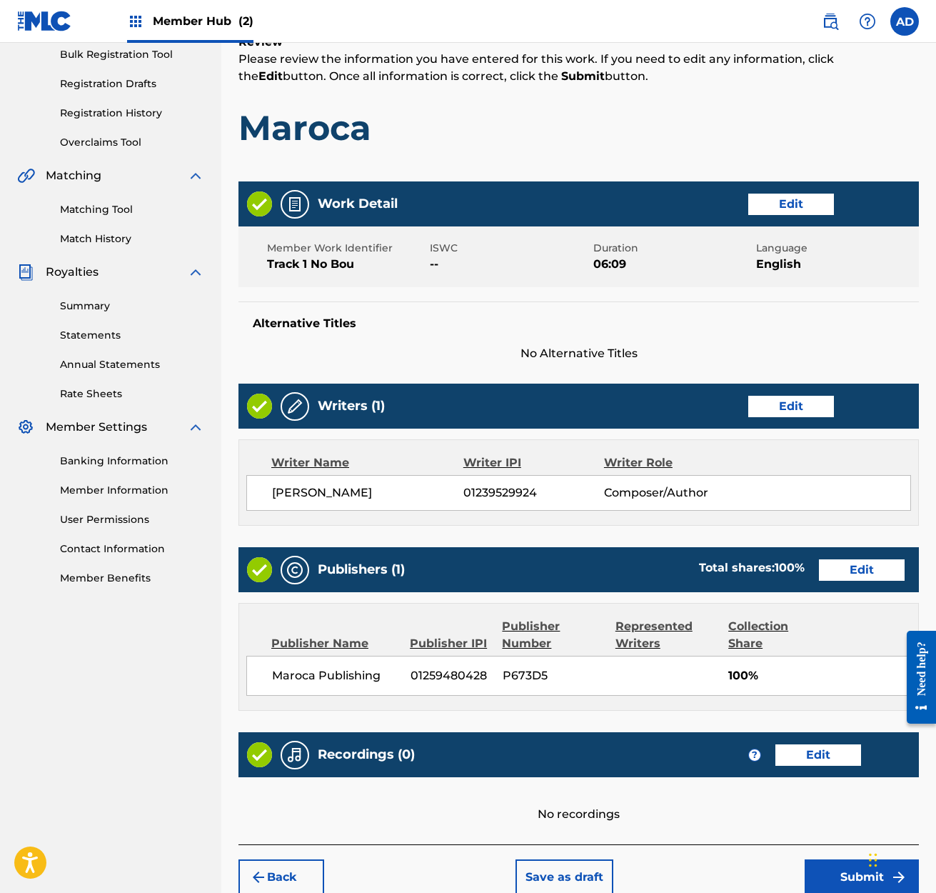
scroll to position [234, 0]
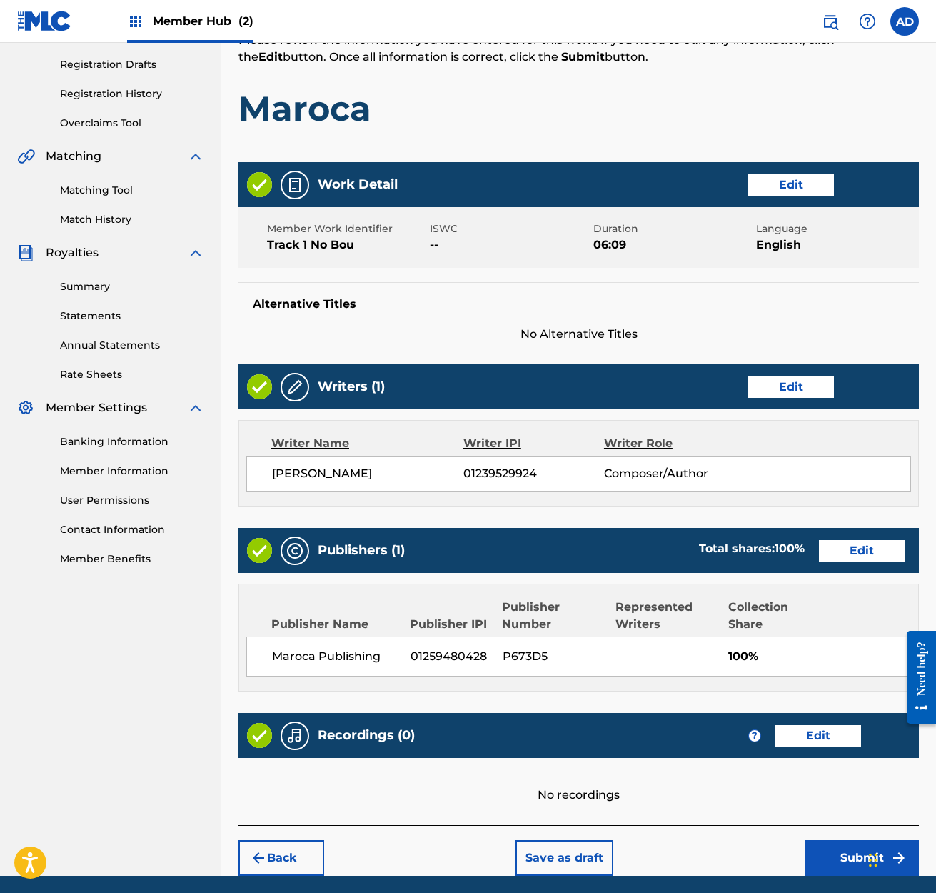
click at [266, 734] on img at bounding box center [259, 735] width 25 height 25
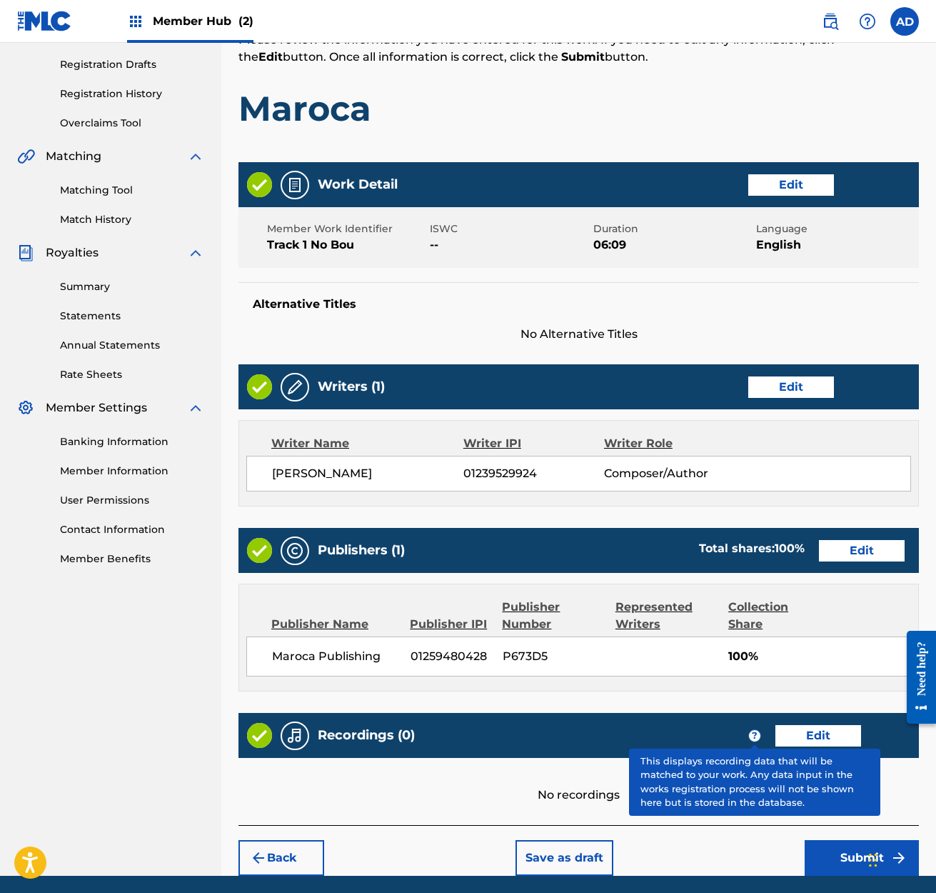
click at [756, 736] on span "?" at bounding box center [754, 735] width 11 height 11
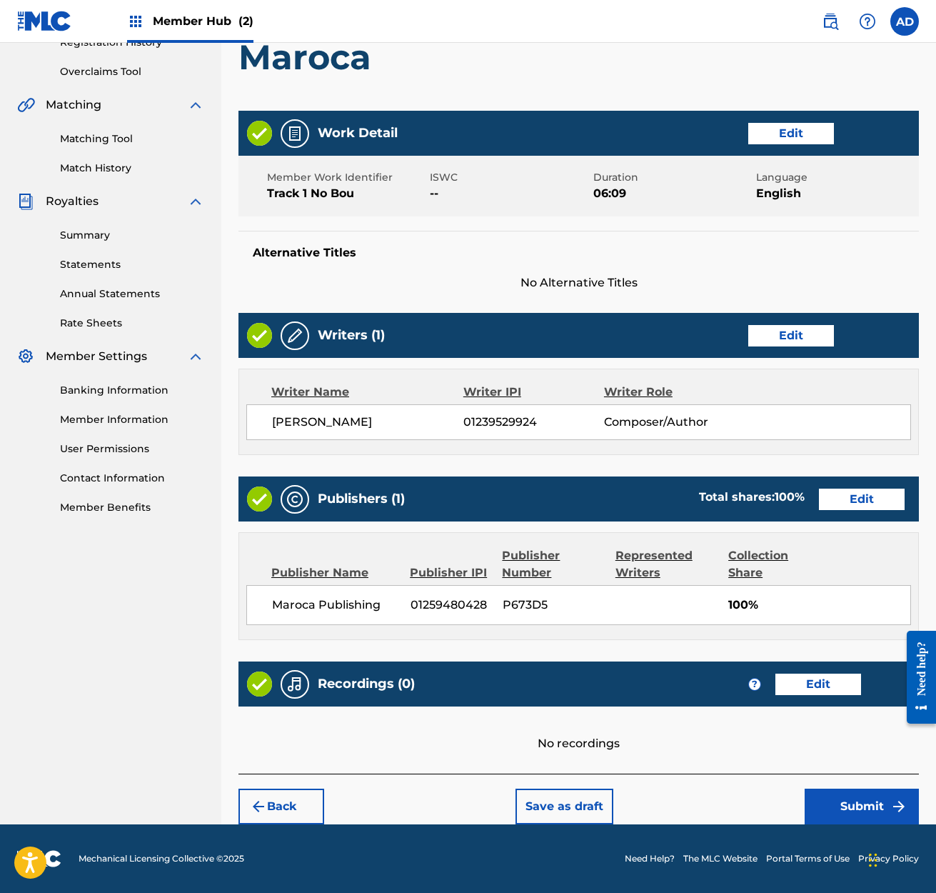
scroll to position [284, 0]
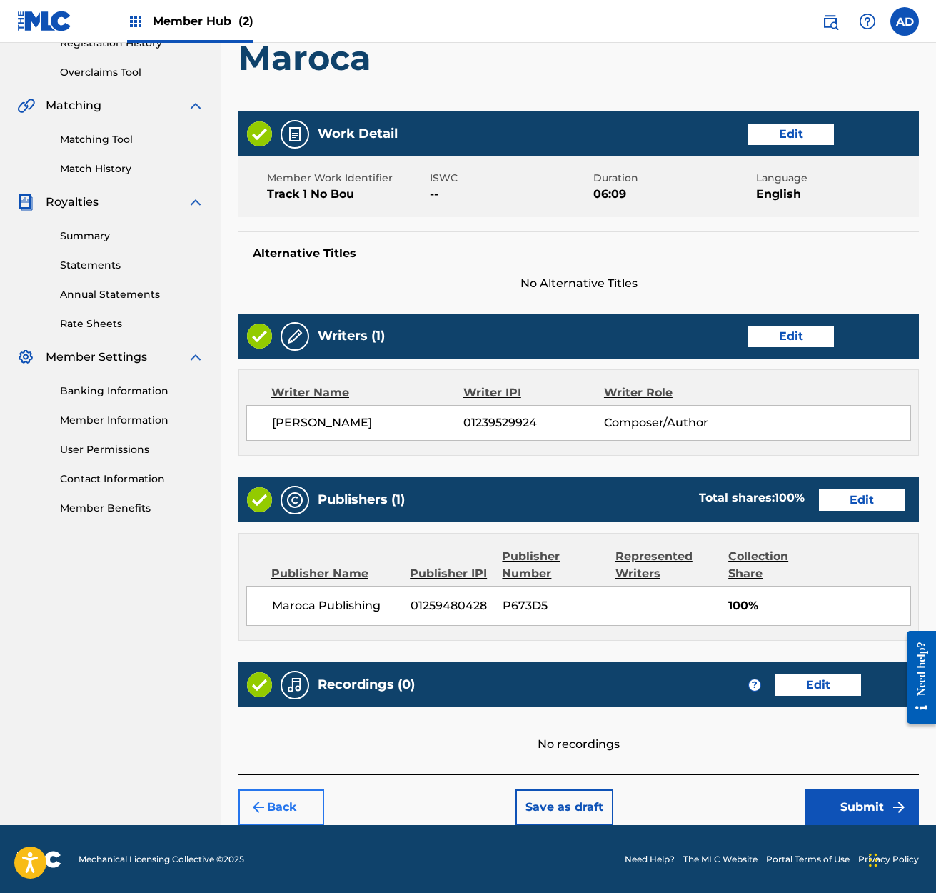
click at [283, 805] on button "Back" at bounding box center [282, 807] width 86 height 36
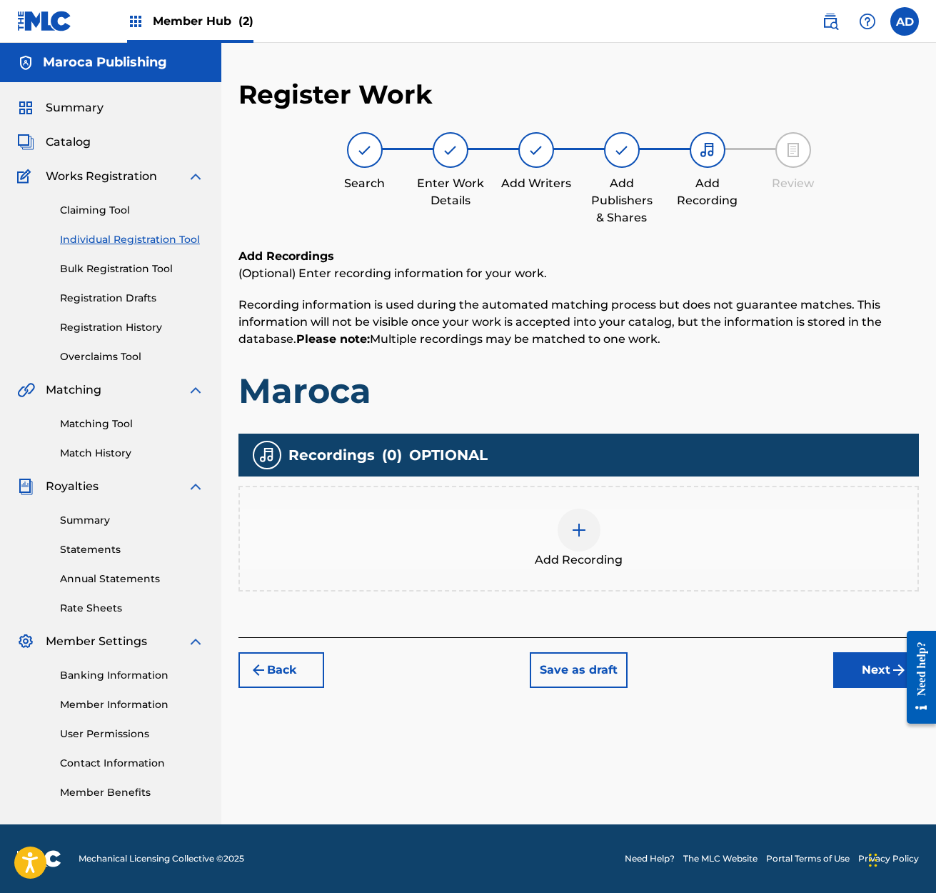
scroll to position [0, 0]
click at [574, 533] on img at bounding box center [579, 529] width 17 height 17
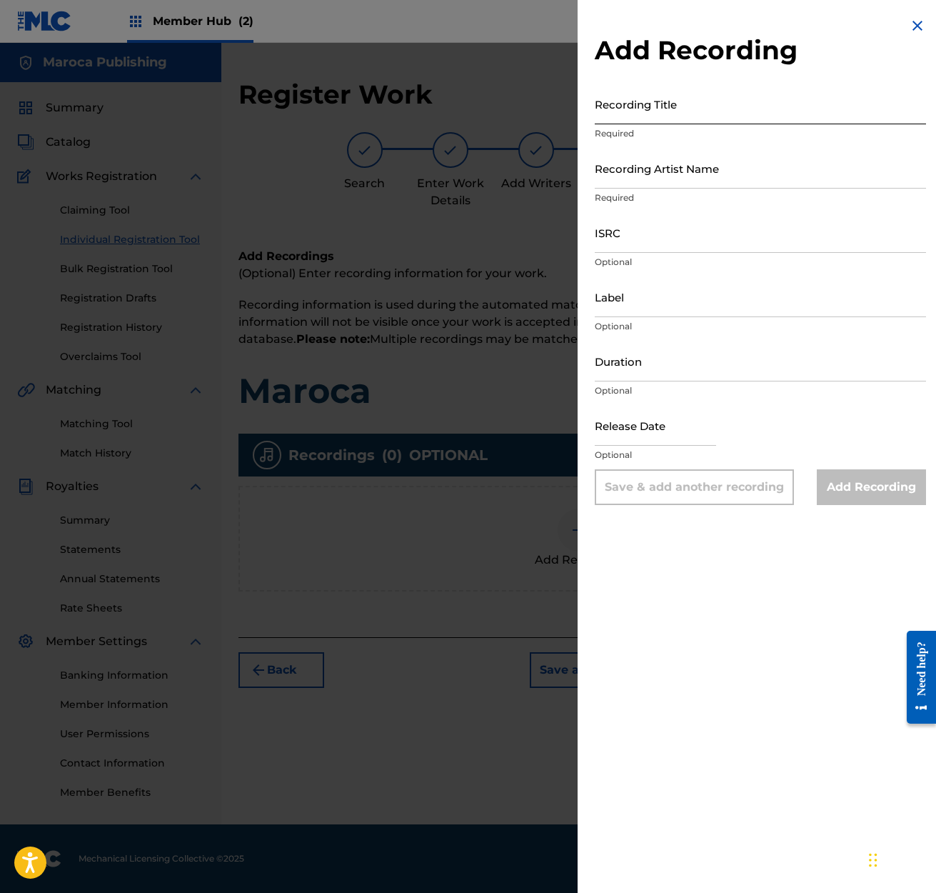
click at [625, 114] on input "Recording Title" at bounding box center [760, 104] width 331 height 41
type input "Maroca"
click at [614, 172] on input "Recording Artist Name" at bounding box center [760, 168] width 331 height 41
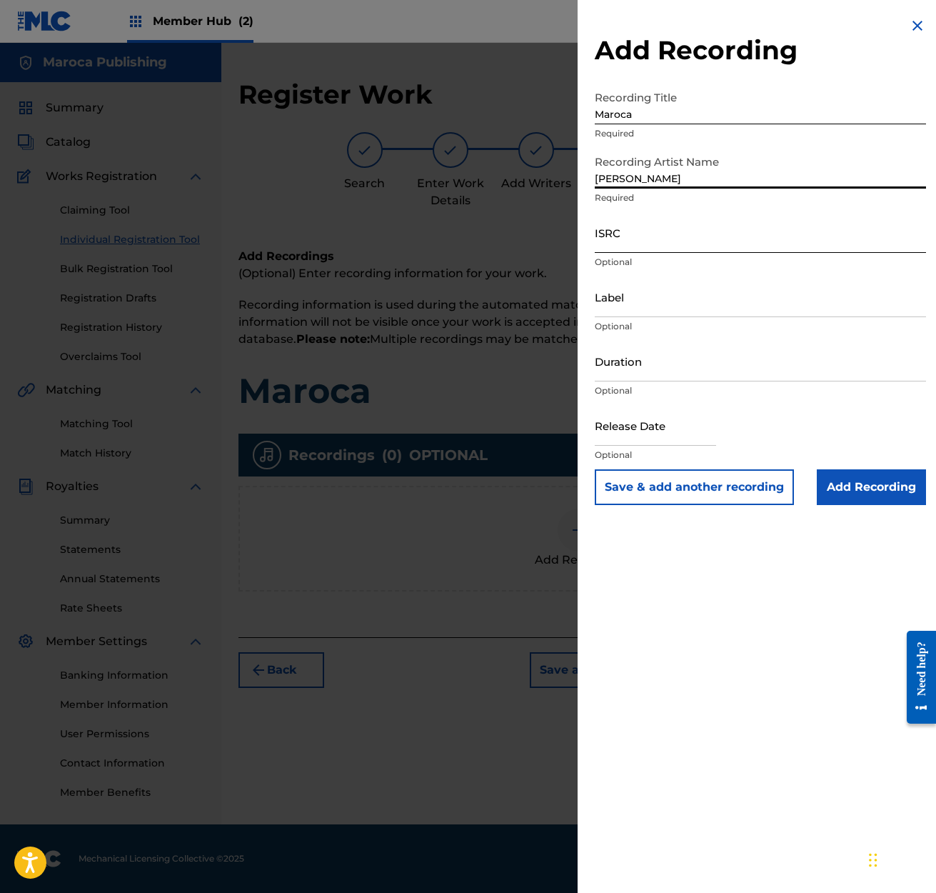
type input "[PERSON_NAME]"
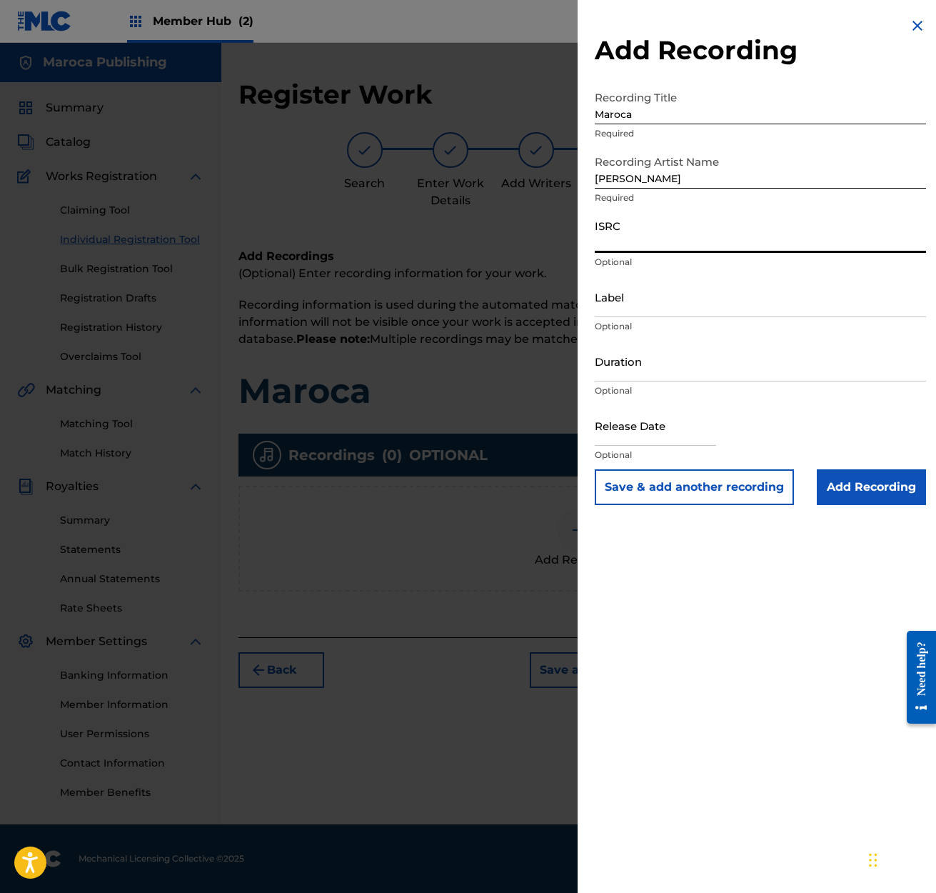
click at [605, 245] on input "ISRC" at bounding box center [760, 232] width 331 height 41
type input "QMEU32411047"
drag, startPoint x: 606, startPoint y: 311, endPoint x: 584, endPoint y: 314, distance: 22.3
click at [606, 311] on input "Label" at bounding box center [760, 296] width 331 height 41
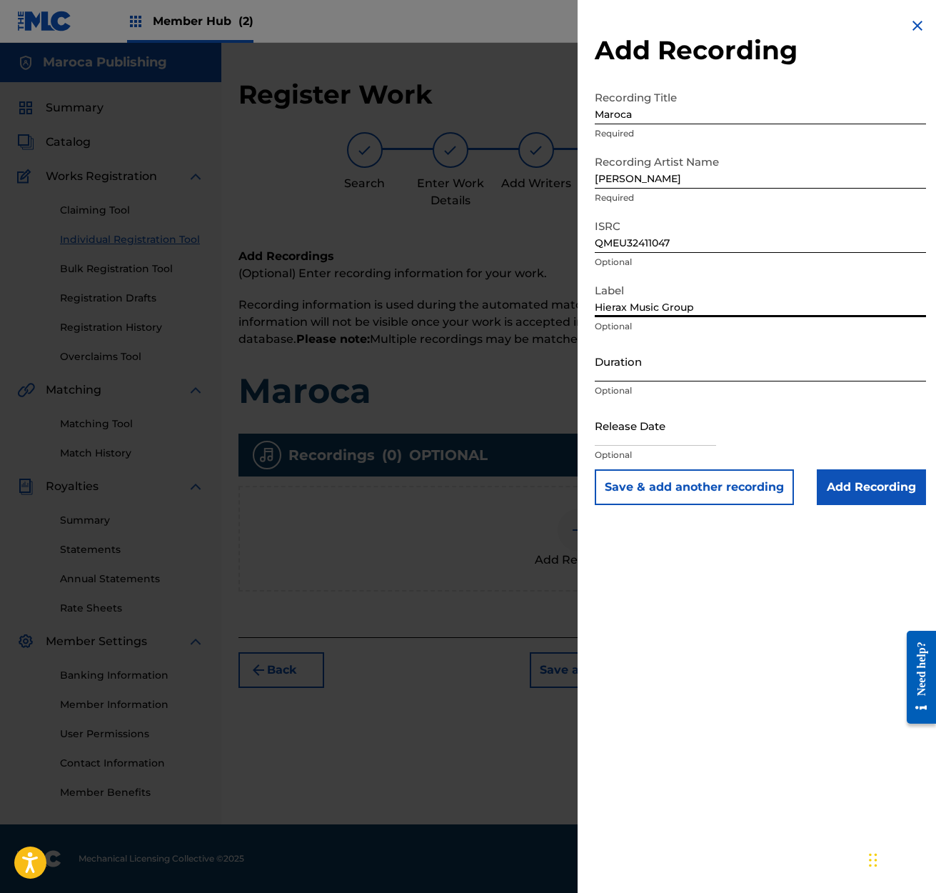
type input "Hierax Music Group"
click at [618, 378] on input "Duration" at bounding box center [760, 361] width 331 height 41
type input "06:09"
click at [616, 436] on input "text" at bounding box center [655, 425] width 121 height 41
select select "8"
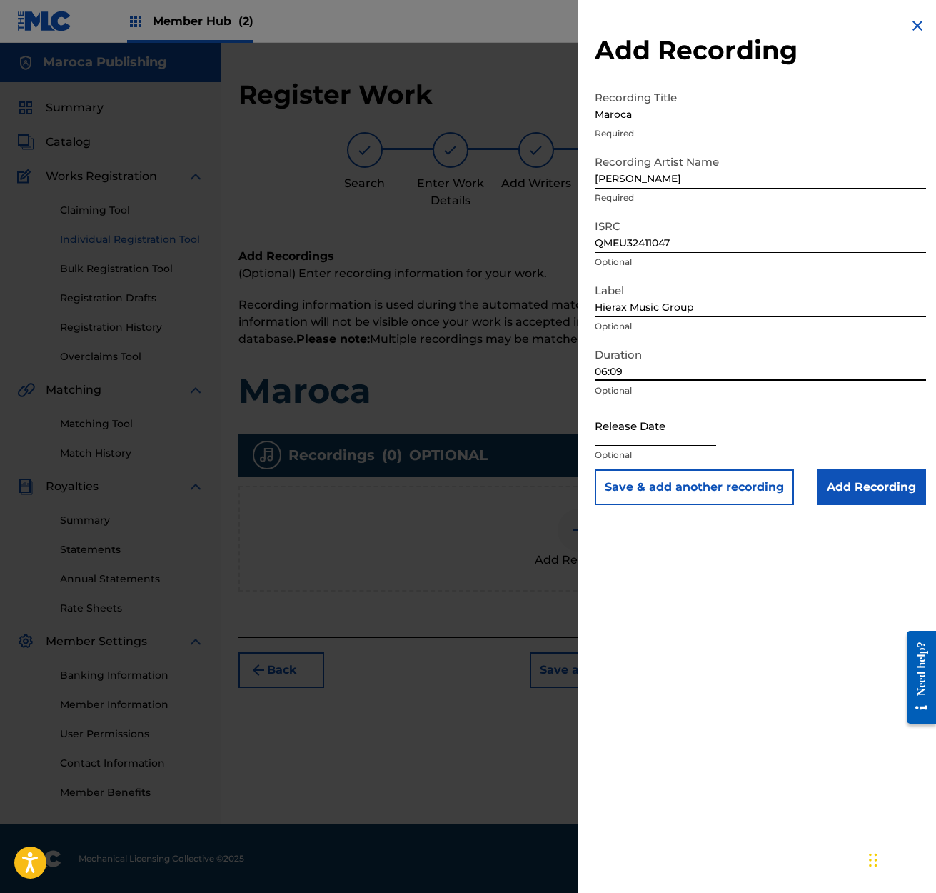
select select "2025"
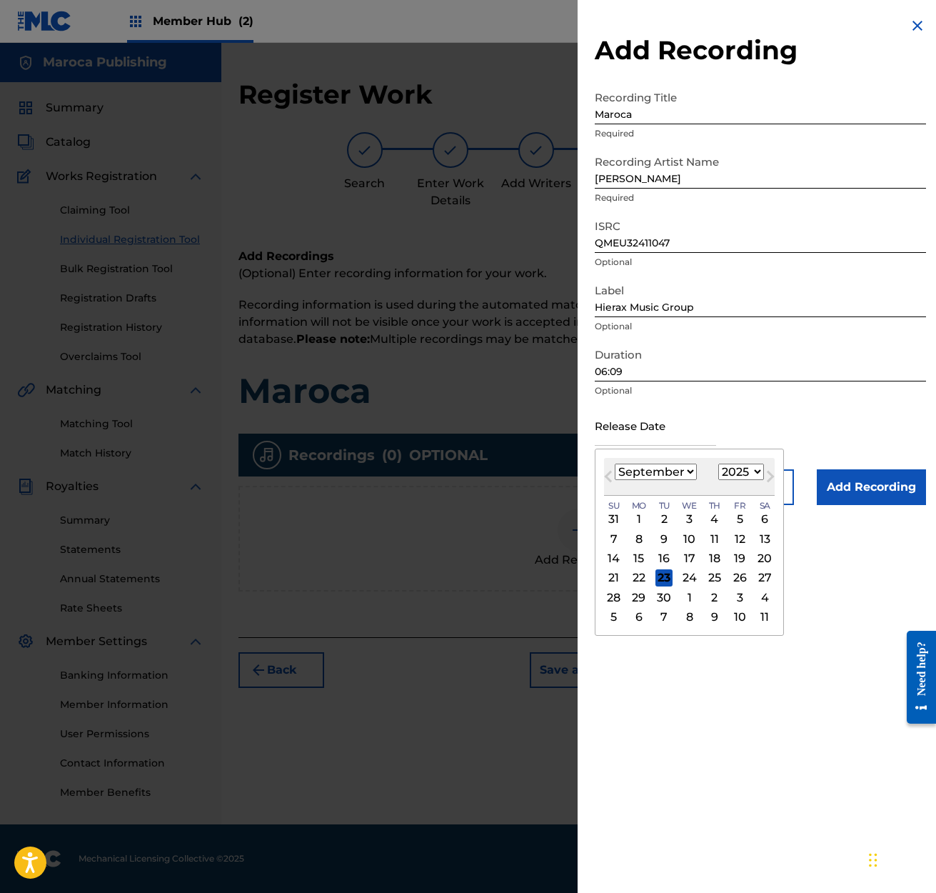
click at [733, 558] on div "19" at bounding box center [739, 558] width 17 height 17
type input "[DATE]"
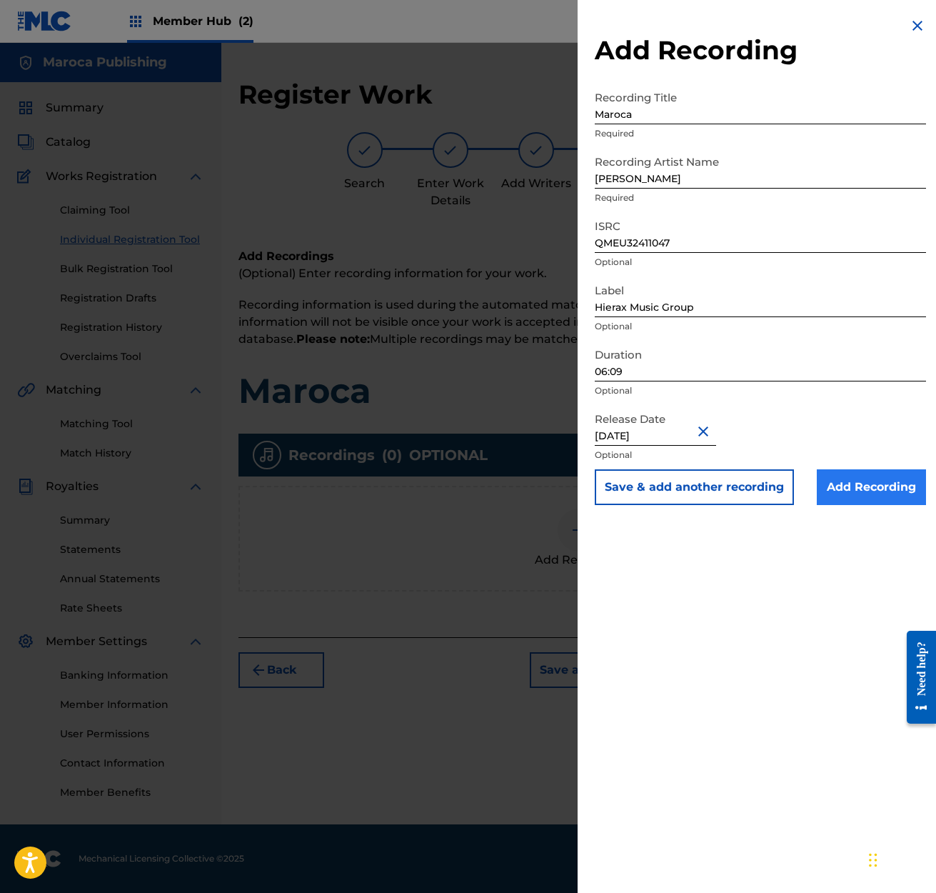
click at [843, 486] on input "Add Recording" at bounding box center [871, 487] width 109 height 36
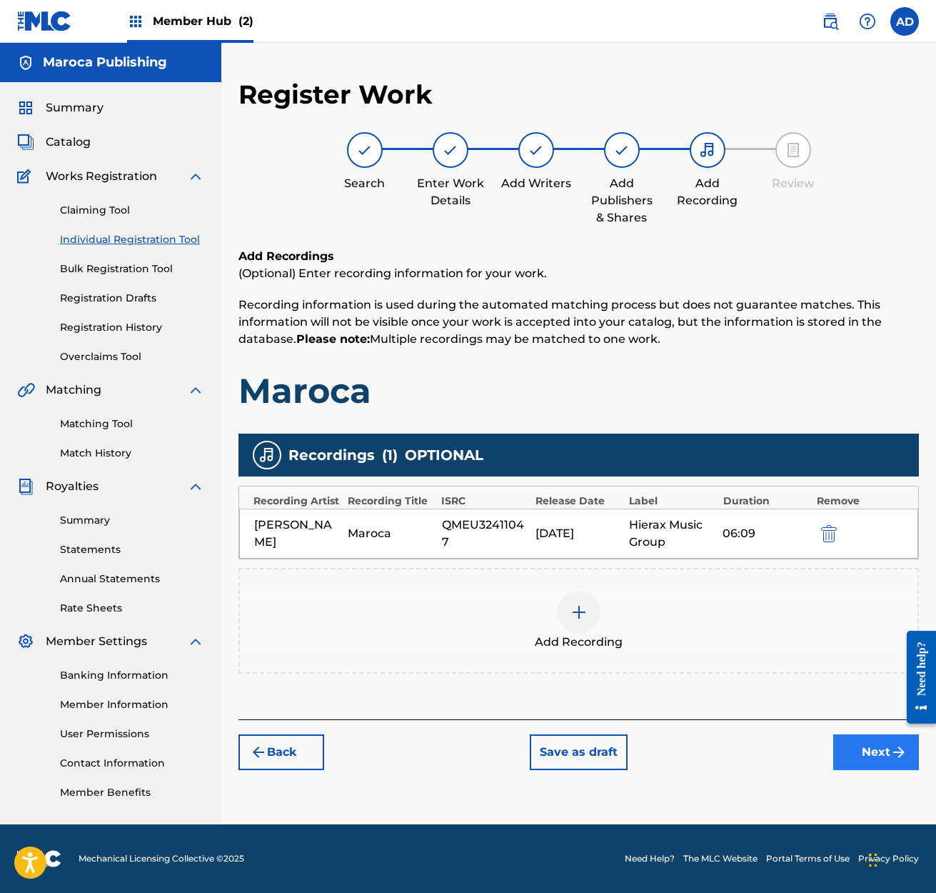
click at [880, 749] on button "Next" at bounding box center [876, 752] width 86 height 36
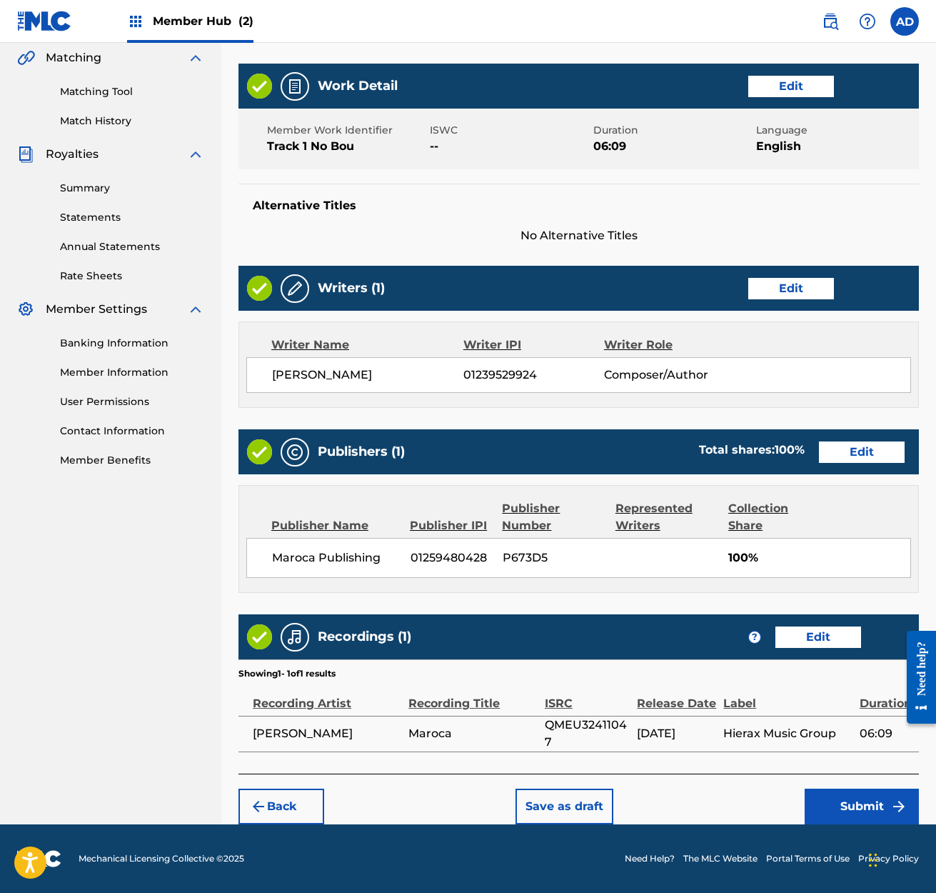
scroll to position [331, 0]
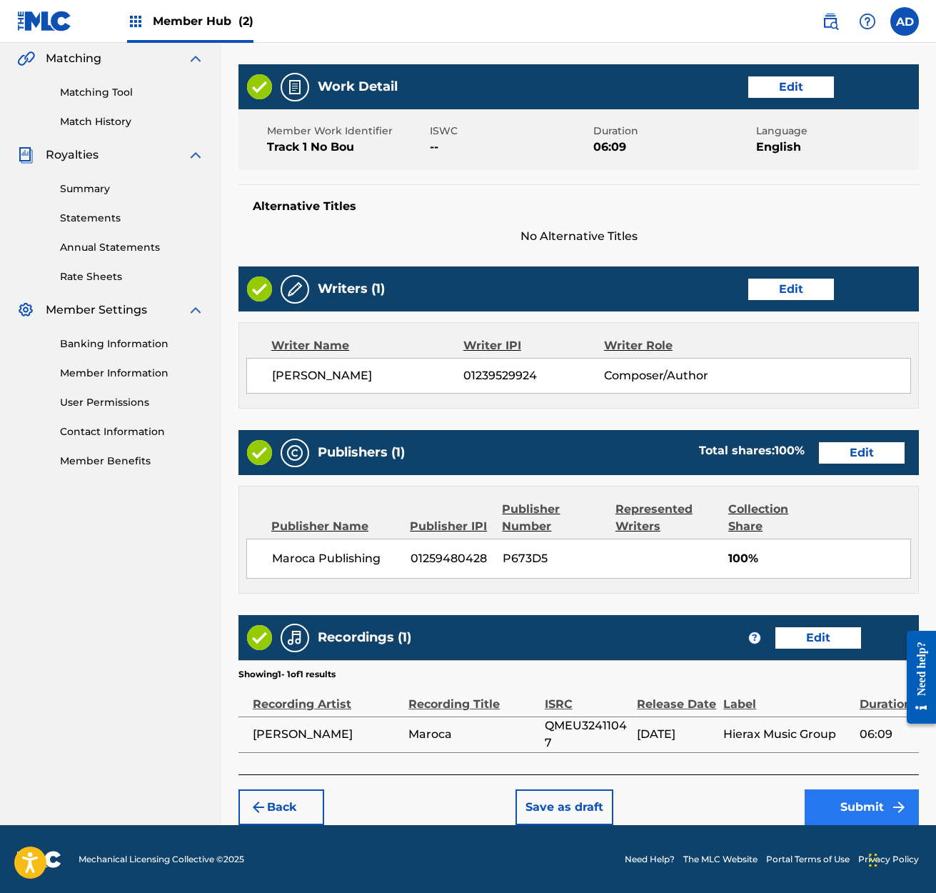
click at [865, 802] on button "Submit" at bounding box center [862, 807] width 114 height 36
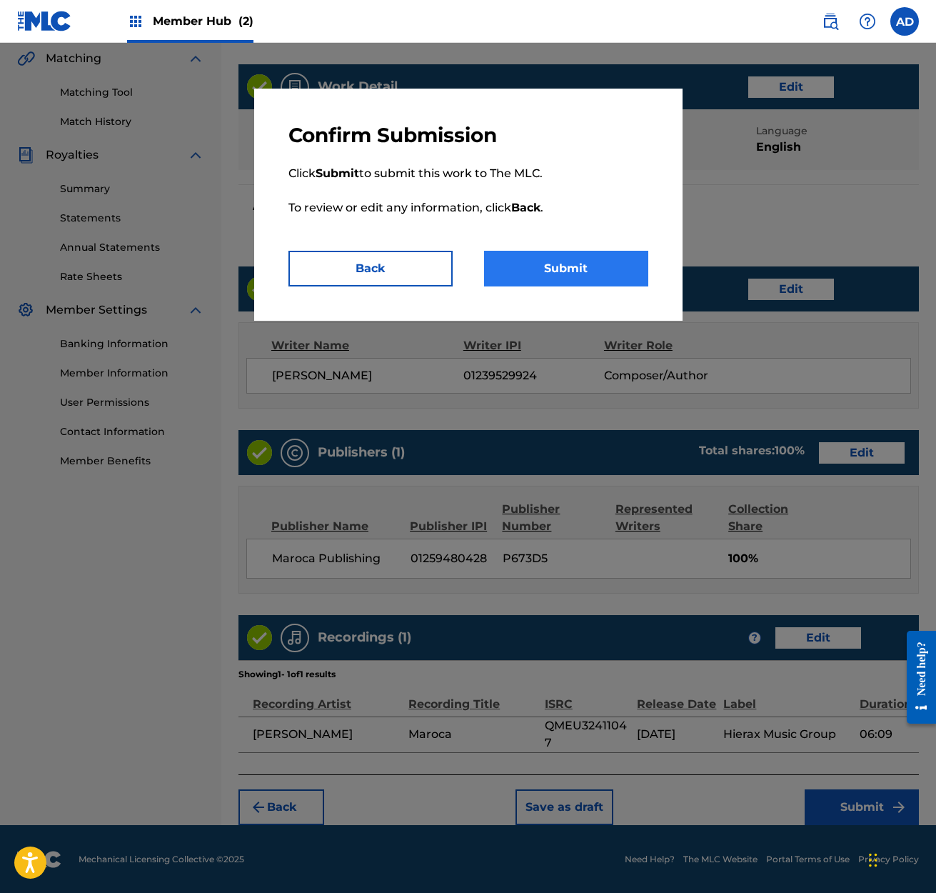
click at [559, 265] on button "Submit" at bounding box center [566, 269] width 164 height 36
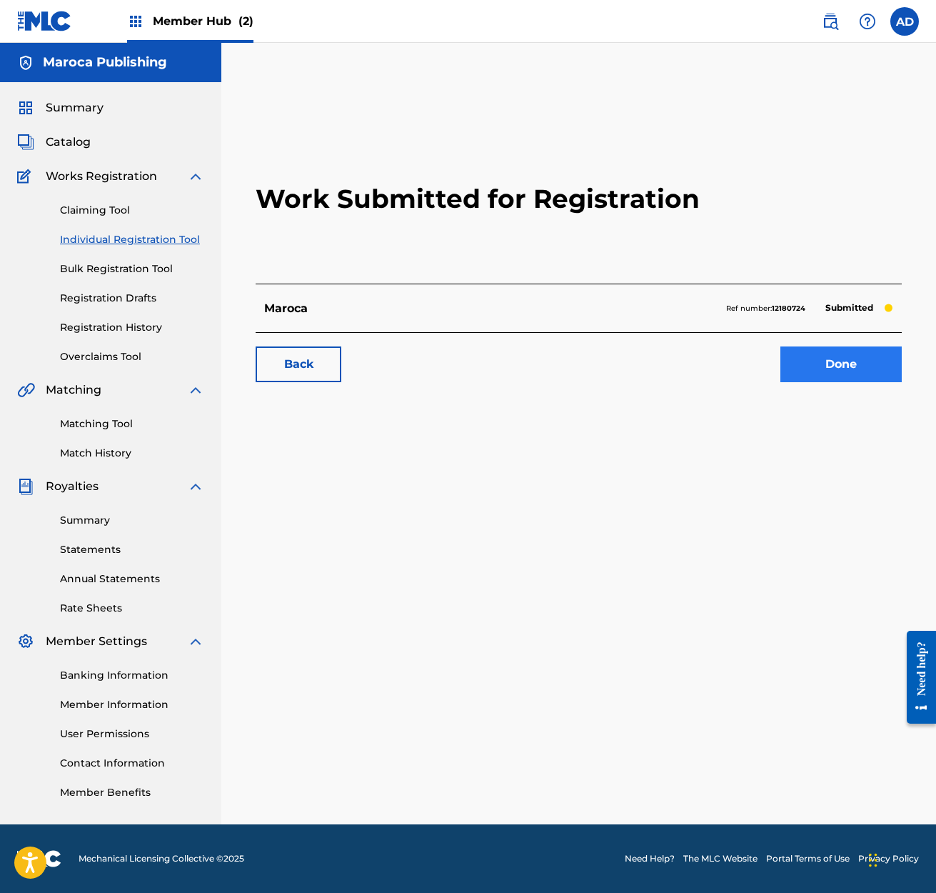
click at [845, 364] on link "Done" at bounding box center [840, 364] width 121 height 36
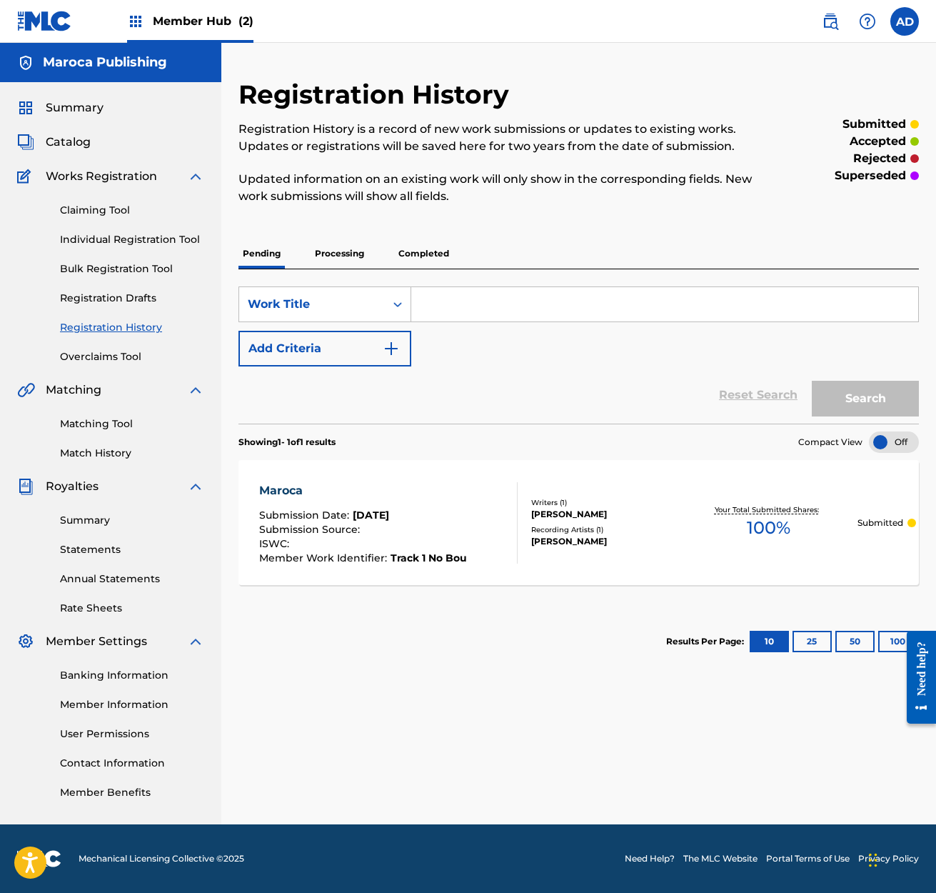
click at [194, 21] on span "Member Hub (2)" at bounding box center [203, 21] width 101 height 16
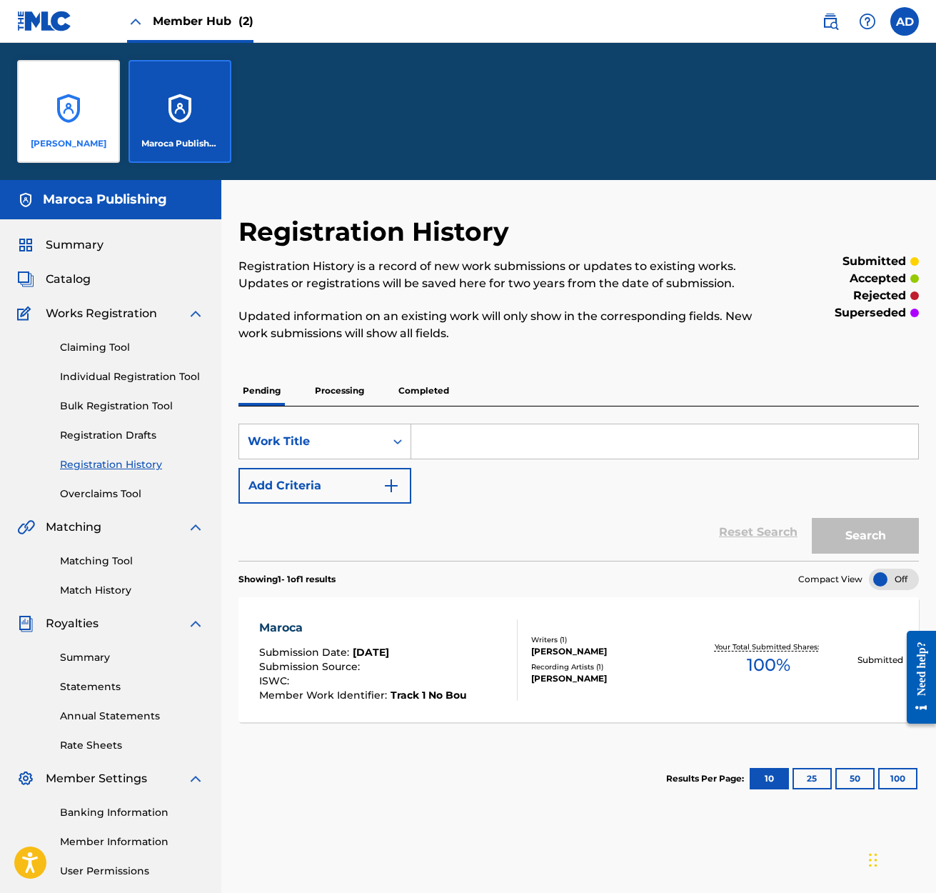
click at [72, 111] on div "[PERSON_NAME]" at bounding box center [68, 111] width 103 height 103
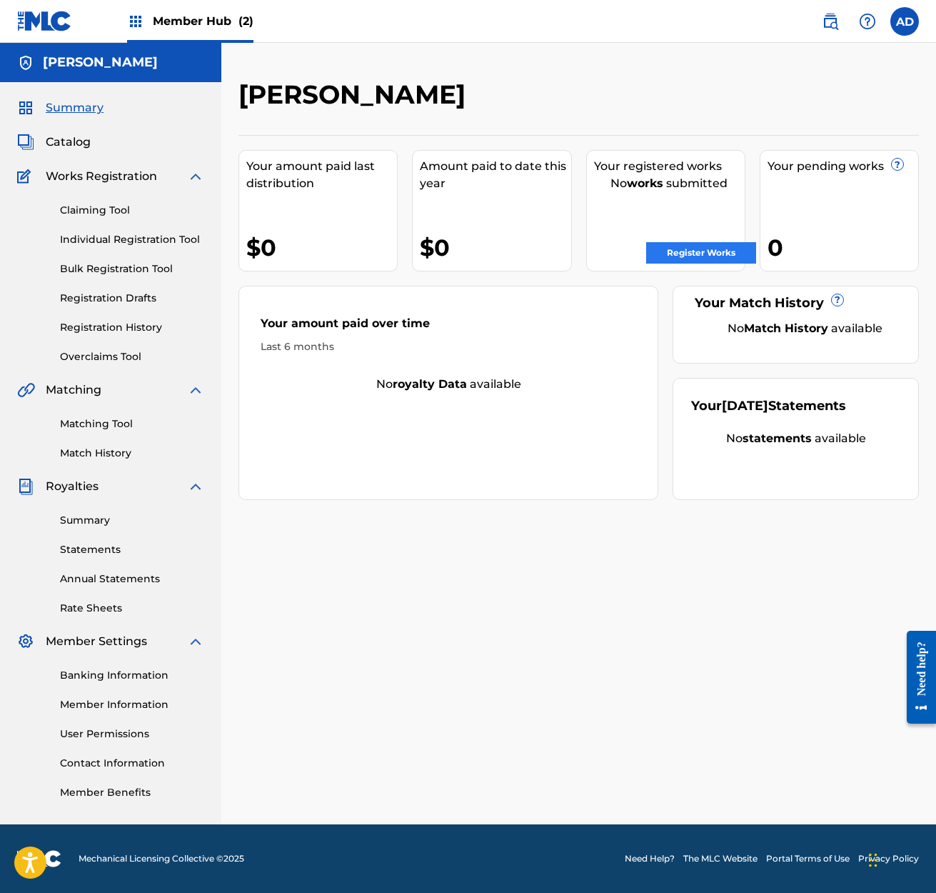
click at [702, 253] on link "Register Works" at bounding box center [701, 252] width 110 height 21
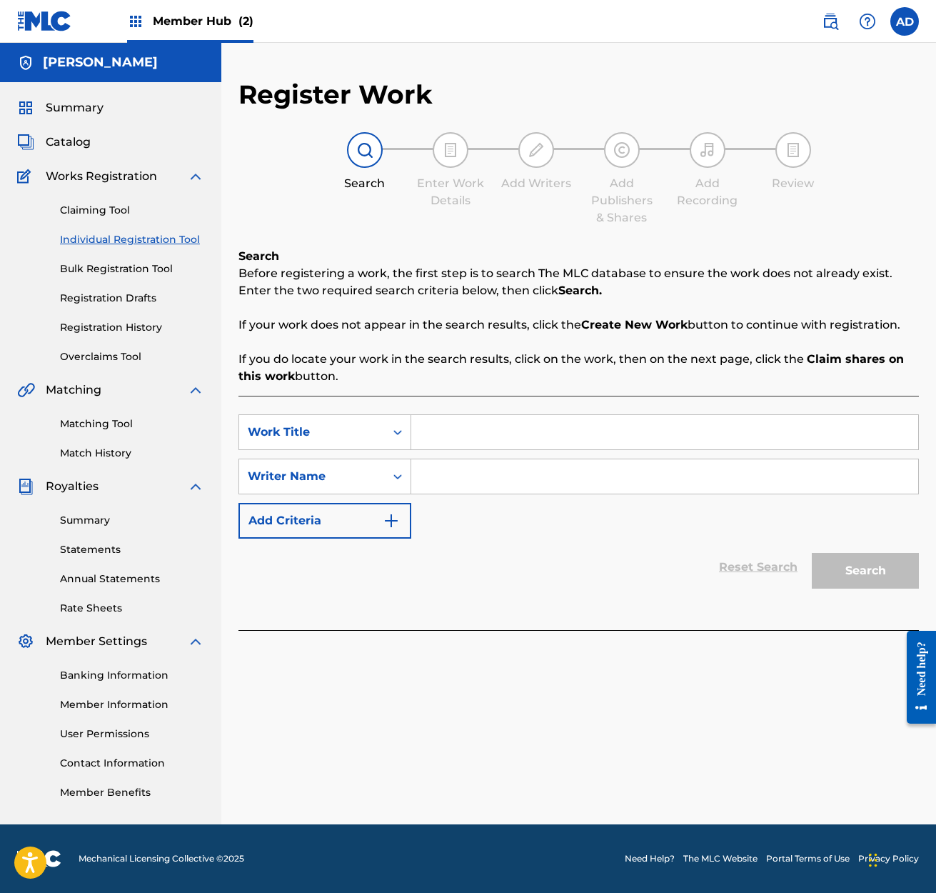
click at [419, 430] on input "Search Form" at bounding box center [664, 432] width 507 height 34
type input "Maroca"
click at [442, 473] on input "Search Form" at bounding box center [664, 476] width 507 height 34
type input "[PERSON_NAME]"
click at [851, 567] on button "Search" at bounding box center [865, 571] width 107 height 36
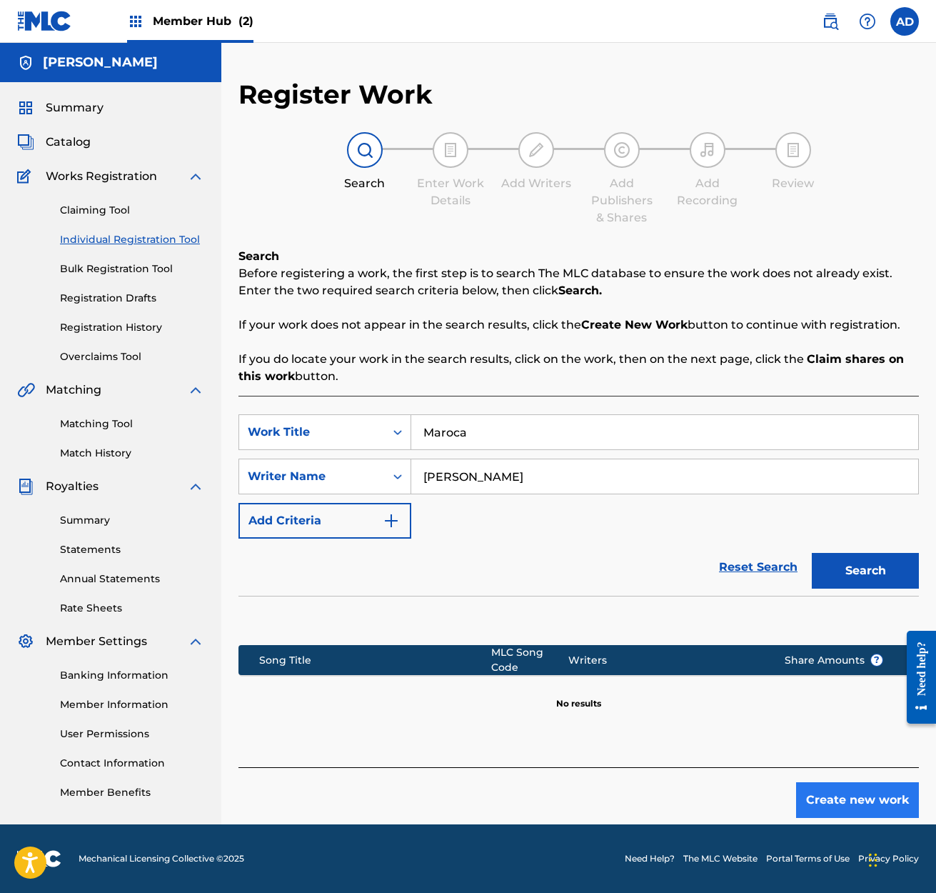
click at [850, 803] on button "Create new work" at bounding box center [857, 800] width 123 height 36
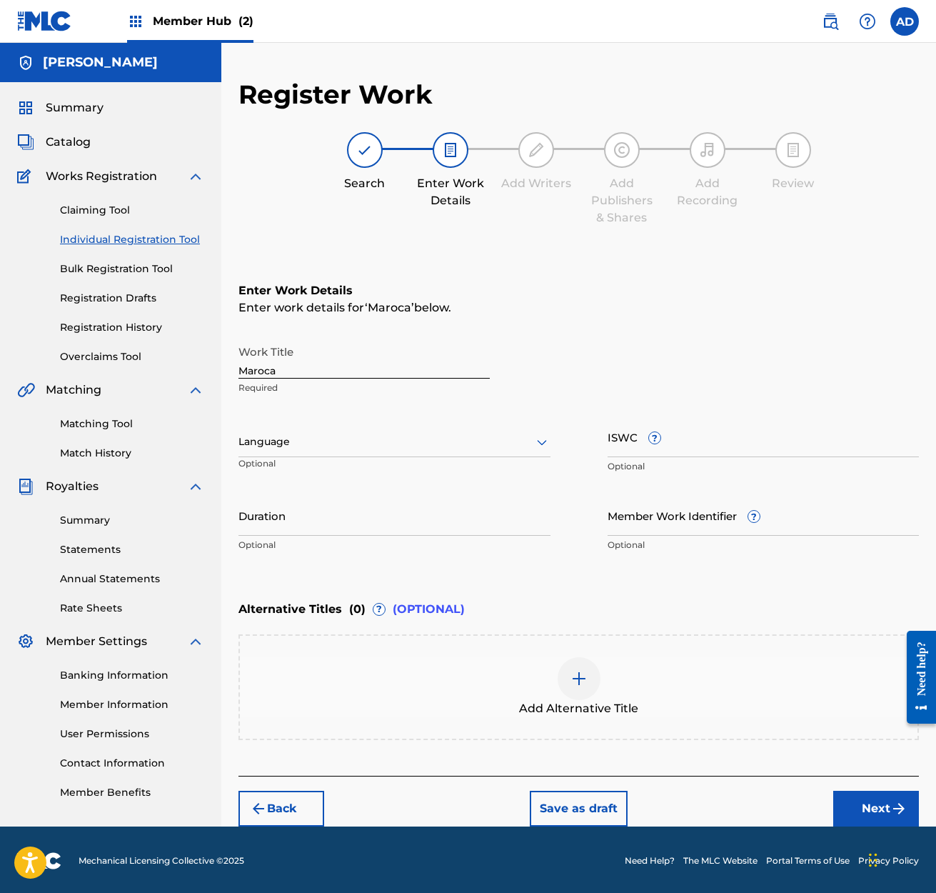
click at [538, 440] on icon at bounding box center [541, 441] width 17 height 17
click at [270, 471] on div "English" at bounding box center [394, 473] width 311 height 32
click at [256, 523] on input "Duration" at bounding box center [395, 515] width 312 height 41
type input "06:09"
click at [708, 526] on input "Member Work Identifier ?" at bounding box center [764, 515] width 312 height 41
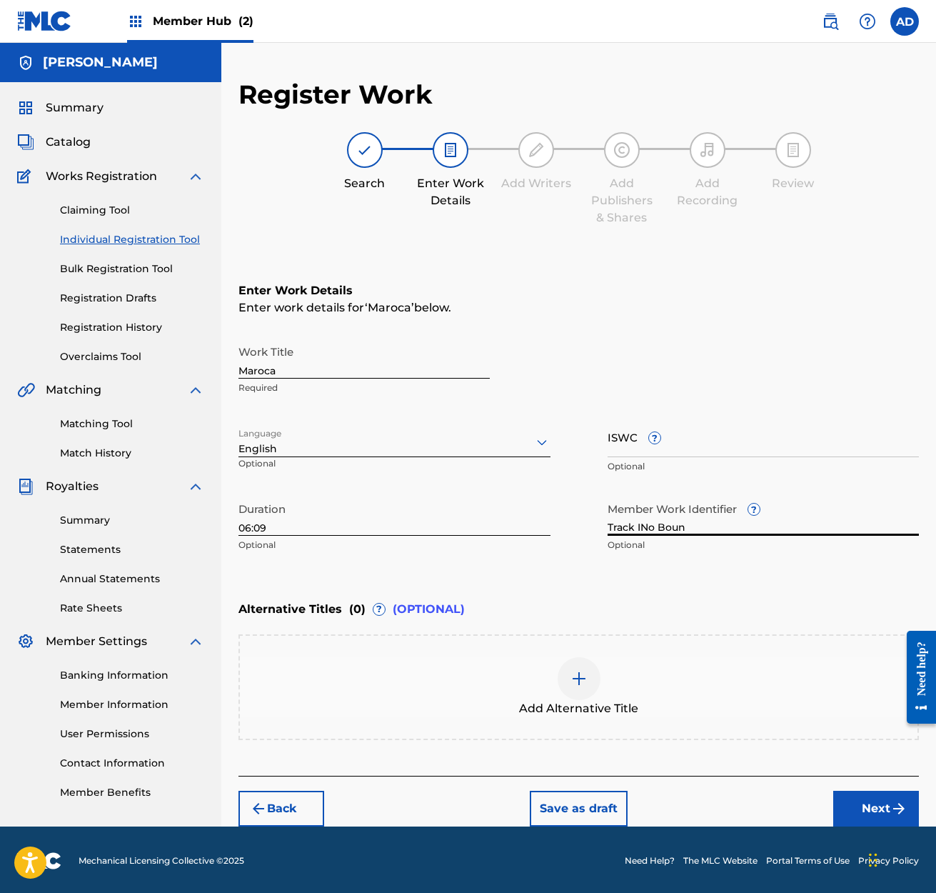
click at [640, 527] on input "Track INo Boun" at bounding box center [764, 515] width 312 height 41
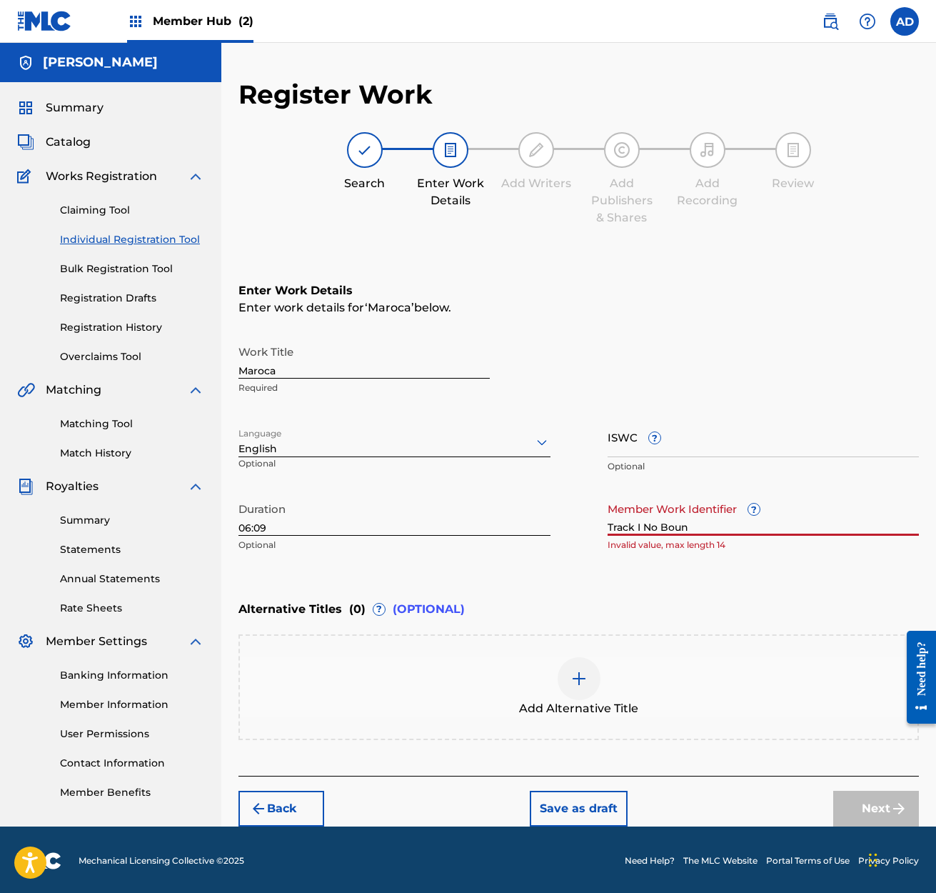
click at [641, 528] on input "Track I No Boun" at bounding box center [764, 515] width 312 height 41
drag, startPoint x: 643, startPoint y: 527, endPoint x: 634, endPoint y: 541, distance: 16.4
click at [641, 529] on input "Track I No Boun" at bounding box center [764, 515] width 312 height 41
click at [689, 527] on input "Track 1 No Boun" at bounding box center [764, 515] width 312 height 41
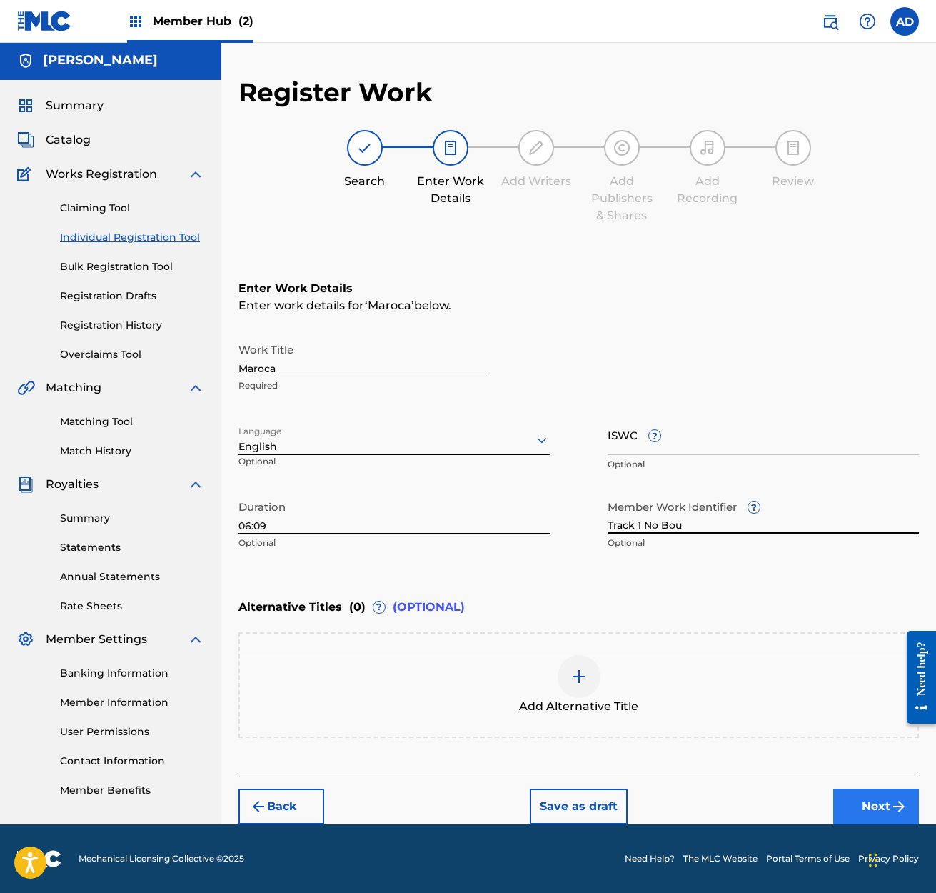
scroll to position [2, 0]
type input "Track 1 No Bou"
click at [888, 801] on button "Next" at bounding box center [876, 806] width 86 height 36
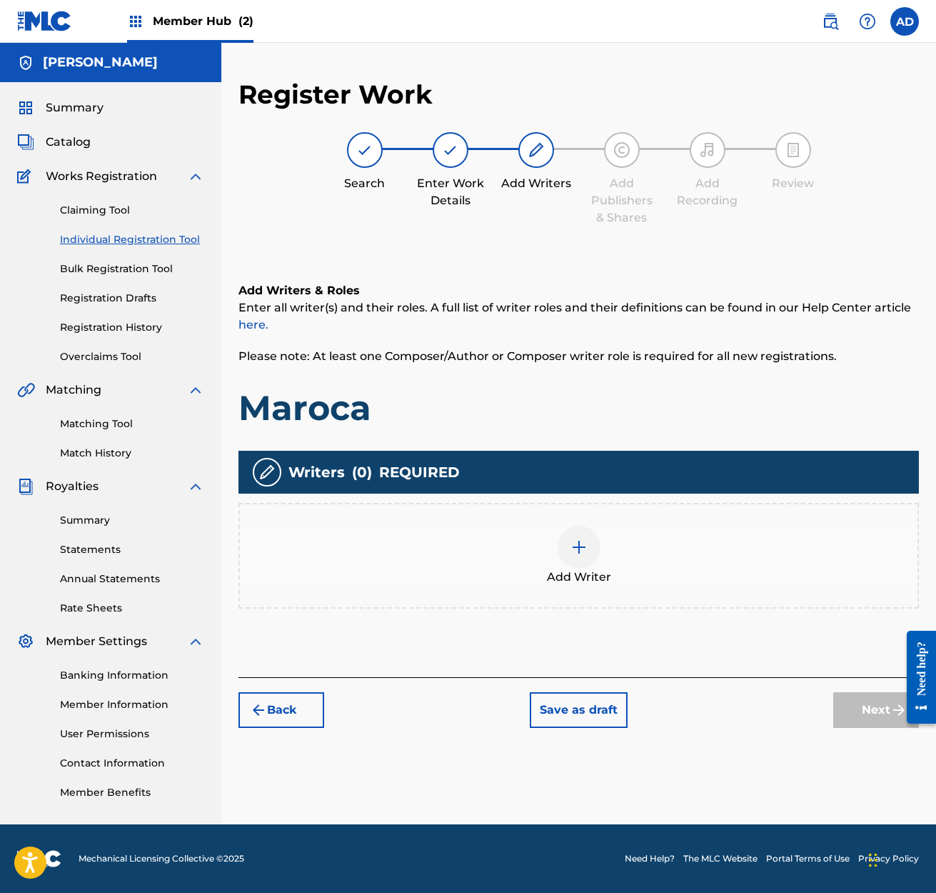
scroll to position [0, 0]
click at [578, 548] on img at bounding box center [579, 546] width 17 height 17
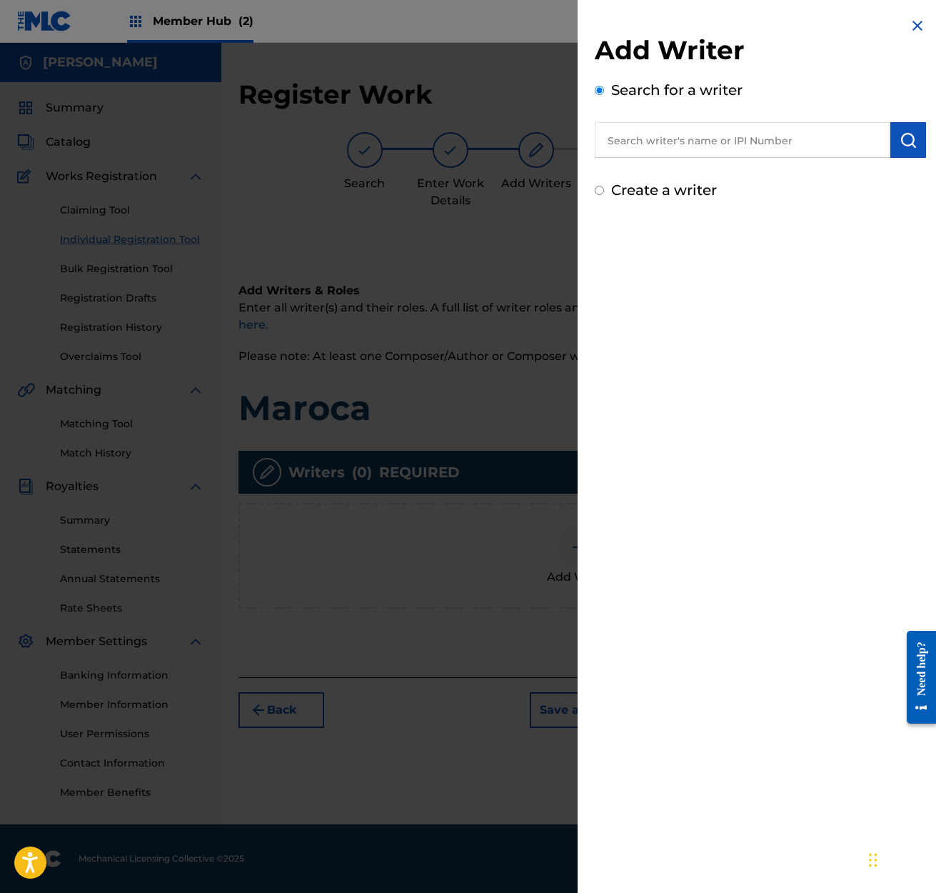
click at [616, 142] on input "text" at bounding box center [743, 140] width 296 height 36
click at [601, 192] on input "Create a writer" at bounding box center [599, 190] width 9 height 9
radio input "false"
radio input "true"
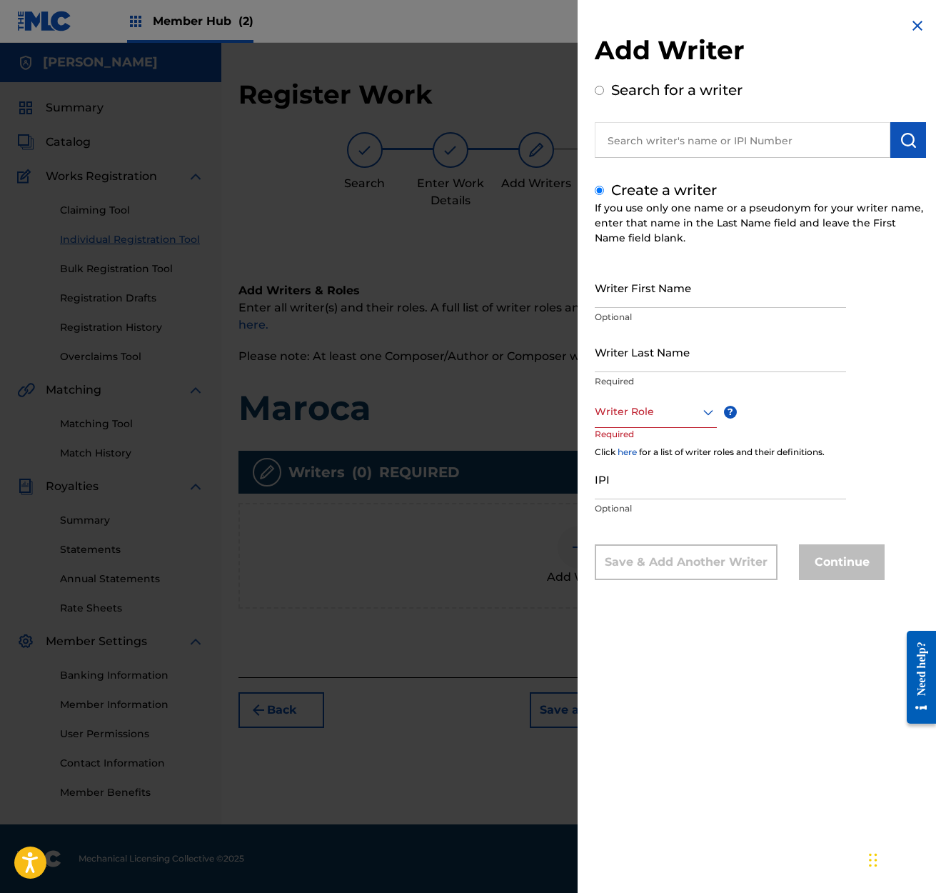
click at [601, 92] on input "Search for a writer" at bounding box center [599, 90] width 9 height 9
radio input "true"
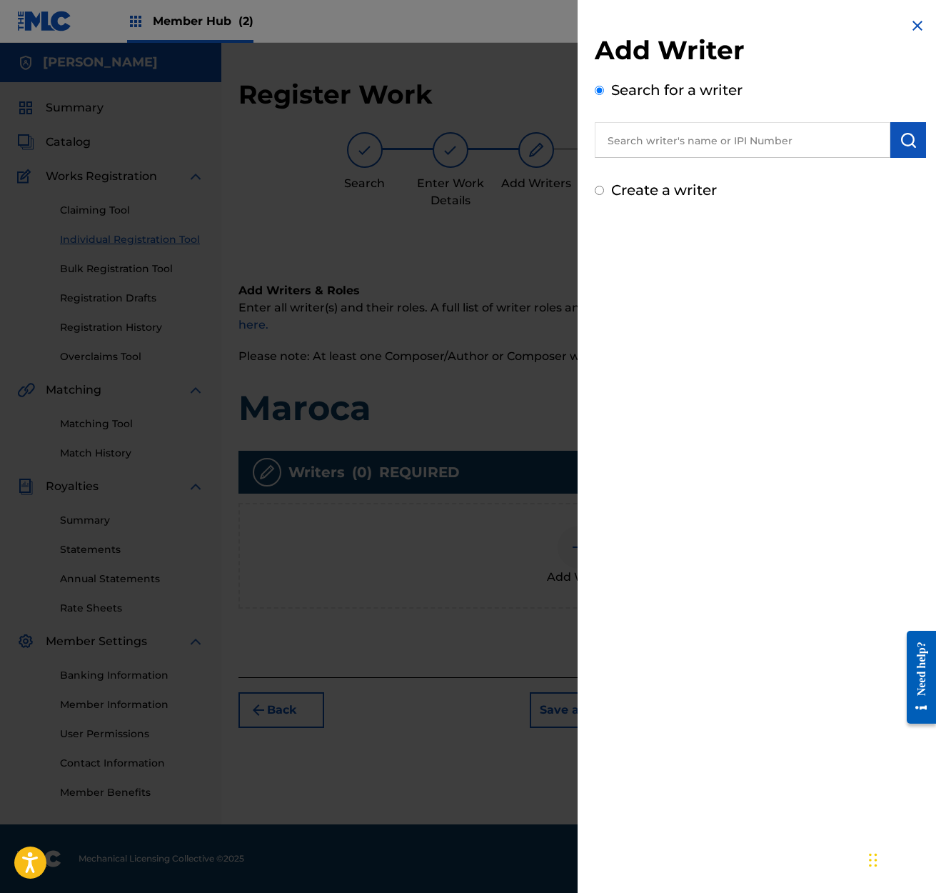
click at [611, 134] on input "text" at bounding box center [743, 140] width 296 height 36
type input "[PERSON_NAME]"
click at [601, 191] on input "Create a writer" at bounding box center [599, 190] width 9 height 9
radio input "false"
radio input "true"
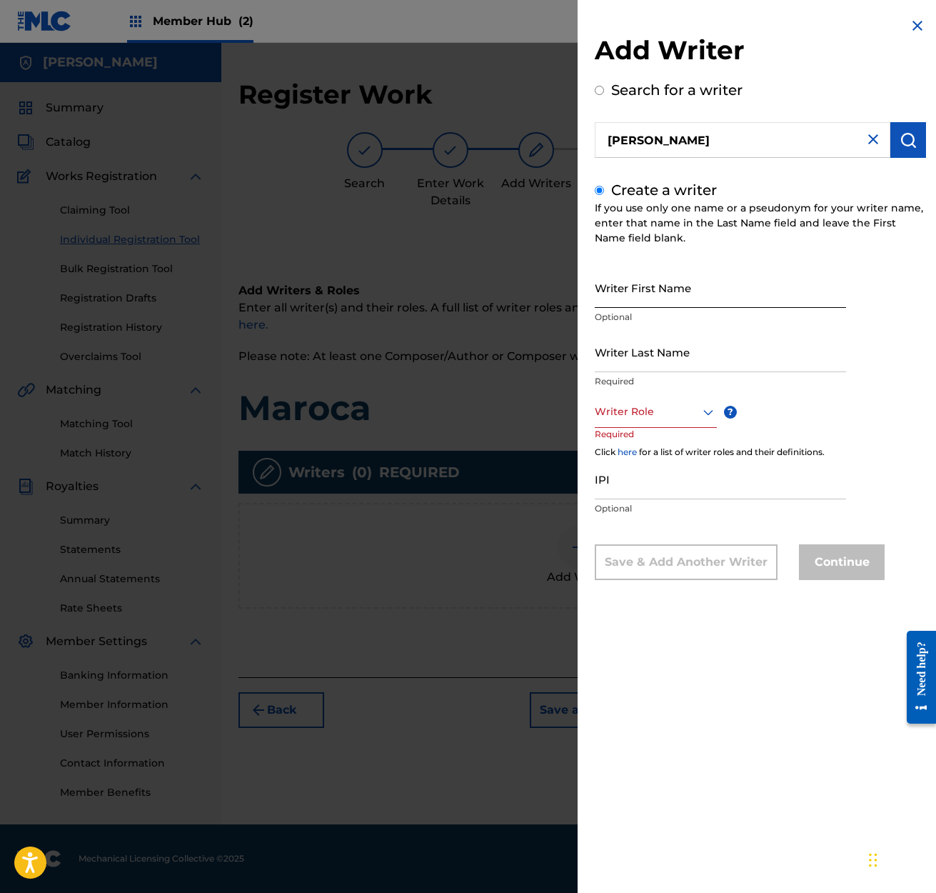
click at [603, 294] on input "Writer First Name" at bounding box center [720, 287] width 251 height 41
type input "[PERSON_NAME]"
click at [790, 365] on input "Writer Last Name" at bounding box center [720, 351] width 251 height 41
type input "[PERSON_NAME]"
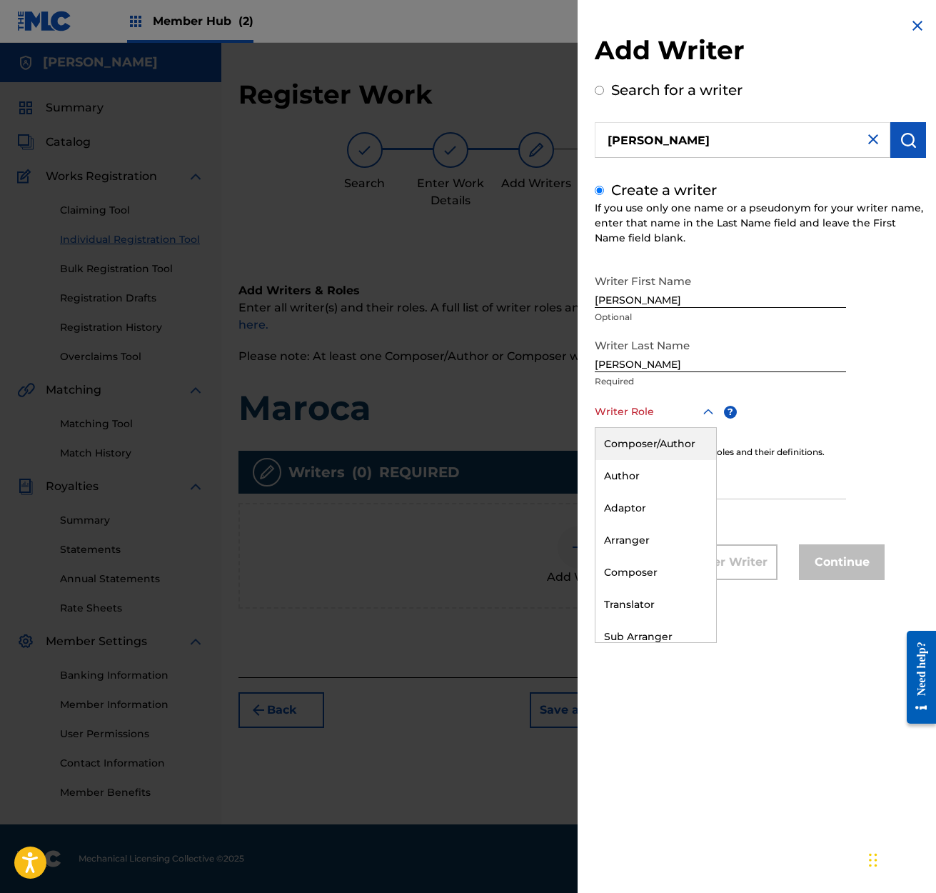
click at [709, 409] on icon at bounding box center [708, 411] width 17 height 17
click at [638, 574] on div "Composer" at bounding box center [656, 572] width 121 height 32
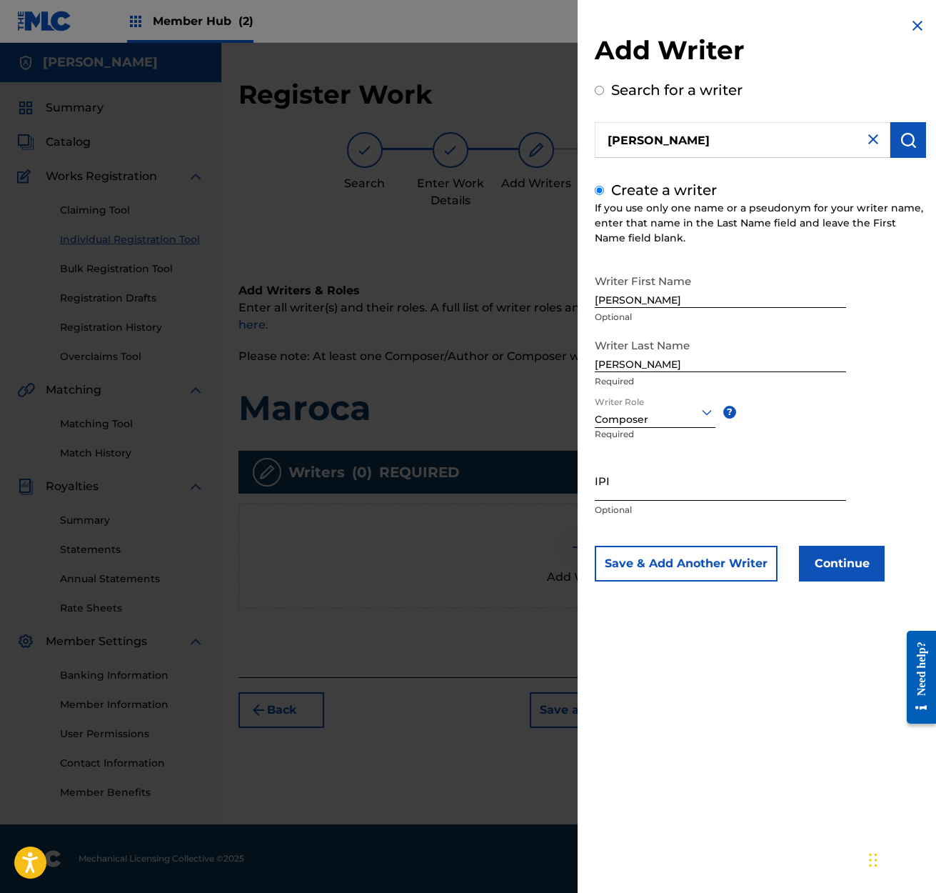
click at [616, 491] on input "IPI" at bounding box center [720, 480] width 251 height 41
type input "01239529924"
click at [844, 563] on button "Continue" at bounding box center [842, 564] width 86 height 36
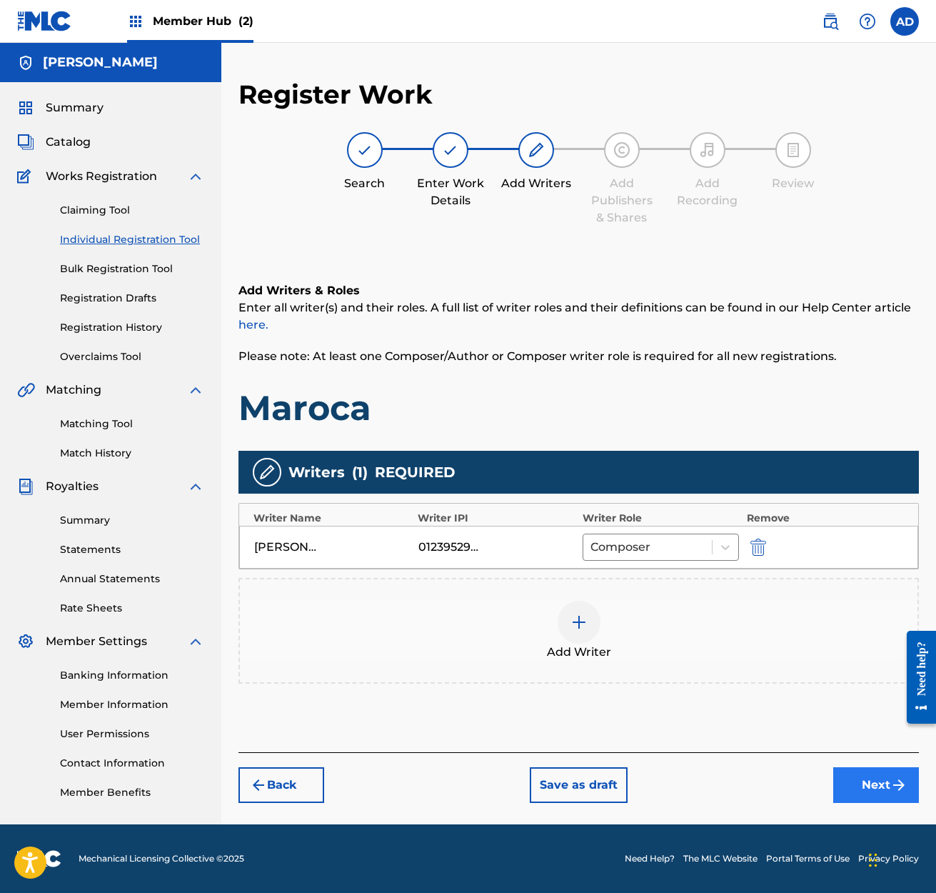
scroll to position [0, 1]
click at [873, 785] on button "Next" at bounding box center [876, 785] width 86 height 36
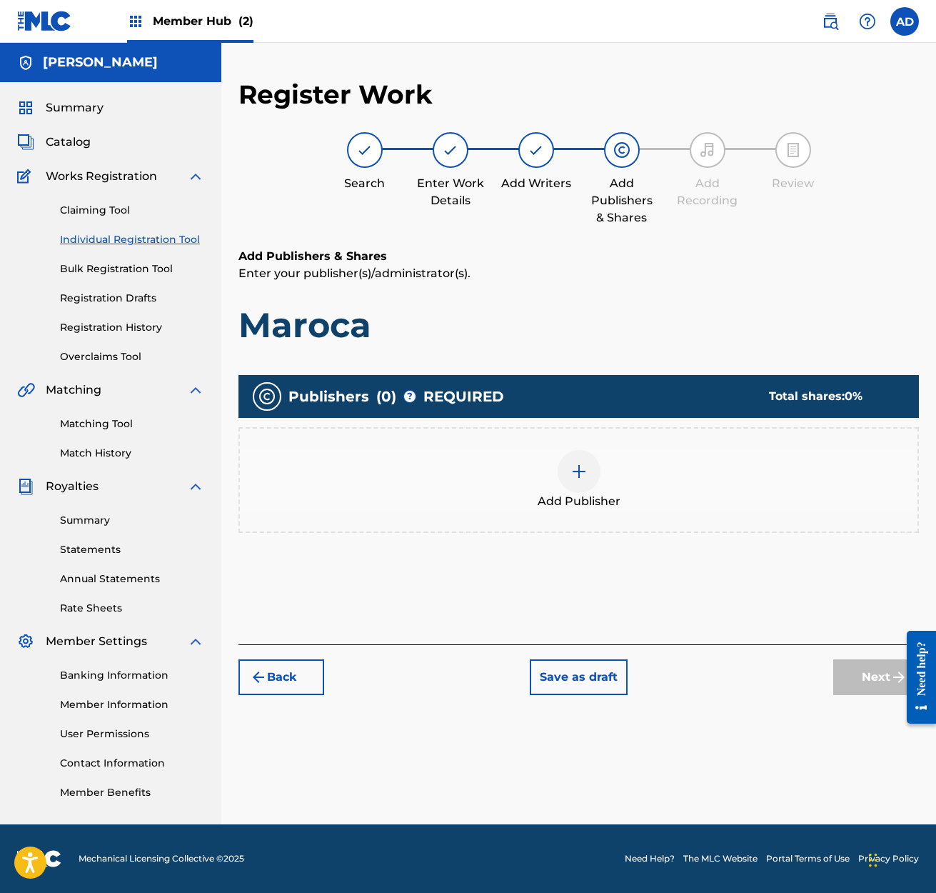
scroll to position [0, 0]
click at [580, 473] on img at bounding box center [579, 471] width 17 height 17
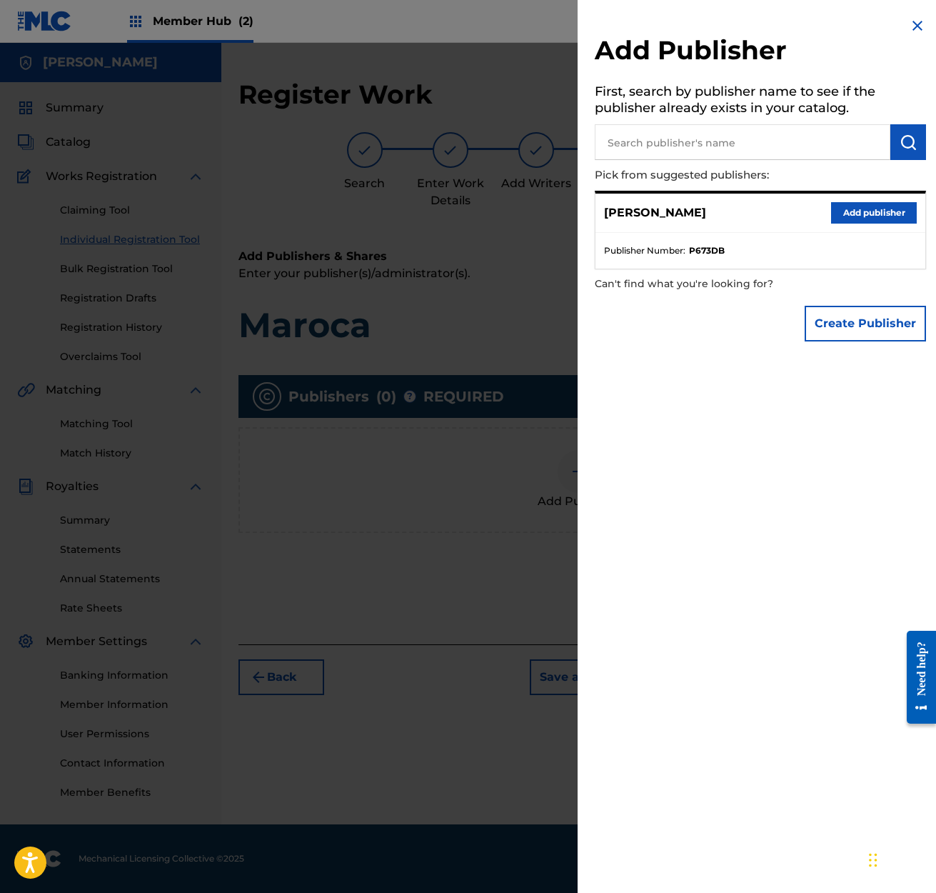
click at [608, 138] on input "text" at bounding box center [743, 142] width 296 height 36
type input "Maroca Publishing"
click at [903, 140] on img "submit" at bounding box center [908, 142] width 17 height 17
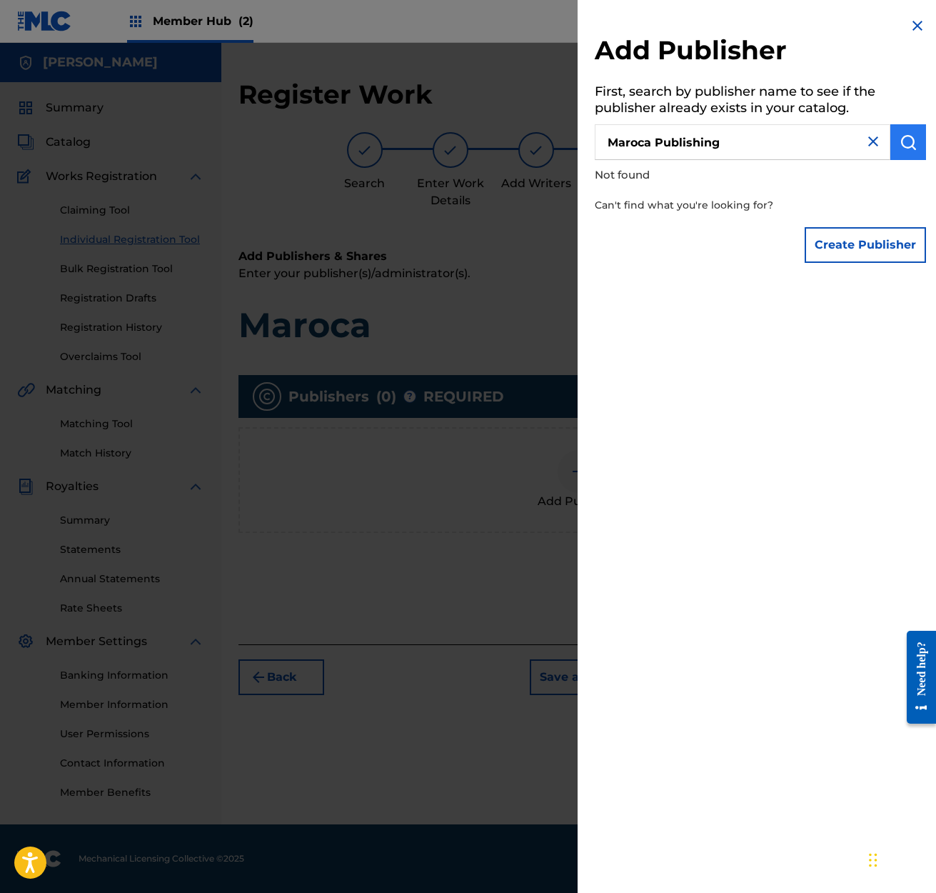
scroll to position [0, 0]
click at [914, 24] on img at bounding box center [917, 25] width 17 height 17
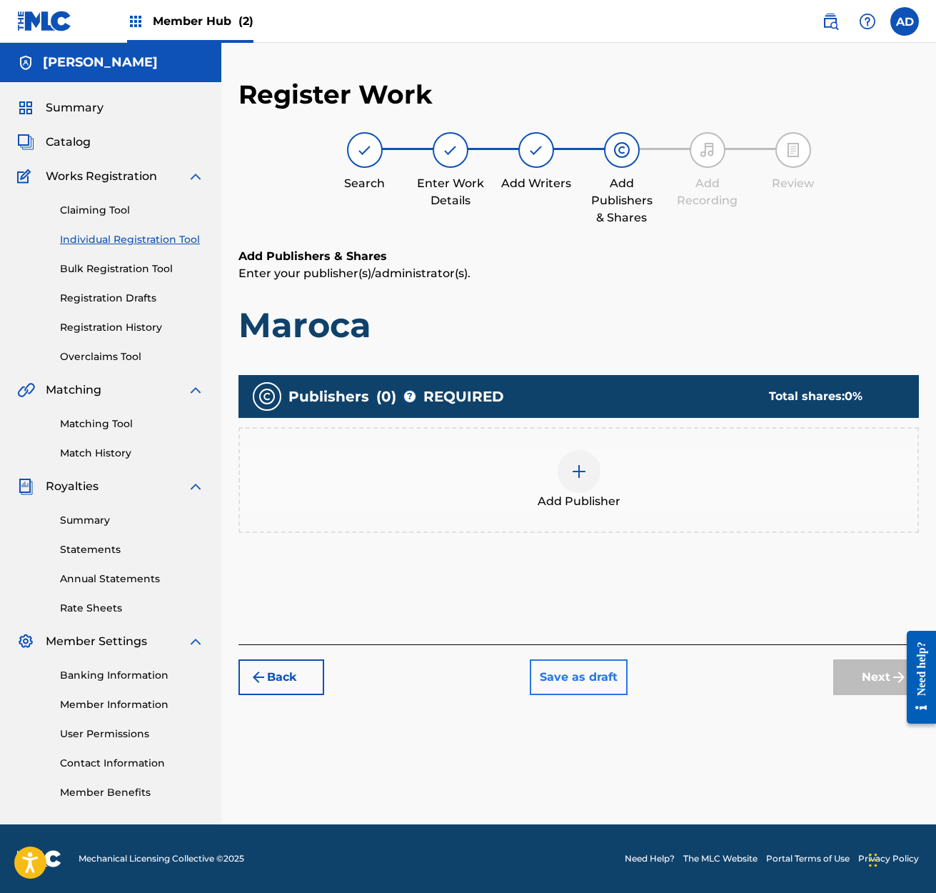
click at [581, 681] on button "Save as draft" at bounding box center [579, 677] width 98 height 36
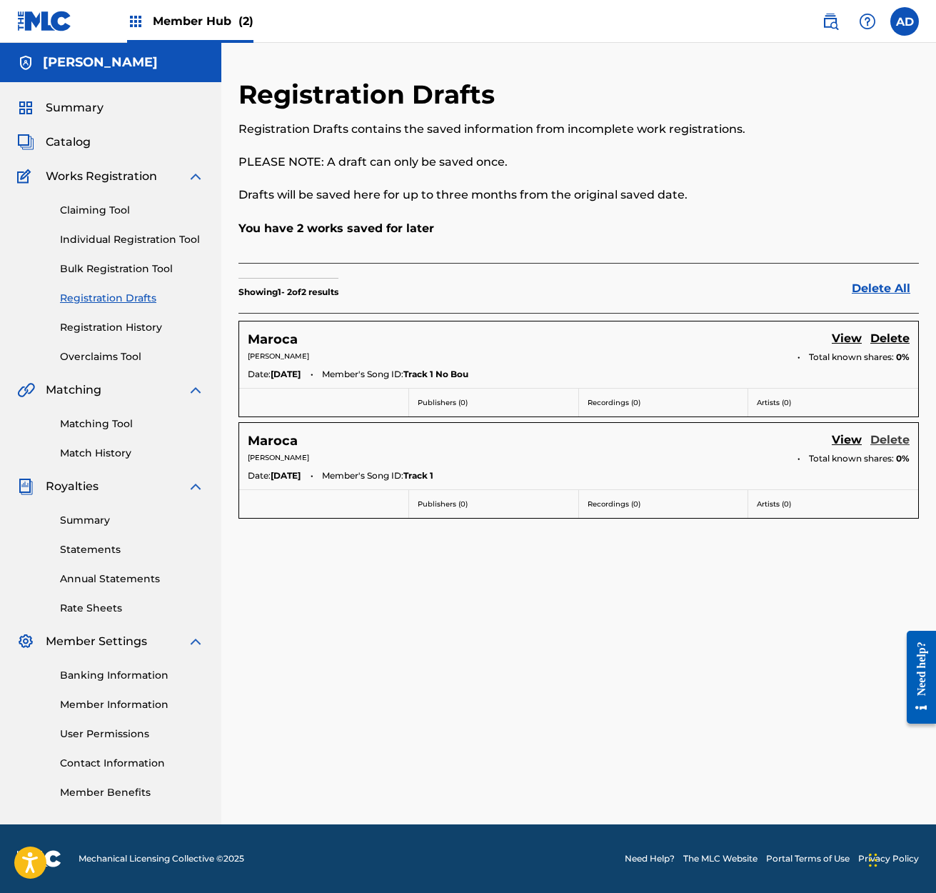
click at [893, 441] on link "Delete" at bounding box center [889, 440] width 39 height 19
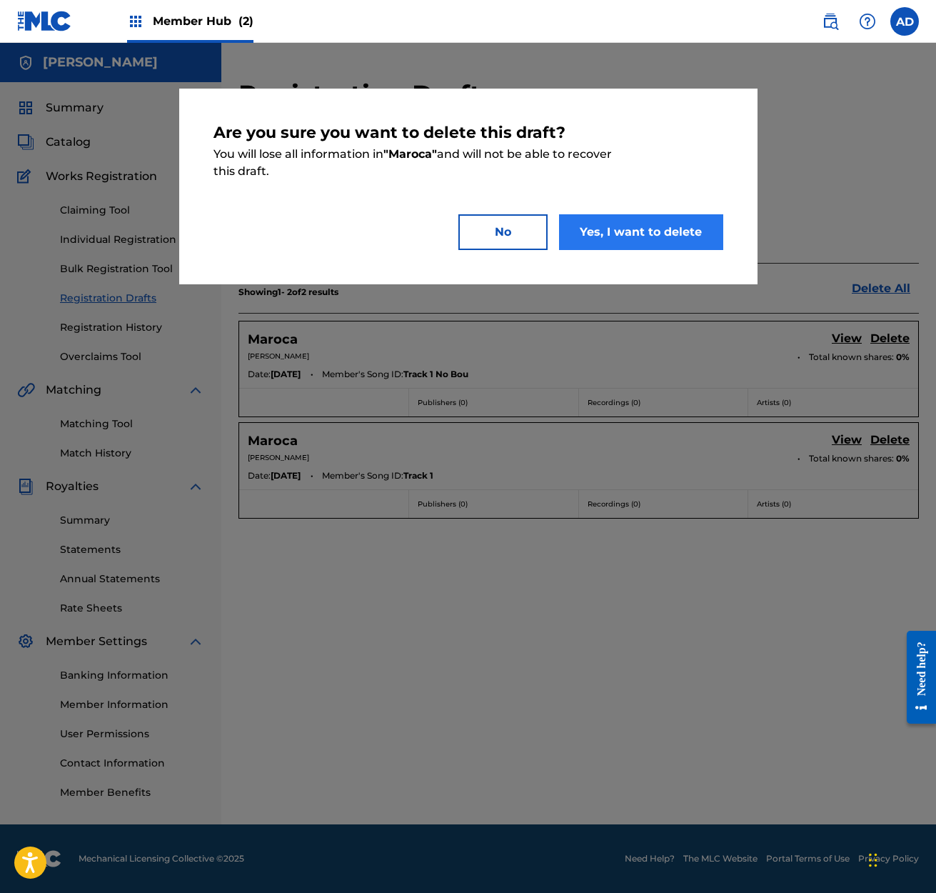
click at [639, 226] on button "Yes, I want to delete" at bounding box center [641, 232] width 164 height 36
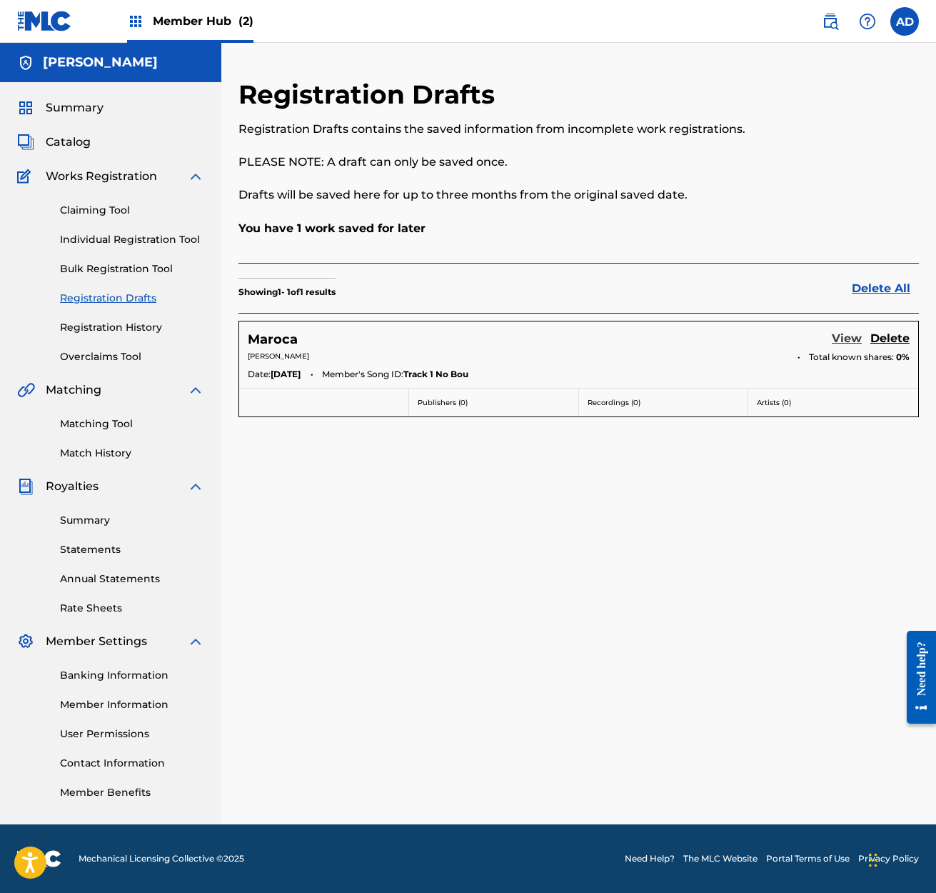
click at [839, 338] on link "View" at bounding box center [847, 339] width 30 height 19
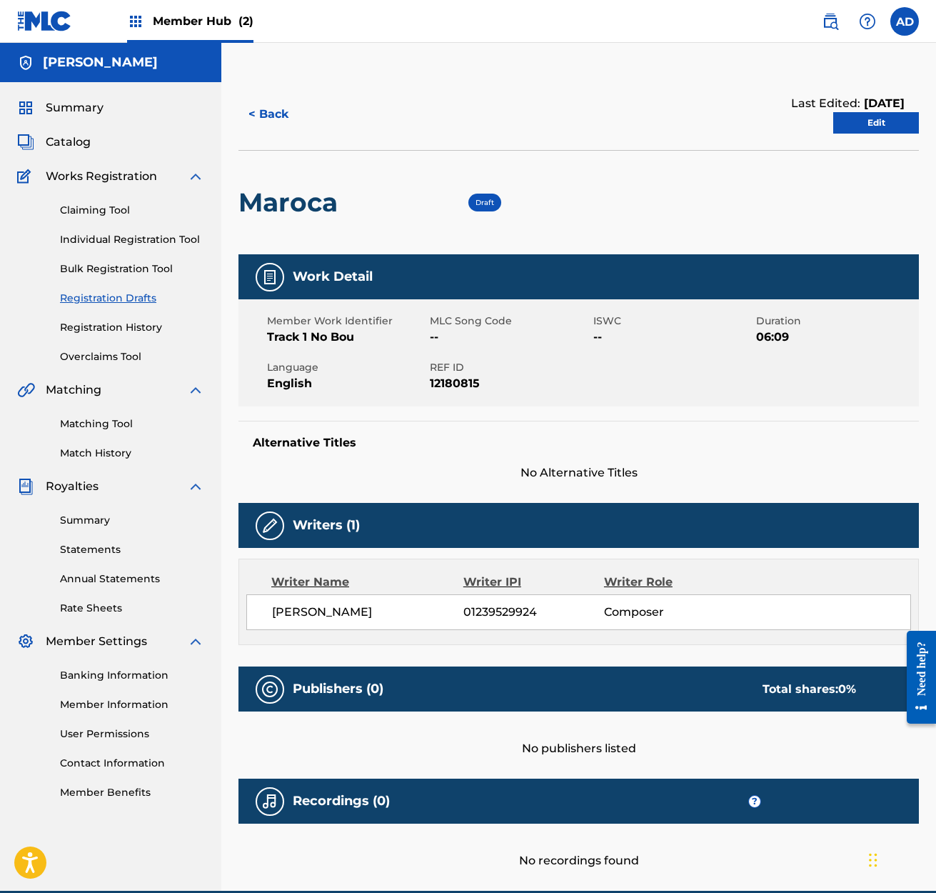
click at [148, 17] on div "Member Hub (2)" at bounding box center [190, 21] width 126 height 42
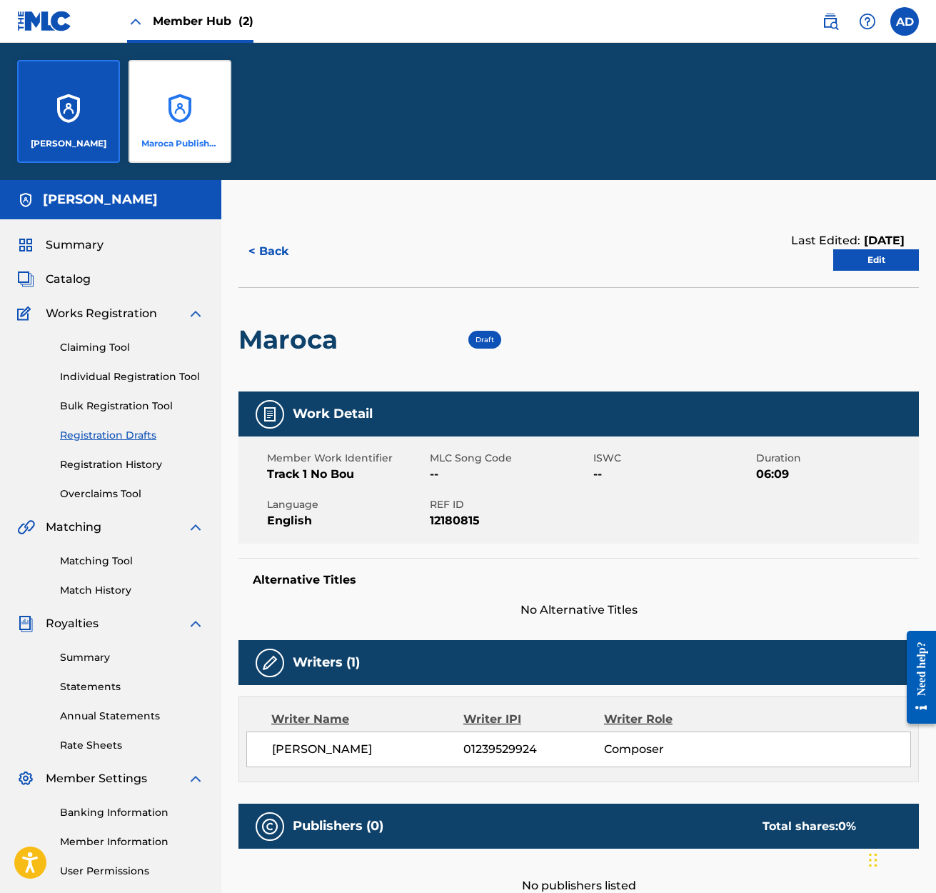
click at [174, 105] on div "Maroca Publishing" at bounding box center [180, 111] width 103 height 103
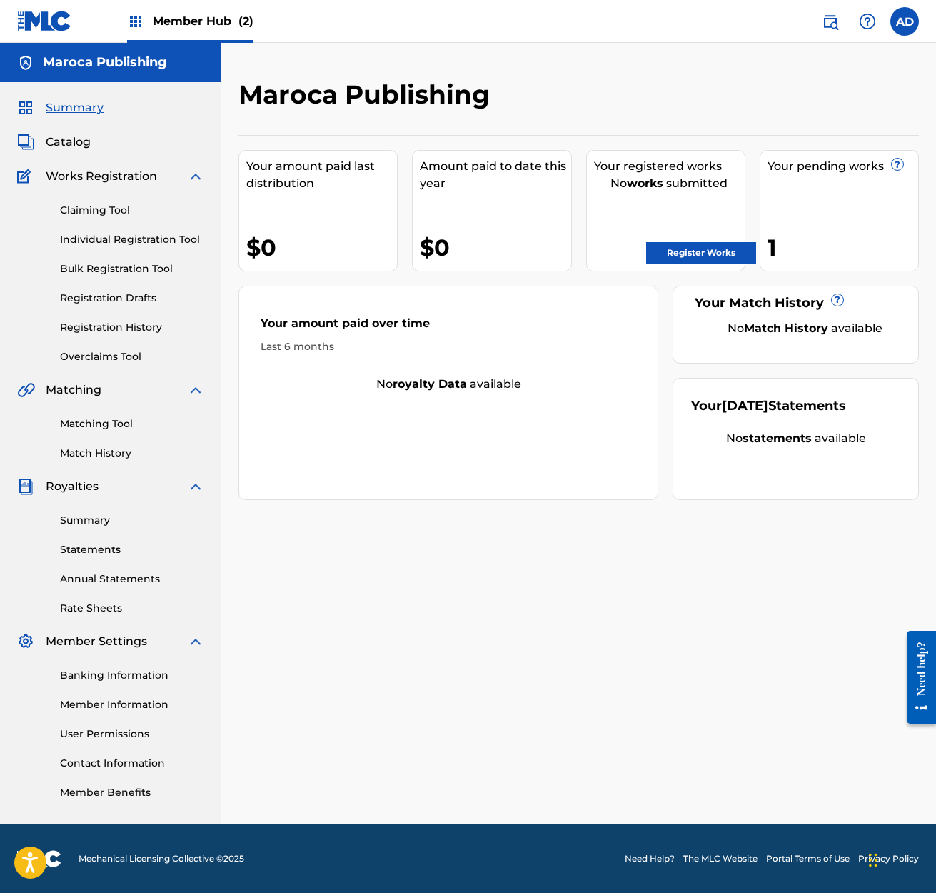
click at [800, 239] on div "1" at bounding box center [843, 247] width 151 height 32
click at [865, 181] on div "Your pending works ? 1" at bounding box center [839, 210] width 159 height 121
click at [819, 250] on div "1" at bounding box center [843, 247] width 151 height 32
click at [144, 675] on link "Banking Information" at bounding box center [132, 675] width 144 height 15
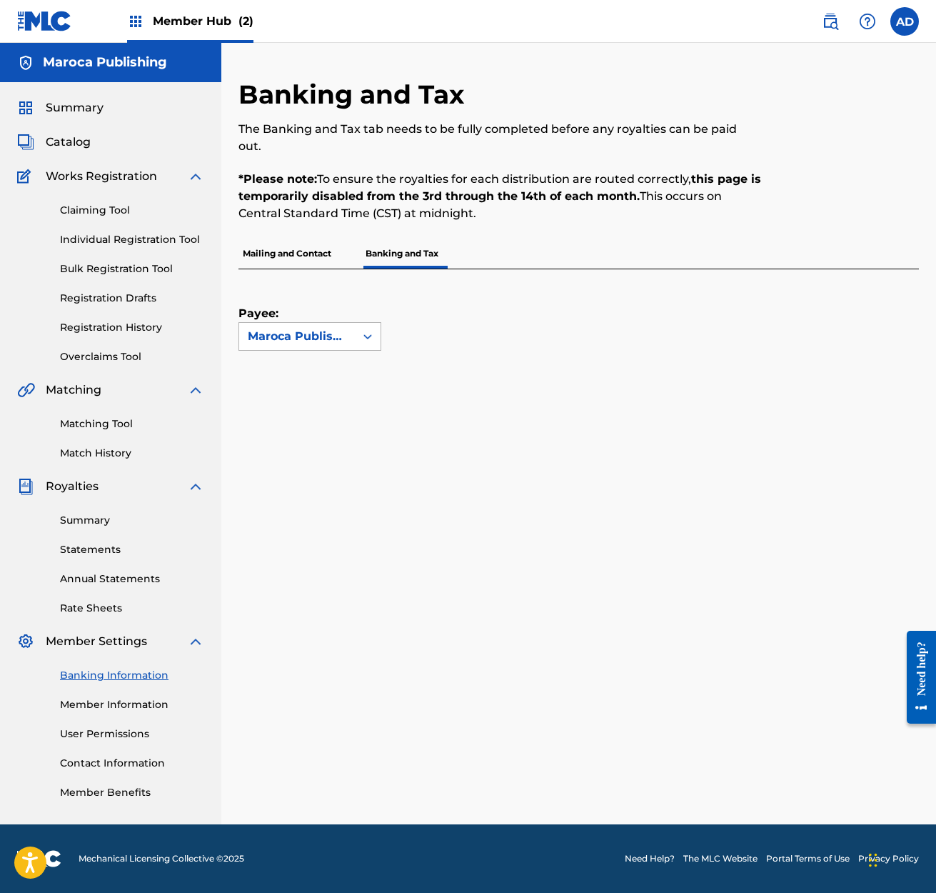
click at [371, 334] on icon at bounding box center [367, 336] width 9 height 5
click at [187, 19] on span "Member Hub (2)" at bounding box center [203, 21] width 101 height 16
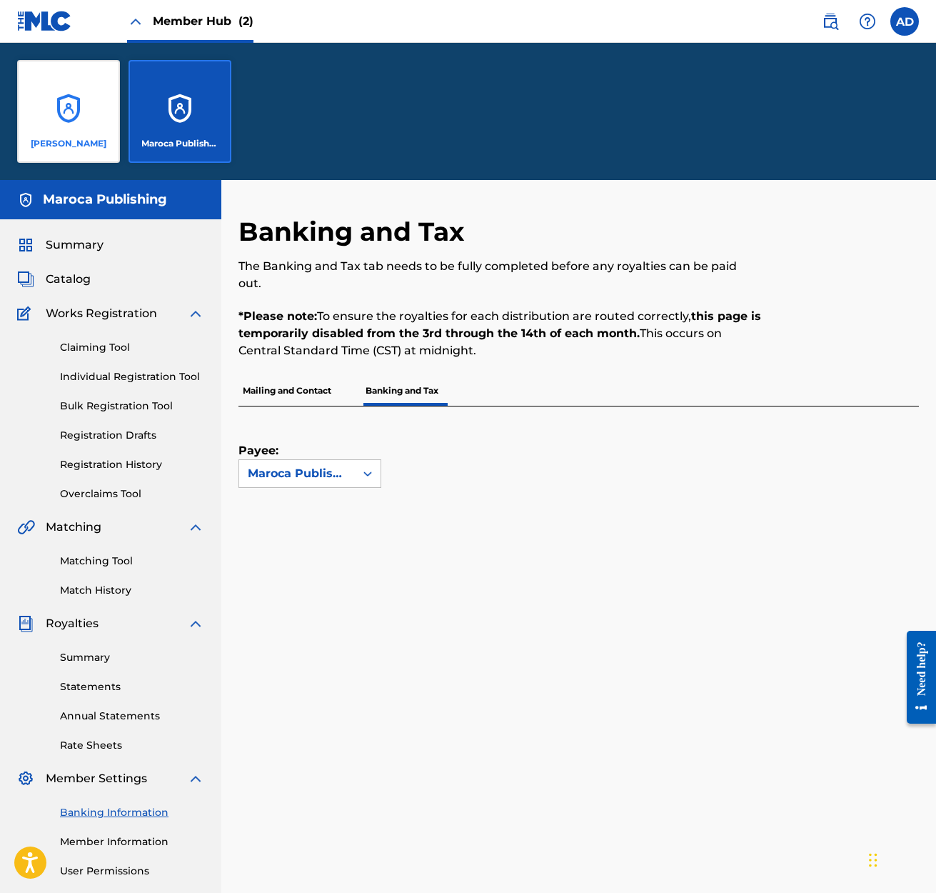
click at [70, 100] on div "[PERSON_NAME]" at bounding box center [68, 111] width 103 height 103
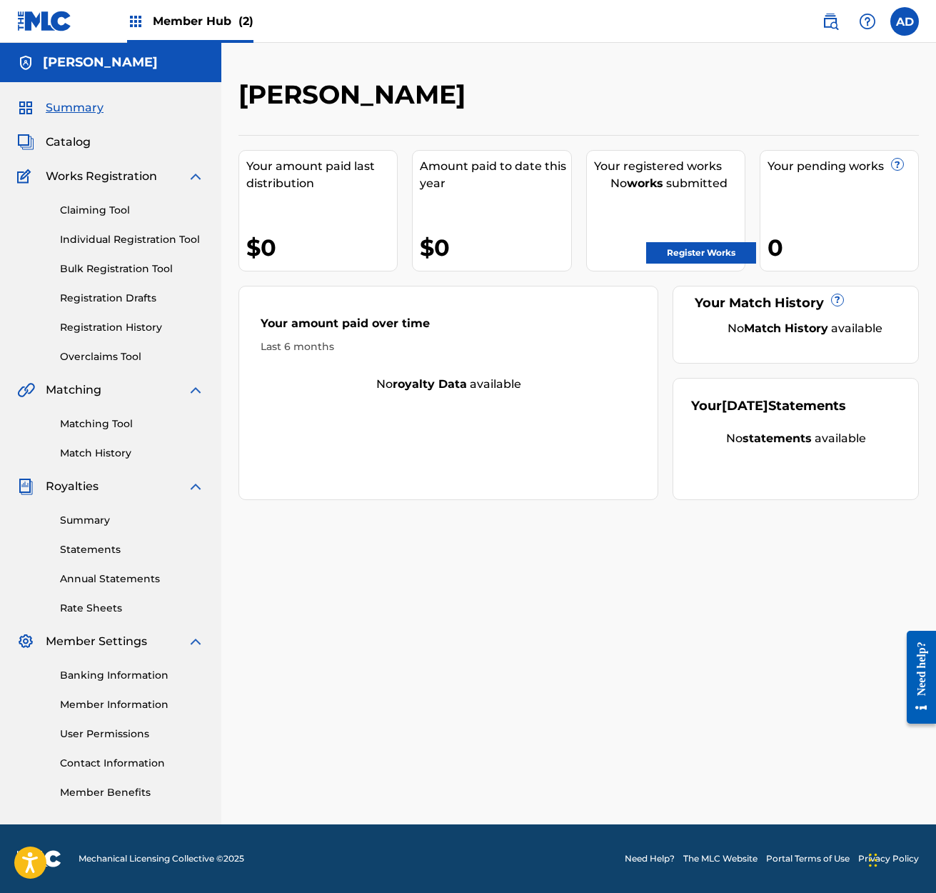
click at [196, 20] on span "Member Hub (2)" at bounding box center [203, 21] width 101 height 16
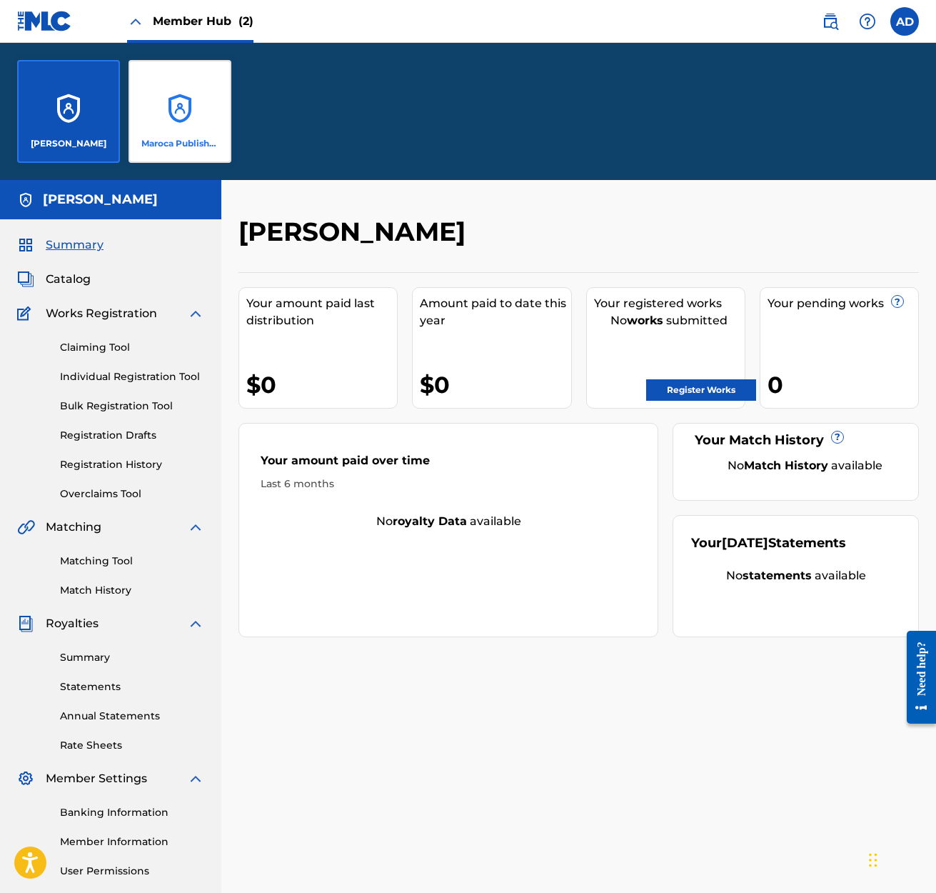
click at [180, 109] on div "Maroca Publishing" at bounding box center [180, 111] width 103 height 103
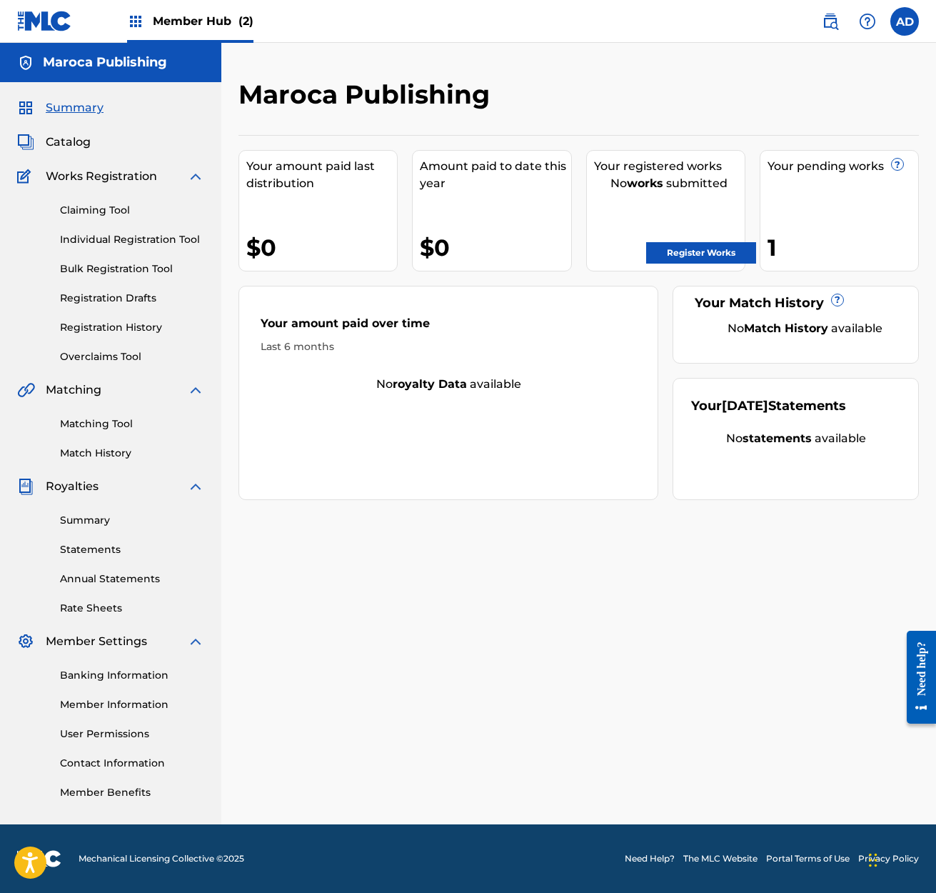
click at [165, 24] on span "Member Hub (2)" at bounding box center [203, 21] width 101 height 16
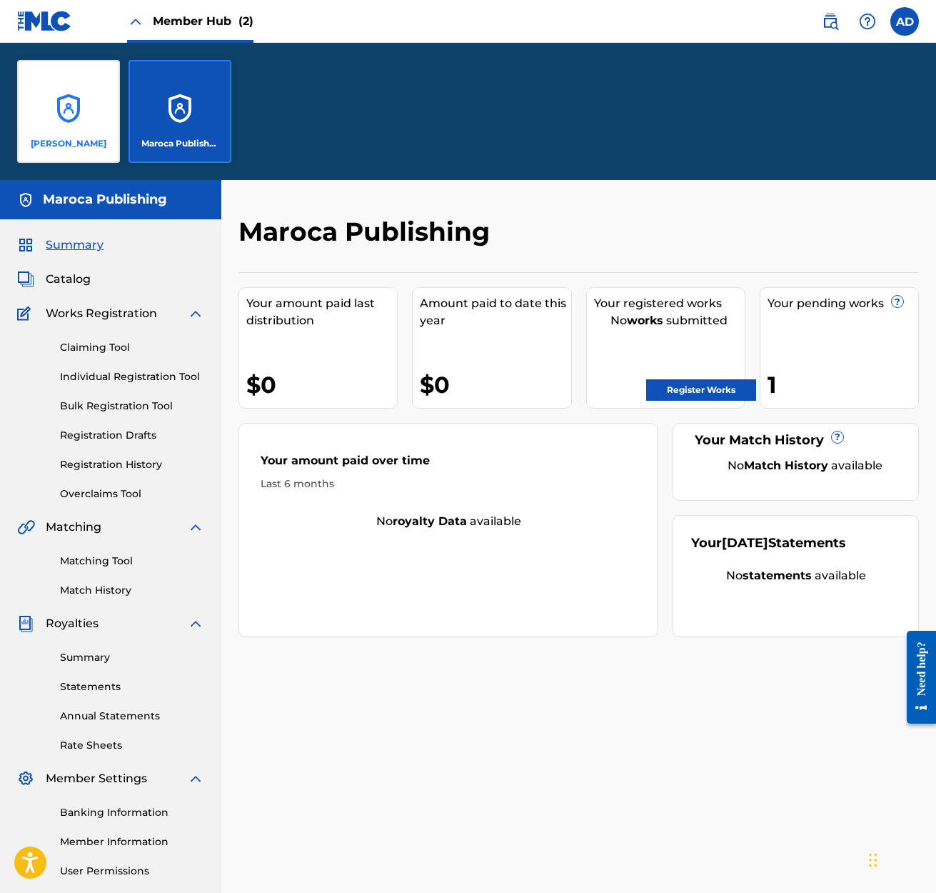
click at [72, 114] on div "[PERSON_NAME]" at bounding box center [68, 111] width 103 height 103
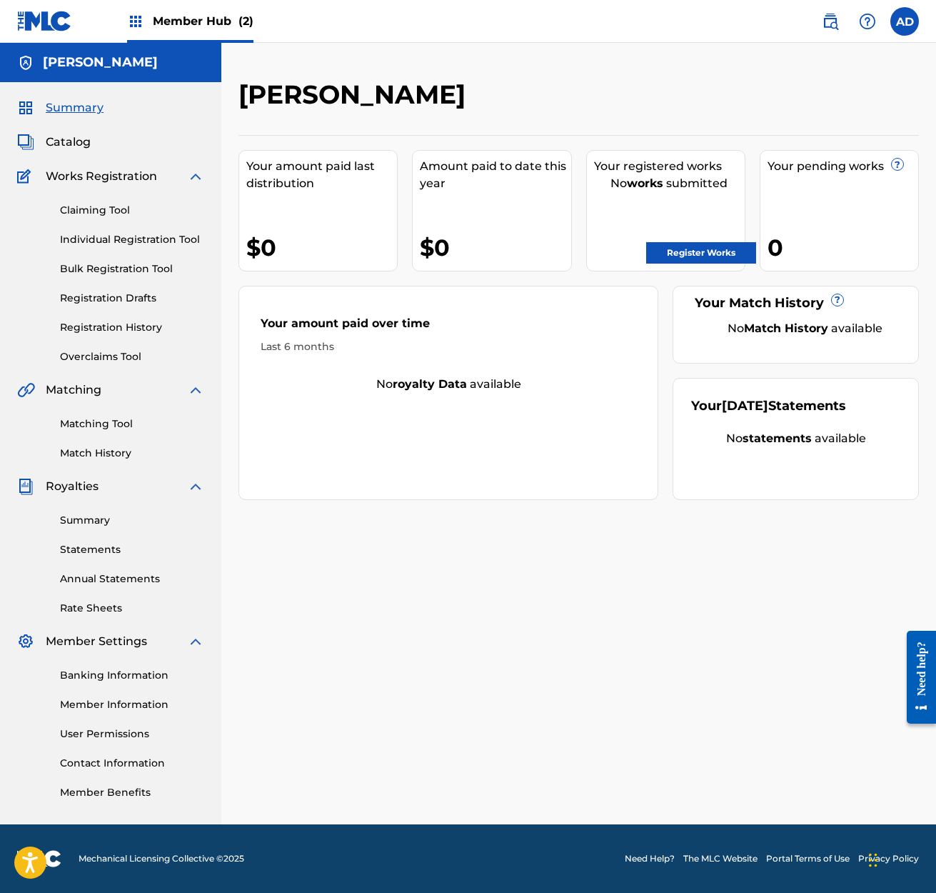
click at [202, 25] on span "Member Hub (2)" at bounding box center [203, 21] width 101 height 16
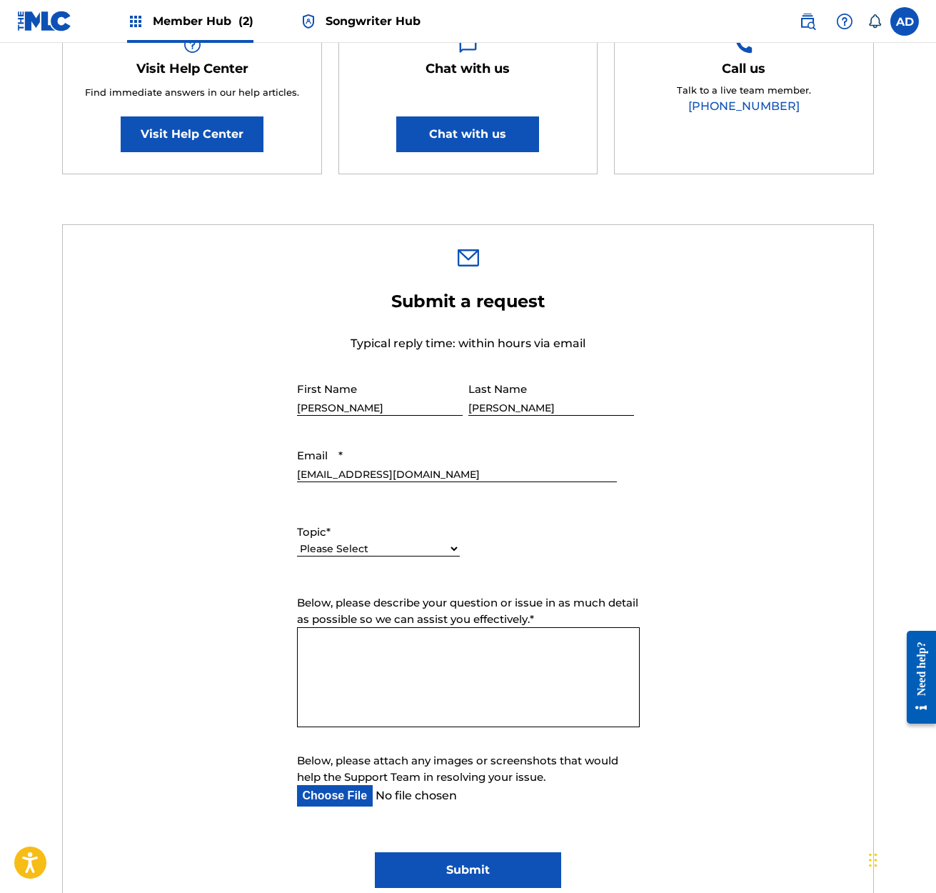
scroll to position [299, 0]
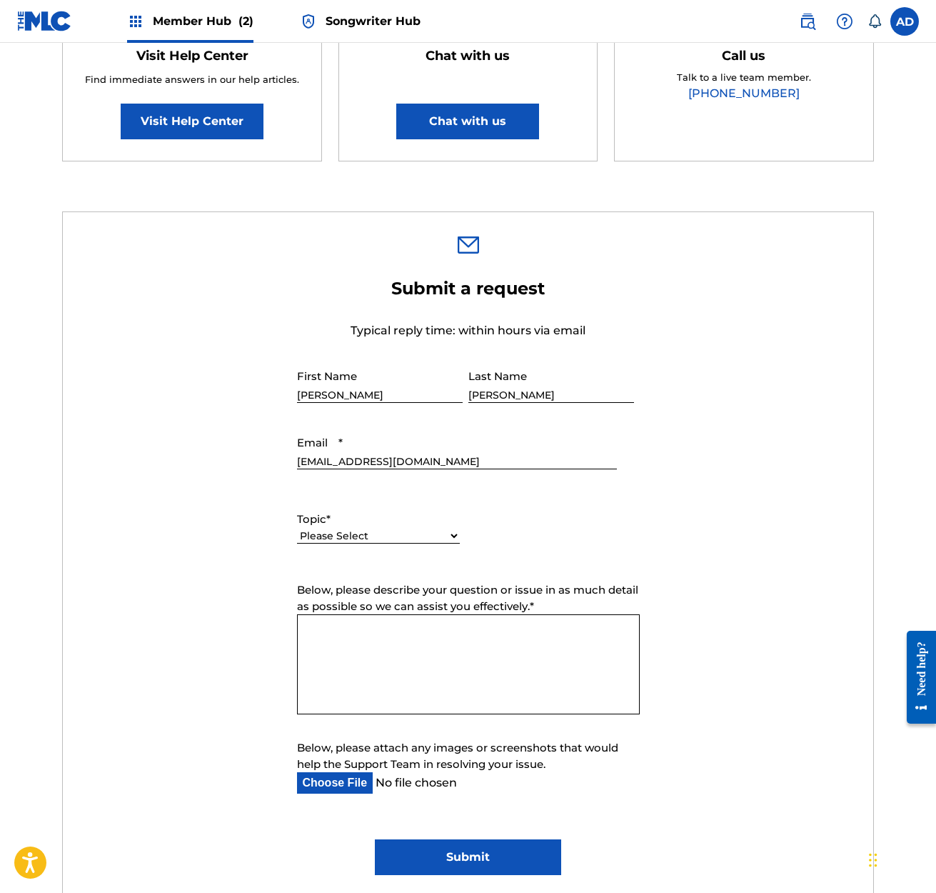
select select "I need help with my account"
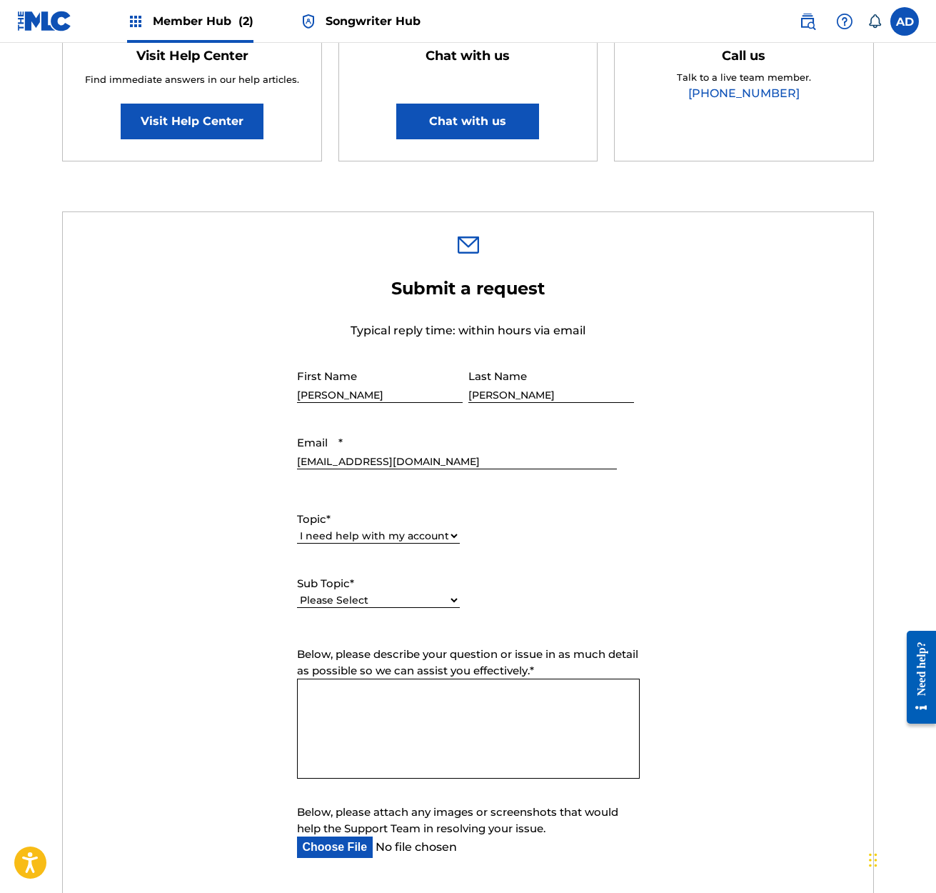
select select "I need help with my Member account"
click at [341, 690] on textarea "Below, please describe your question or issue in as much detail as possible so …" at bounding box center [468, 728] width 343 height 100
click at [520, 725] on textarea "I own my publishing company which is a different name than mine. My publishing …" at bounding box center [468, 728] width 343 height 100
type textarea "I own my publishing company which is a different name than mine. My publishing …"
click at [544, 723] on textarea "I own my publishing company which is a different name than mine. My publishing …" at bounding box center [468, 728] width 343 height 100
